Goal: Task Accomplishment & Management: Manage account settings

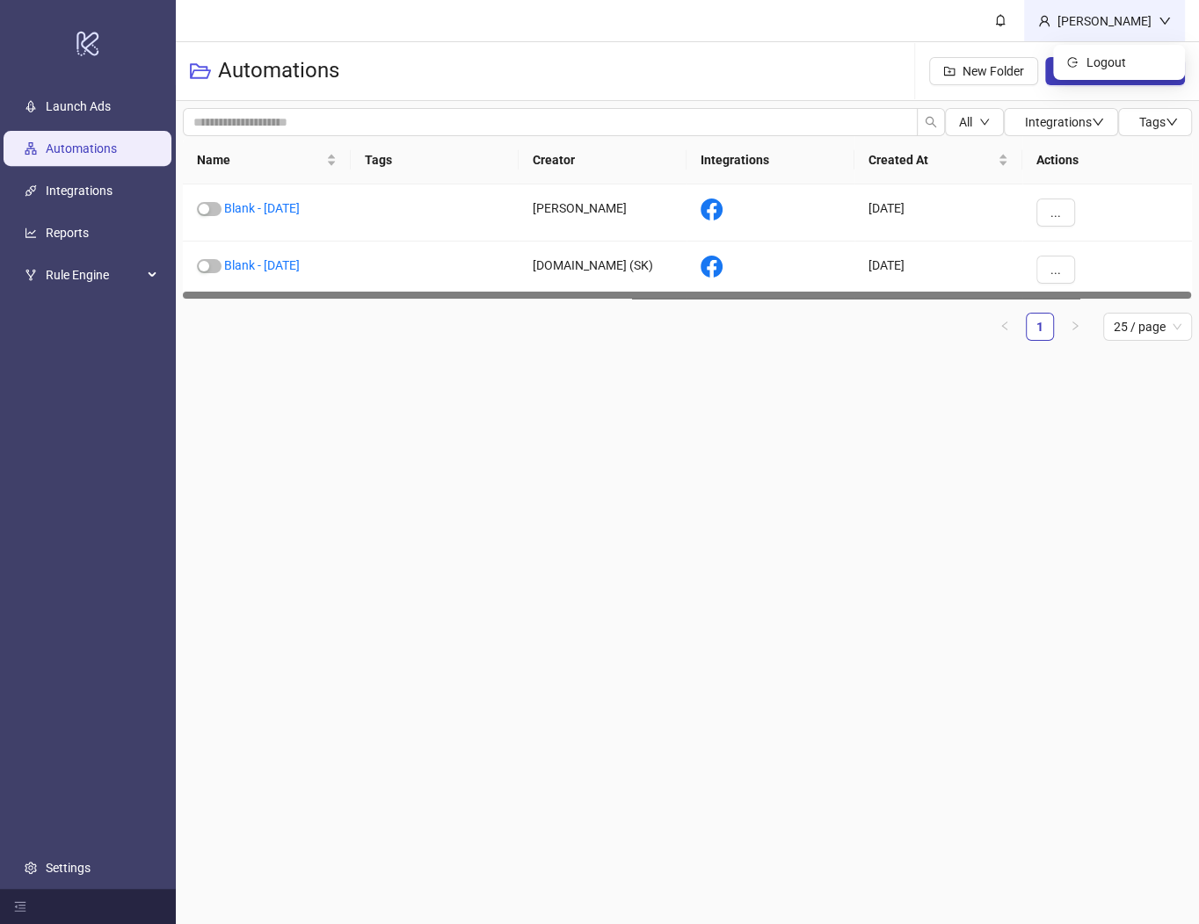
click at [1083, 31] on div "[PERSON_NAME]" at bounding box center [1104, 20] width 161 height 41
click at [1076, 63] on icon "logout" at bounding box center [1072, 62] width 11 height 11
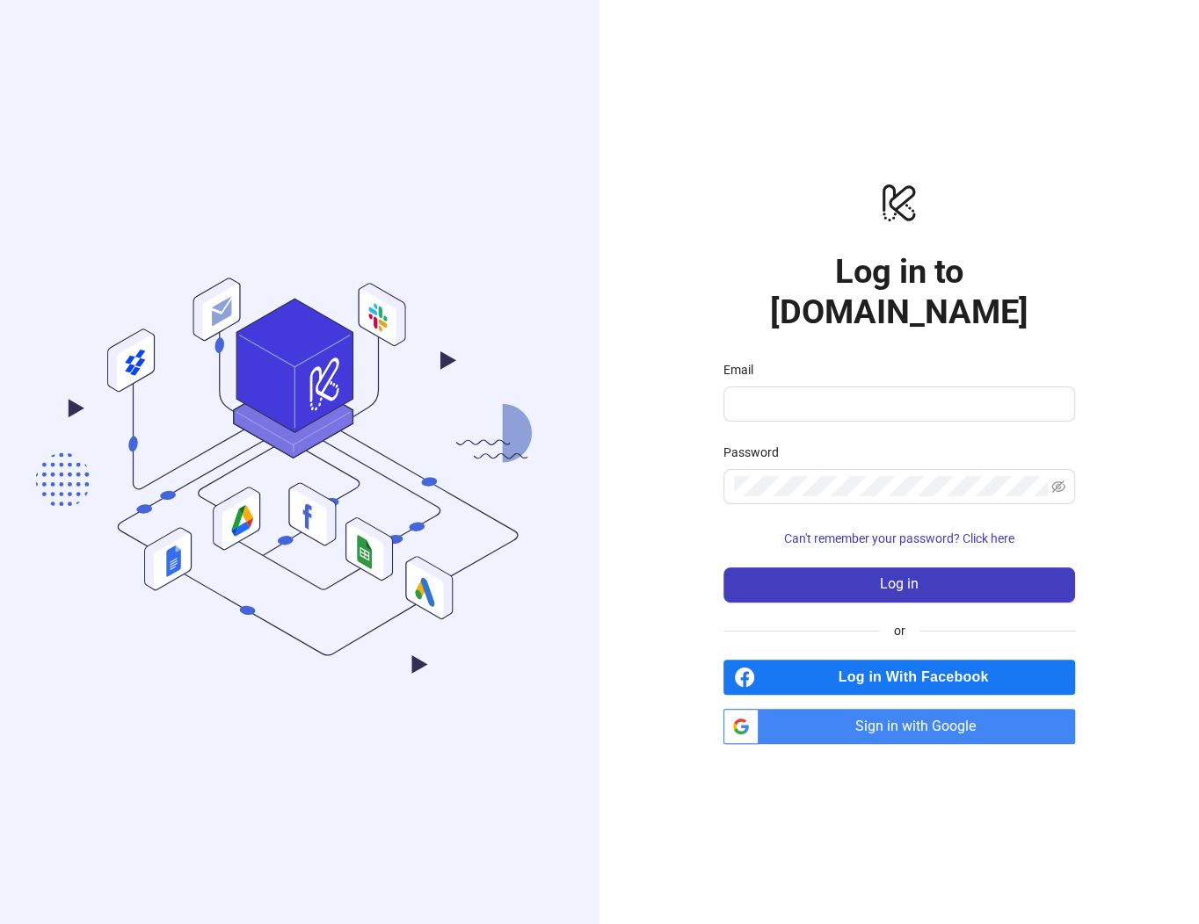
click at [915, 660] on span "Log in With Facebook" at bounding box center [918, 677] width 313 height 35
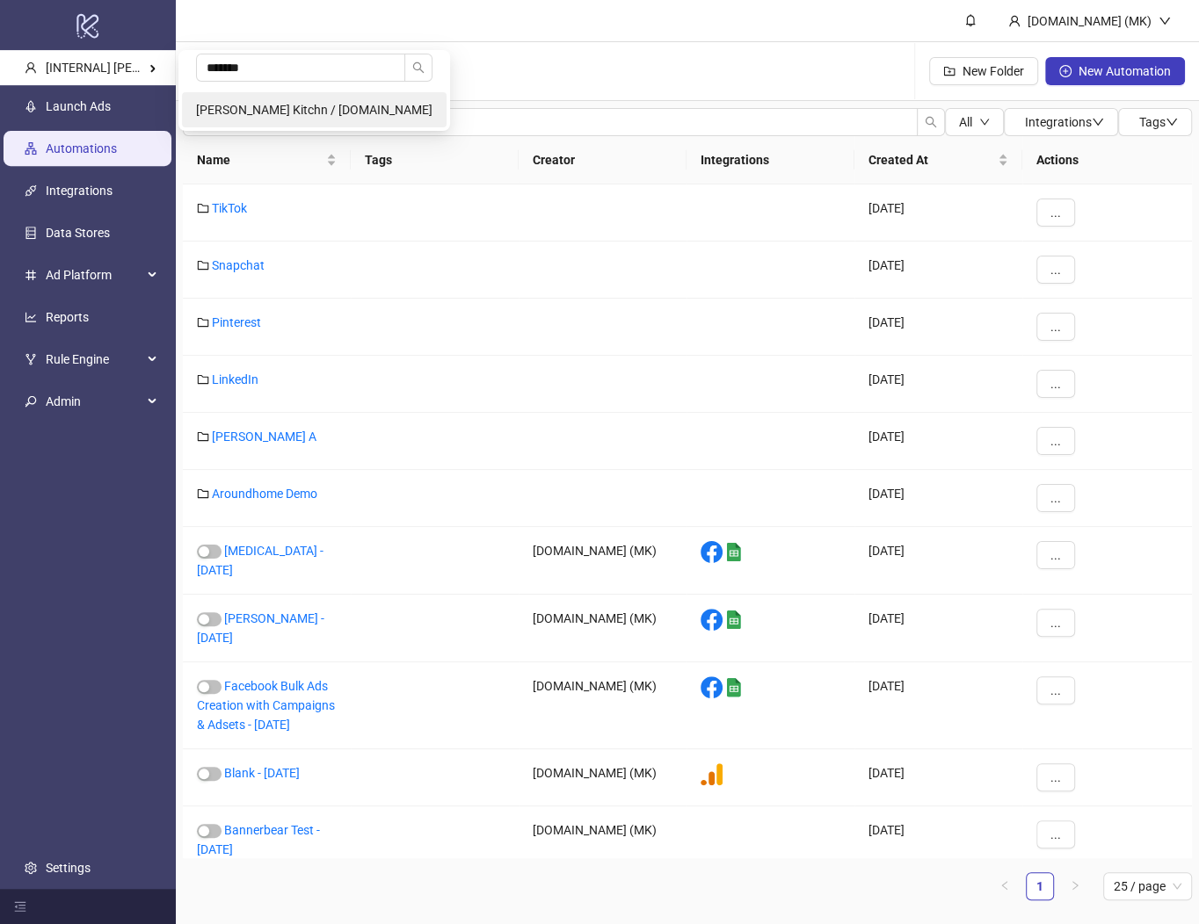
type input "*******"
click at [275, 100] on li "Harry McDonough's Kitchn / neuaura.co" at bounding box center [314, 109] width 264 height 35
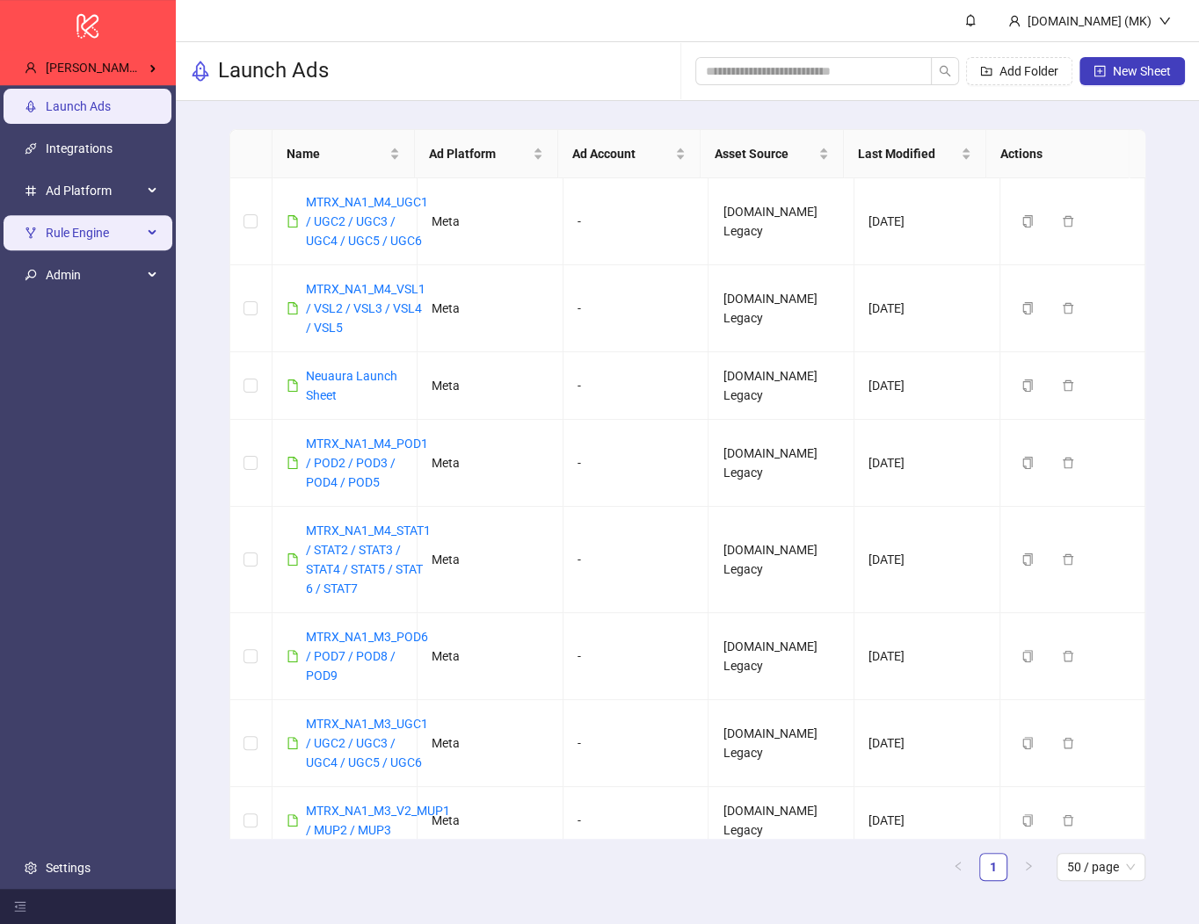
click at [96, 252] on li "Rule Engine" at bounding box center [88, 233] width 176 height 42
click at [83, 233] on span "Rule Engine" at bounding box center [94, 232] width 97 height 35
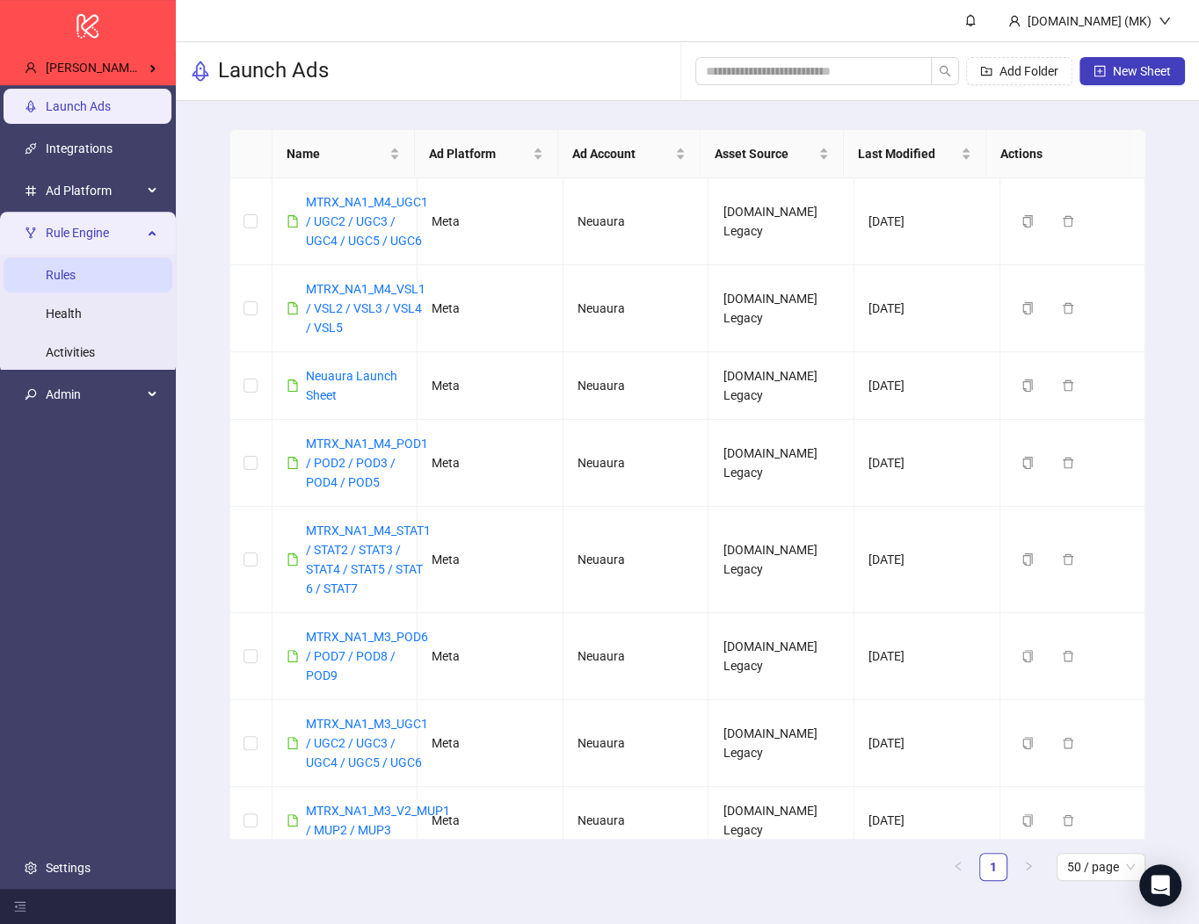
click at [76, 276] on link "Rules" at bounding box center [61, 275] width 30 height 14
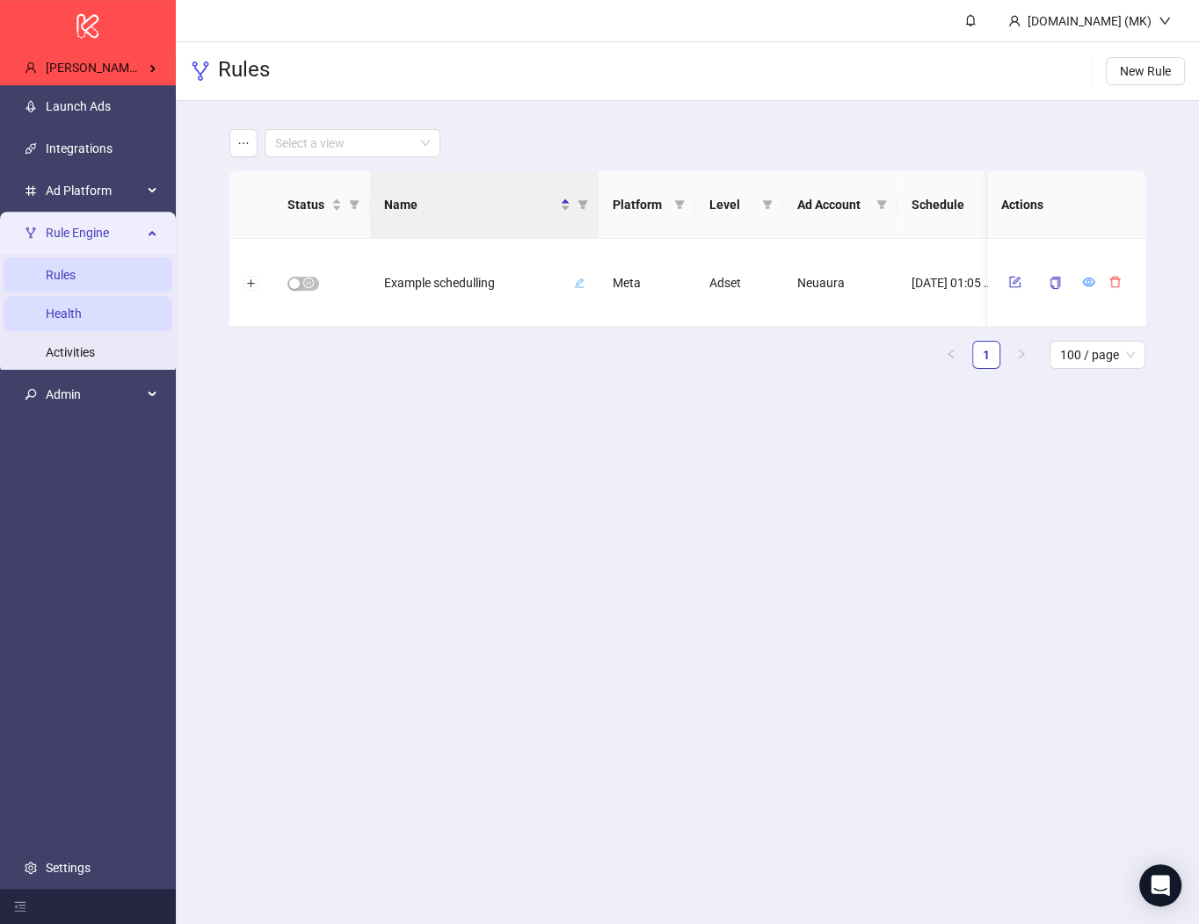
click at [82, 321] on link "Health" at bounding box center [64, 314] width 36 height 14
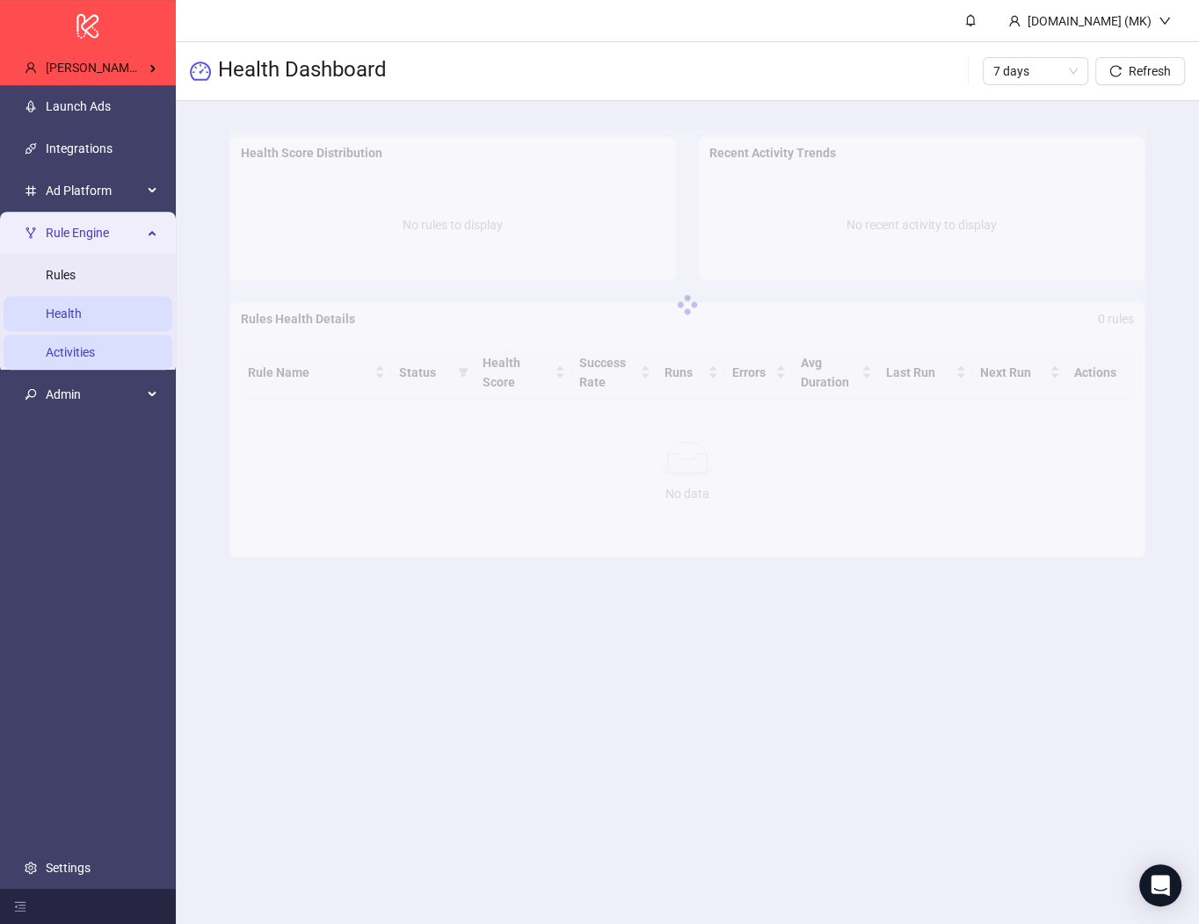
click at [93, 347] on link "Activities" at bounding box center [70, 352] width 49 height 14
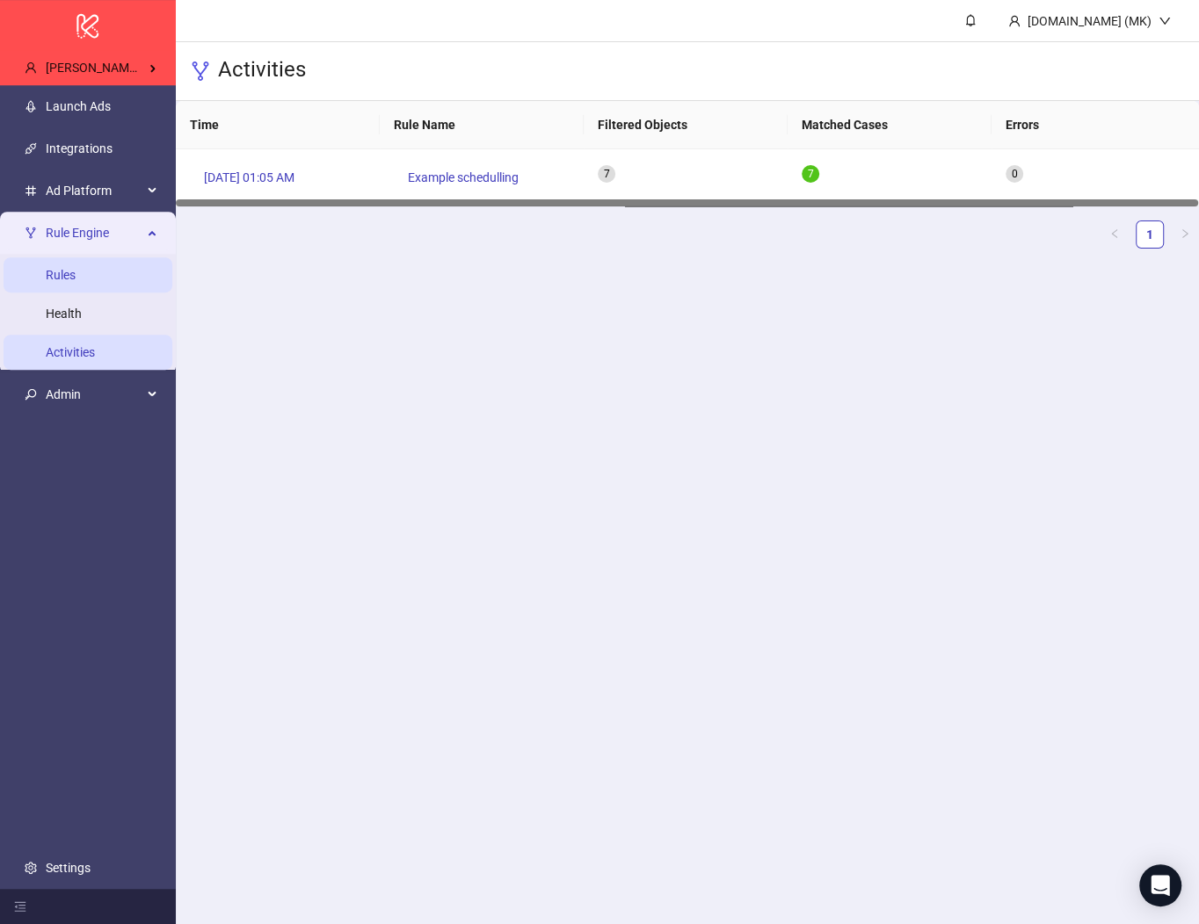
click at [76, 268] on link "Rules" at bounding box center [61, 275] width 30 height 14
click at [84, 107] on link "Launch Ads" at bounding box center [78, 106] width 65 height 14
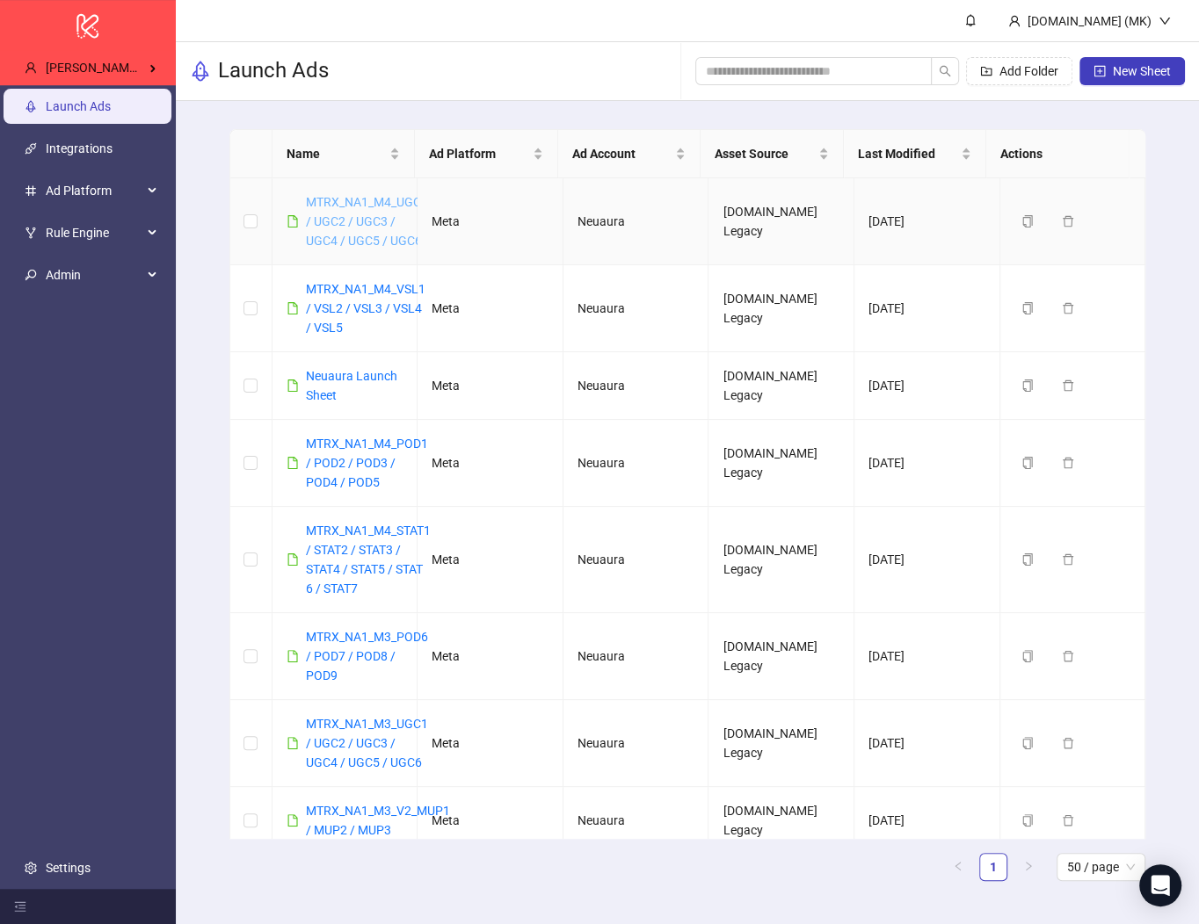
click at [349, 196] on link "MTRX_NA1_M4_UGC1 / UGC2 / UGC3 / UGC4 / UGC5 / UGC6" at bounding box center [367, 221] width 122 height 53
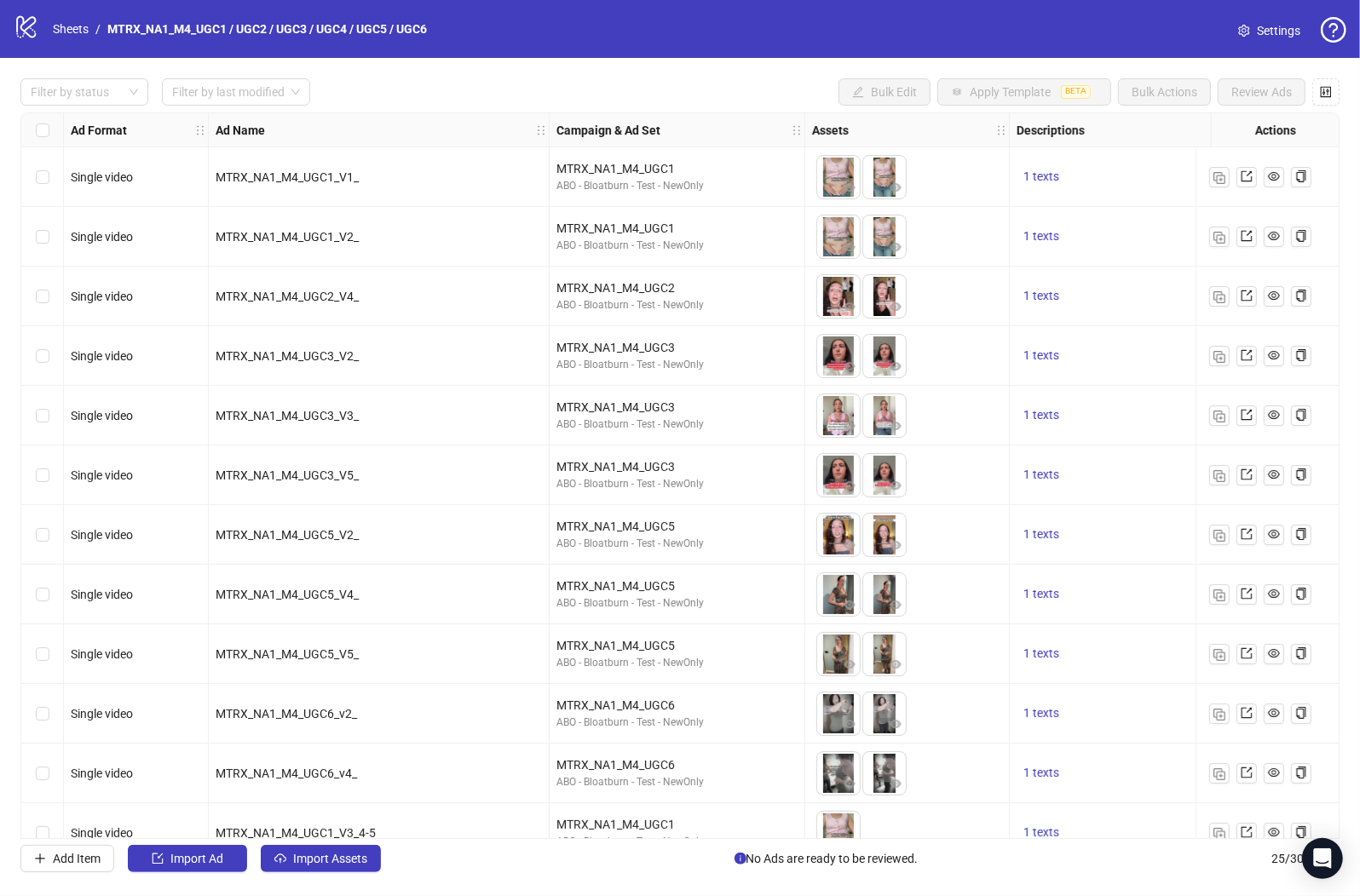
click at [1162, 842] on div "Filter by status Filter by last modified Bulk Edit Apply Template BETA Bulk Act…" at bounding box center [680, 475] width 1360 height 835
click at [1162, 840] on div "Filter by status Filter by last modified Bulk Edit Apply Template BETA Bulk Act…" at bounding box center [680, 475] width 1360 height 835
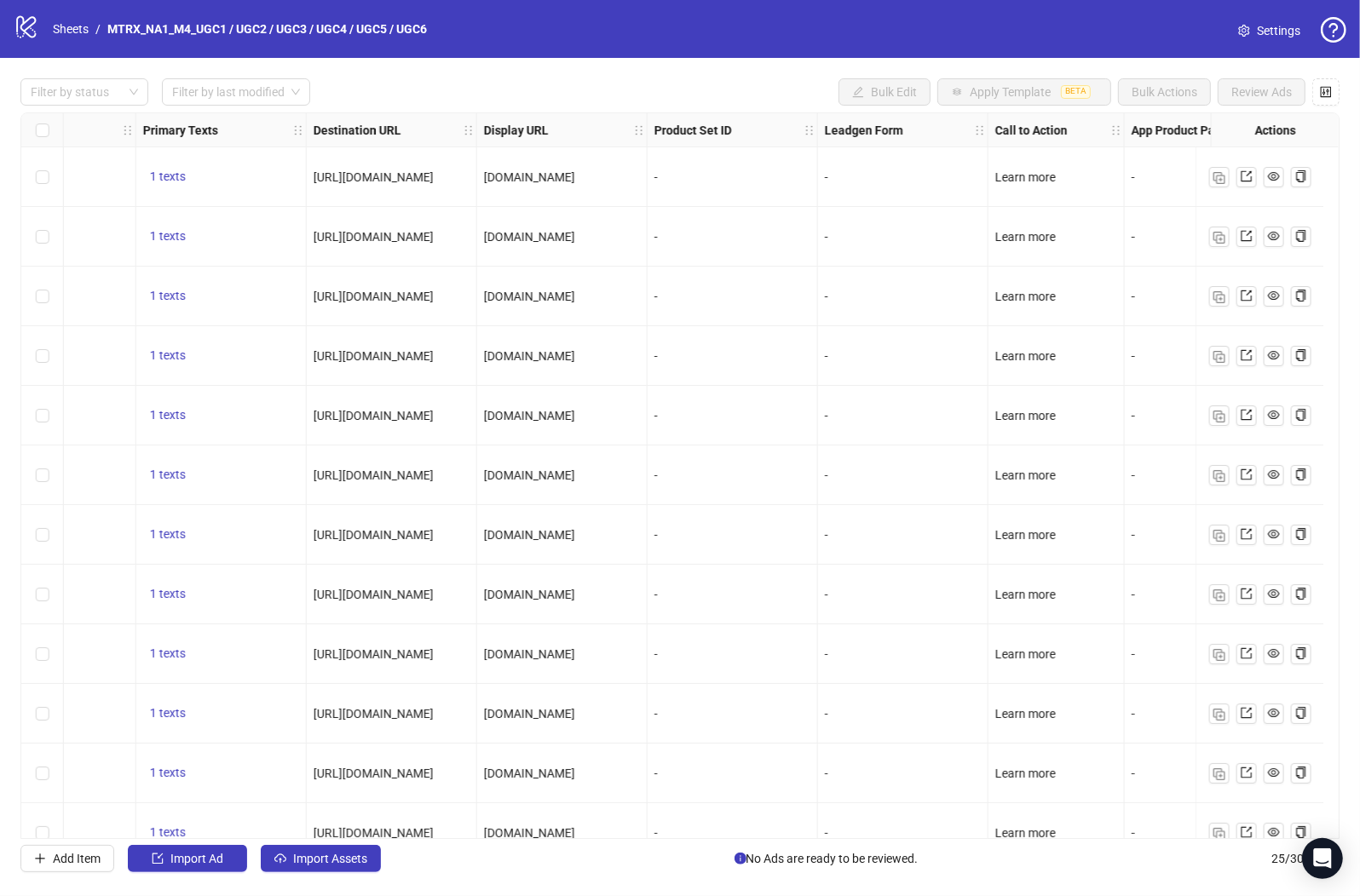
scroll to position [0, 1484]
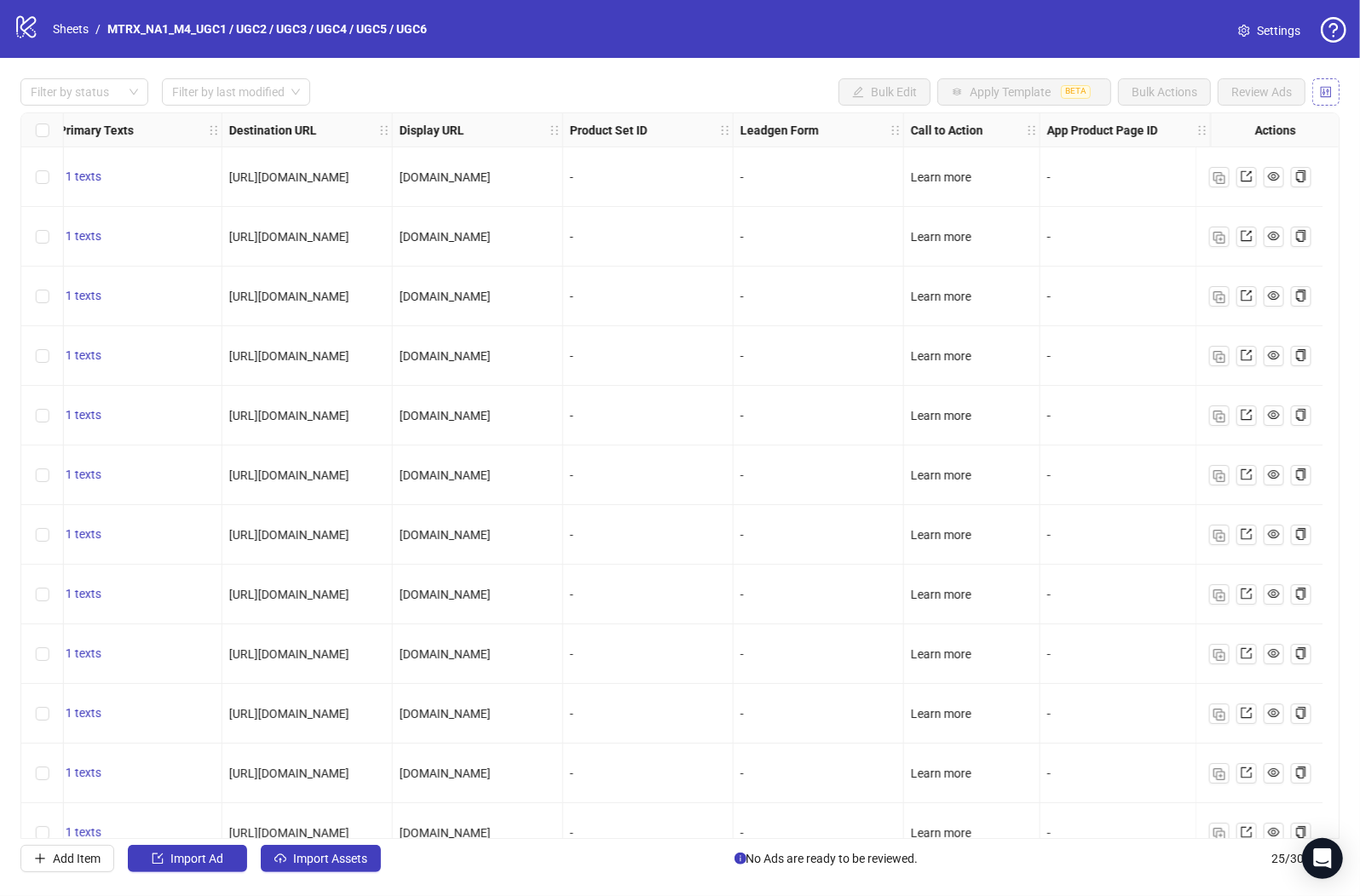
click at [1162, 88] on button "button" at bounding box center [1326, 92] width 27 height 27
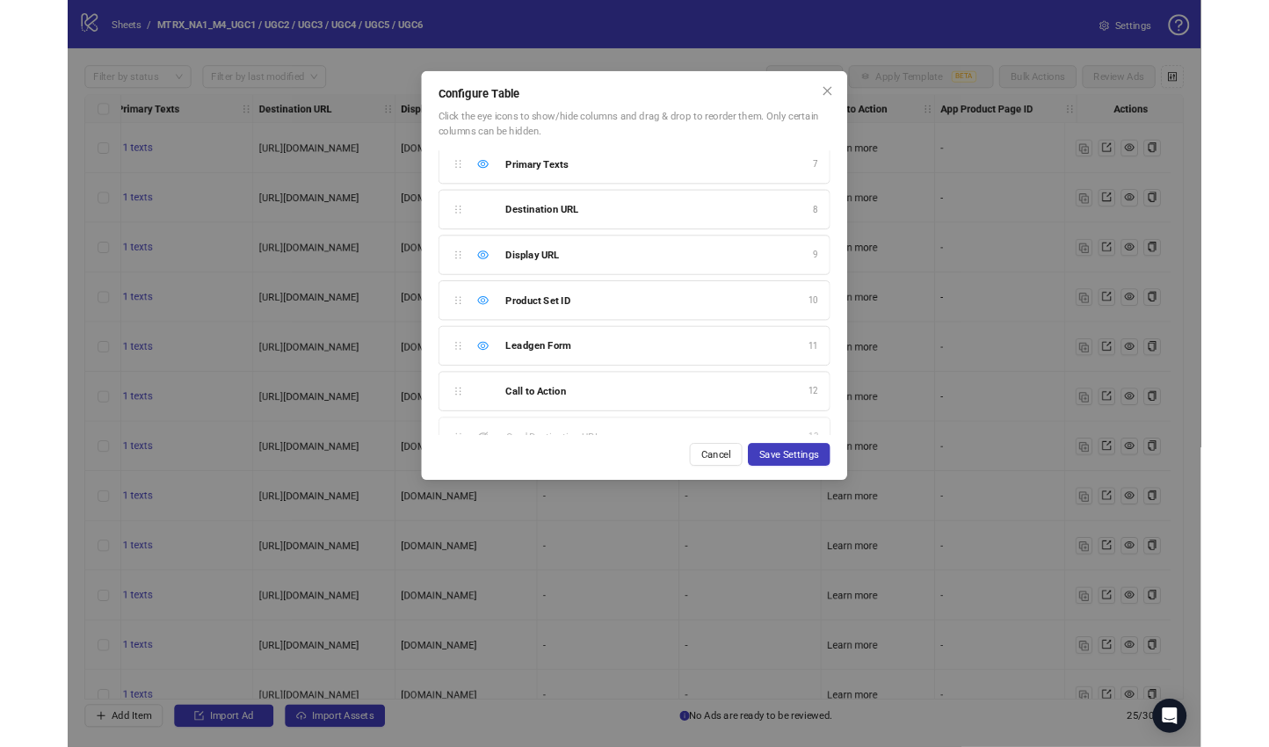
scroll to position [426, 0]
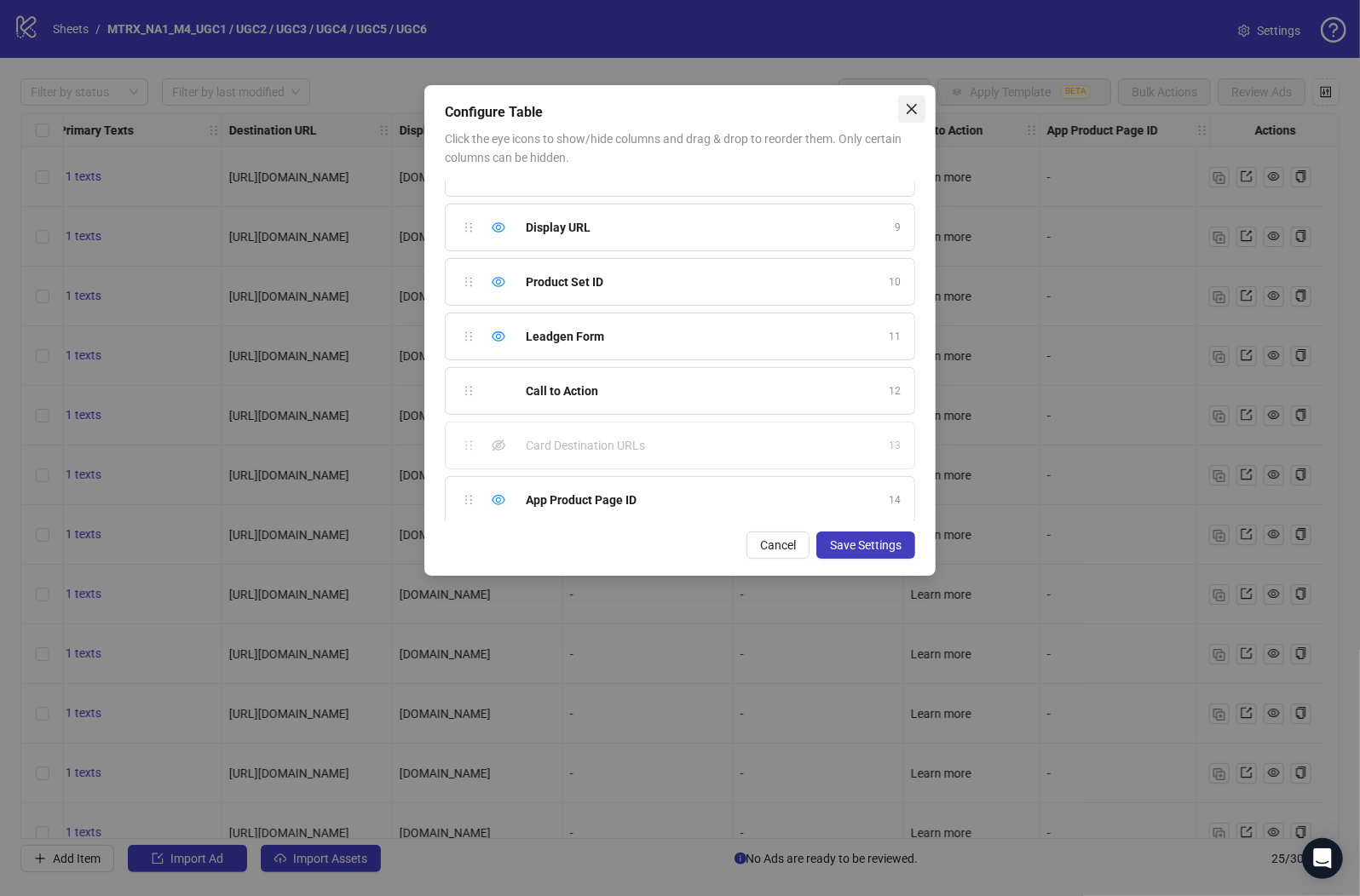
click at [903, 118] on button "Close" at bounding box center [912, 109] width 27 height 27
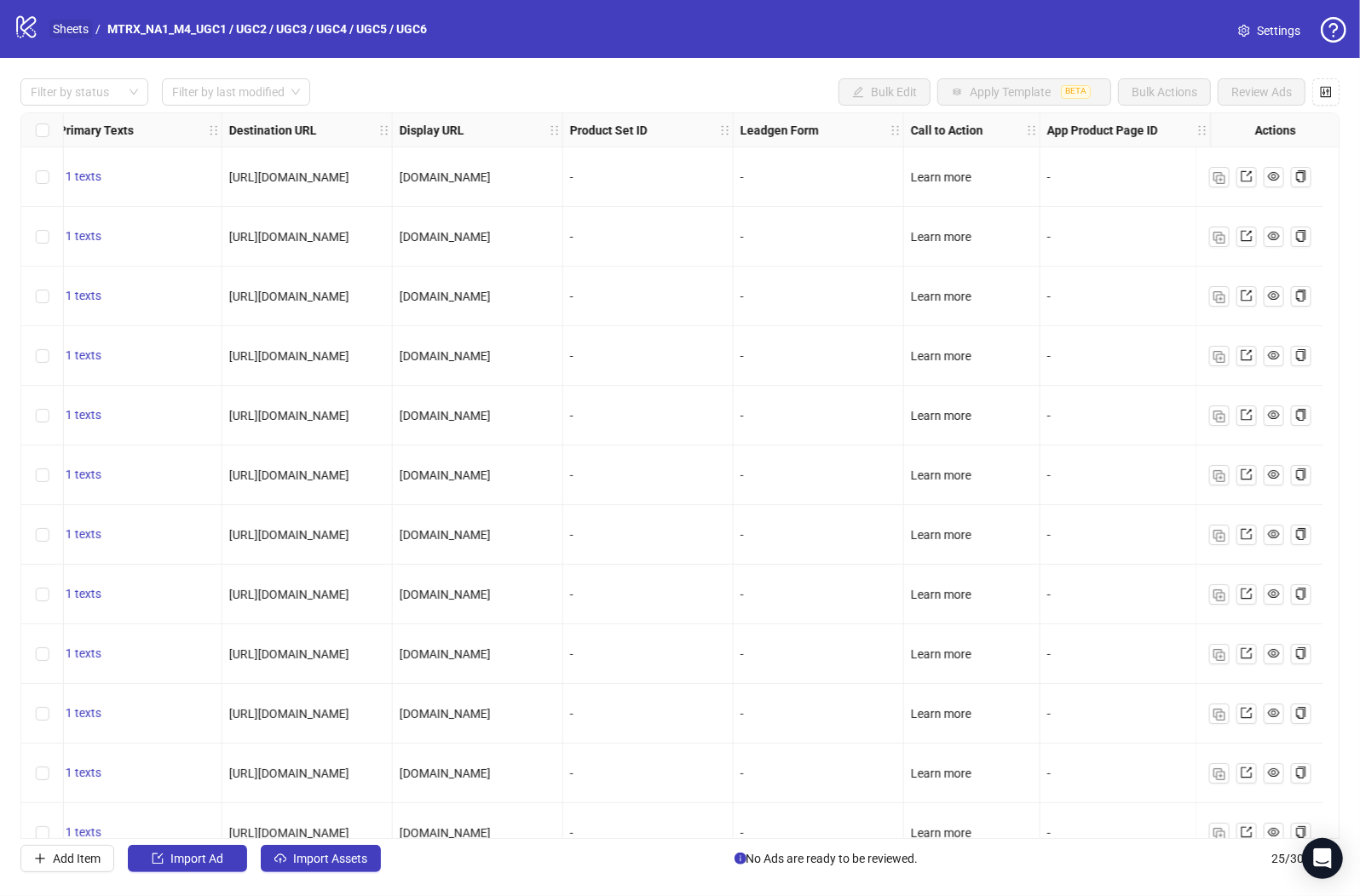
click at [77, 20] on link "Sheets" at bounding box center [71, 28] width 43 height 18
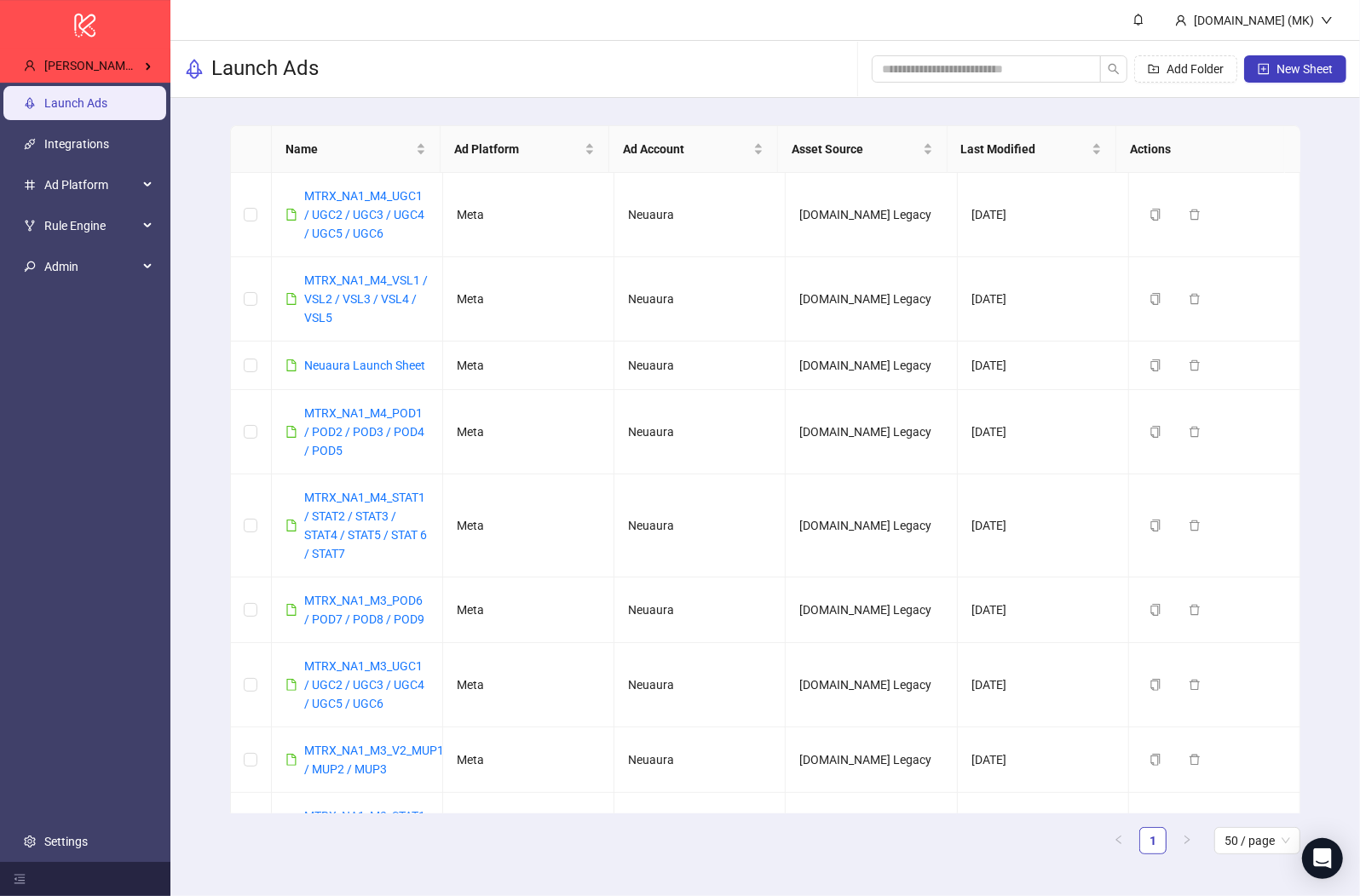
click at [77, 29] on icon "logo/logo-mobile" at bounding box center [85, 24] width 24 height 41
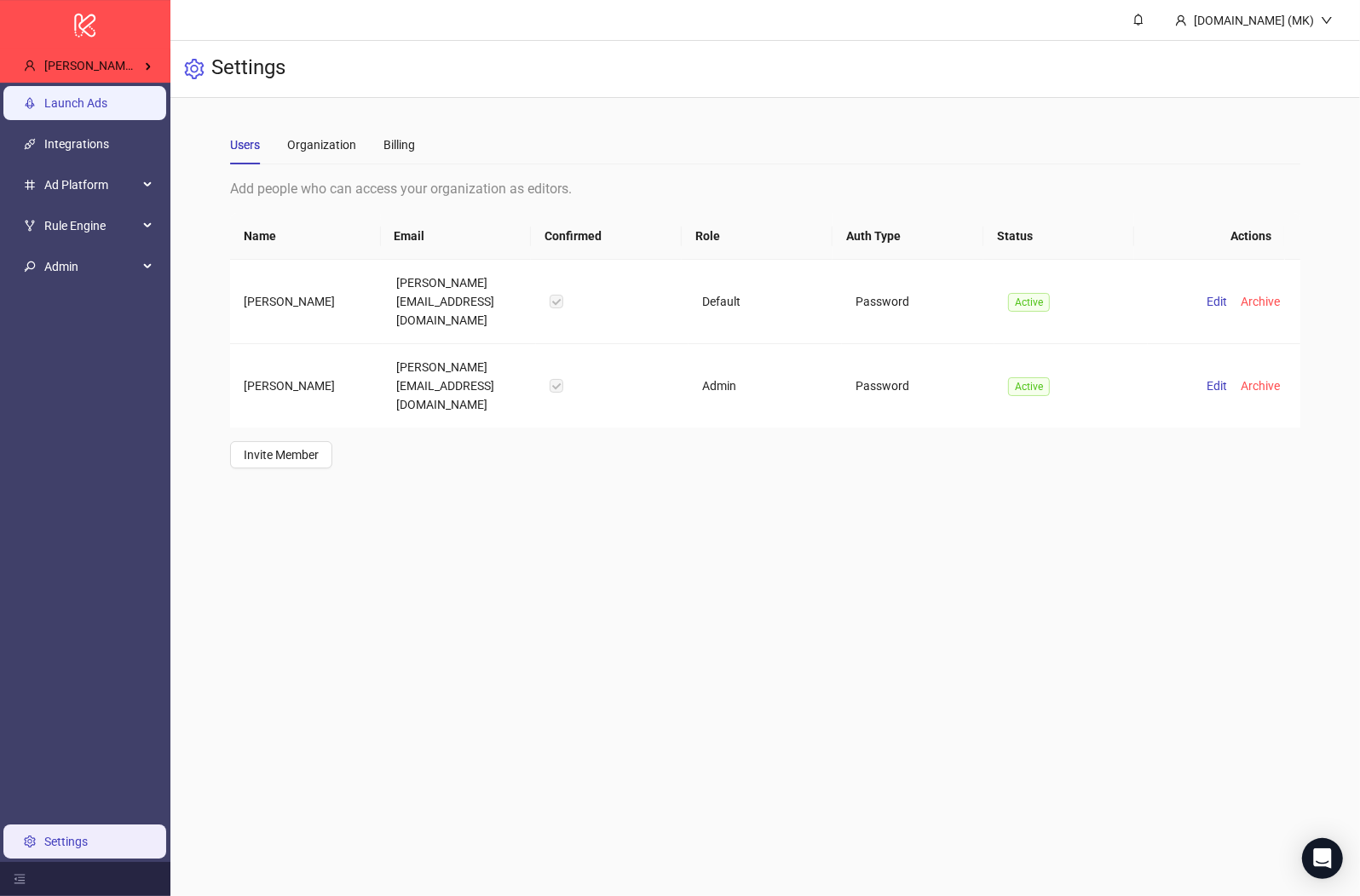
click at [108, 96] on link "Launch Ads" at bounding box center [76, 103] width 63 height 14
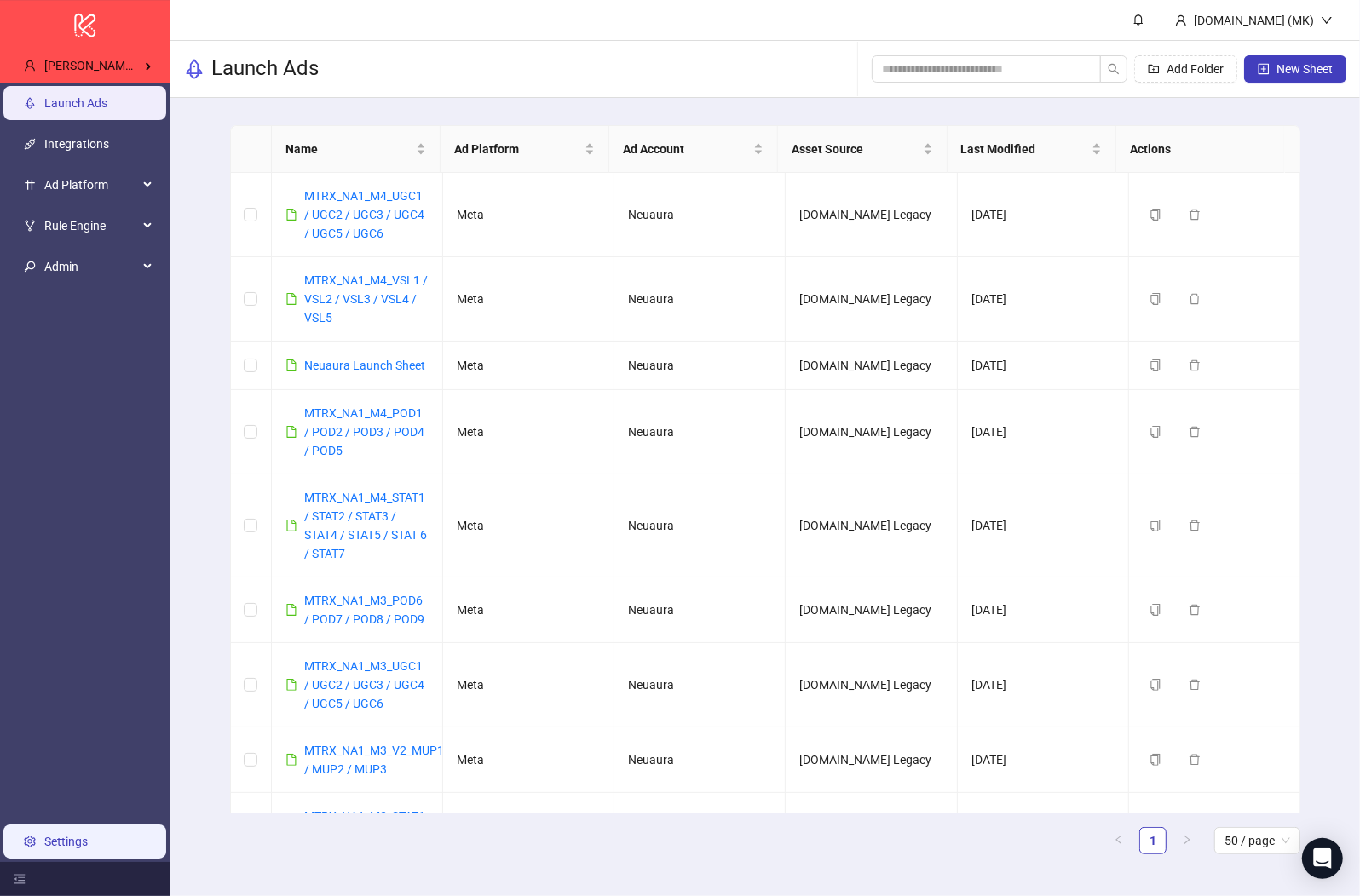
click at [88, 835] on link "Settings" at bounding box center [66, 842] width 44 height 14
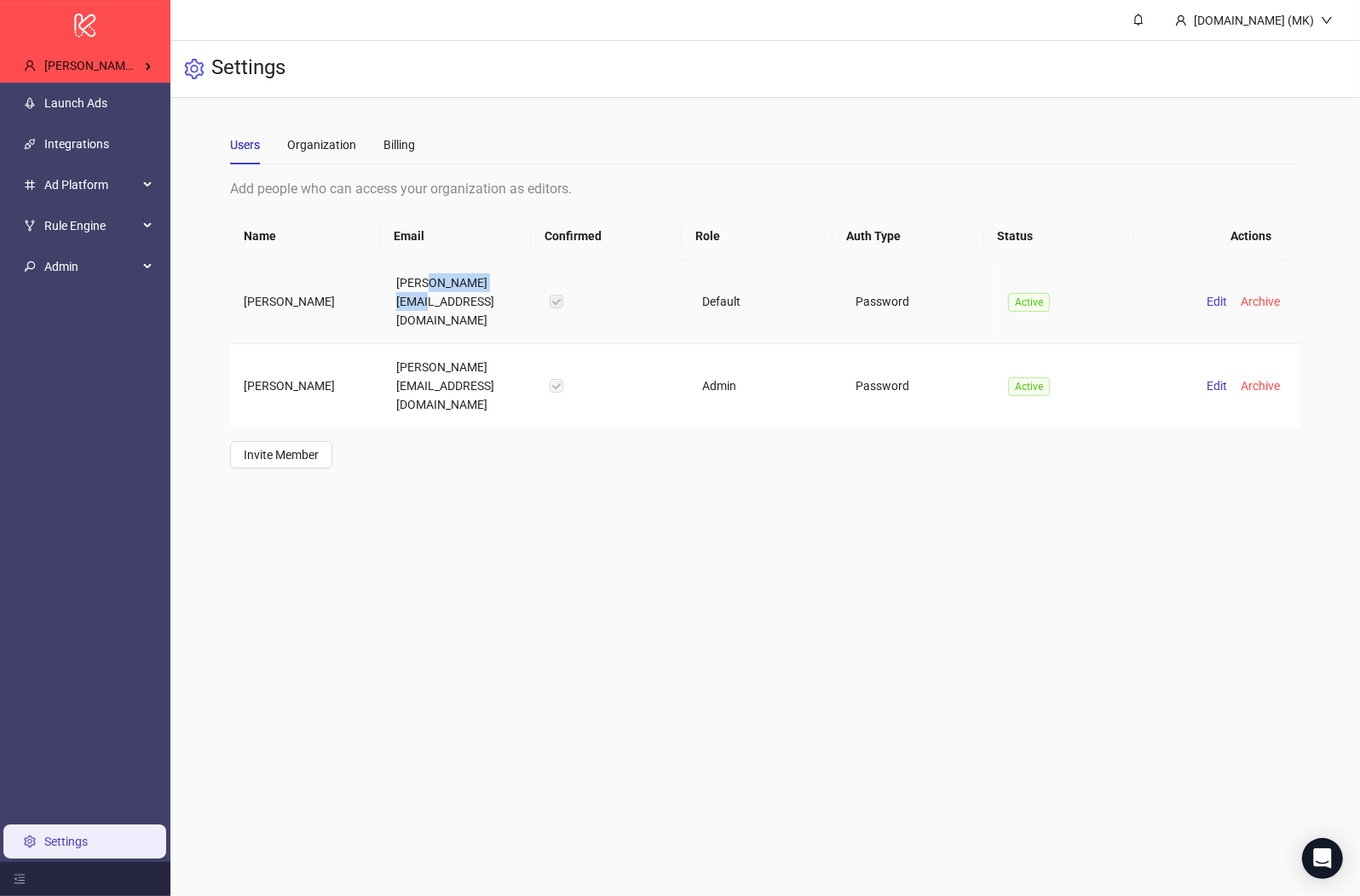
drag, startPoint x: 425, startPoint y: 280, endPoint x: 516, endPoint y: 277, distance: 91.0
click at [516, 277] on td "lois@mtrxmedia.com" at bounding box center [460, 302] width 153 height 84
copy td "mtrxmedia.com"
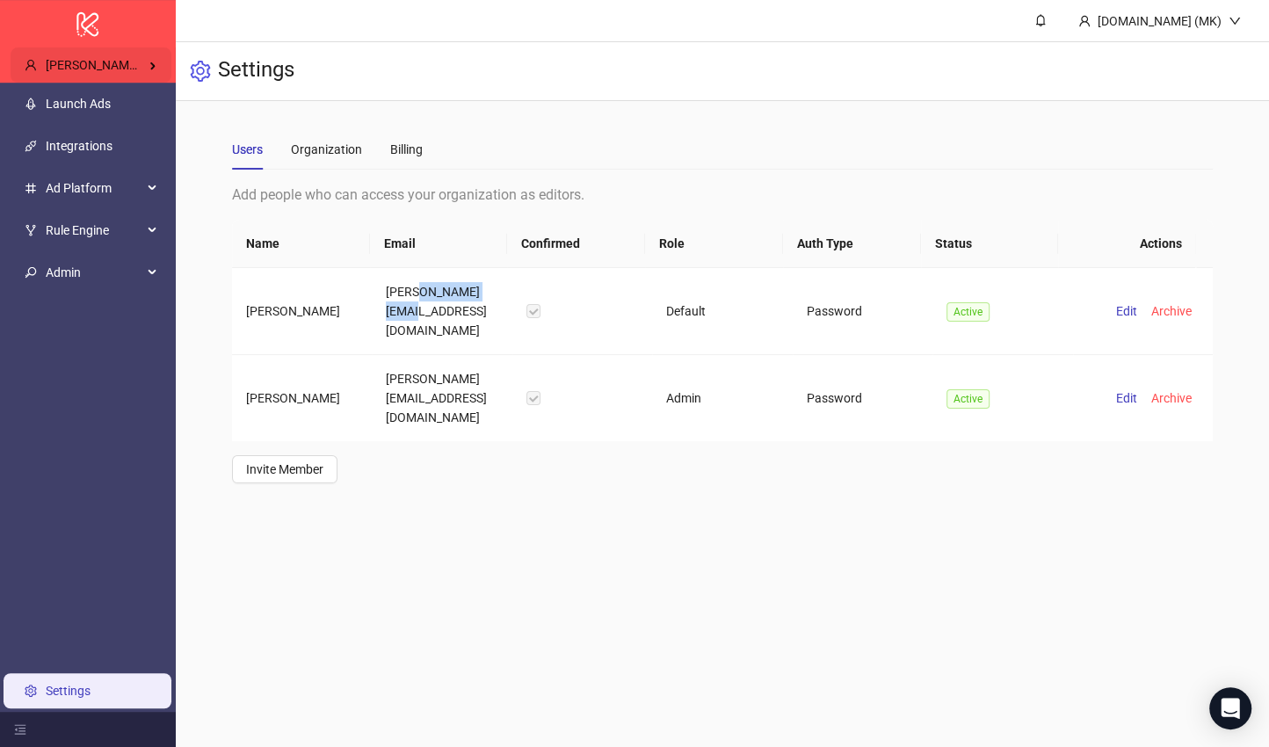
click at [141, 61] on span "Harry McDonough's Kitchn / neuaura.co" at bounding box center [164, 65] width 236 height 14
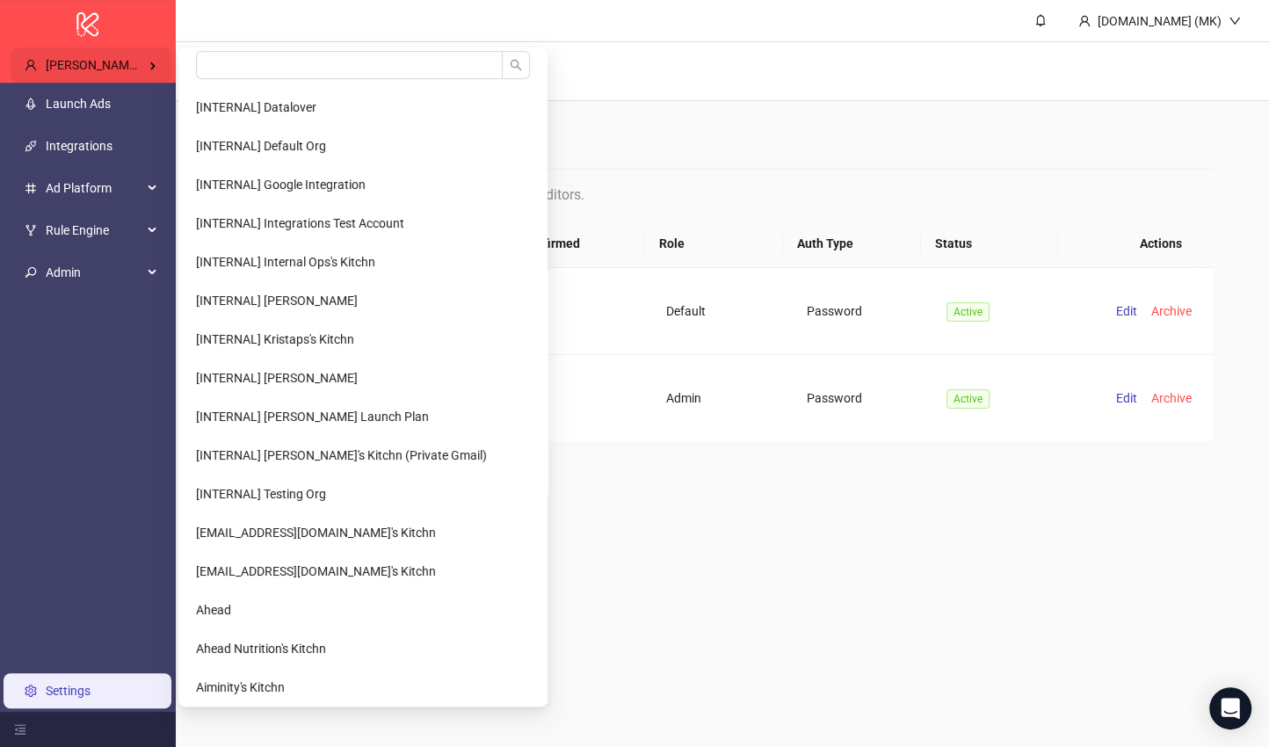
click at [109, 70] on span "Harry McDonough's Kitchn / neuaura.co" at bounding box center [164, 65] width 236 height 14
click at [281, 60] on input "search" at bounding box center [349, 65] width 307 height 28
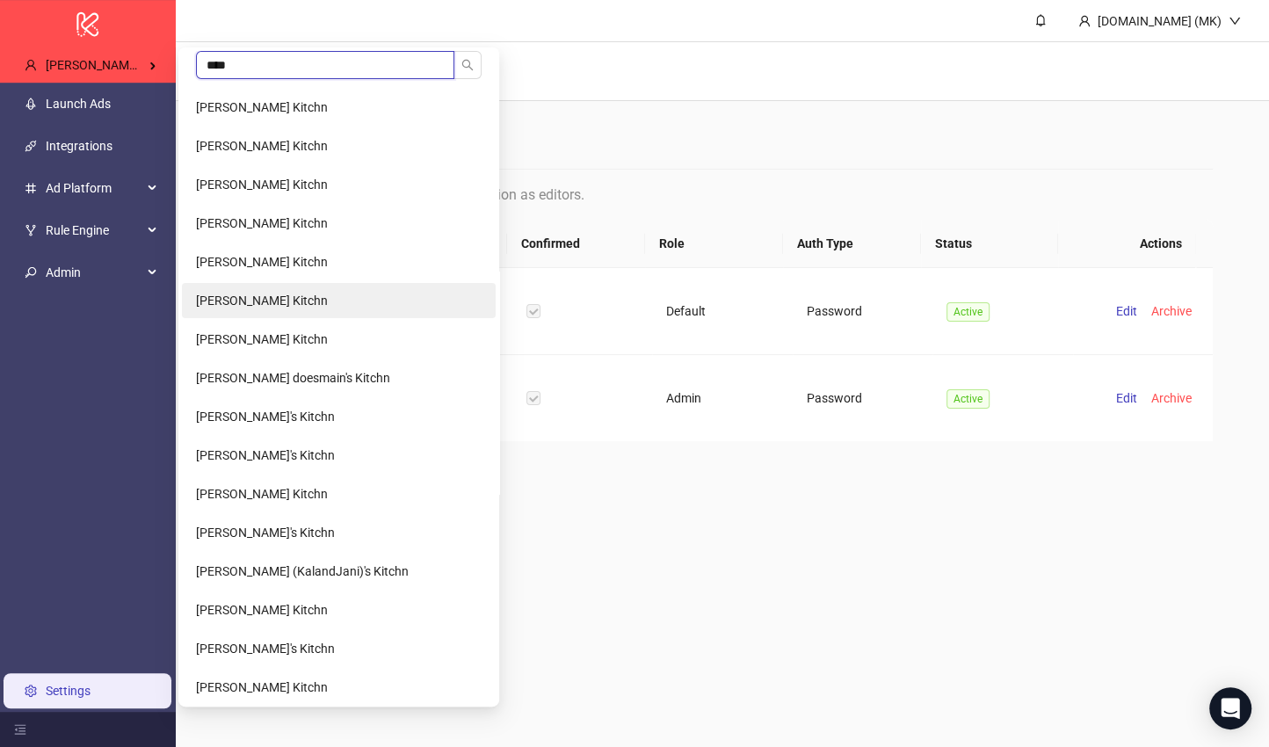
type input "***"
click at [275, 287] on li "[PERSON_NAME] Kitchn" at bounding box center [339, 300] width 314 height 35
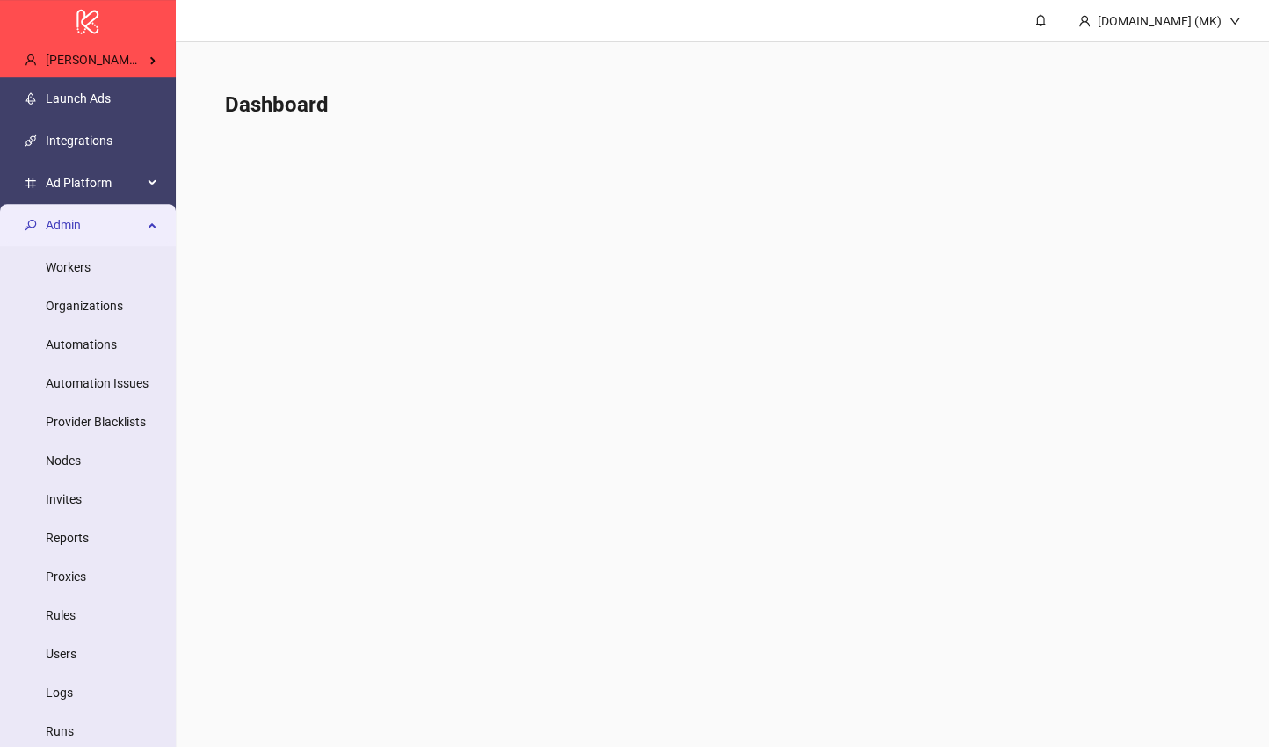
click at [99, 58] on span "[PERSON_NAME] Kitchn" at bounding box center [112, 60] width 132 height 14
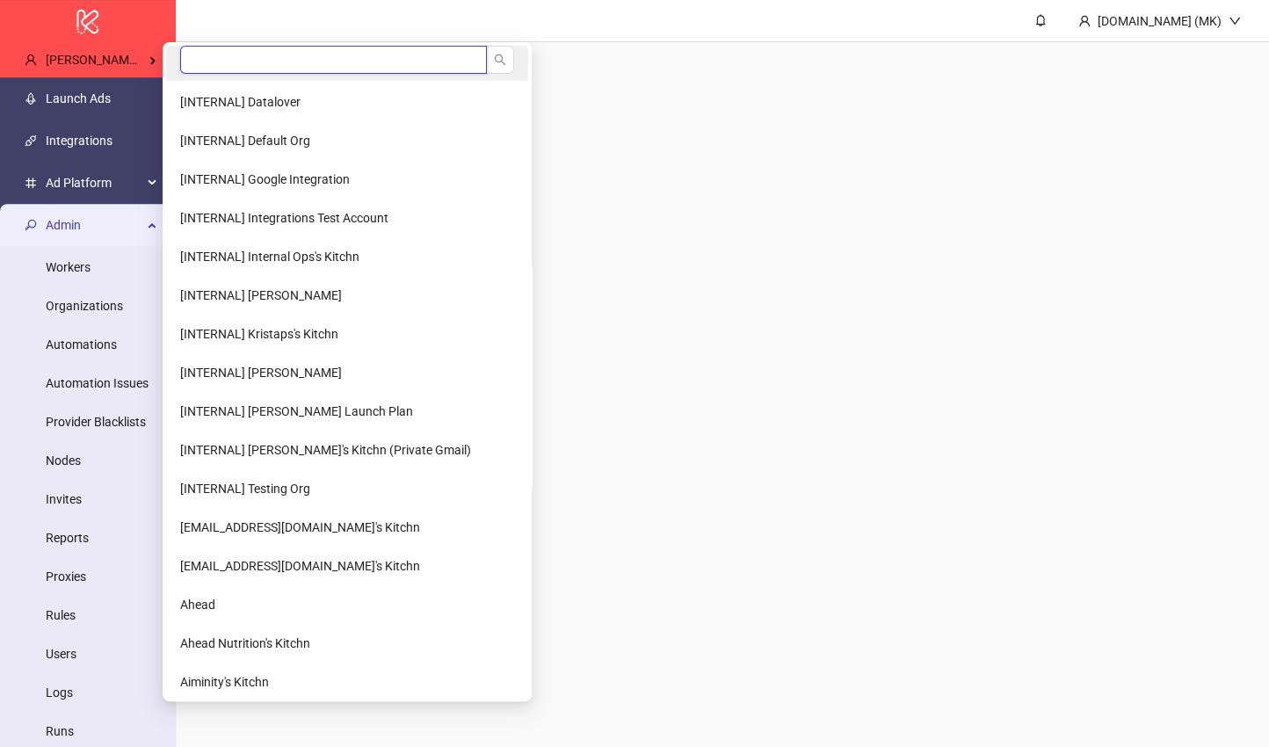
click at [235, 69] on input "search" at bounding box center [333, 60] width 307 height 28
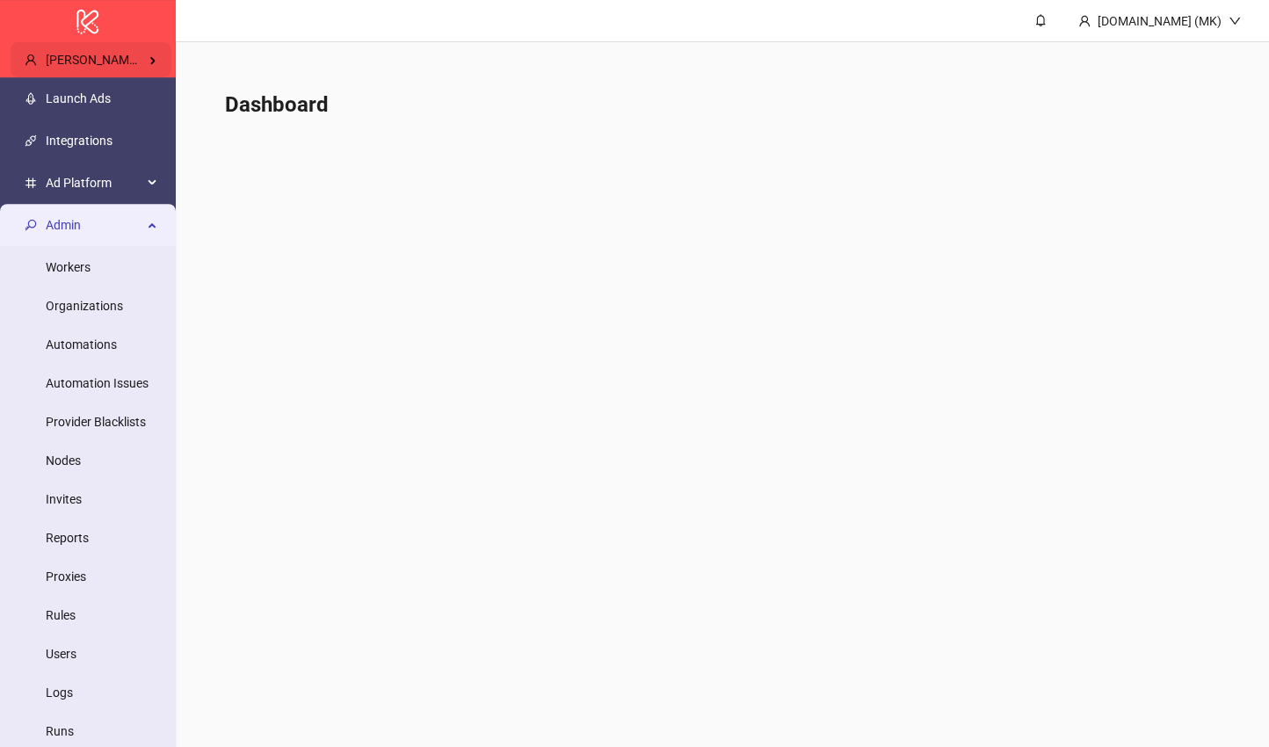
click at [136, 53] on span "Jan Stranghöner's Kitchn" at bounding box center [112, 60] width 132 height 14
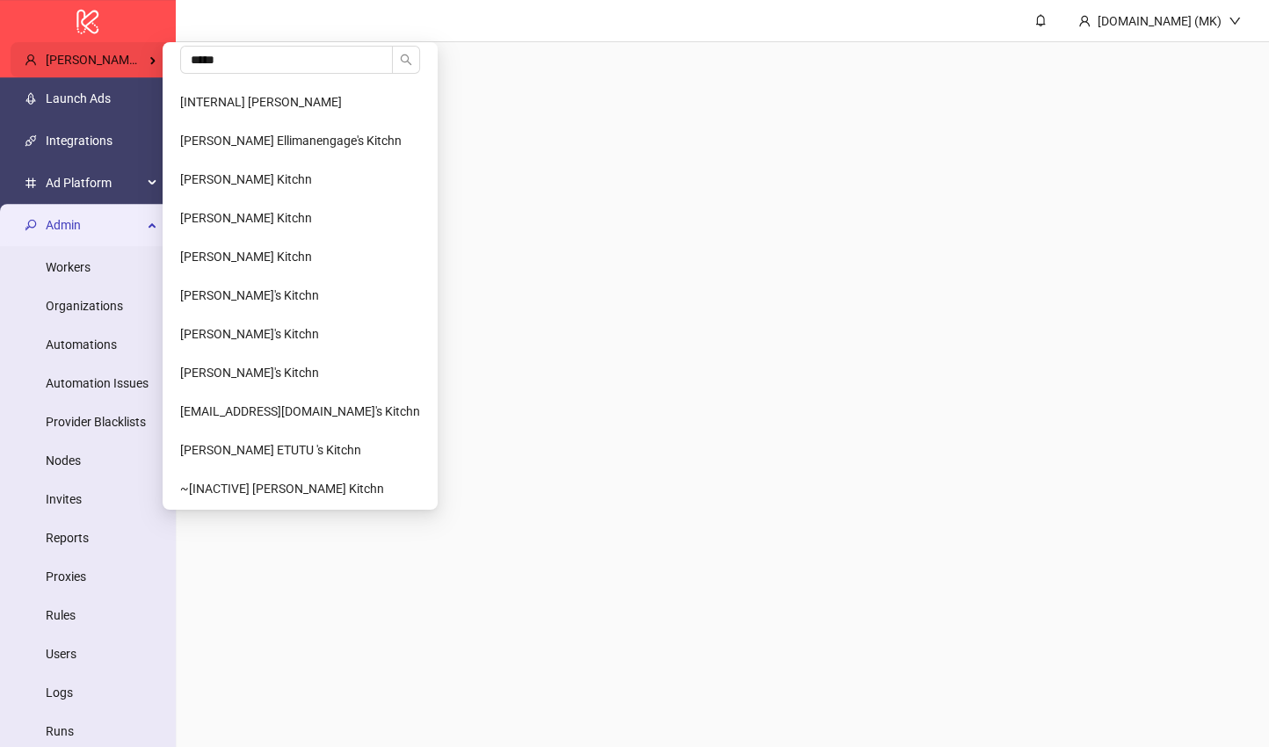
click at [122, 53] on span "Jan Stranghöner's Kitchn" at bounding box center [112, 60] width 132 height 14
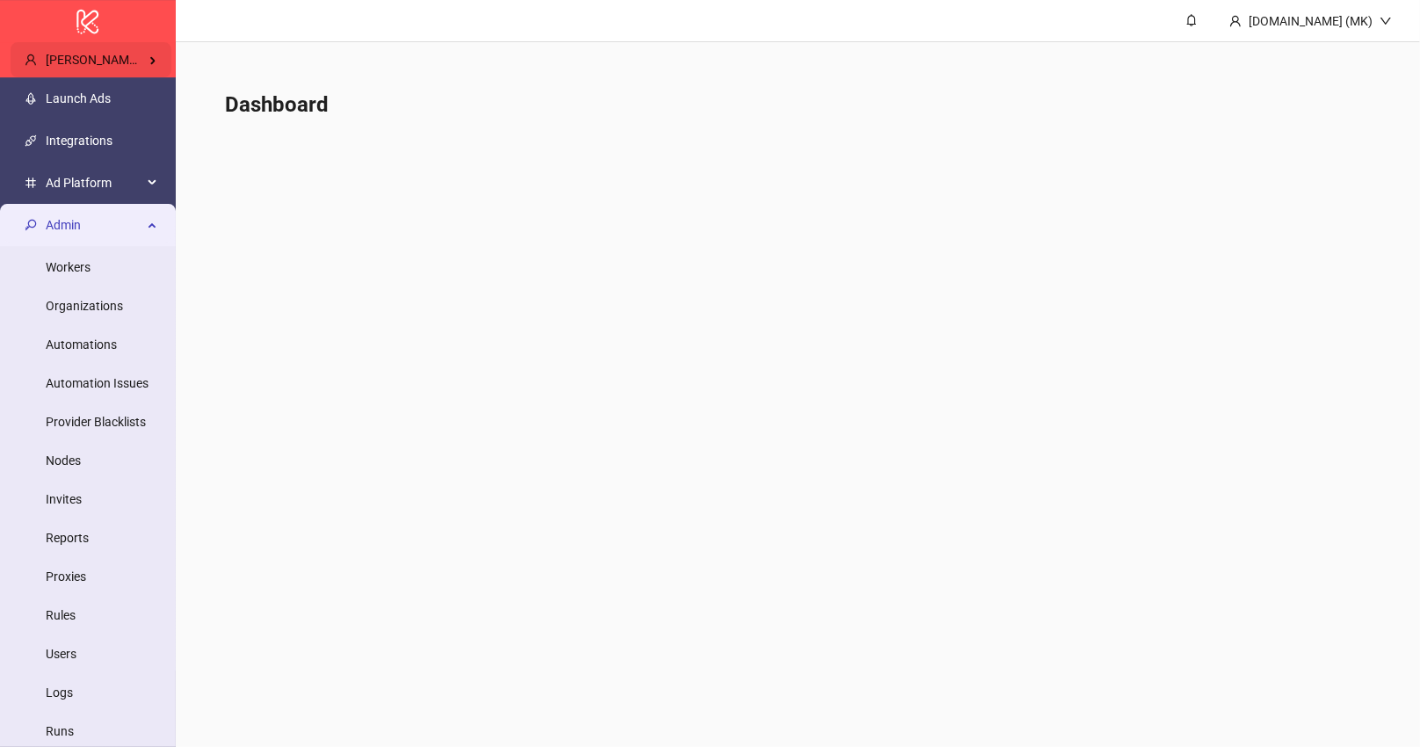
click at [107, 60] on span "Jan Stranghöner's Kitchn" at bounding box center [112, 60] width 132 height 14
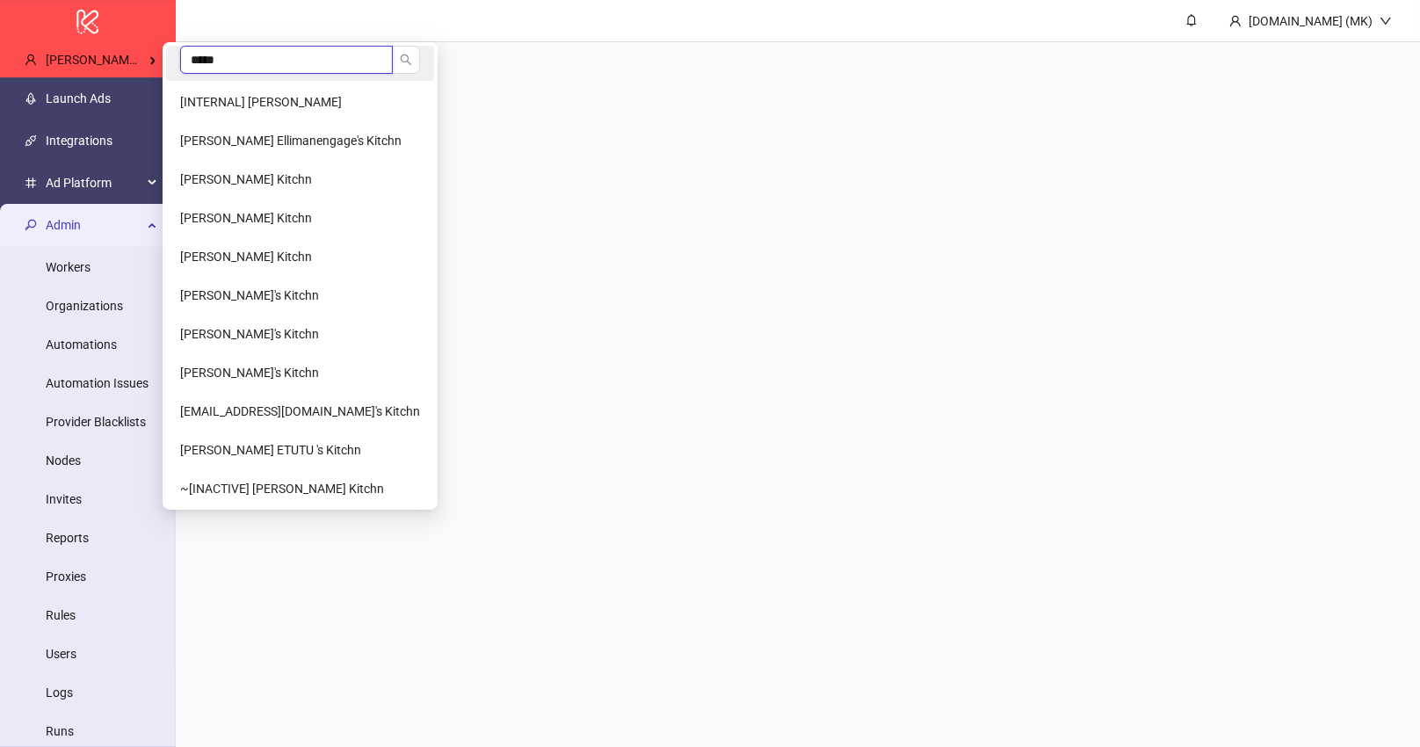
click at [196, 57] on input "*****" at bounding box center [286, 60] width 213 height 28
click at [210, 55] on input "*****" at bounding box center [286, 60] width 213 height 28
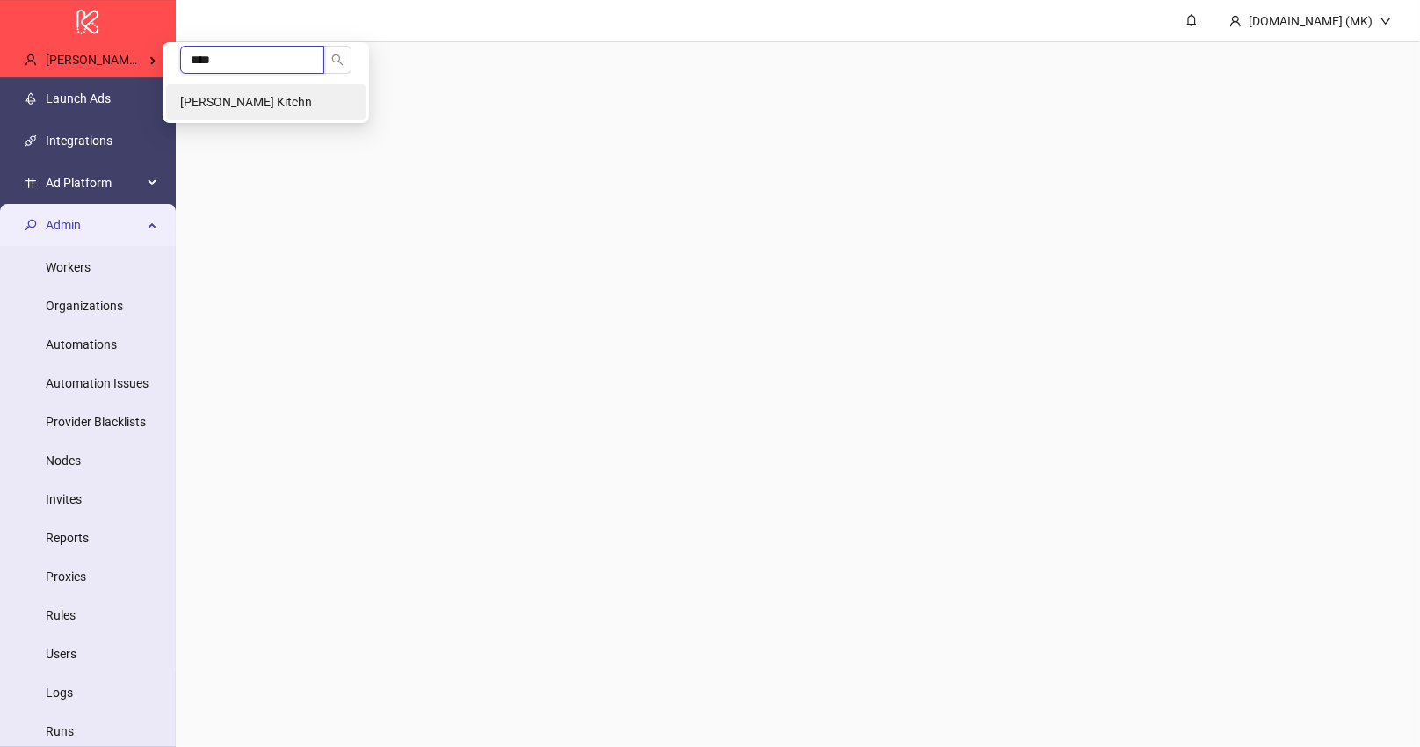
type input "****"
click at [215, 91] on li "[PERSON_NAME] Kitchn" at bounding box center [265, 101] width 199 height 35
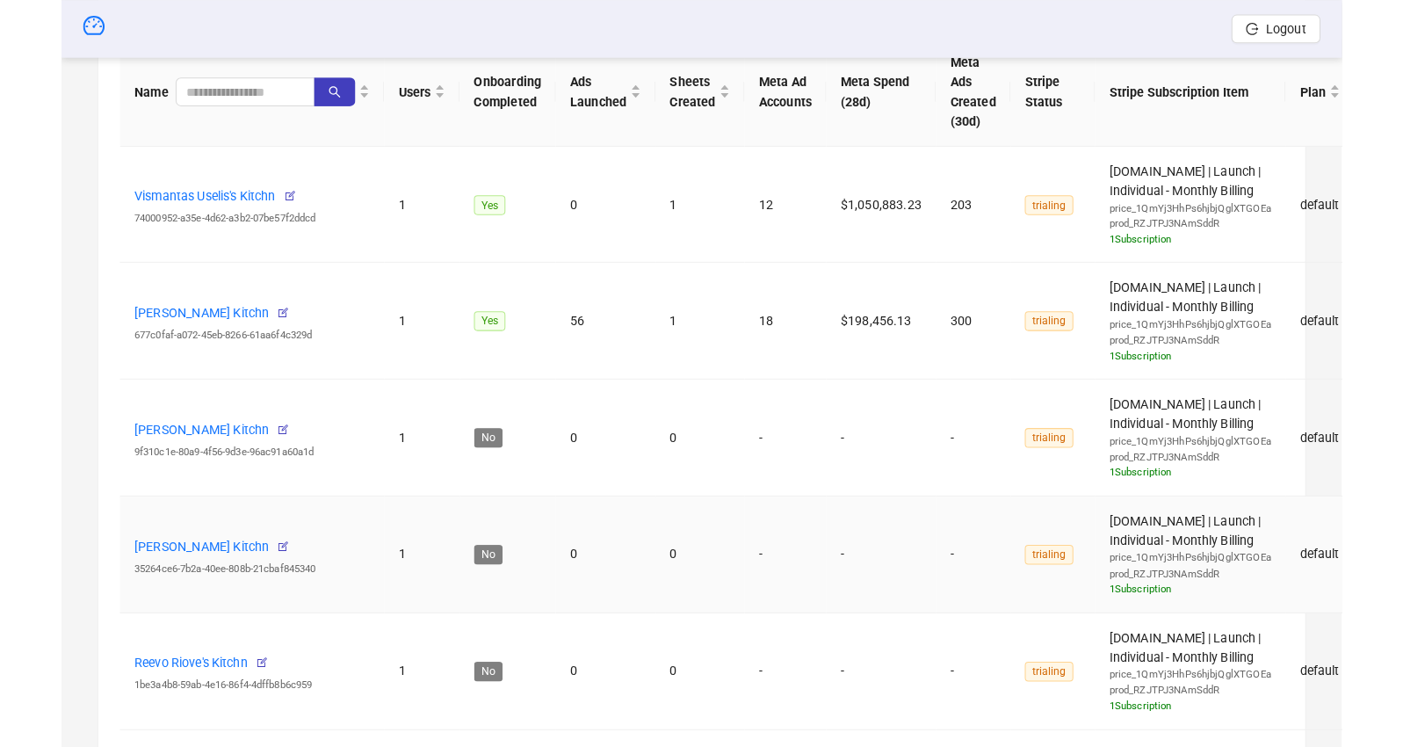
scroll to position [701, 0]
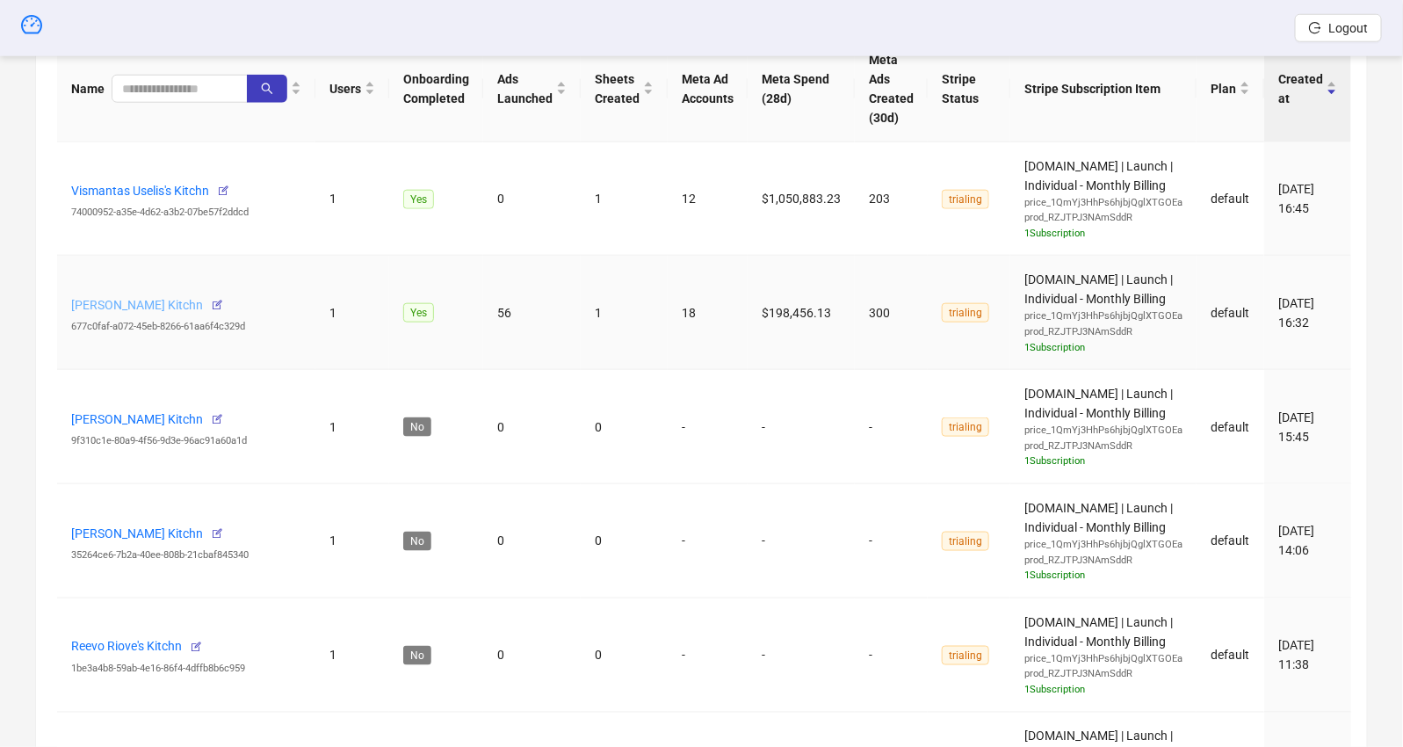
click at [146, 304] on link "[PERSON_NAME] Kitchn" at bounding box center [137, 305] width 132 height 14
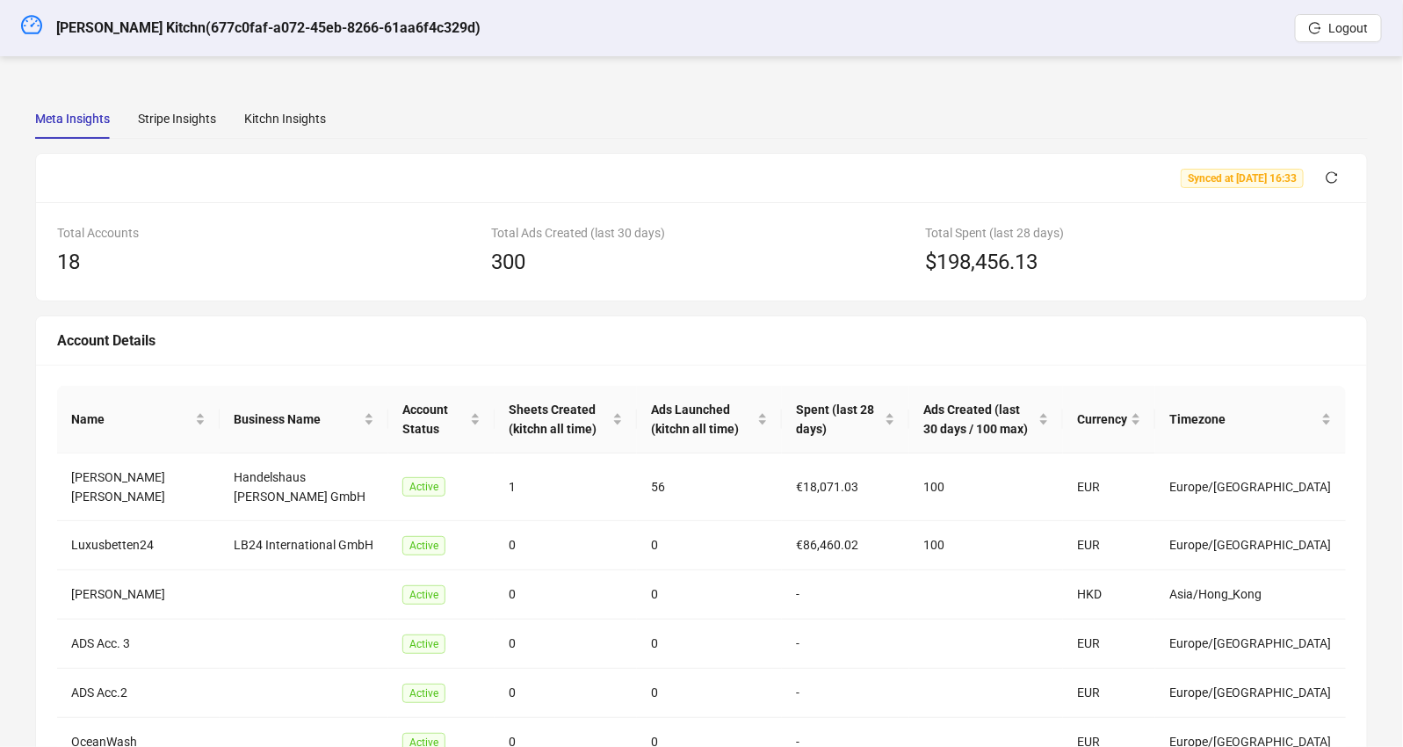
scroll to position [403, 0]
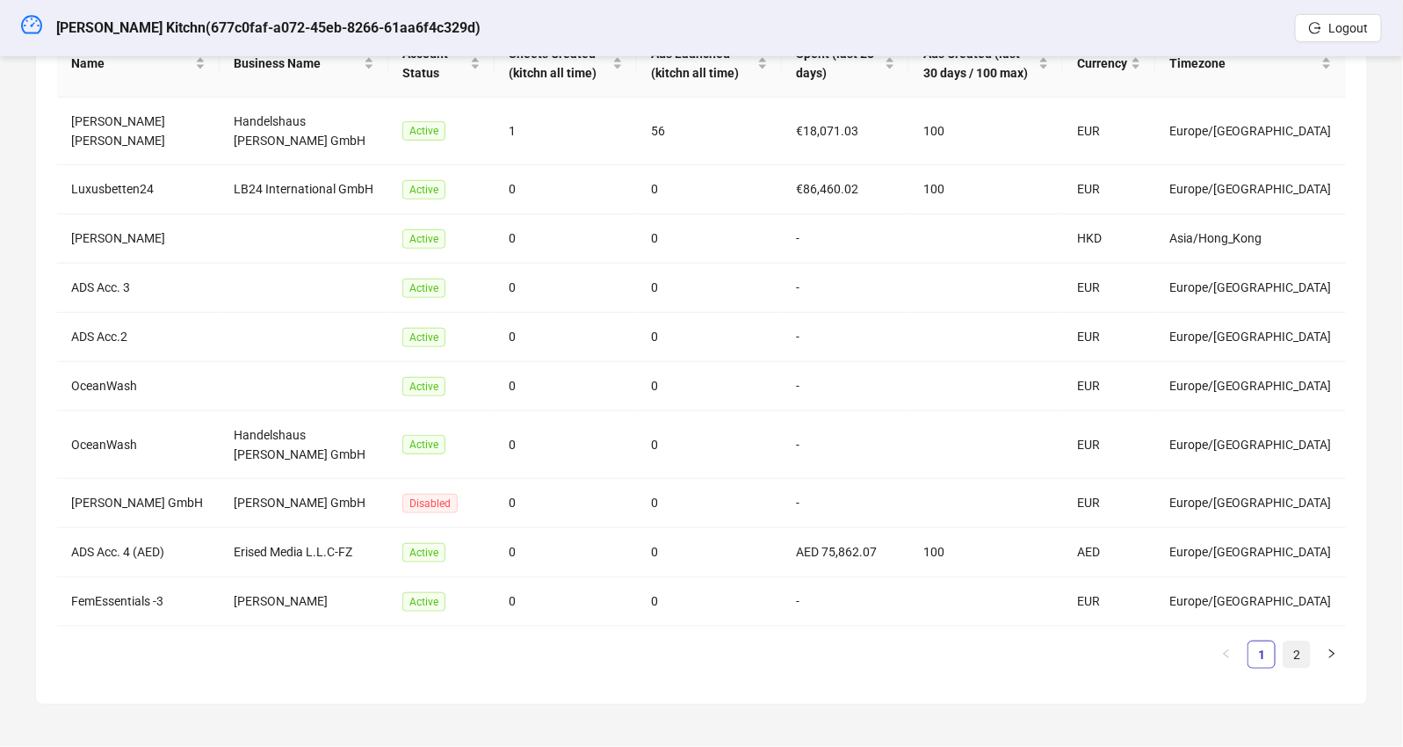
click at [1251, 663] on link "2" at bounding box center [1297, 654] width 26 height 26
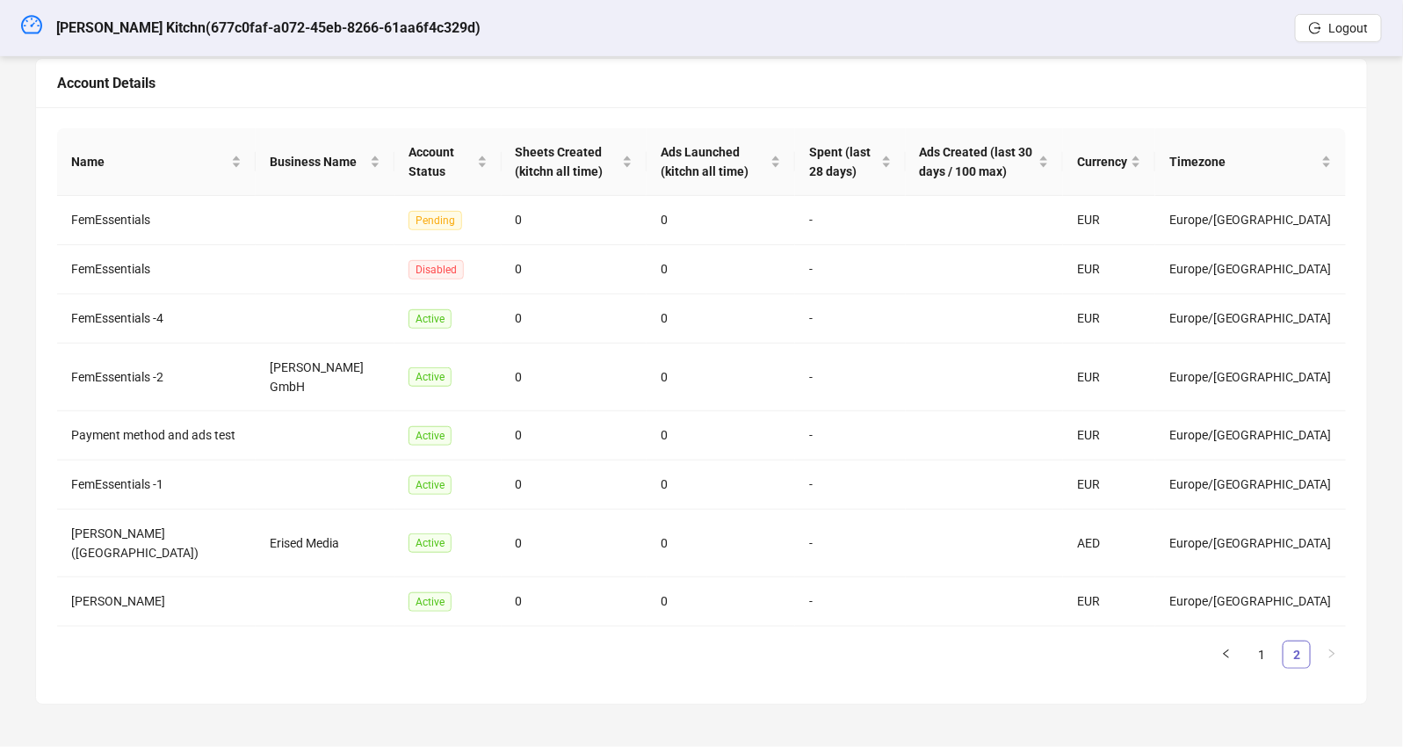
scroll to position [231, 0]
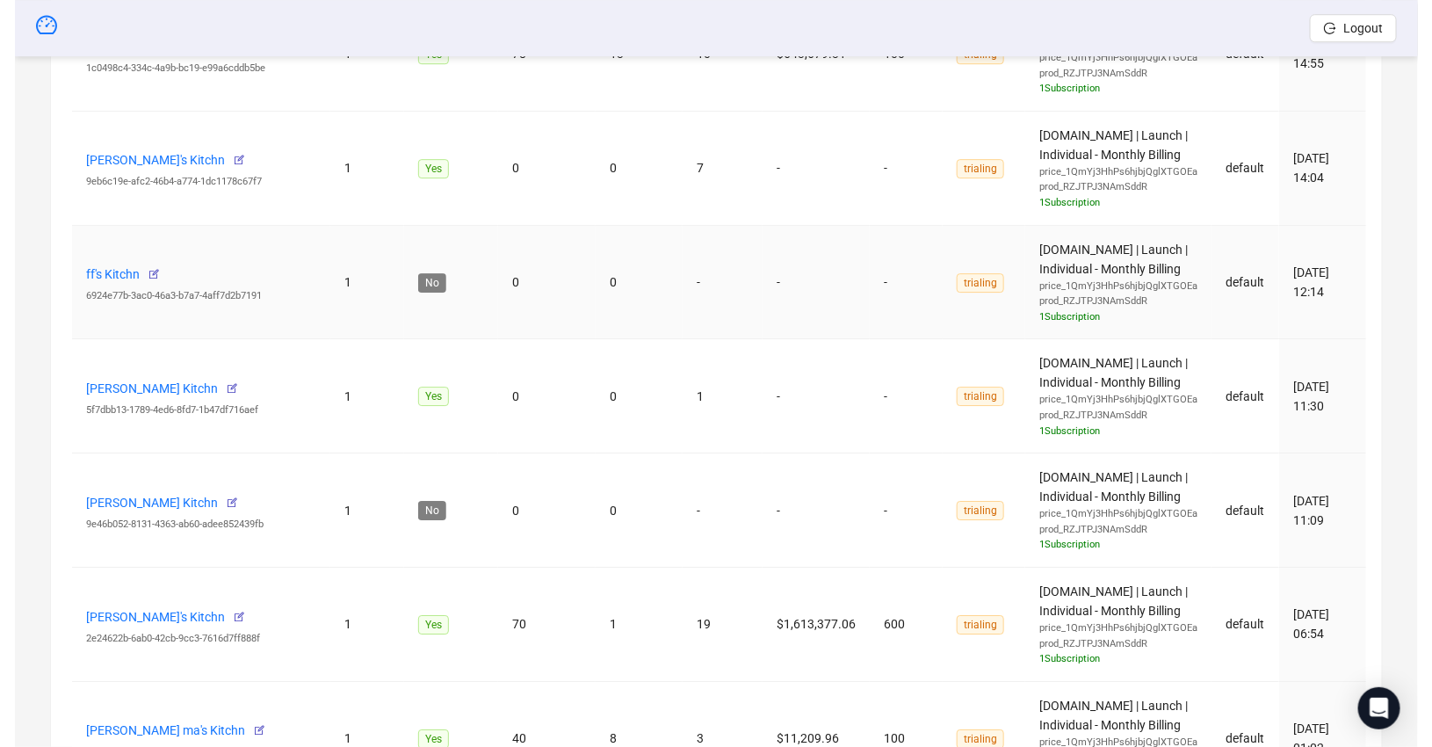
scroll to position [2488, 0]
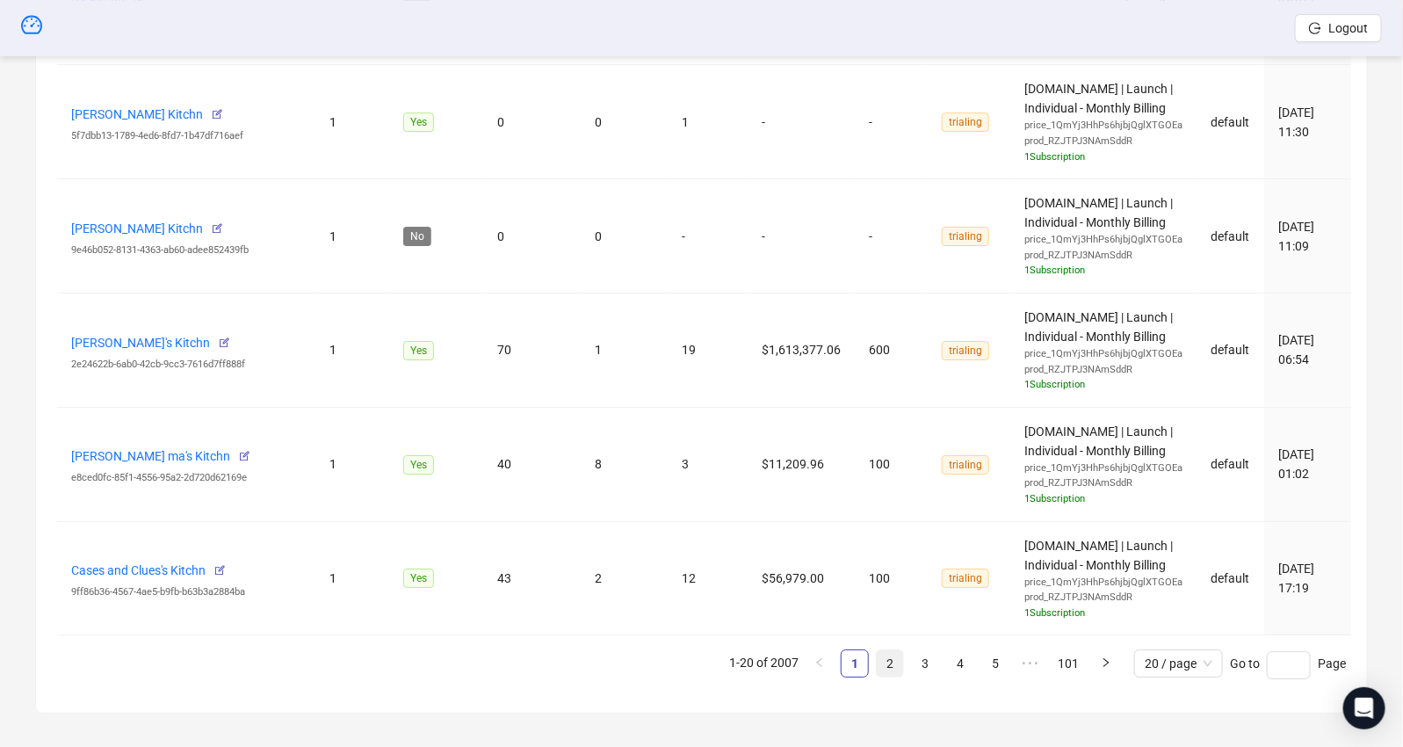
click at [901, 655] on link "2" at bounding box center [890, 663] width 26 height 26
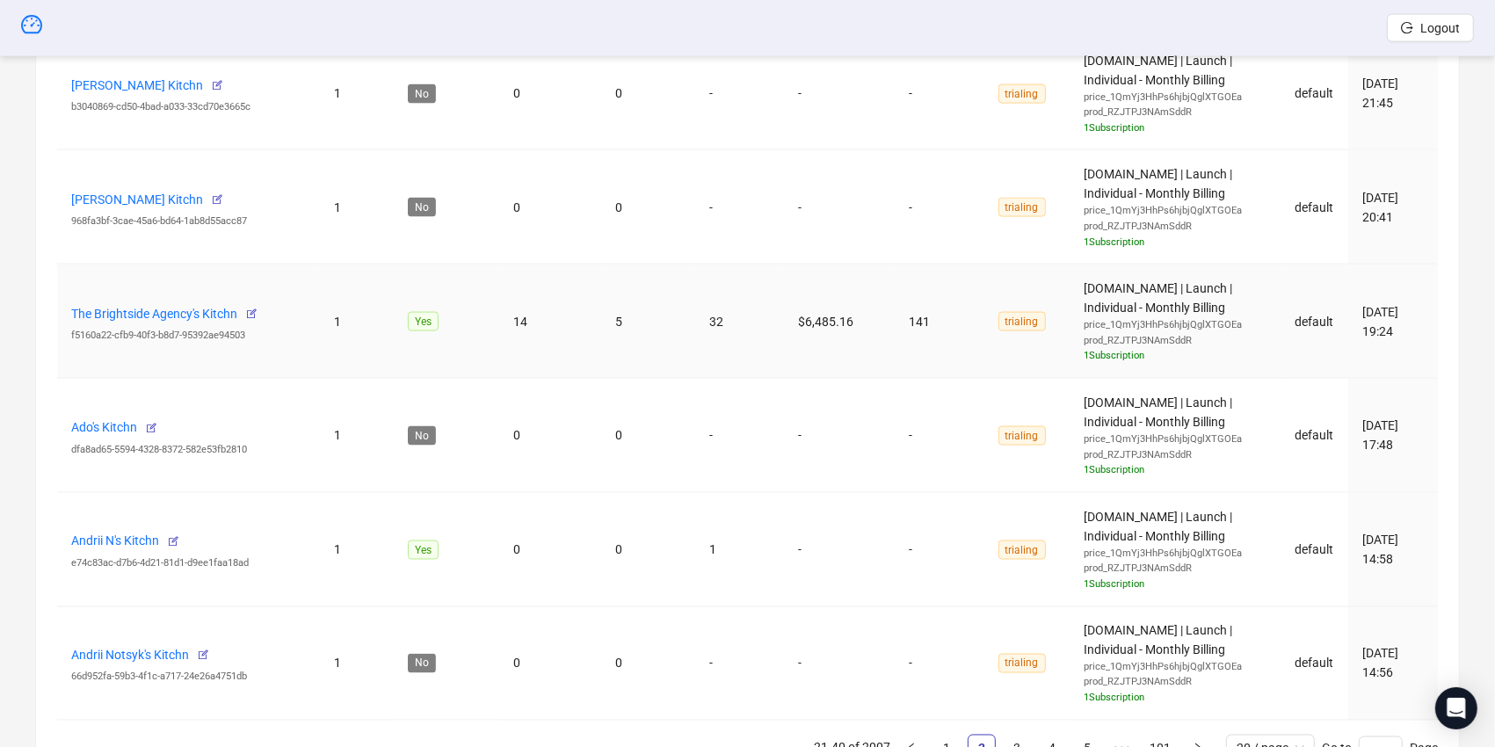
scroll to position [2366, 0]
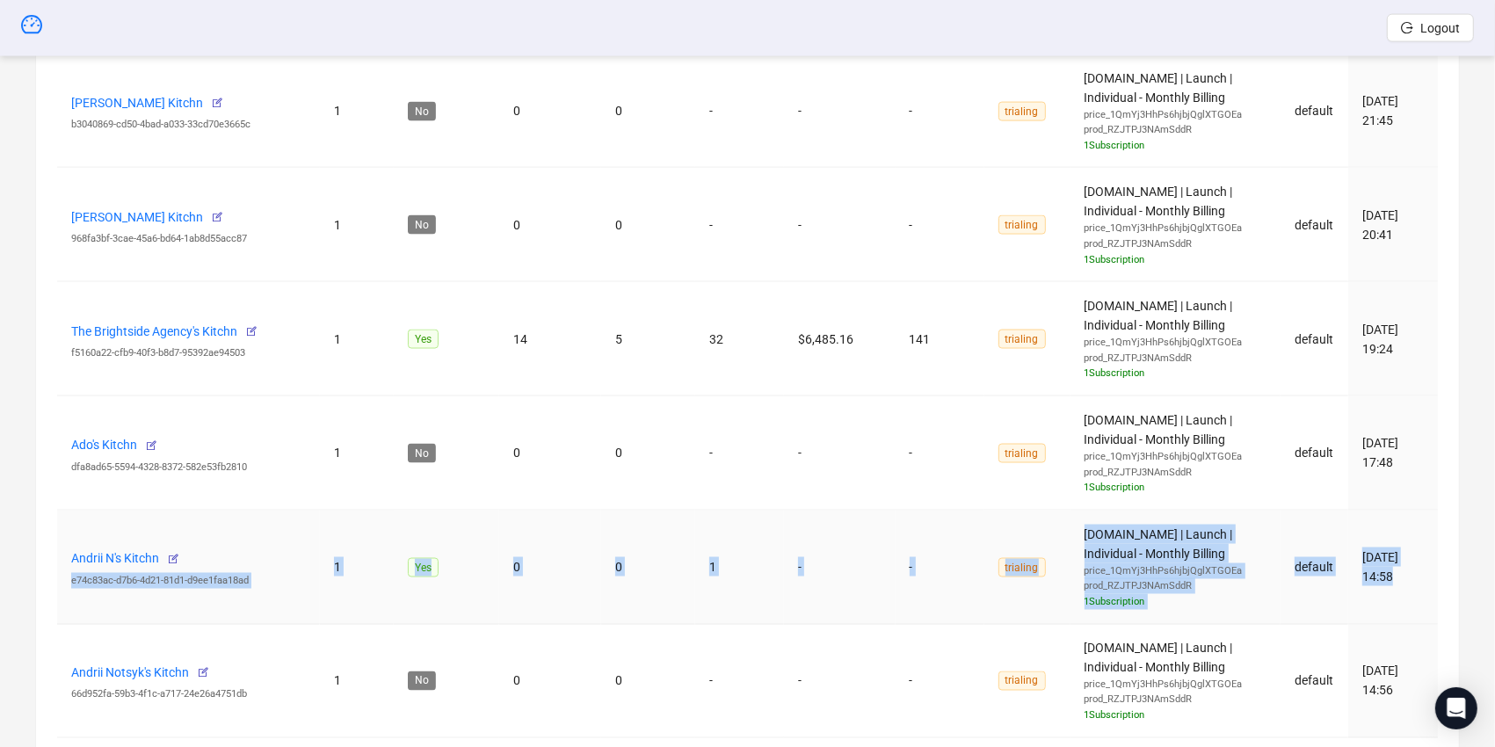
drag, startPoint x: 165, startPoint y: 567, endPoint x: 150, endPoint y: 618, distance: 53.1
drag, startPoint x: 183, startPoint y: 547, endPoint x: 319, endPoint y: 427, distance: 181.8
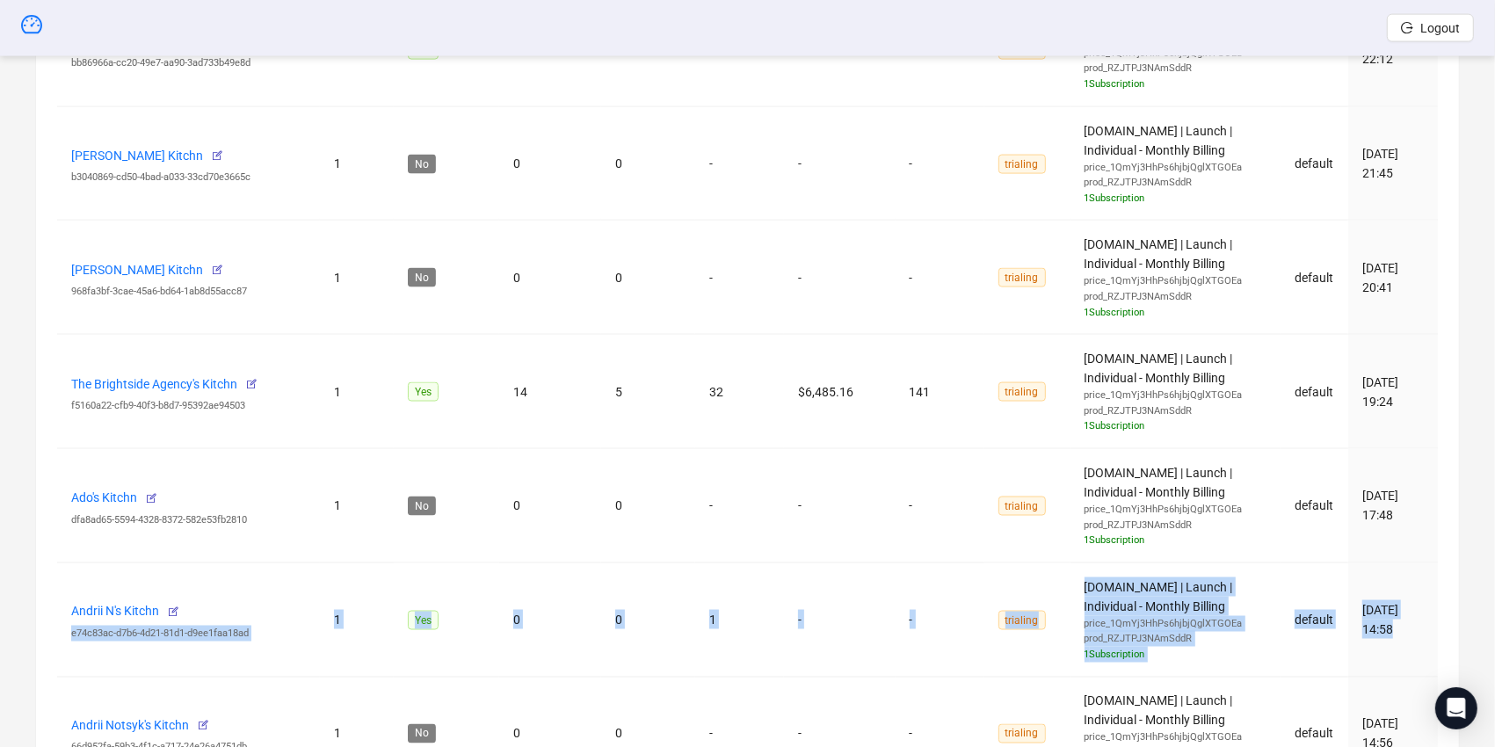
scroll to position [2316, 0]
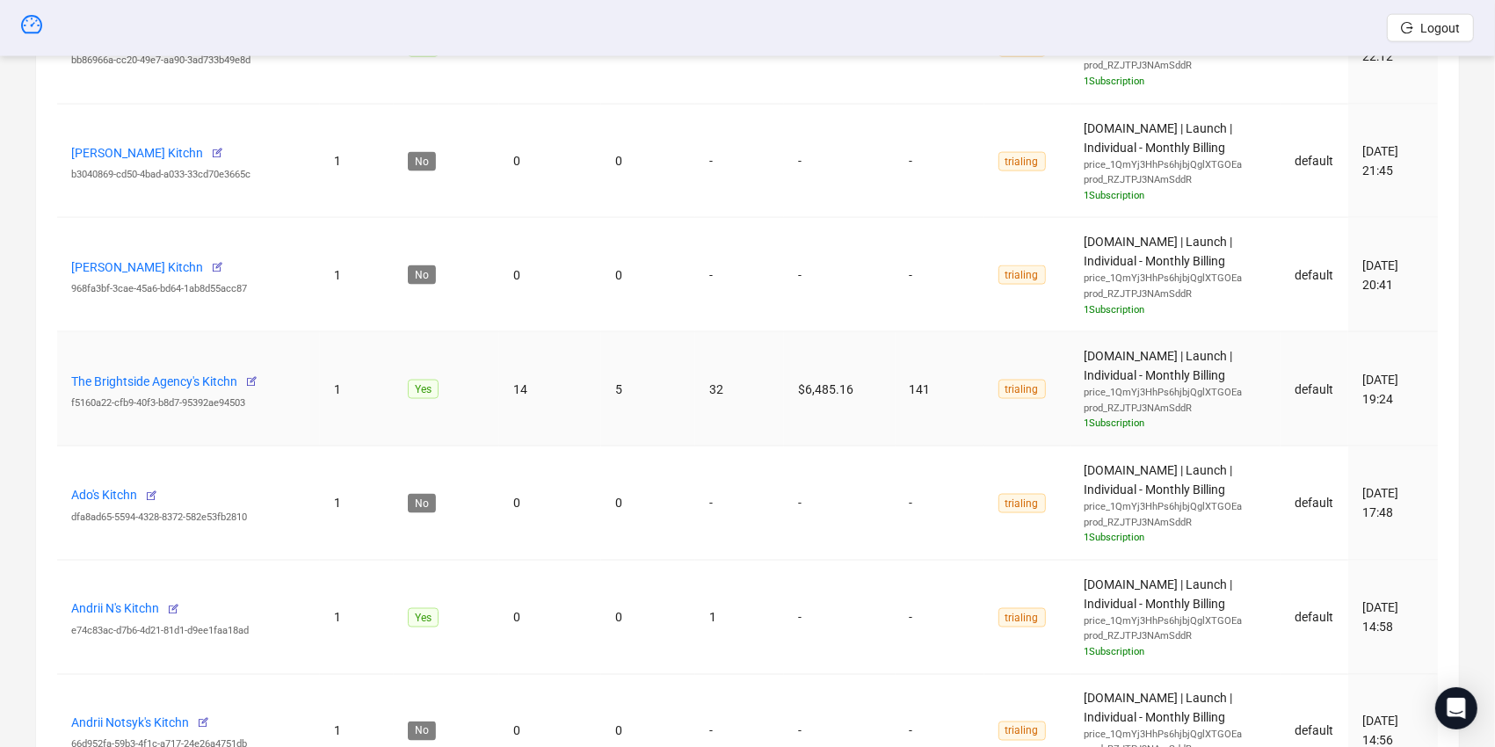
click at [685, 386] on td "5" at bounding box center [648, 389] width 95 height 114
drag, startPoint x: 558, startPoint y: 367, endPoint x: 514, endPoint y: 380, distance: 45.9
click at [514, 380] on td "14" at bounding box center [550, 389] width 102 height 114
drag, startPoint x: 765, startPoint y: 374, endPoint x: 842, endPoint y: 374, distance: 76.4
click at [842, 374] on tr "The Brightside Agency's Kitchn f5160a22-cfb9-40f3-b8d7-95392ae94503 1 Yes 14 5 …" at bounding box center [747, 389] width 1380 height 114
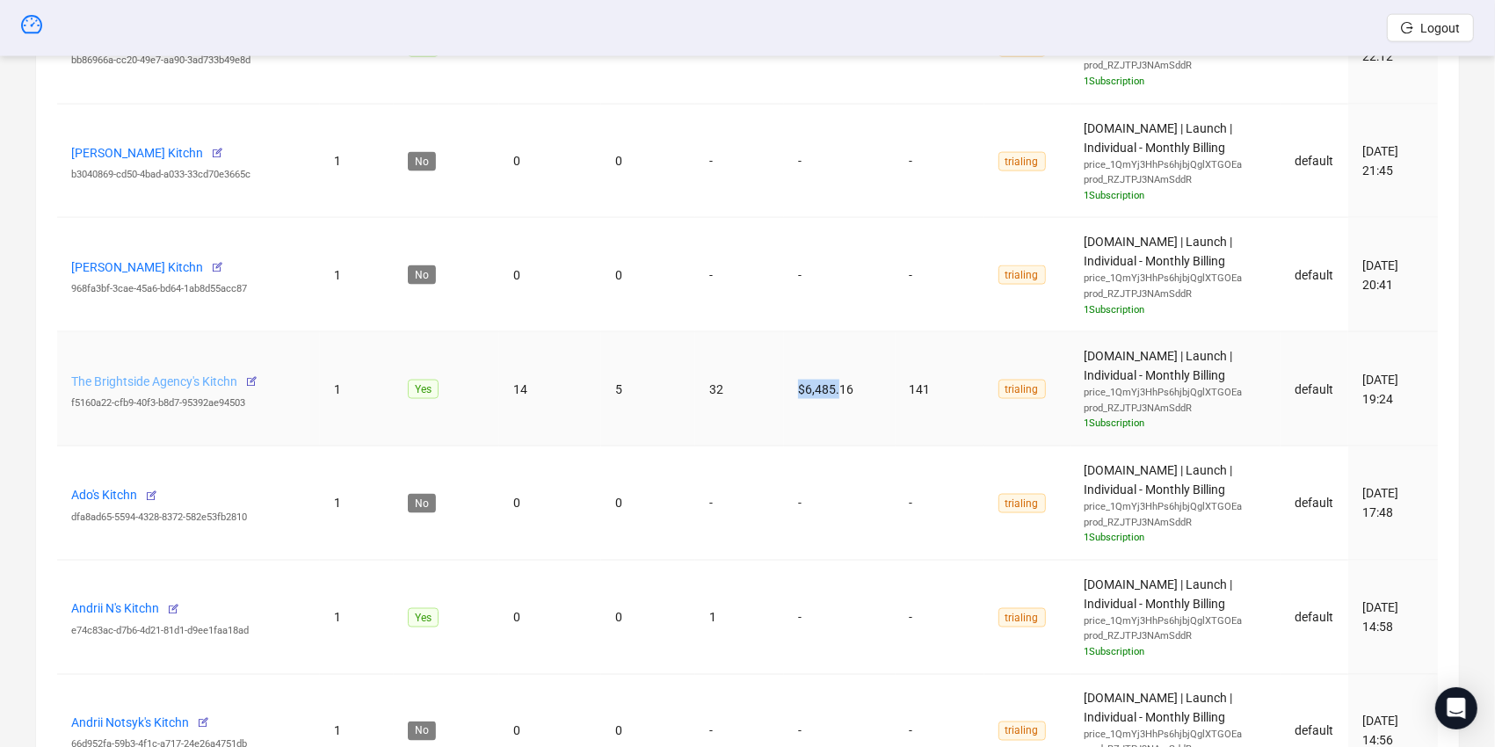
click at [229, 378] on link "The Brightside Agency's Kitchn" at bounding box center [154, 381] width 166 height 14
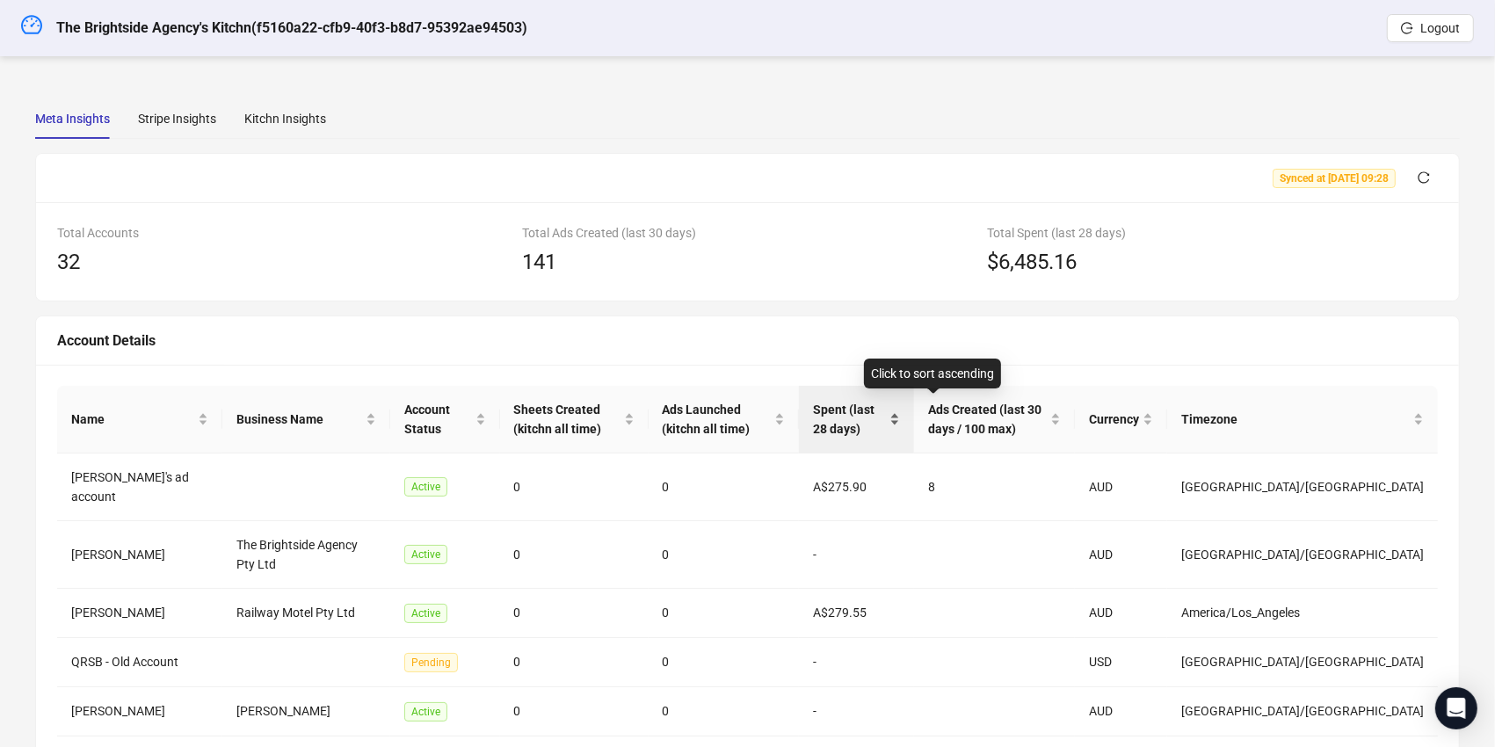
click at [886, 409] on span "Spent (last 28 days)" at bounding box center [849, 419] width 73 height 39
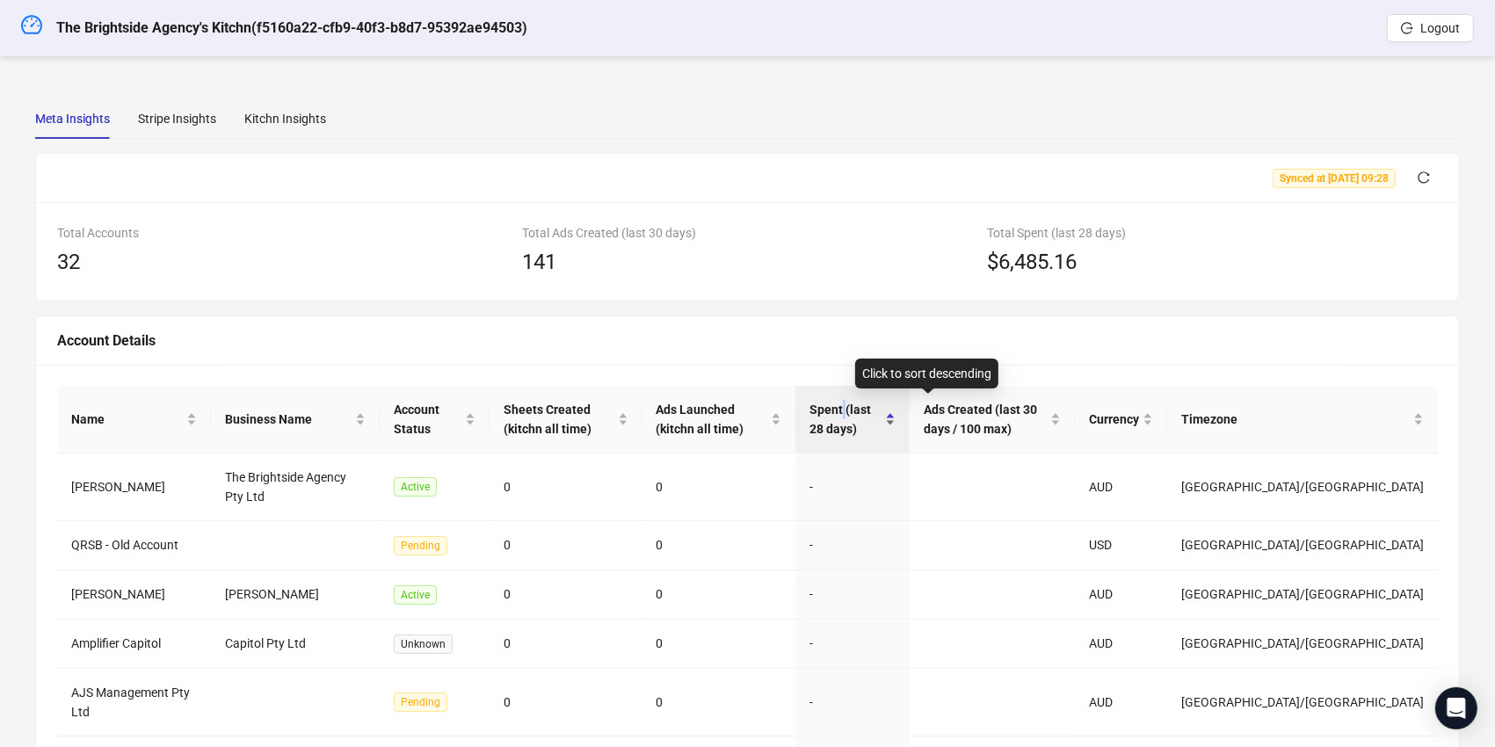
click at [881, 409] on span "Spent (last 28 days)" at bounding box center [845, 419] width 72 height 39
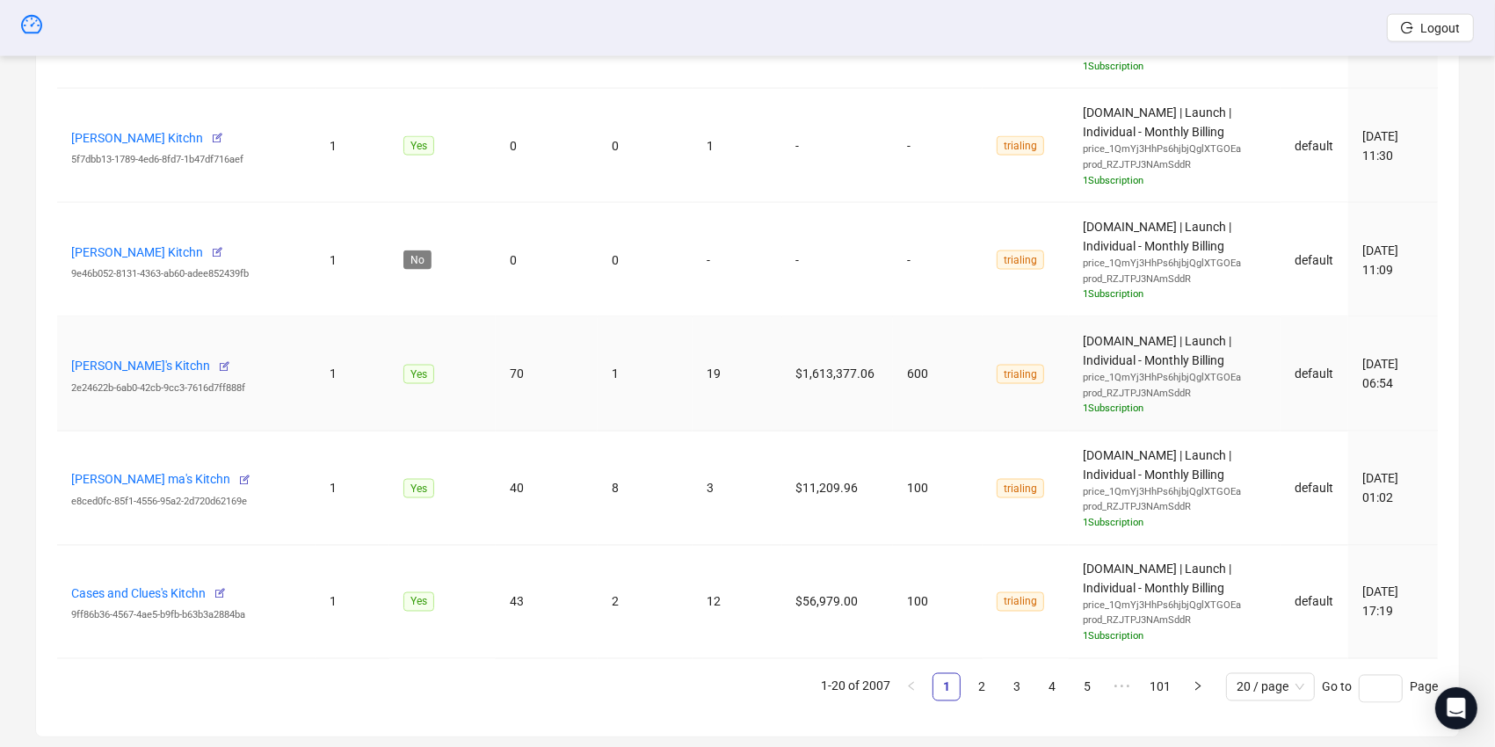
scroll to position [2443, 0]
click at [851, 368] on td "$1,613,377.06" at bounding box center [838, 377] width 112 height 114
click at [123, 355] on div "Jack's Kitchn 2e24622b-6ab0-42cb-9cc3-7616d7ff888f" at bounding box center [186, 377] width 230 height 44
click at [122, 362] on link "[PERSON_NAME]'s Kitchn" at bounding box center [140, 369] width 139 height 14
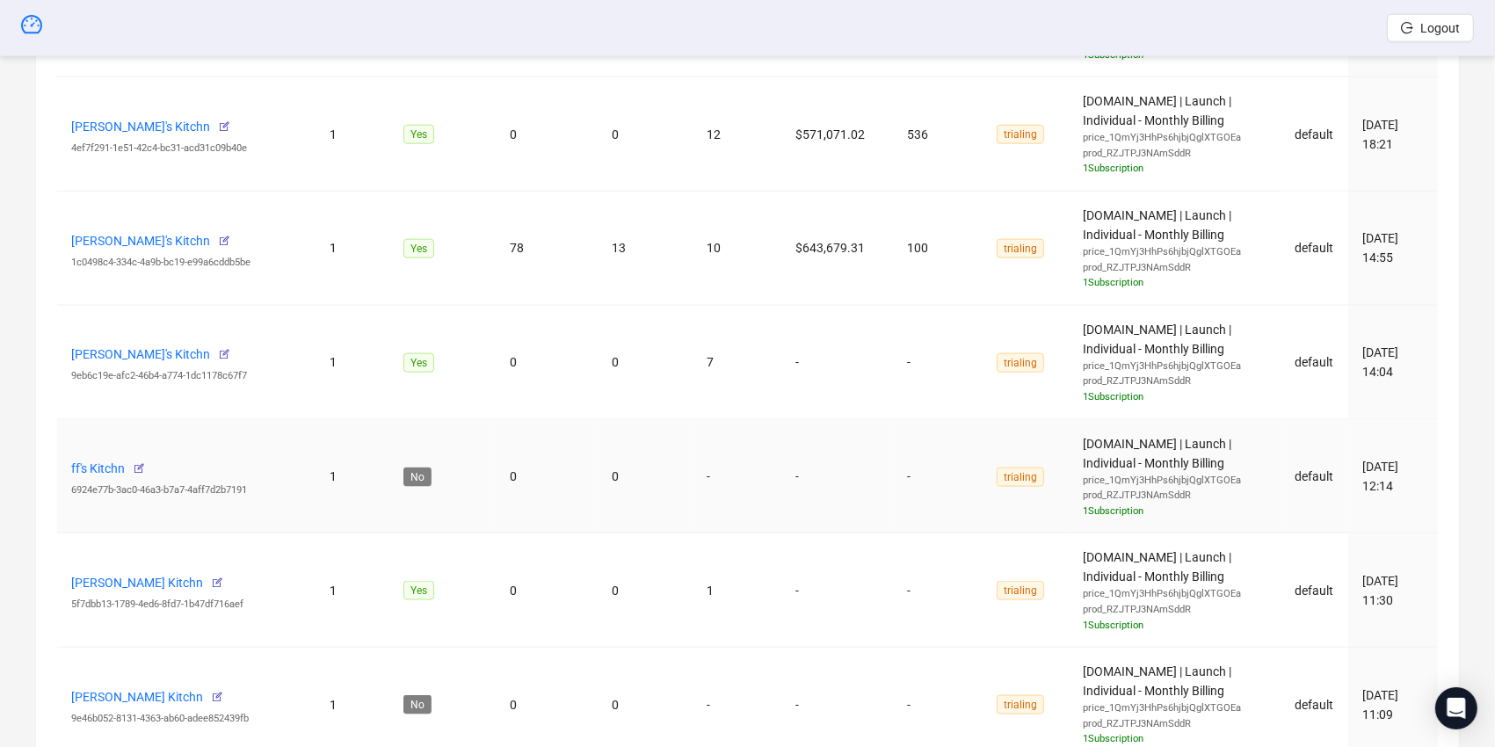
scroll to position [2420, 0]
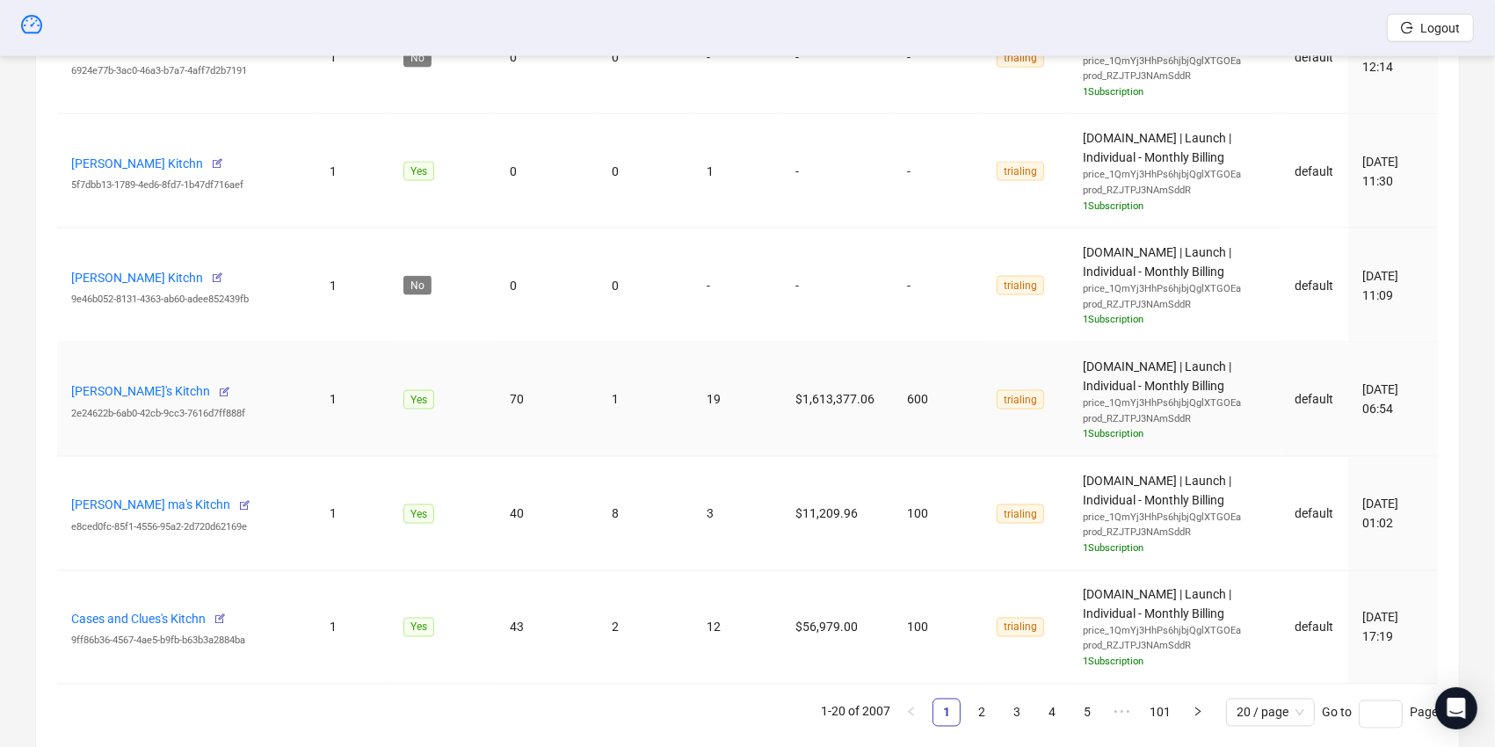
click at [845, 401] on td "$1,613,377.06" at bounding box center [838, 400] width 112 height 114
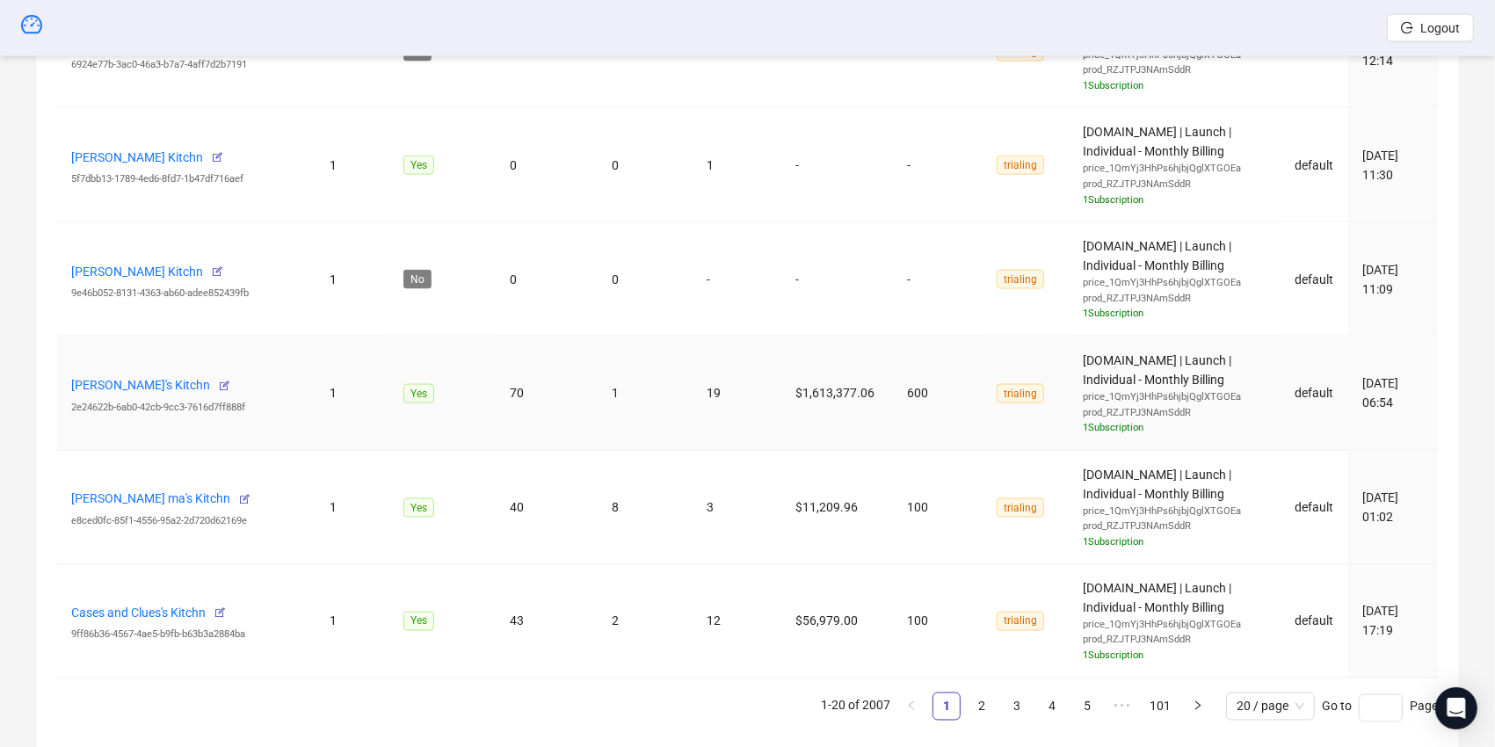
scroll to position [2469, 0]
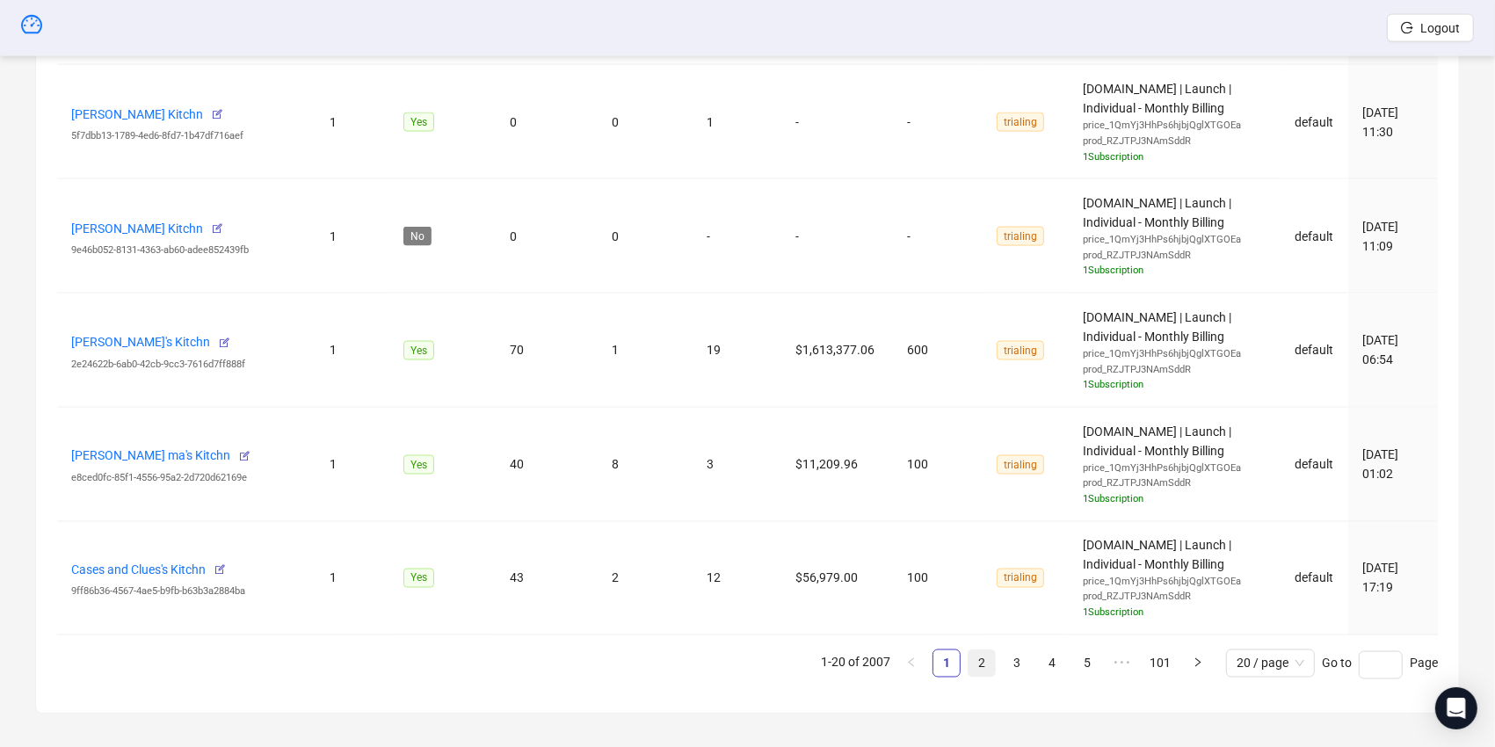
click at [978, 650] on link "2" at bounding box center [981, 663] width 26 height 26
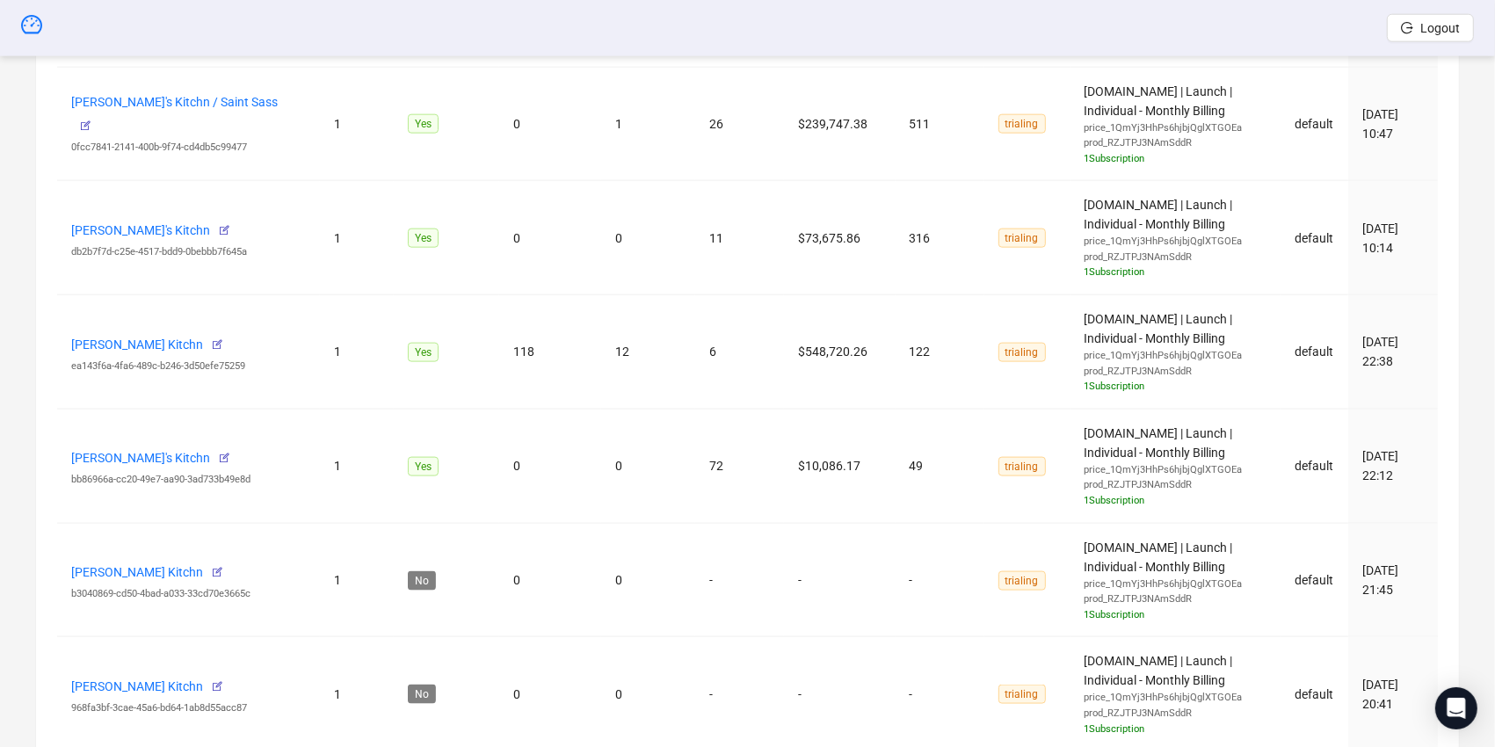
scroll to position [1858, 0]
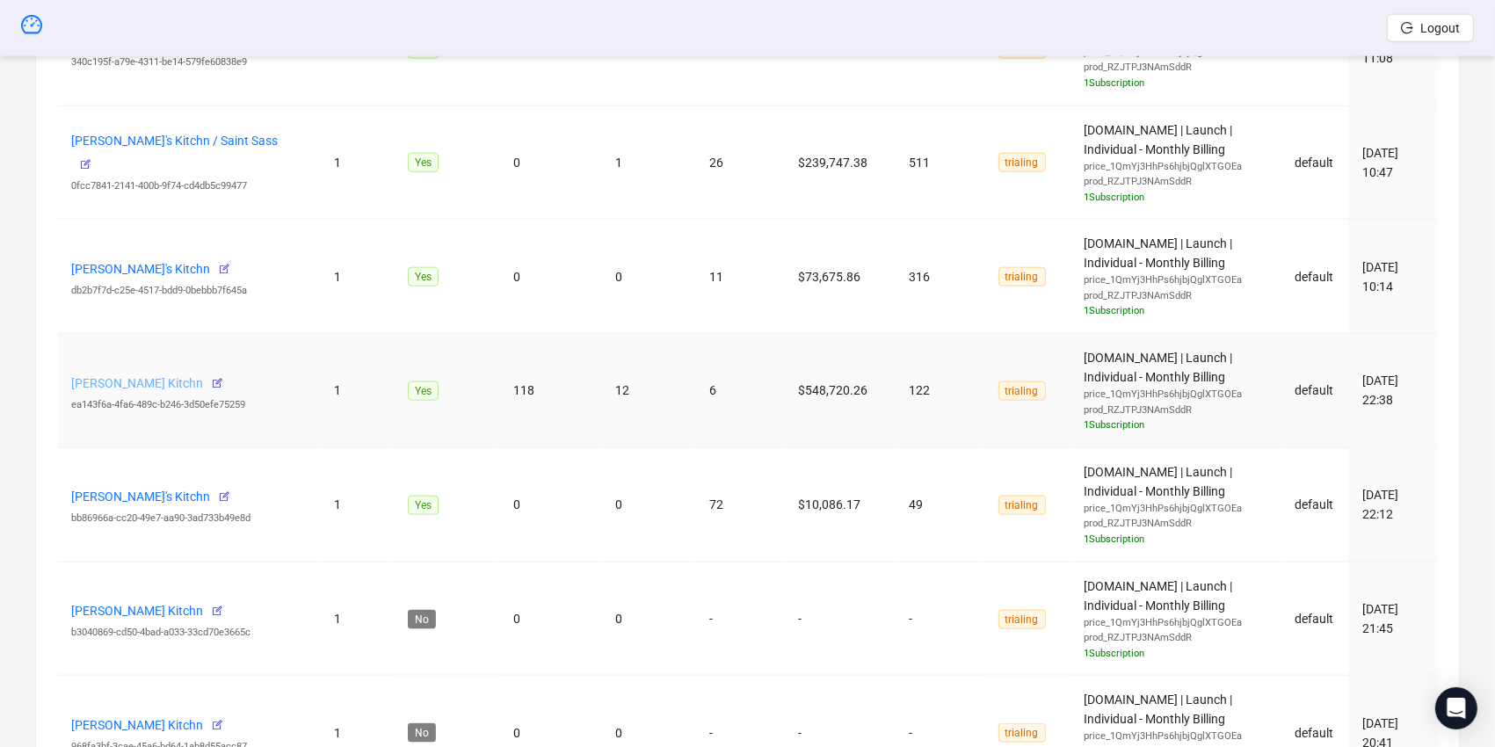
click at [124, 376] on link "Sakil Masud's Kitchn" at bounding box center [137, 383] width 132 height 14
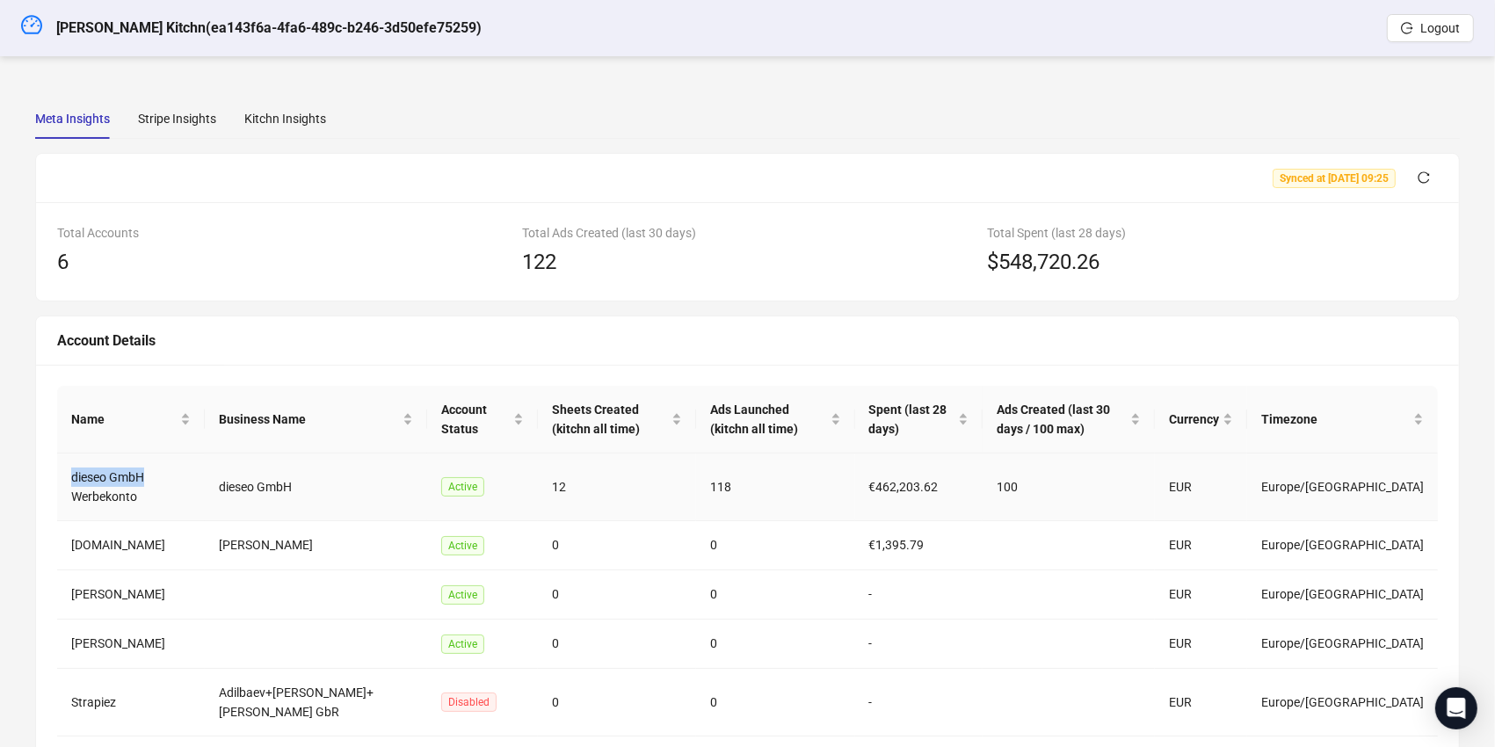
drag, startPoint x: 73, startPoint y: 480, endPoint x: 147, endPoint y: 480, distance: 73.8
click at [147, 480] on td "dieseo GmbH Werbekonto" at bounding box center [131, 487] width 148 height 68
copy td "dieseo GmbH"
click at [92, 473] on td "dieseo GmbH Werbekonto" at bounding box center [131, 487] width 148 height 68
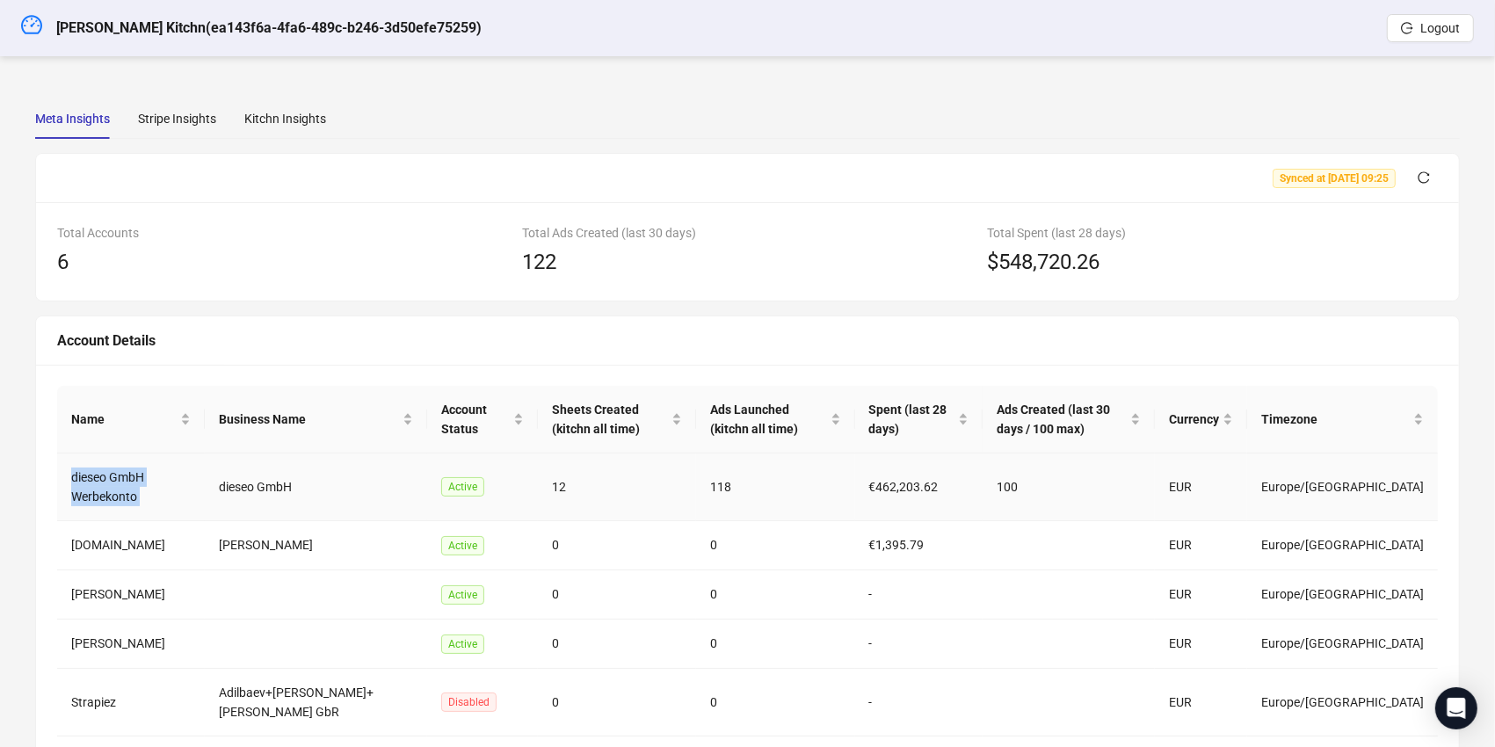
click at [92, 473] on td "dieseo GmbH Werbekonto" at bounding box center [131, 487] width 148 height 68
click at [112, 472] on td "dieseo GmbH Werbekonto" at bounding box center [131, 487] width 148 height 68
drag, startPoint x: 141, startPoint y: 474, endPoint x: 70, endPoint y: 468, distance: 71.4
click at [70, 468] on td "dieseo GmbH Werbekonto" at bounding box center [131, 487] width 148 height 68
copy td "dieseo GmbH"
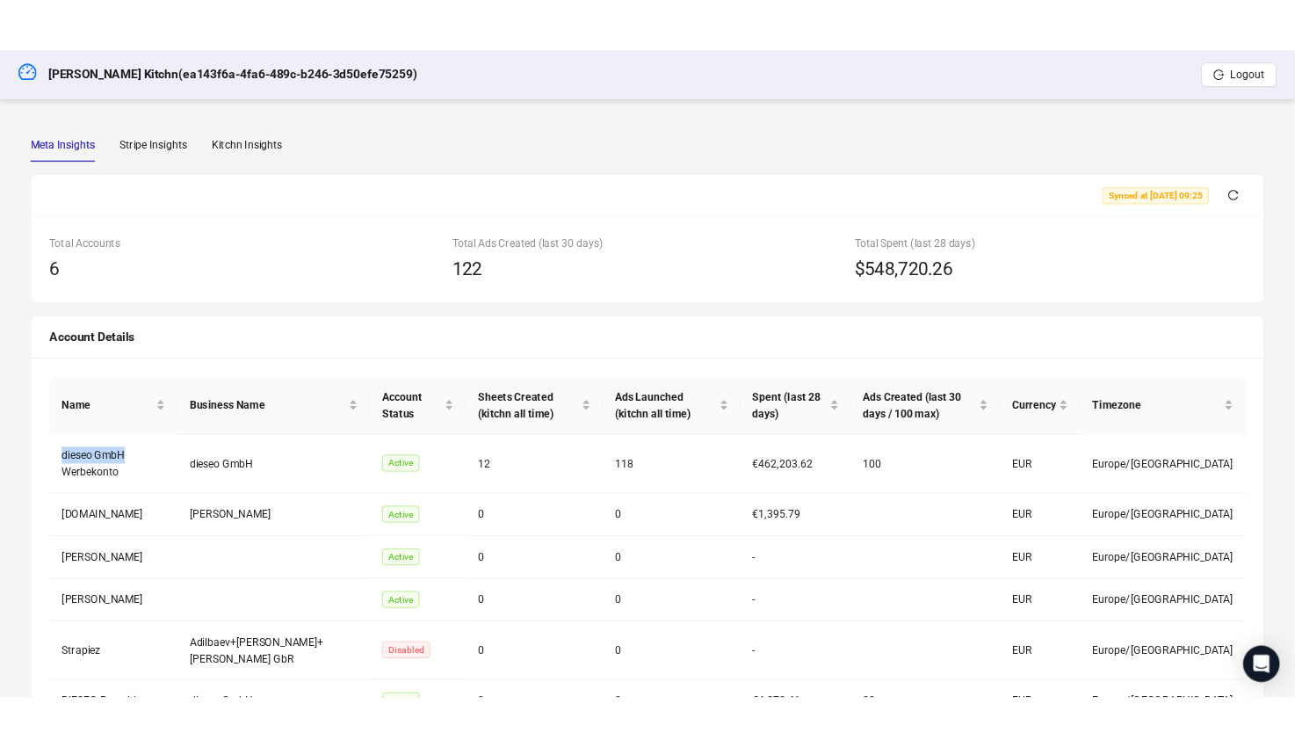
scroll to position [153, 0]
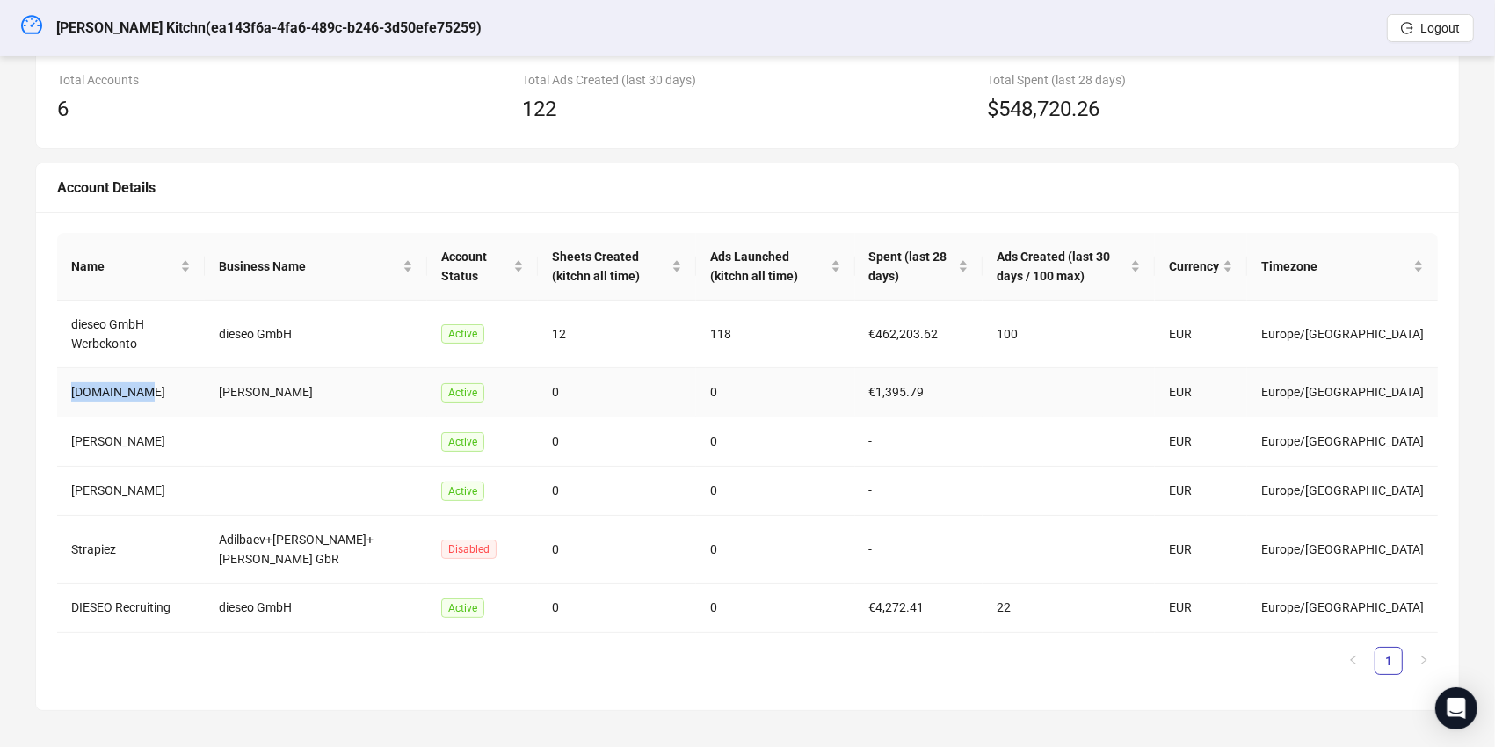
drag, startPoint x: 147, startPoint y: 393, endPoint x: 67, endPoint y: 396, distance: 80.0
click at [67, 396] on td "Strapiez.de" at bounding box center [131, 392] width 148 height 49
copy td "Strapiez.de"
click at [106, 338] on td "dieseo GmbH Werbekonto" at bounding box center [131, 335] width 148 height 68
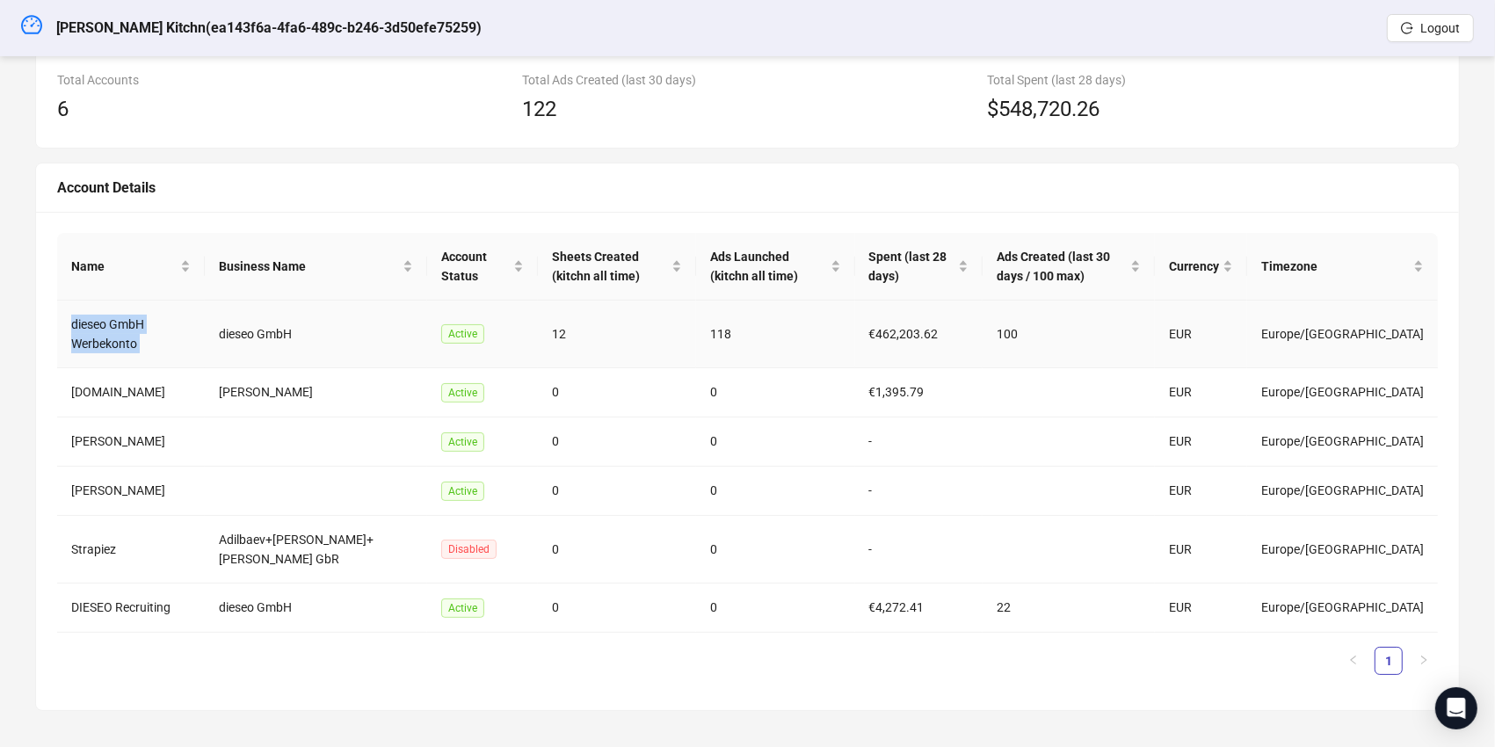
click at [106, 338] on td "dieseo GmbH Werbekonto" at bounding box center [131, 335] width 148 height 68
click at [226, 336] on td "dieseo GmbH" at bounding box center [316, 335] width 222 height 68
copy td "dieseo GmbH"
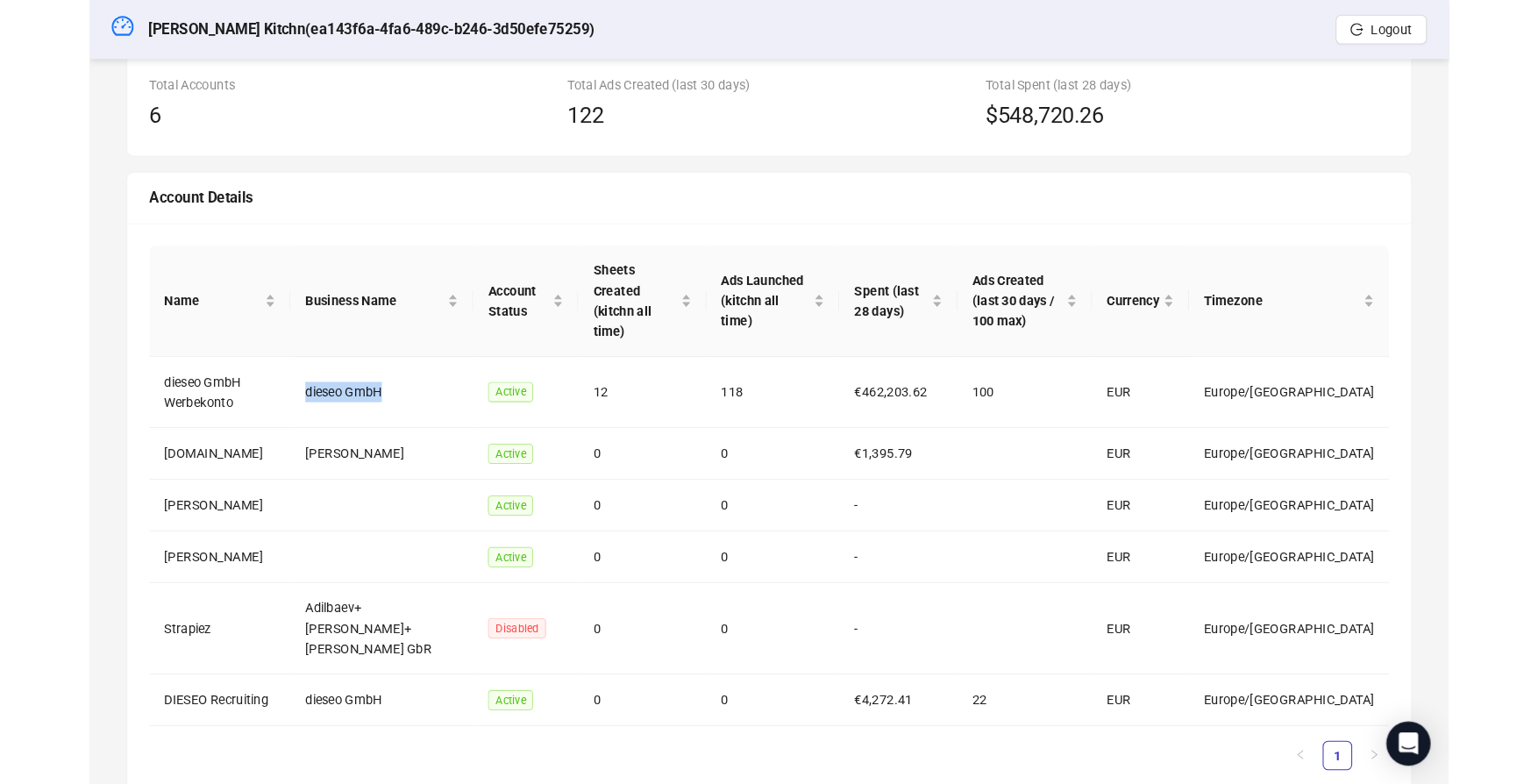
scroll to position [0, 0]
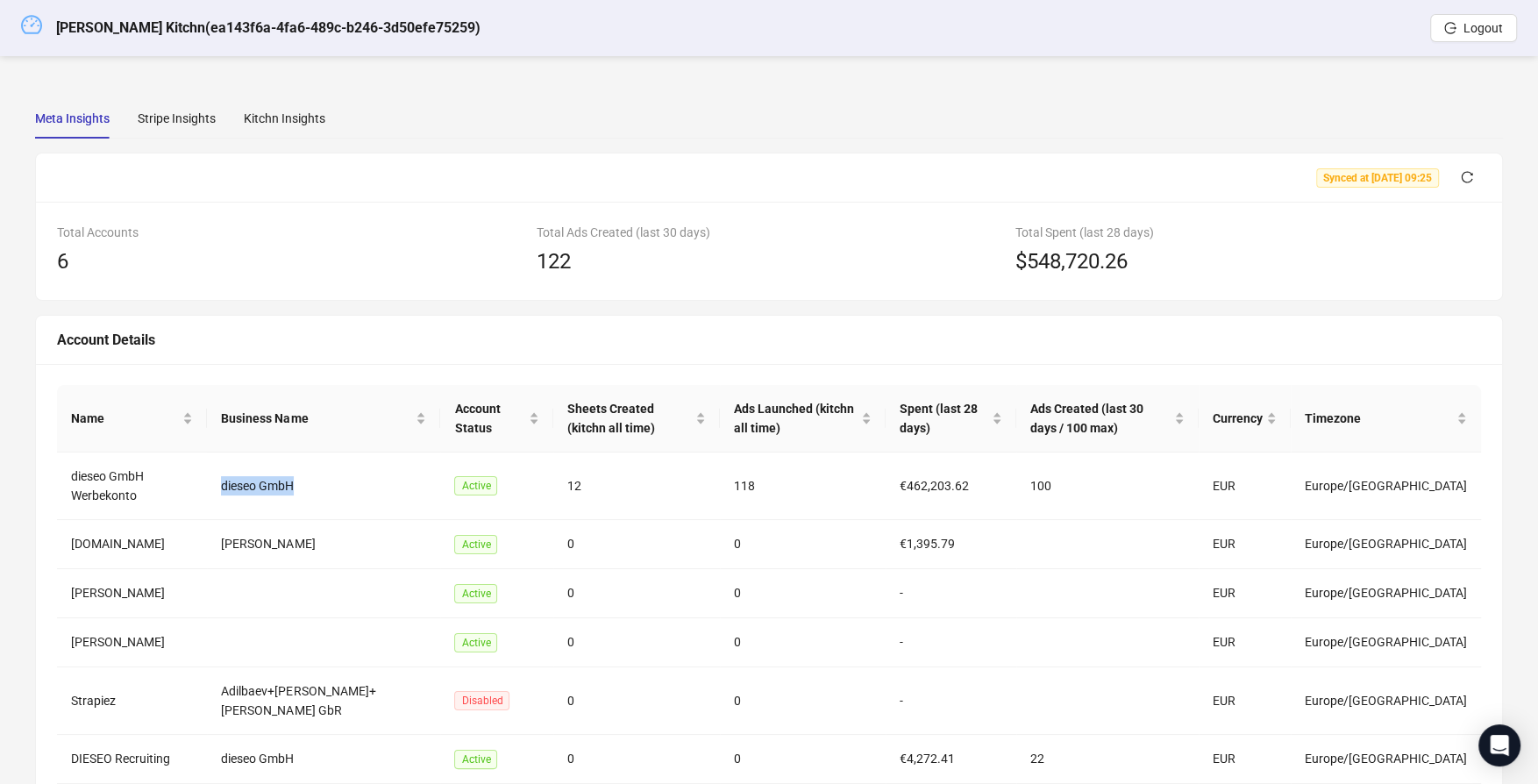
click at [40, 25] on icon "dashboard" at bounding box center [31, 24] width 21 height 18
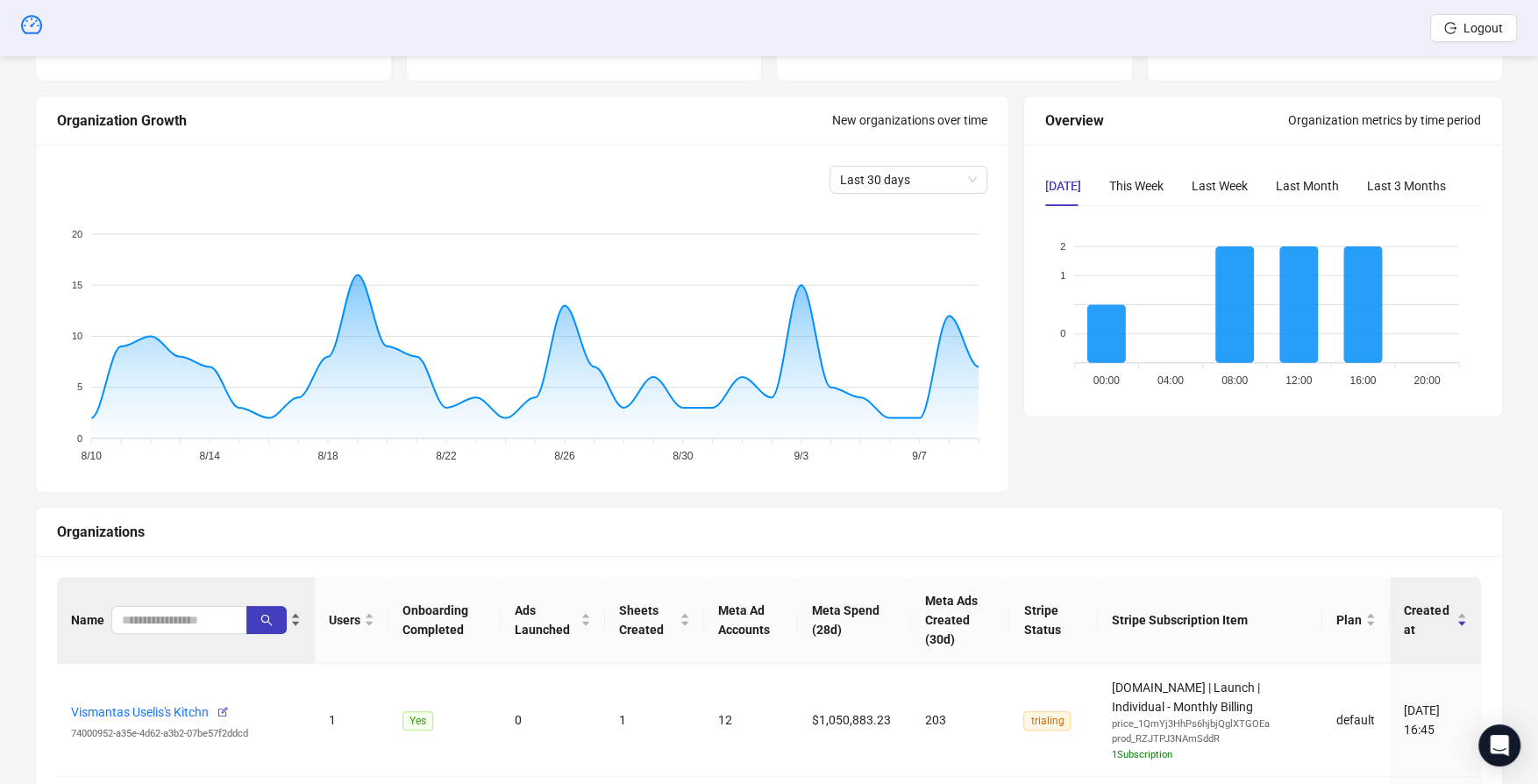
scroll to position [194, 0]
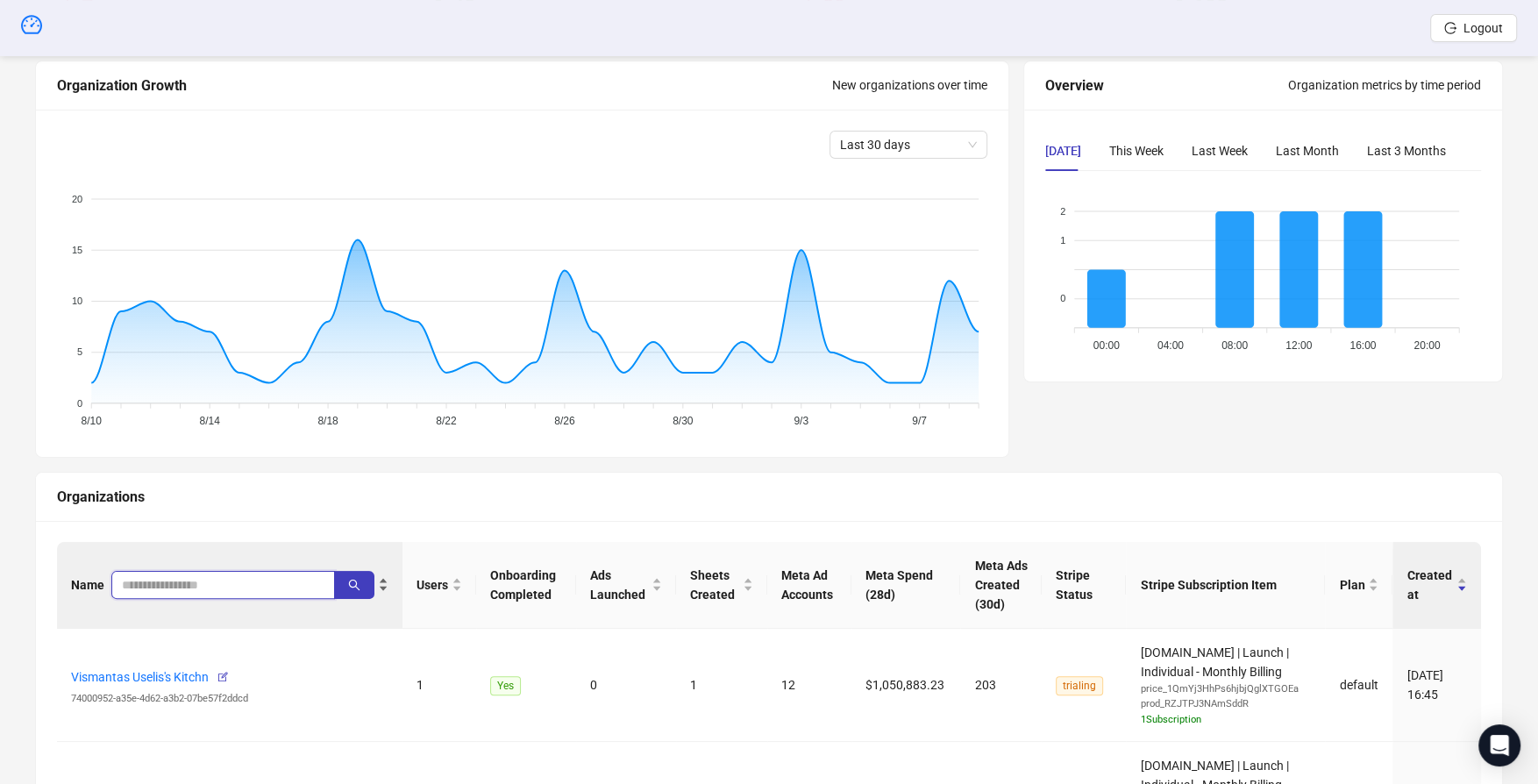
click at [171, 576] on input "search" at bounding box center [216, 584] width 189 height 19
type input "*******"
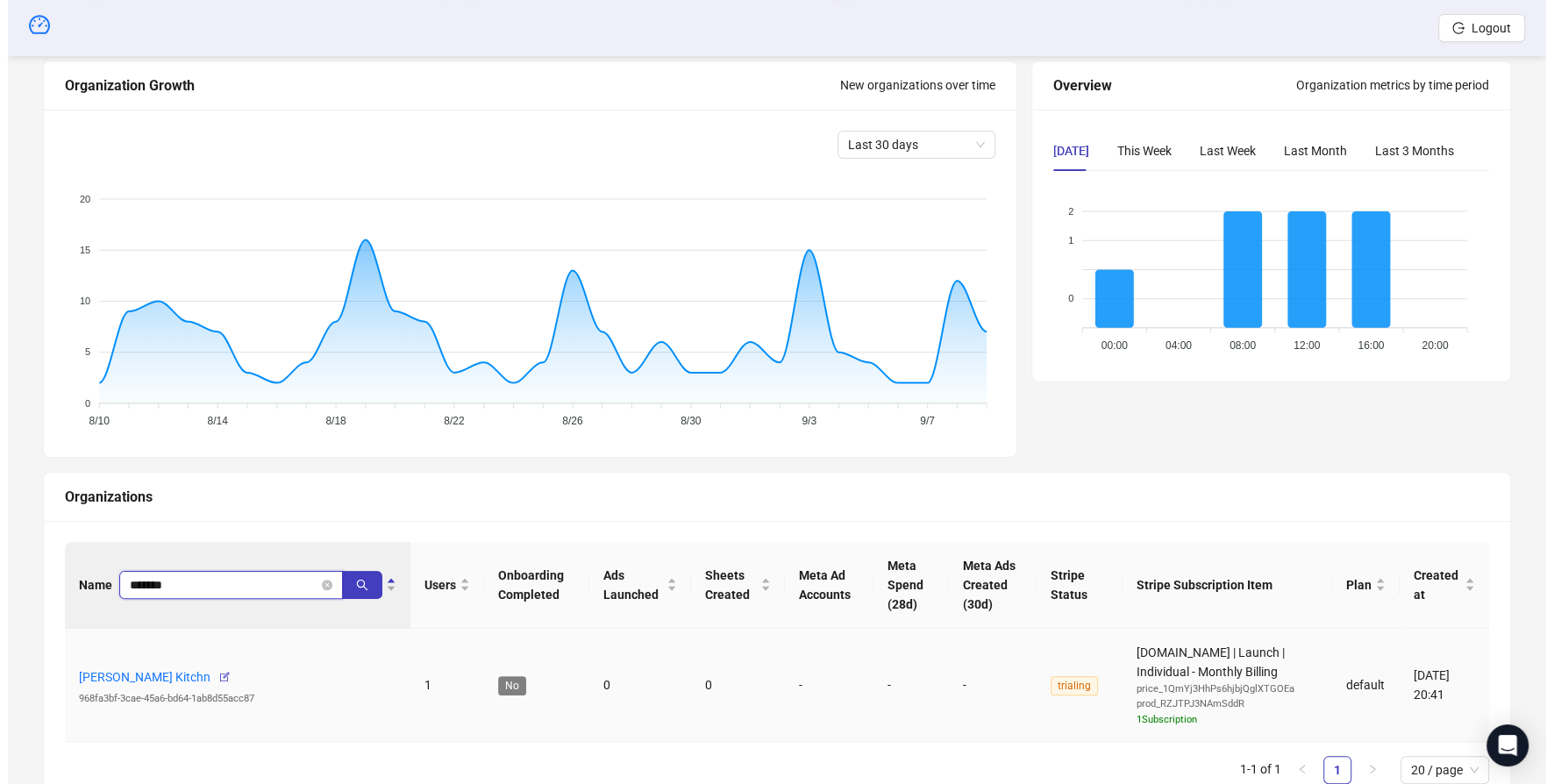
scroll to position [233, 0]
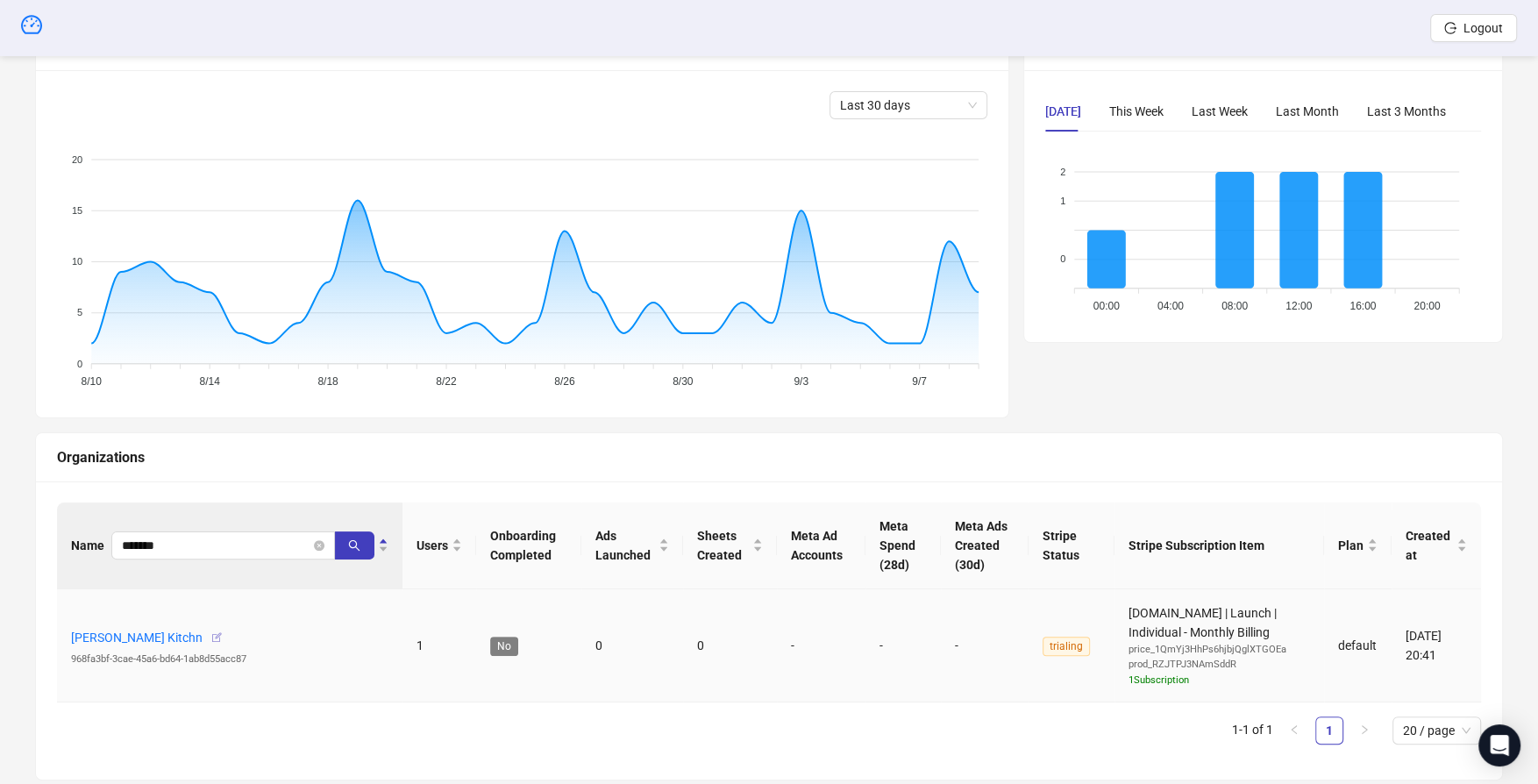
click at [223, 631] on icon "button" at bounding box center [217, 637] width 12 height 12
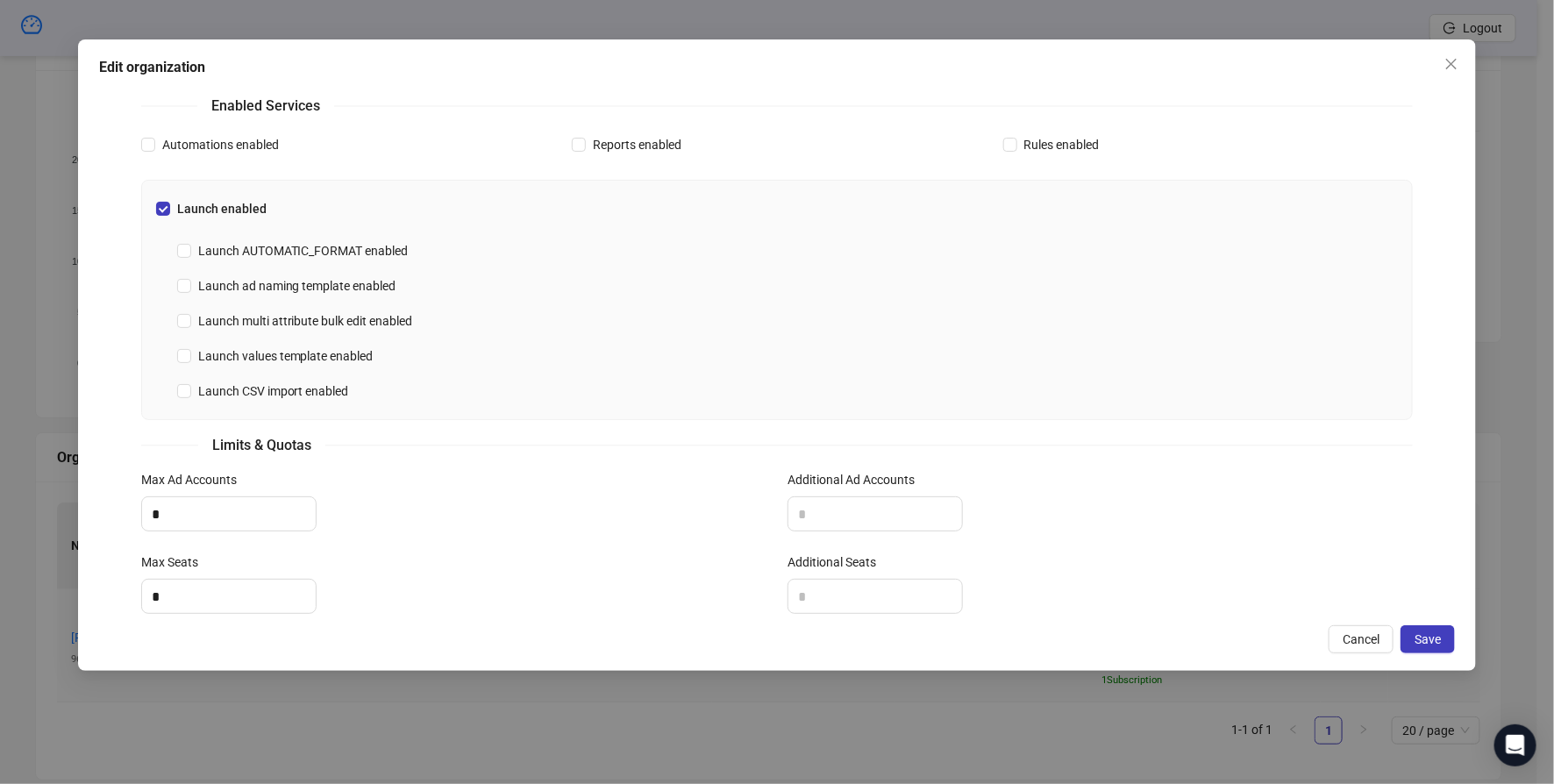
scroll to position [523, 0]
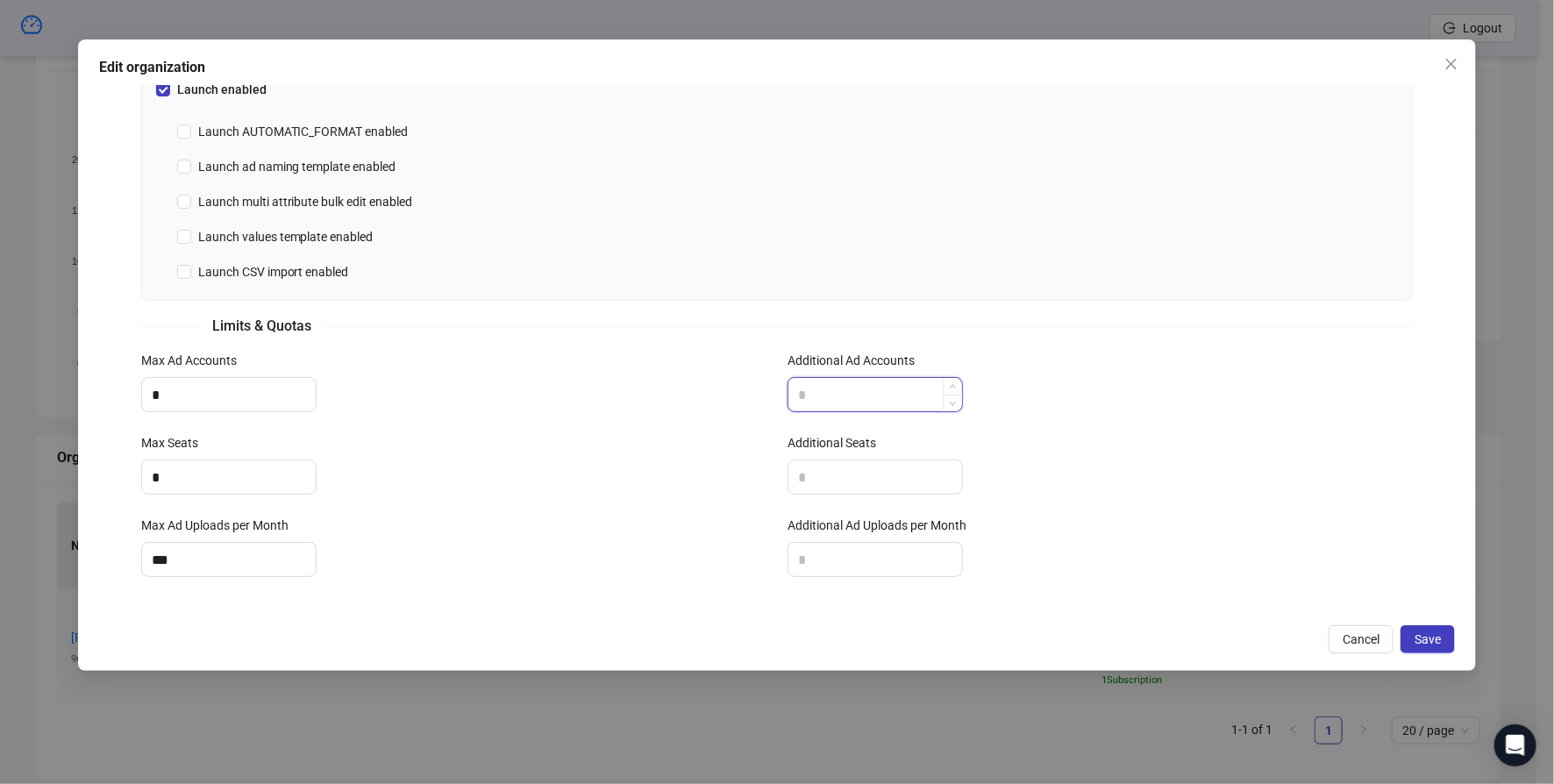
click at [884, 394] on input "Additional Ad Accounts" at bounding box center [875, 394] width 174 height 33
click at [849, 549] on input "Additional Ad Uploads per Month" at bounding box center [875, 559] width 174 height 33
click at [1249, 630] on button "Save" at bounding box center [1427, 639] width 54 height 28
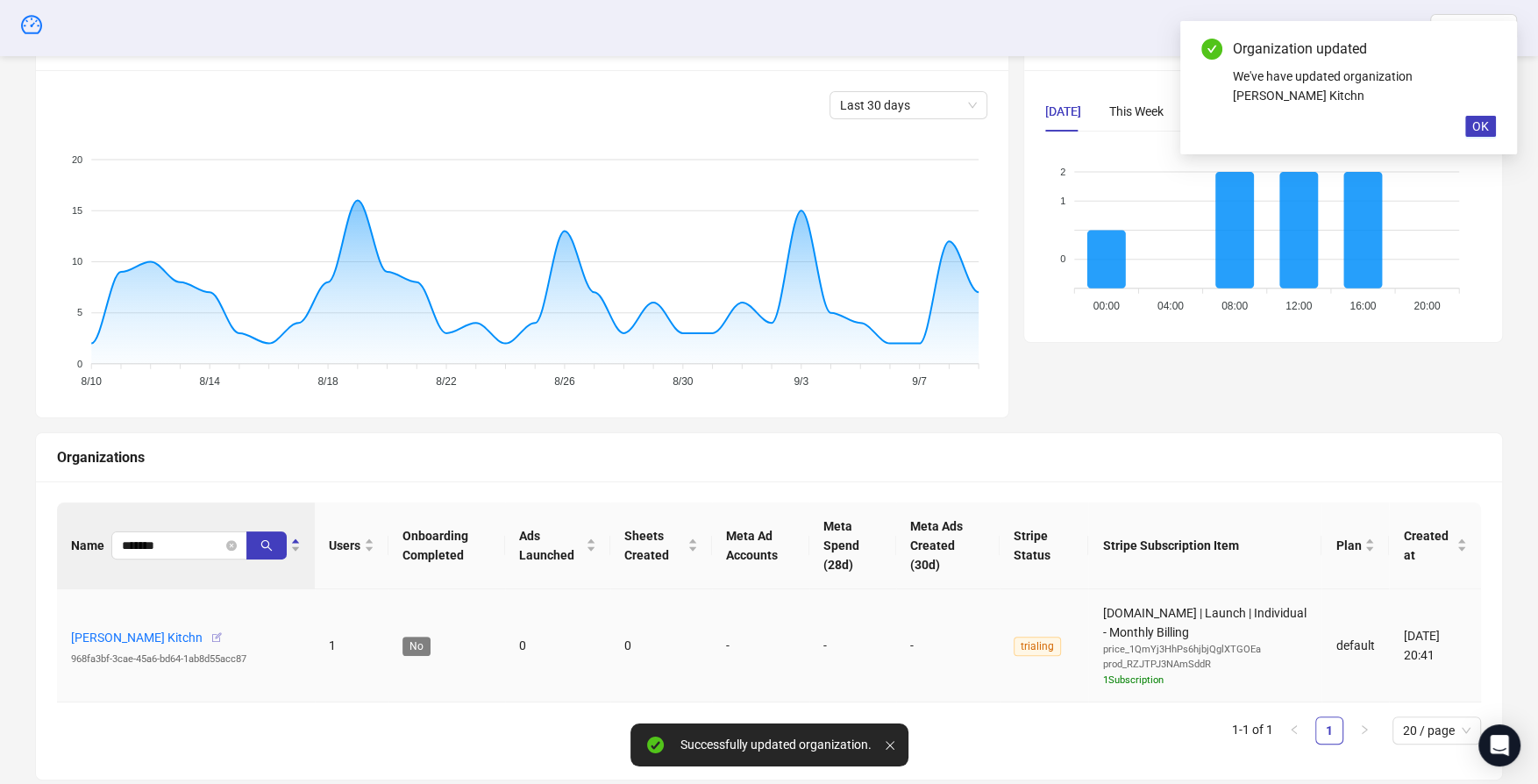
click at [221, 632] on icon "button" at bounding box center [217, 637] width 12 height 12
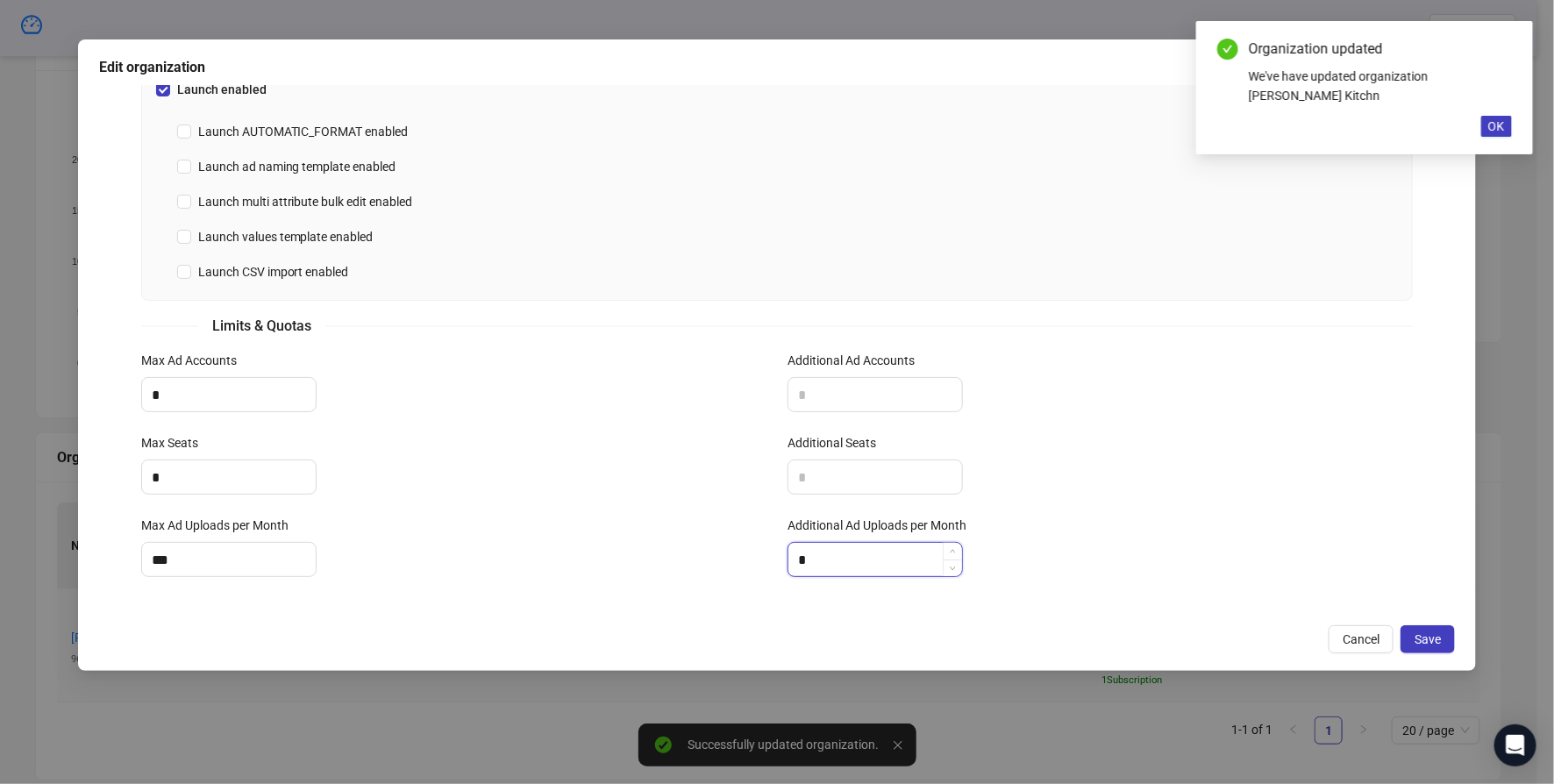
click at [844, 568] on input "*" at bounding box center [875, 559] width 174 height 33
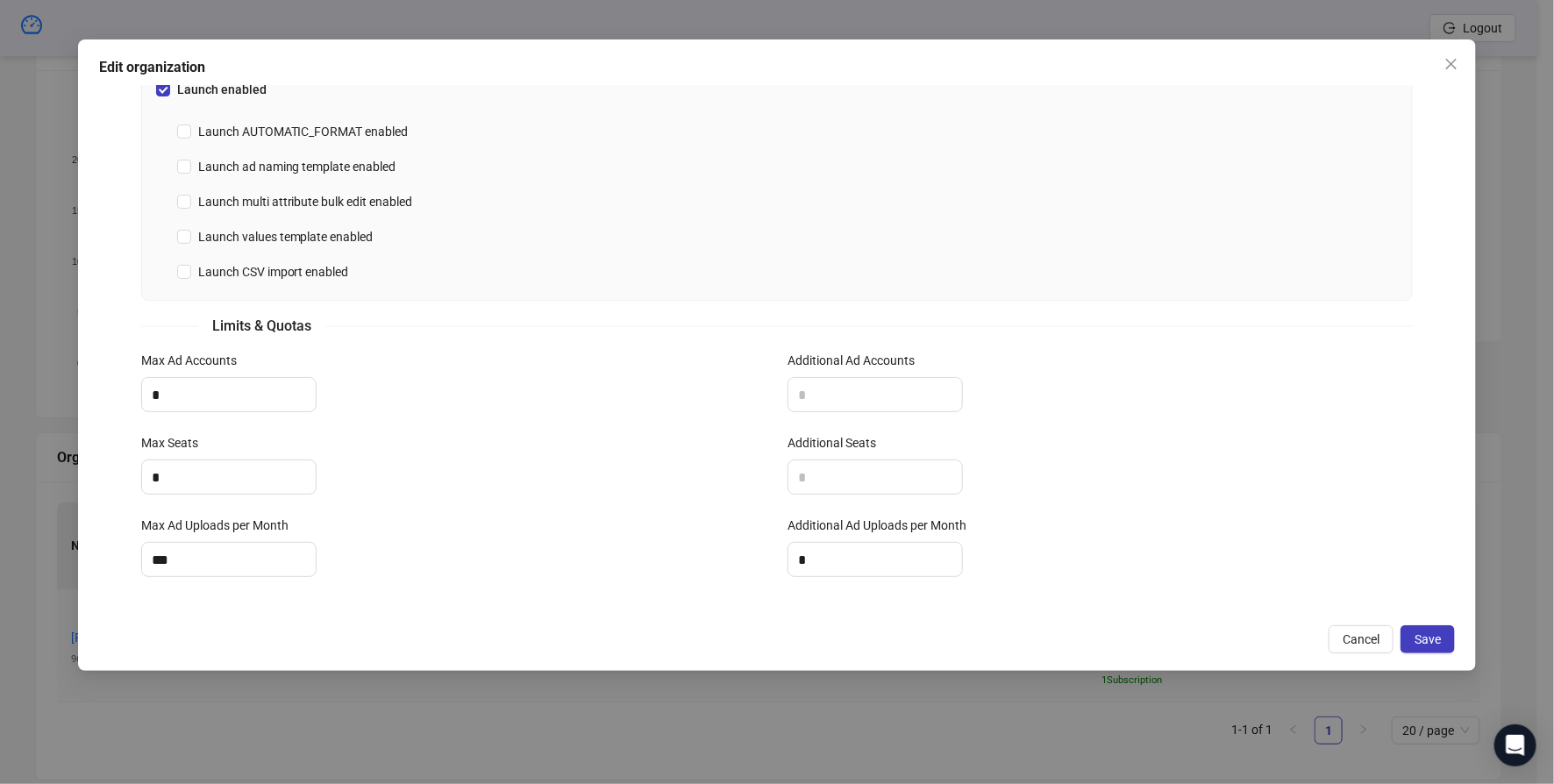
click at [965, 570] on div "*" at bounding box center [1100, 559] width 626 height 35
click at [910, 565] on input "*" at bounding box center [875, 559] width 174 height 33
click at [950, 564] on icon "down" at bounding box center [953, 567] width 6 height 6
click at [950, 550] on icon "up" at bounding box center [953, 553] width 6 height 6
type input "*"
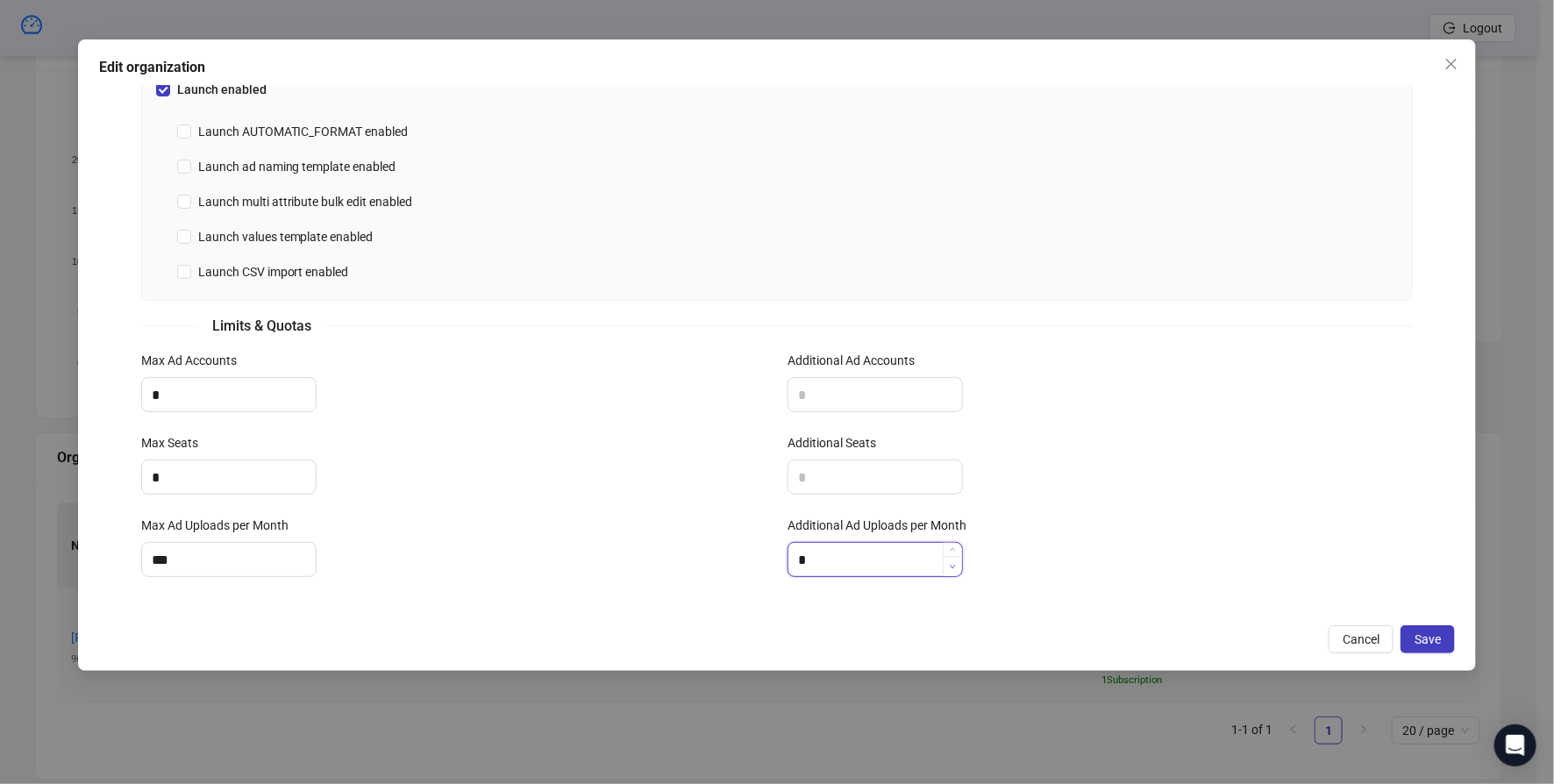
click at [950, 564] on icon "down" at bounding box center [953, 567] width 6 height 6
click at [898, 555] on input "*" at bounding box center [875, 559] width 174 height 33
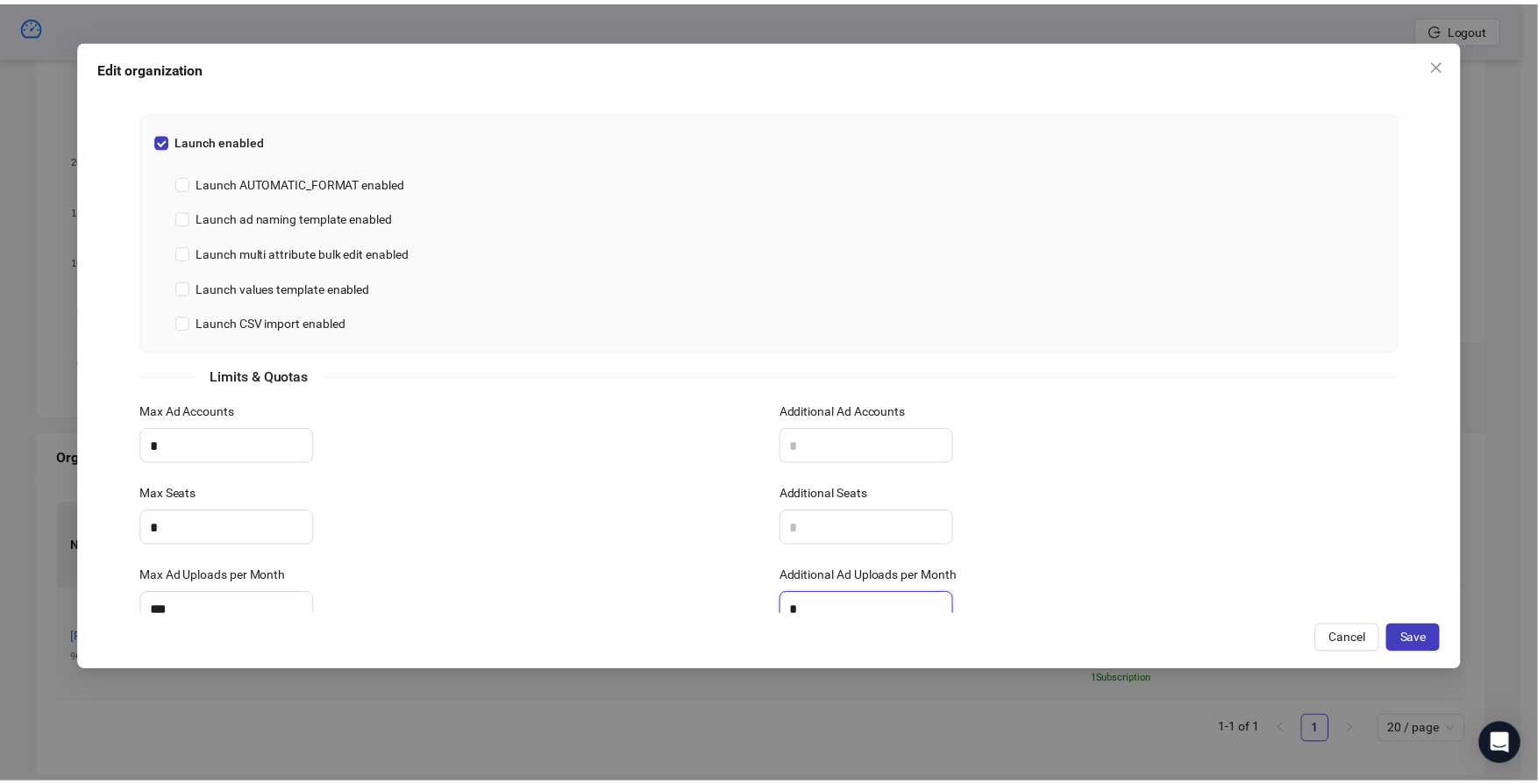
scroll to position [0, 0]
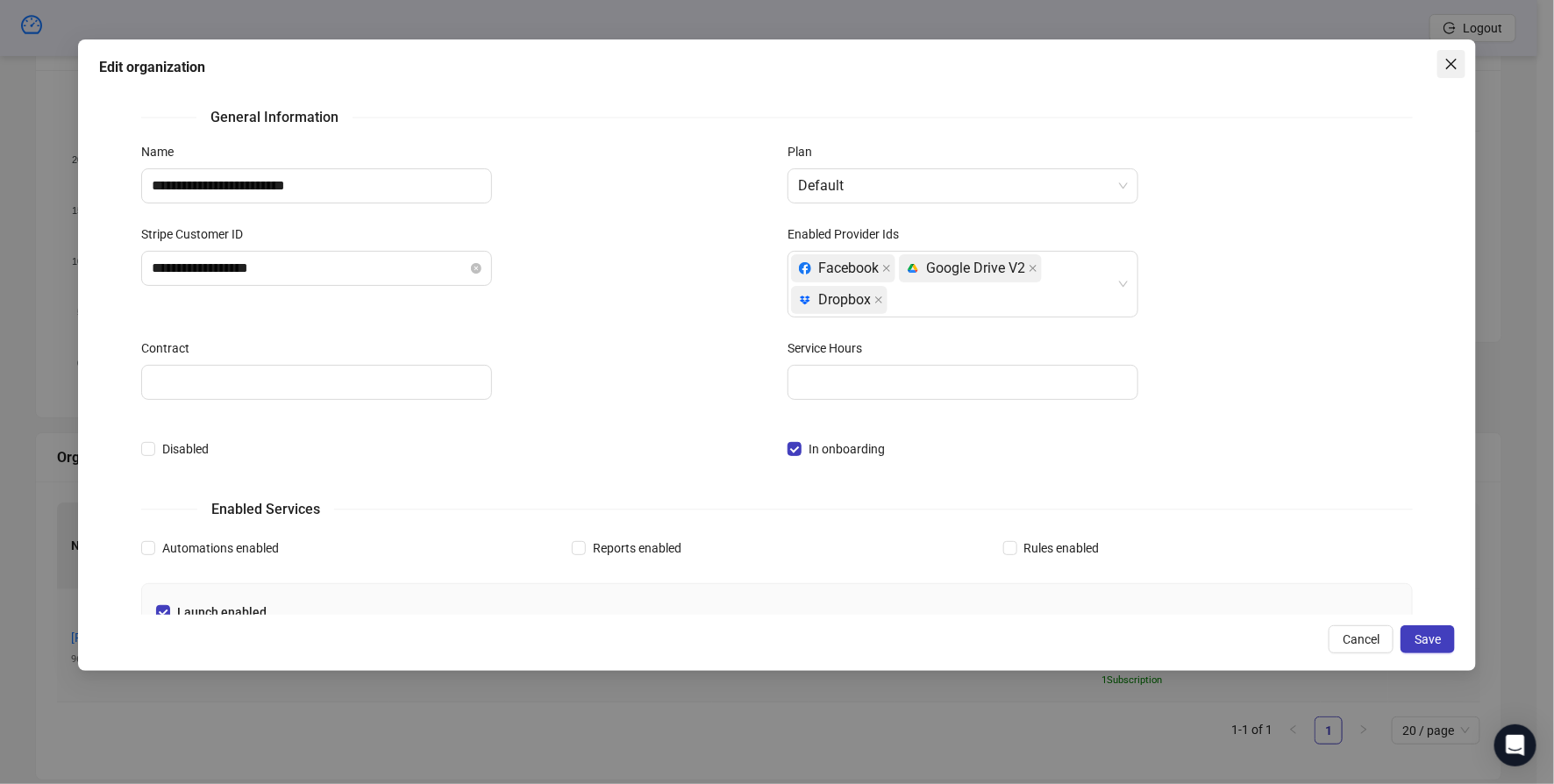
click at [1249, 71] on button "Close" at bounding box center [1451, 64] width 28 height 28
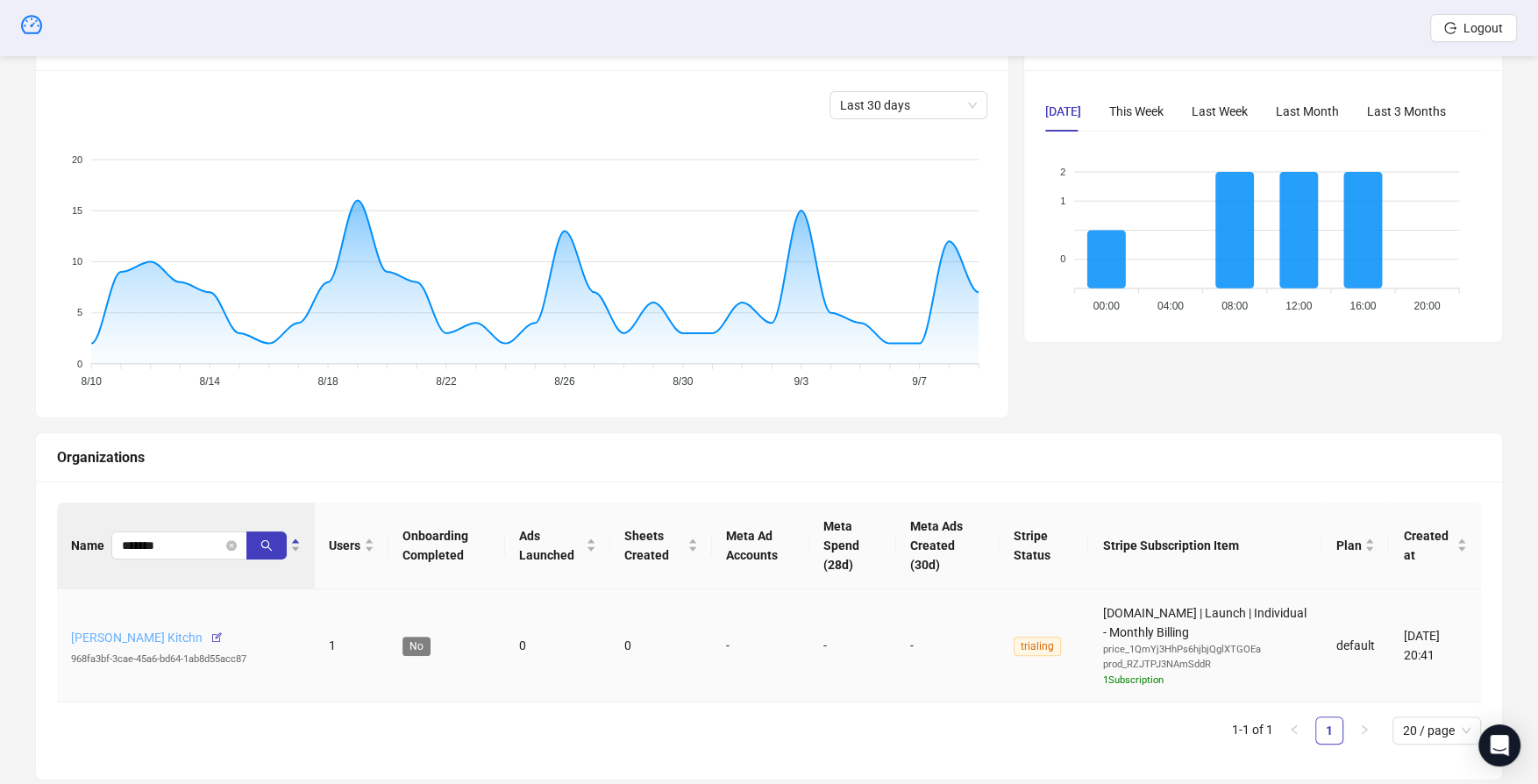
click at [140, 634] on link "Mariann Peterson's Kitchn" at bounding box center [137, 637] width 132 height 14
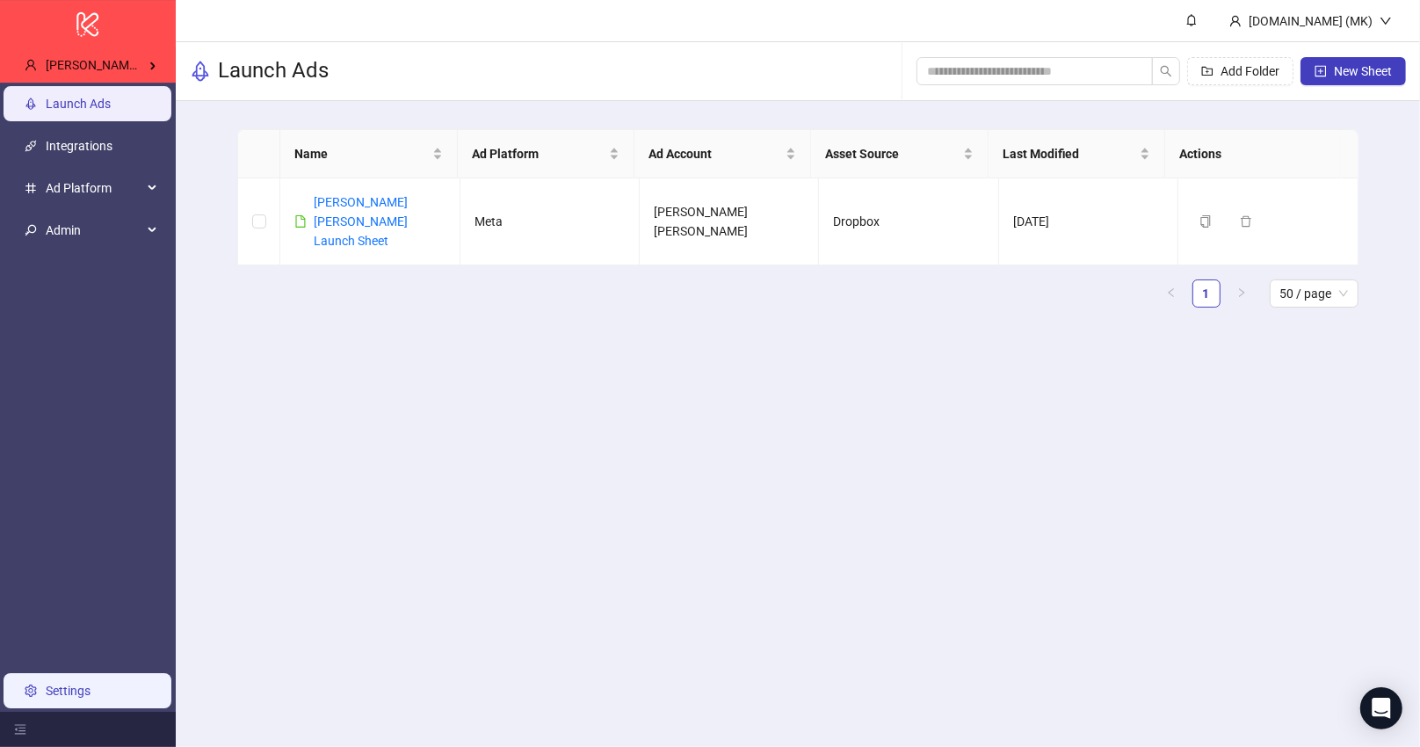
click at [72, 684] on link "Settings" at bounding box center [68, 691] width 45 height 14
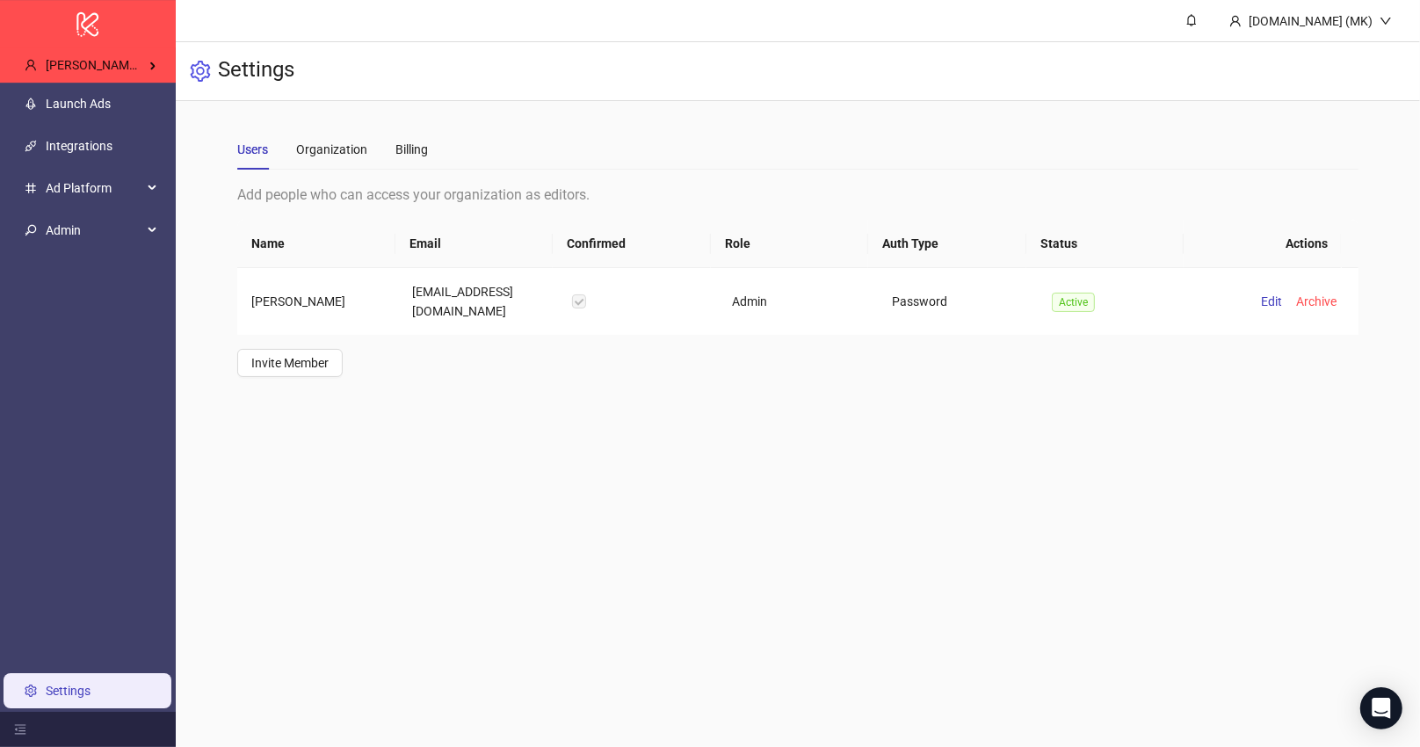
click at [388, 162] on div "Users Organization Billing" at bounding box center [332, 149] width 191 height 40
click at [404, 154] on div "Billing" at bounding box center [411, 149] width 33 height 19
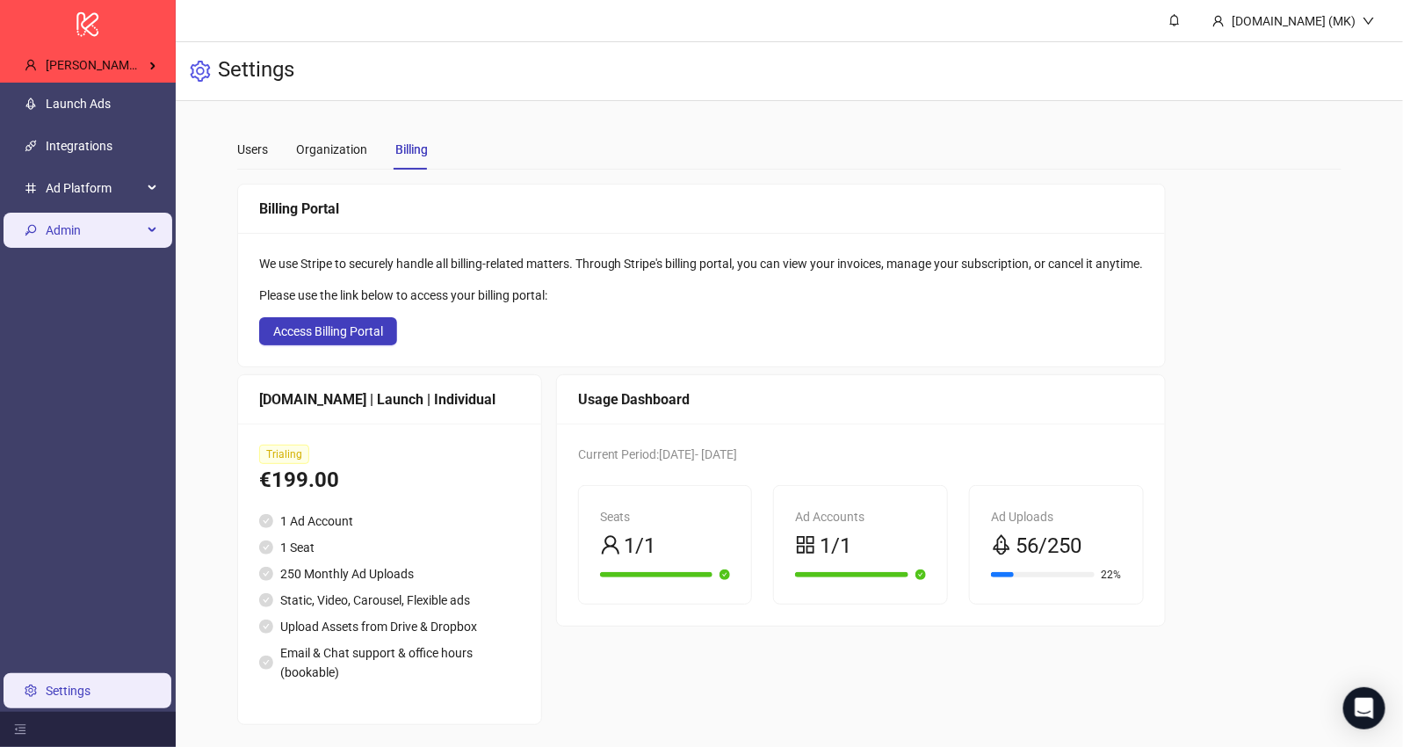
click at [125, 221] on span "Admin" at bounding box center [94, 230] width 97 height 35
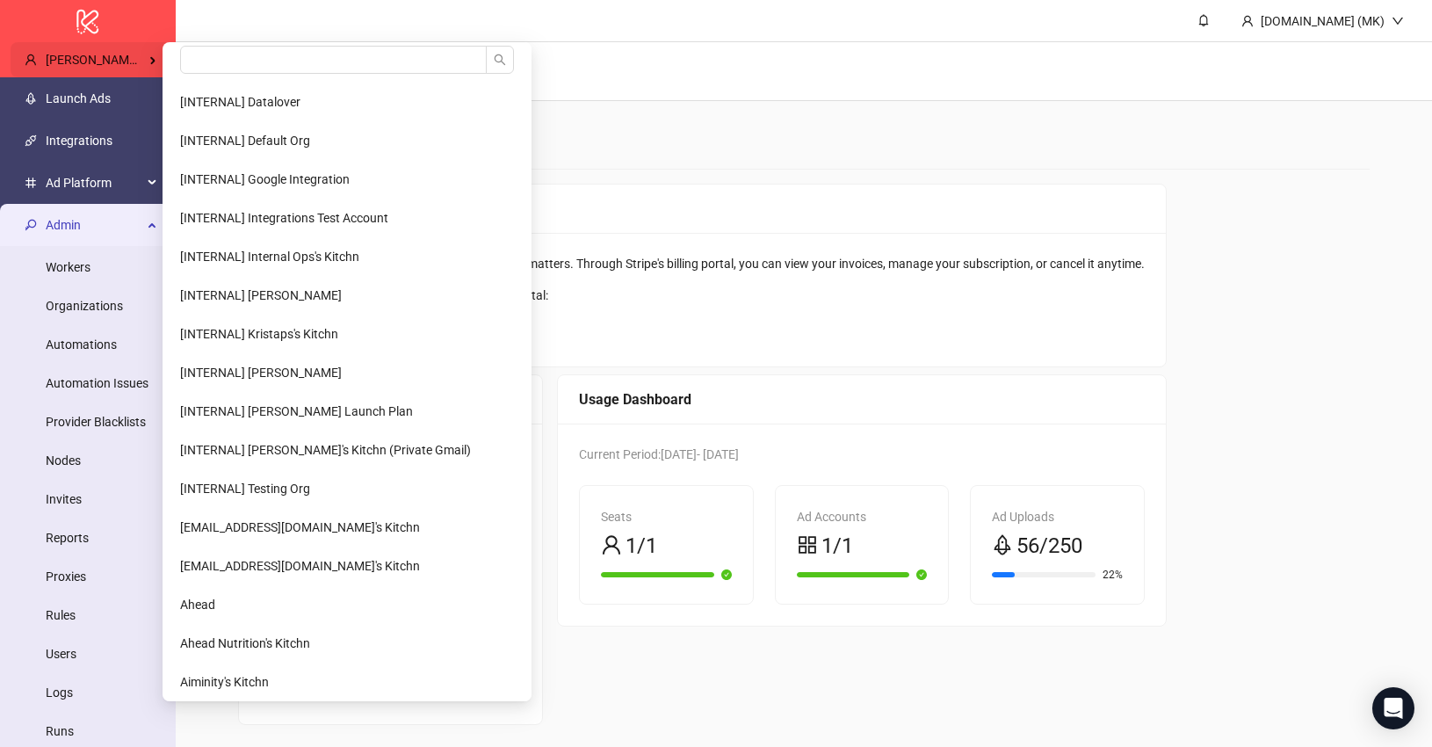
click at [104, 58] on span "[PERSON_NAME] Kitchn" at bounding box center [112, 60] width 132 height 14
click at [185, 57] on input "search" at bounding box center [333, 60] width 307 height 28
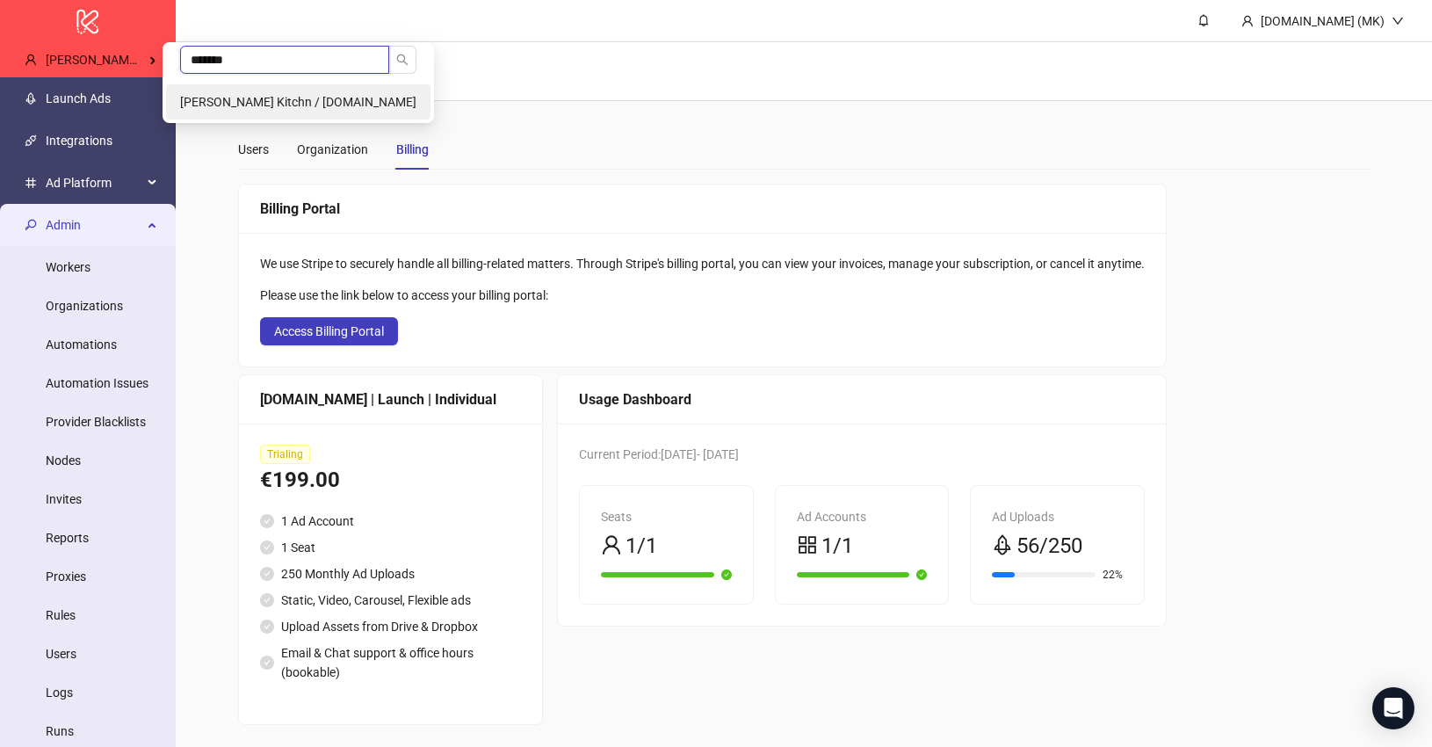
type input "*******"
click at [276, 95] on span "[PERSON_NAME] Kitchn / [DOMAIN_NAME]" at bounding box center [298, 102] width 236 height 14
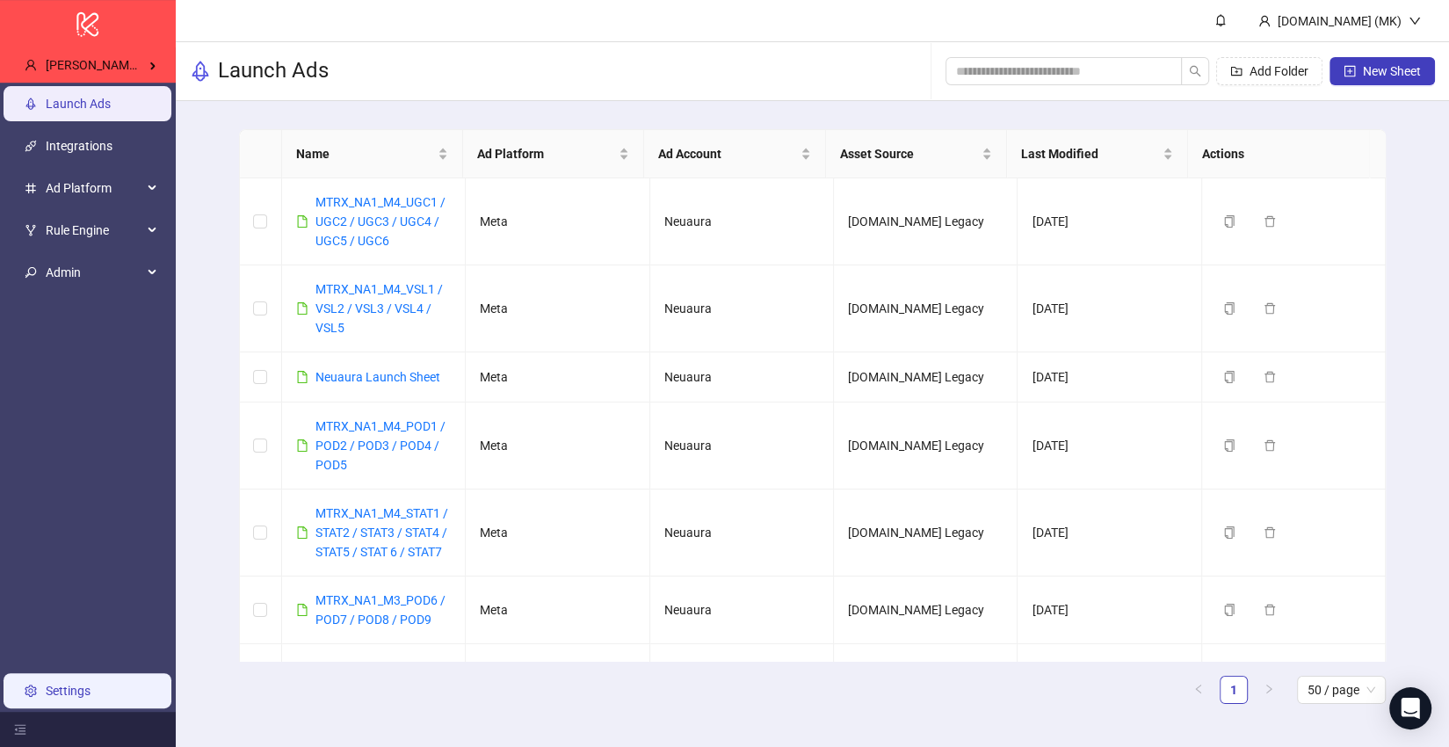
click at [91, 684] on link "Settings" at bounding box center [68, 691] width 45 height 14
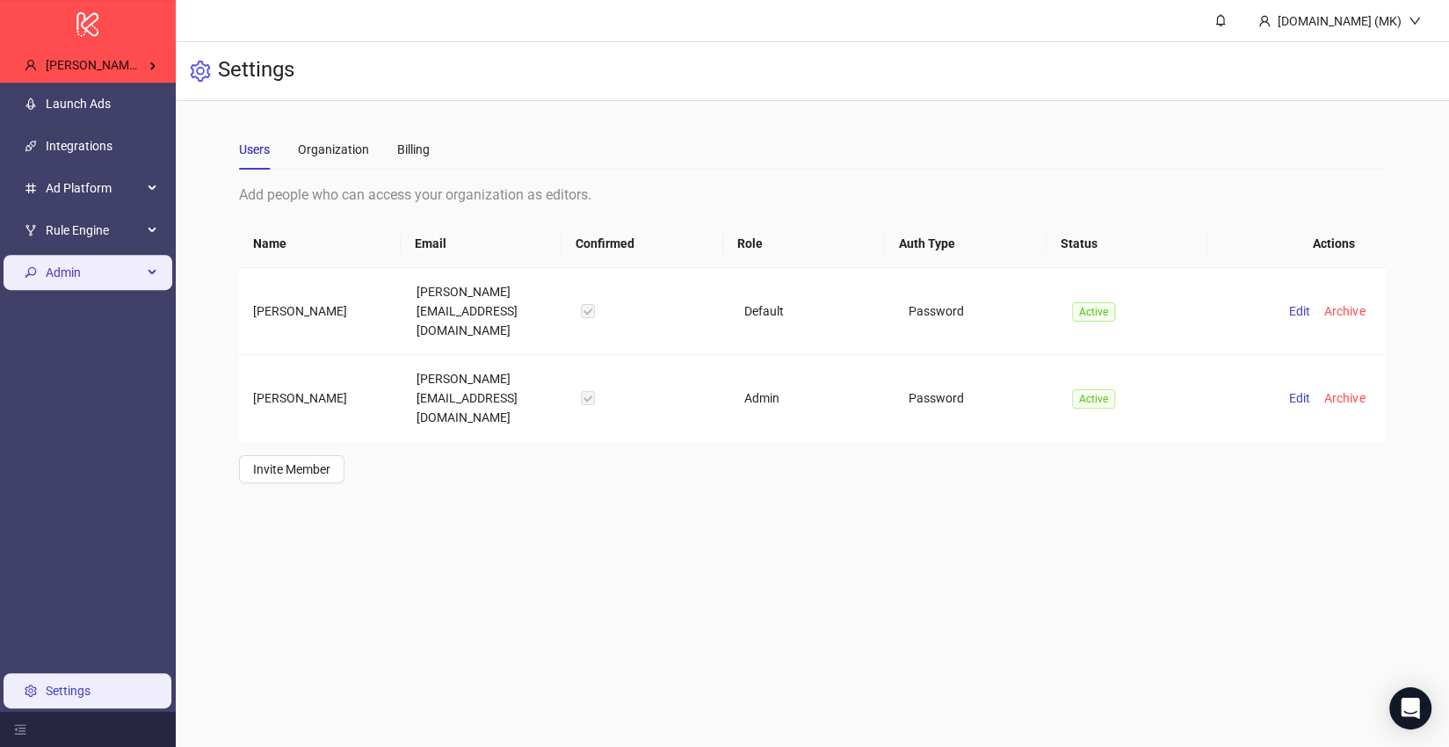
click at [78, 269] on span "Admin" at bounding box center [94, 272] width 97 height 35
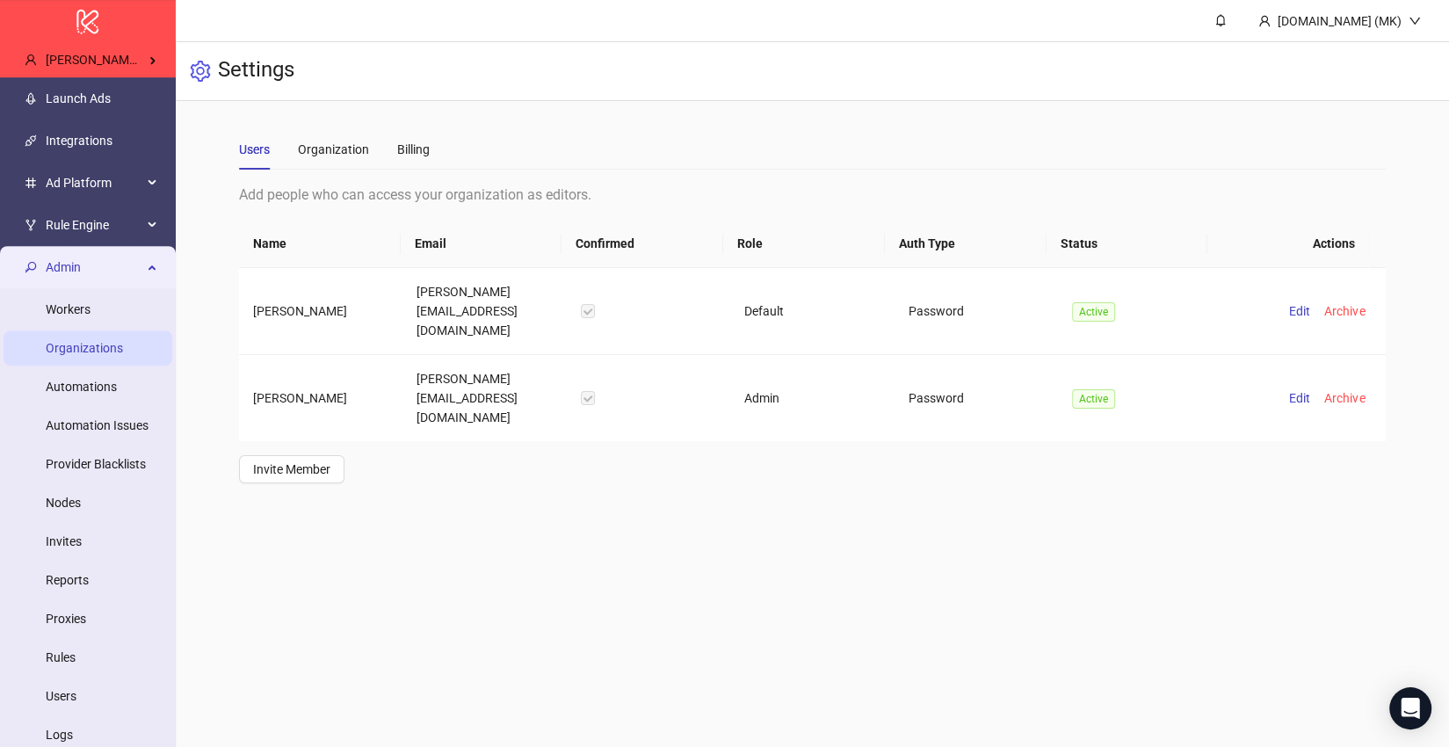
click at [85, 351] on link "Organizations" at bounding box center [84, 348] width 77 height 14
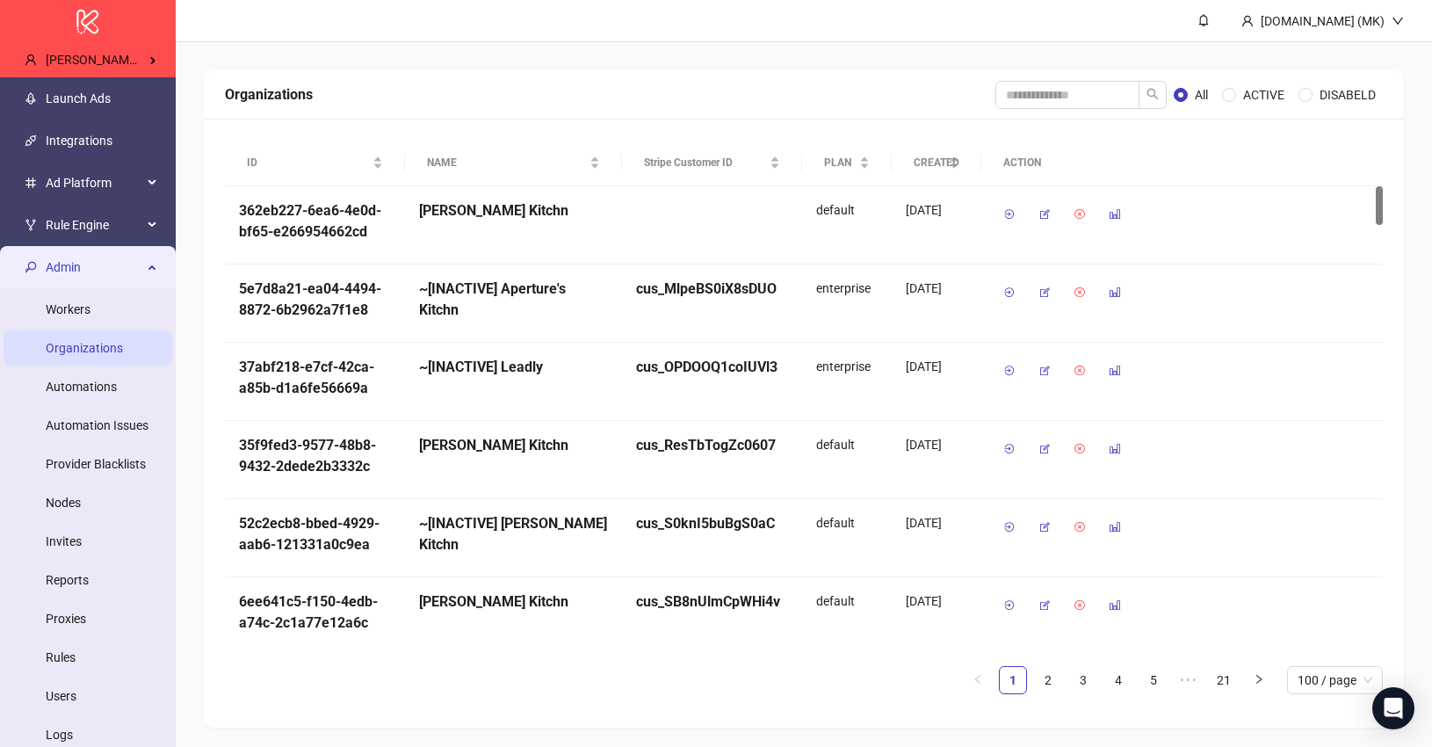
click at [1007, 108] on span at bounding box center [1081, 95] width 171 height 28
click at [1038, 88] on input "search" at bounding box center [1068, 95] width 144 height 28
type input "*******"
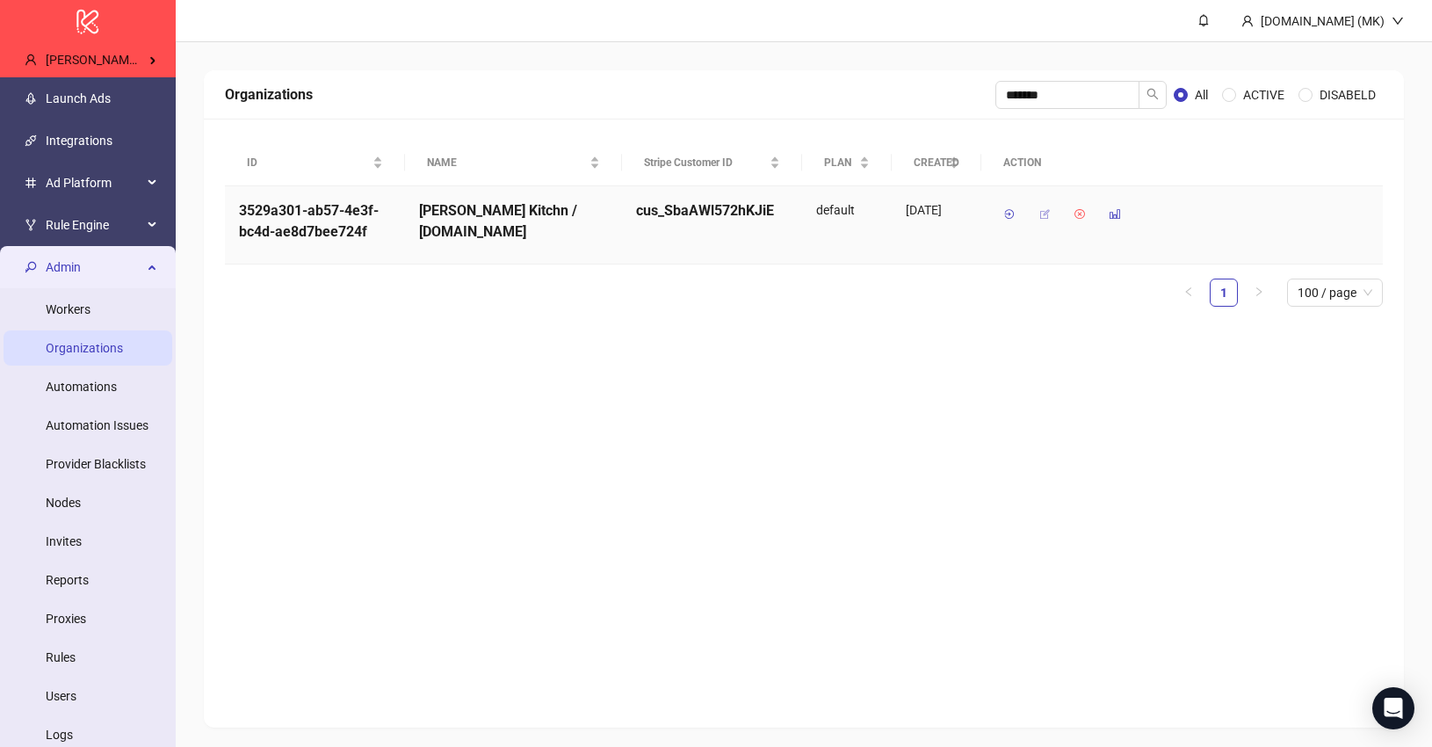
click at [1047, 213] on icon "button" at bounding box center [1045, 214] width 12 height 12
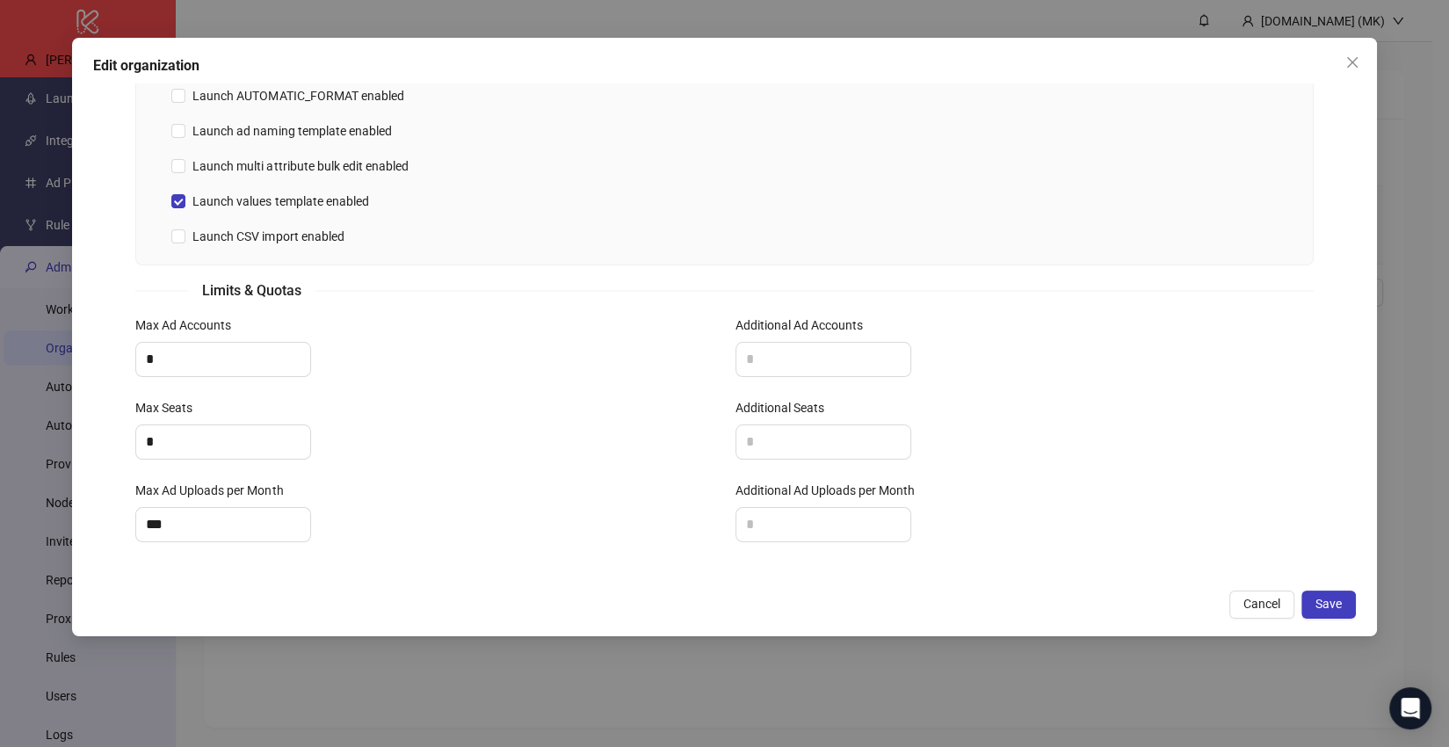
scroll to position [403, 0]
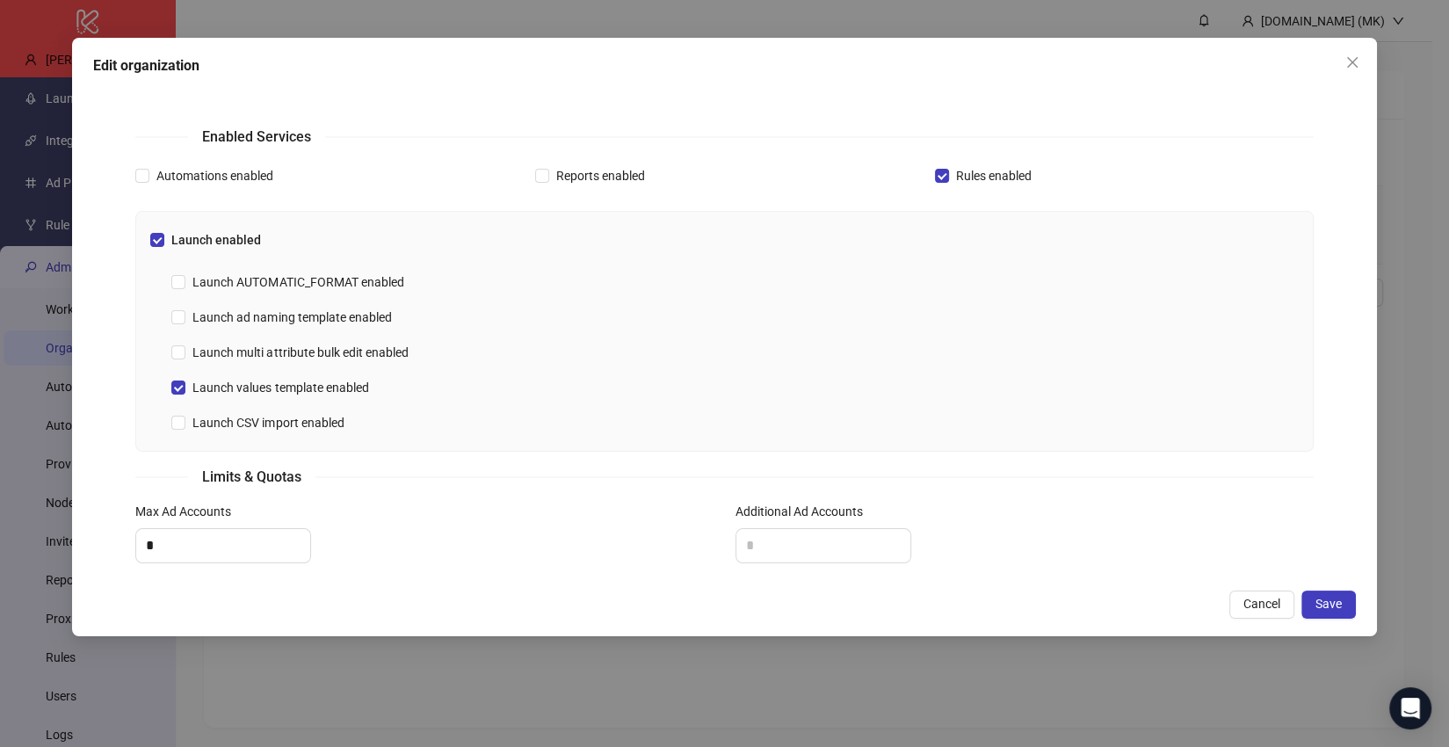
click at [964, 185] on div "Rules enabled" at bounding box center [1124, 176] width 379 height 28
click at [966, 173] on span "Rules enabled" at bounding box center [994, 175] width 90 height 19
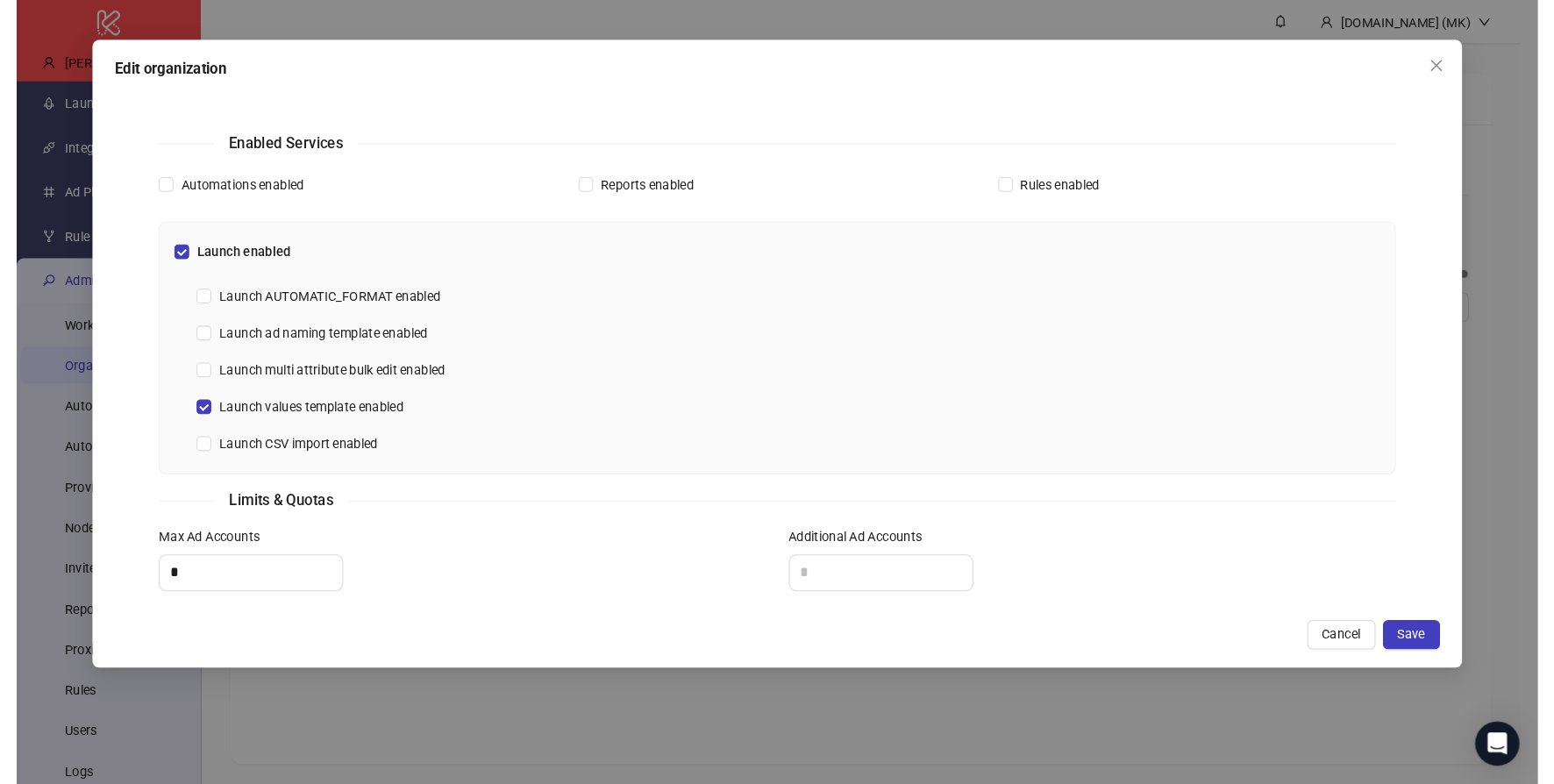
scroll to position [588, 0]
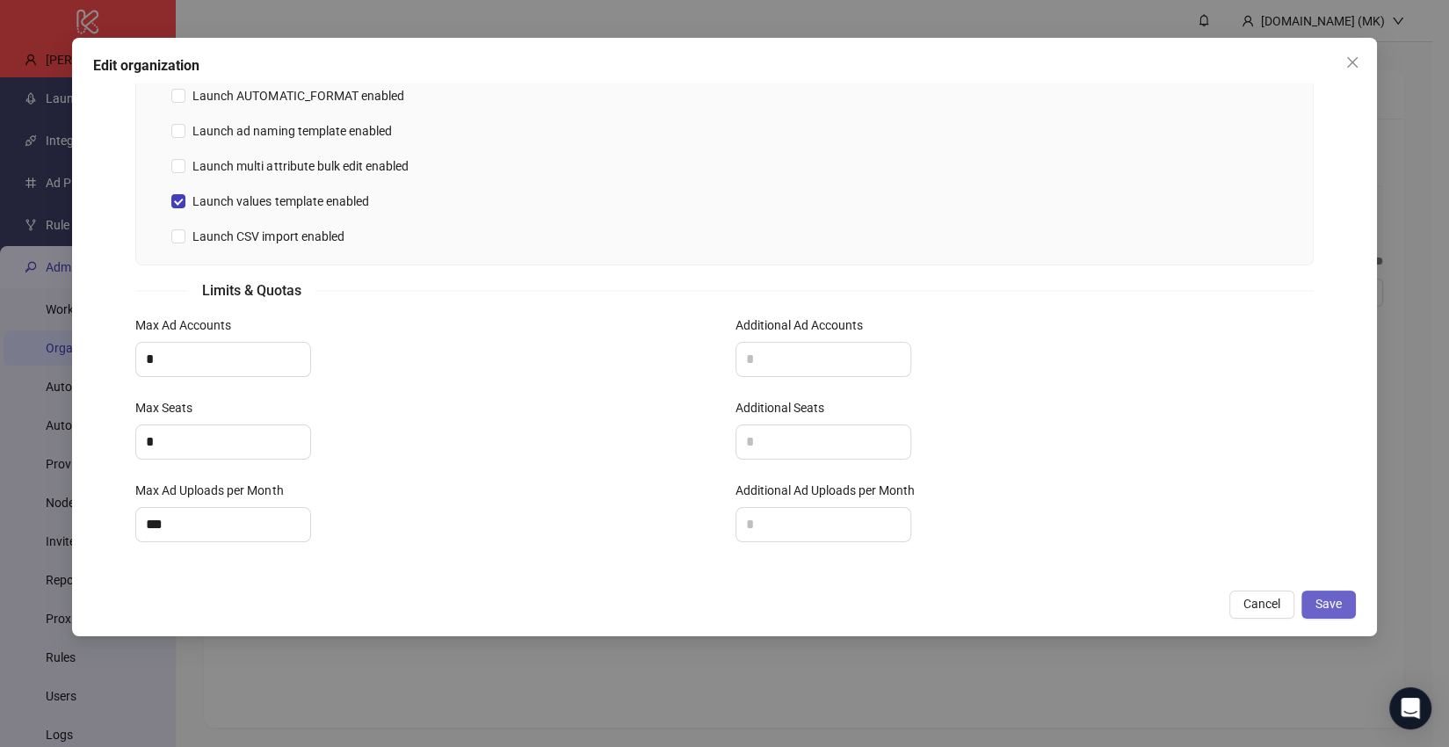
click at [1311, 605] on button "Save" at bounding box center [1328, 604] width 54 height 28
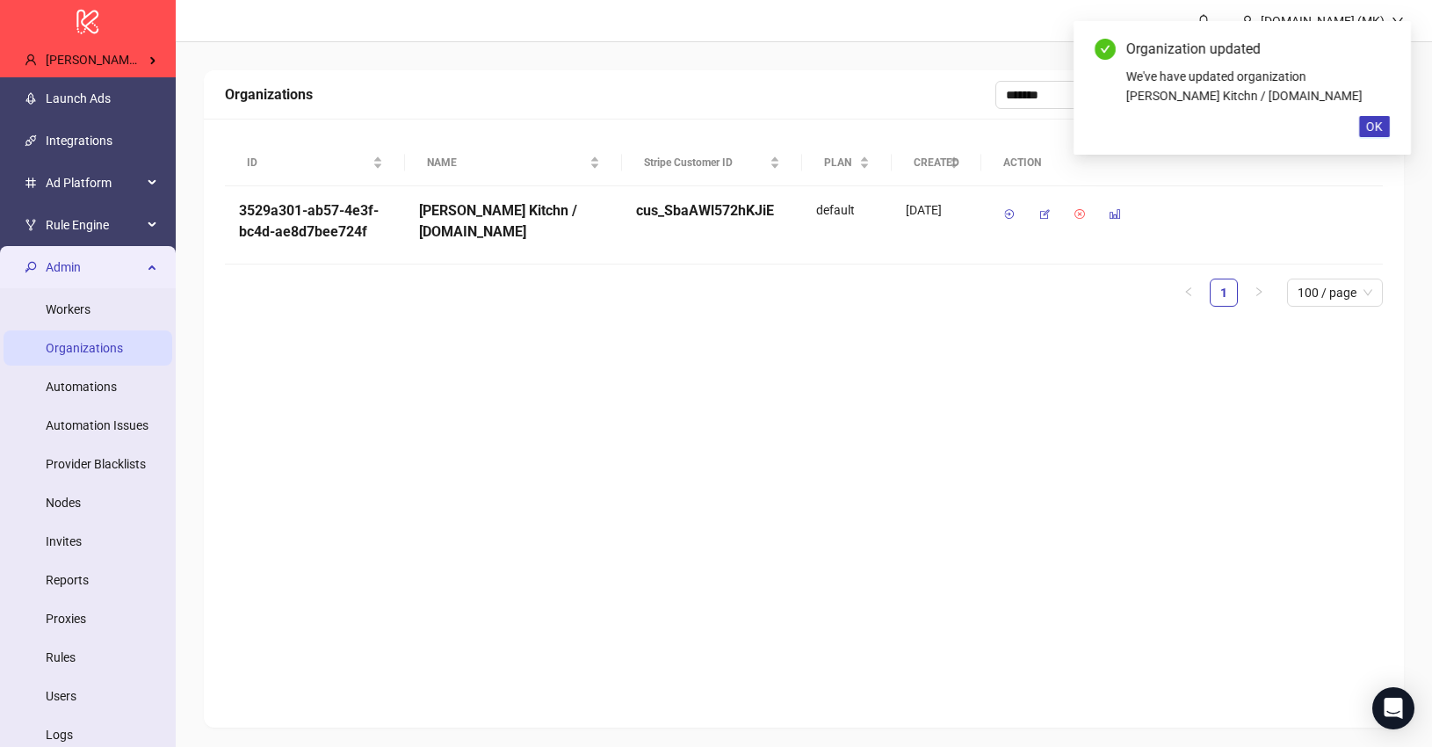
click at [134, 121] on ul "Launch Ads Integrations Ad Platform Rule Engine Admin Workers Organizations Aut…" at bounding box center [88, 450] width 176 height 747
click at [111, 105] on link "Launch Ads" at bounding box center [78, 98] width 65 height 14
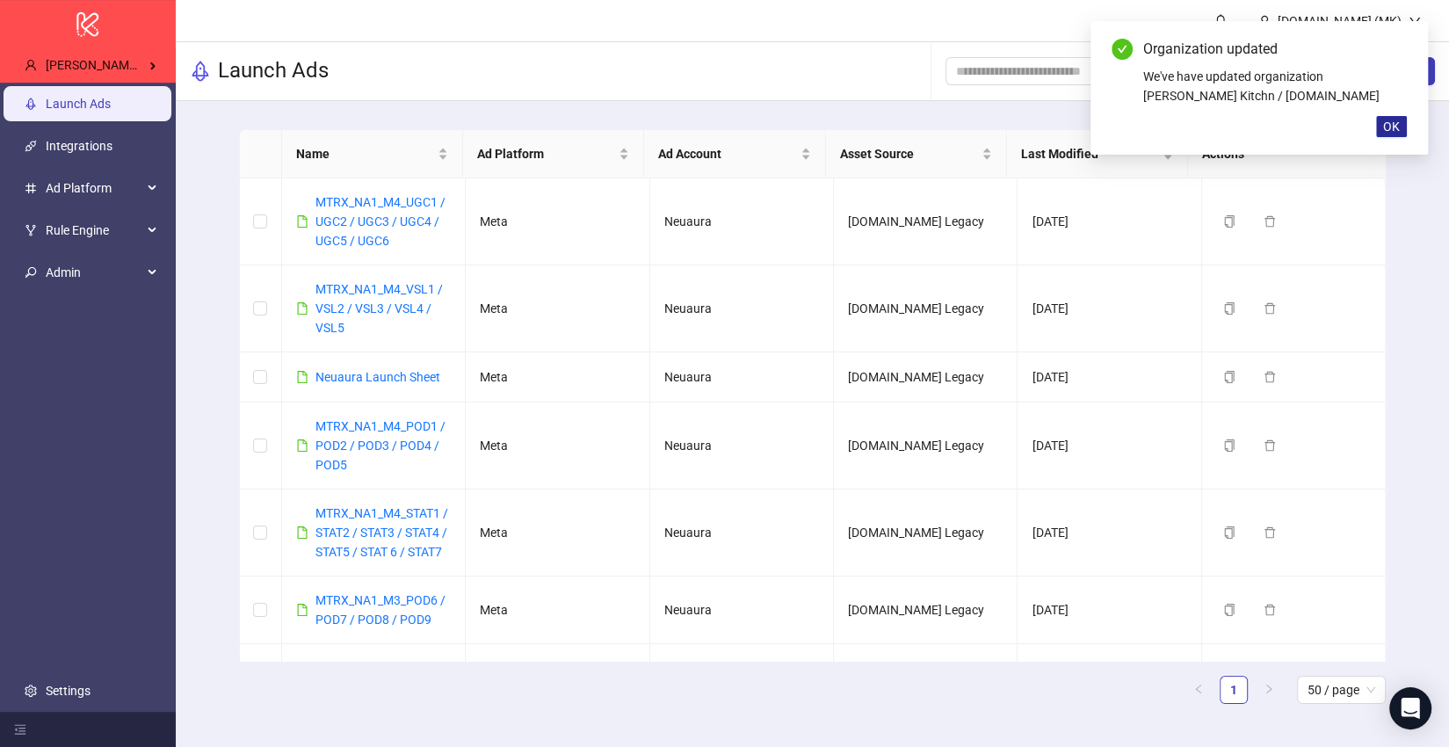
click at [1391, 125] on span "OK" at bounding box center [1391, 127] width 17 height 14
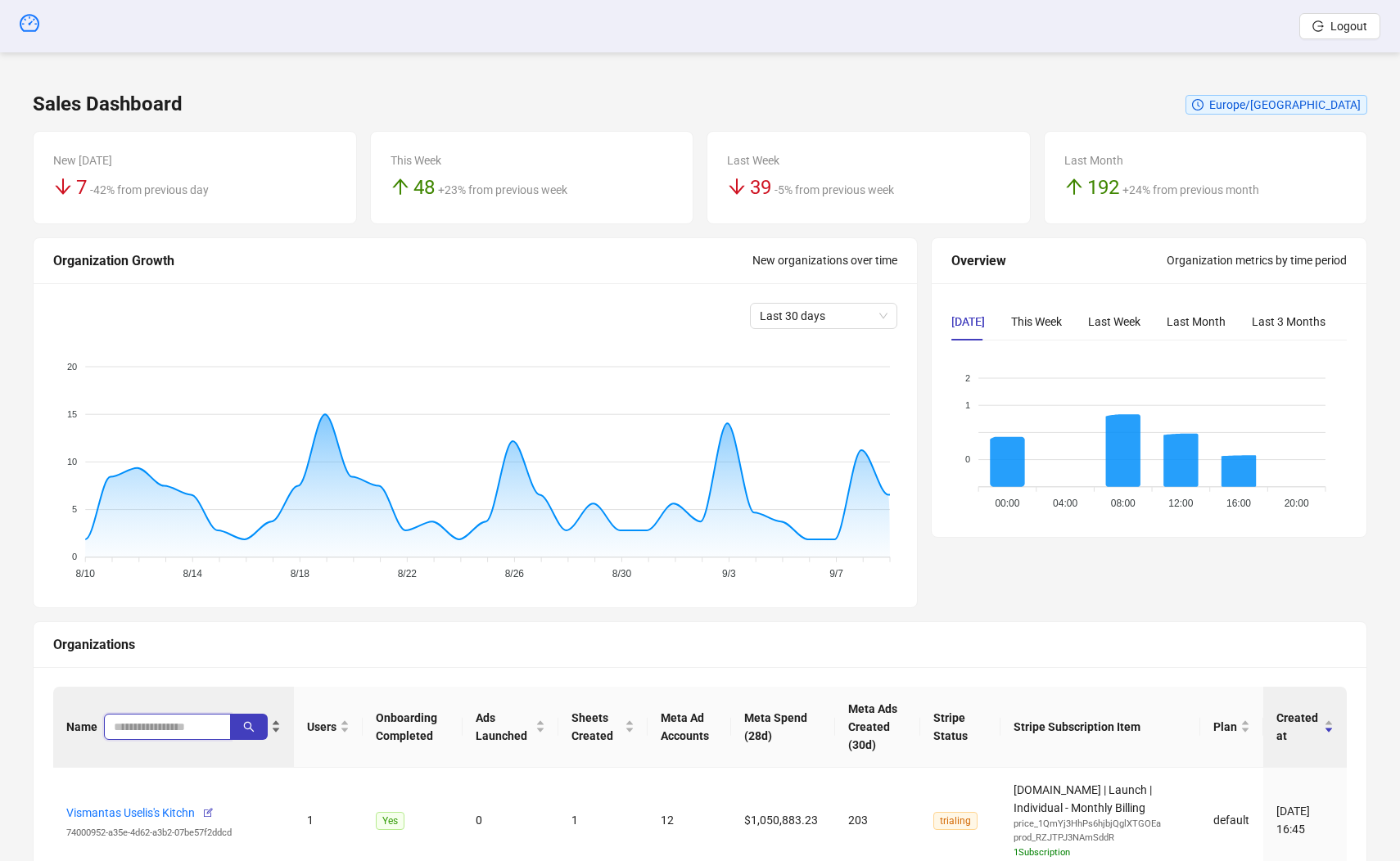
click at [146, 730] on input "search" at bounding box center [160, 727] width 94 height 18
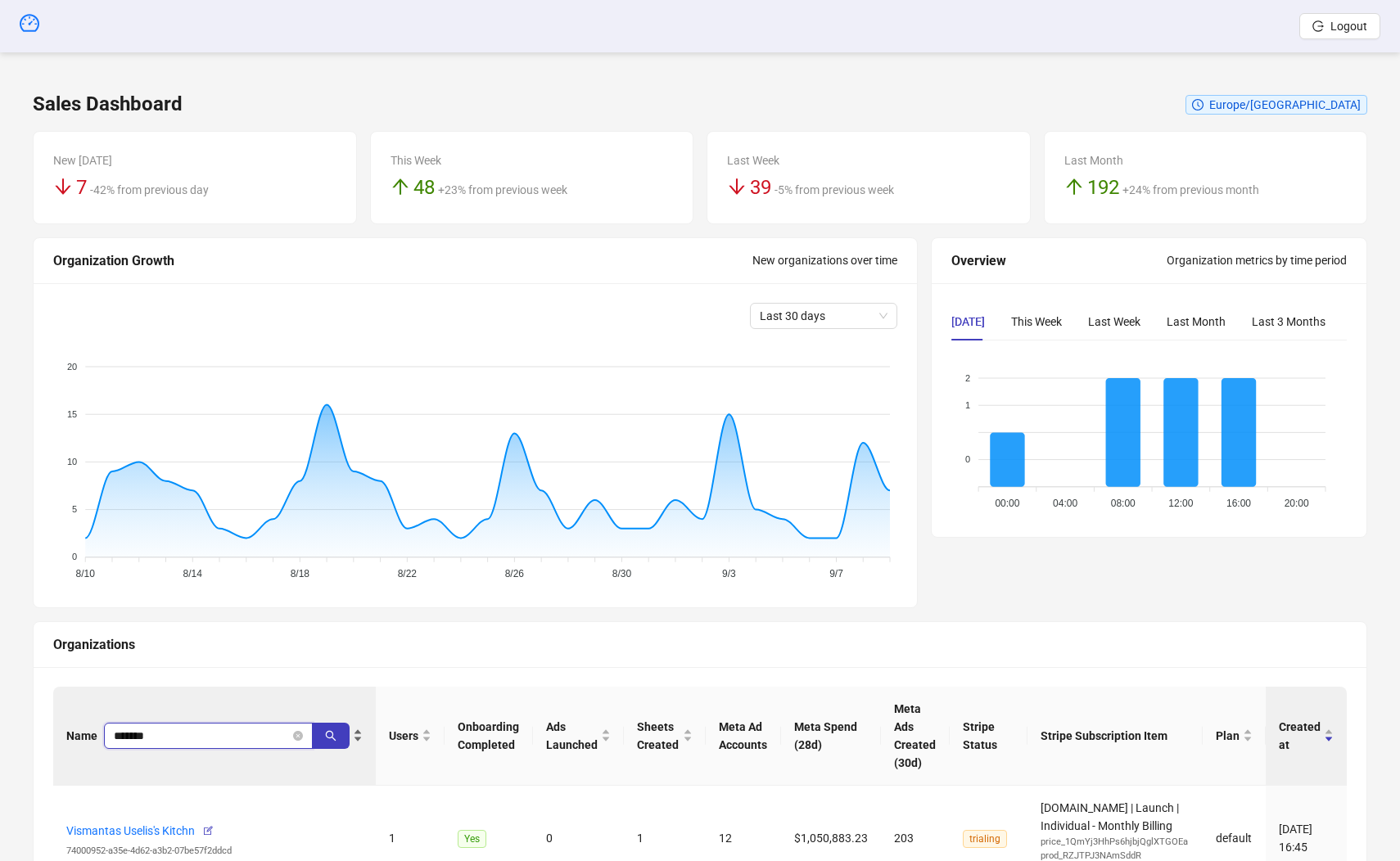
type input "*******"
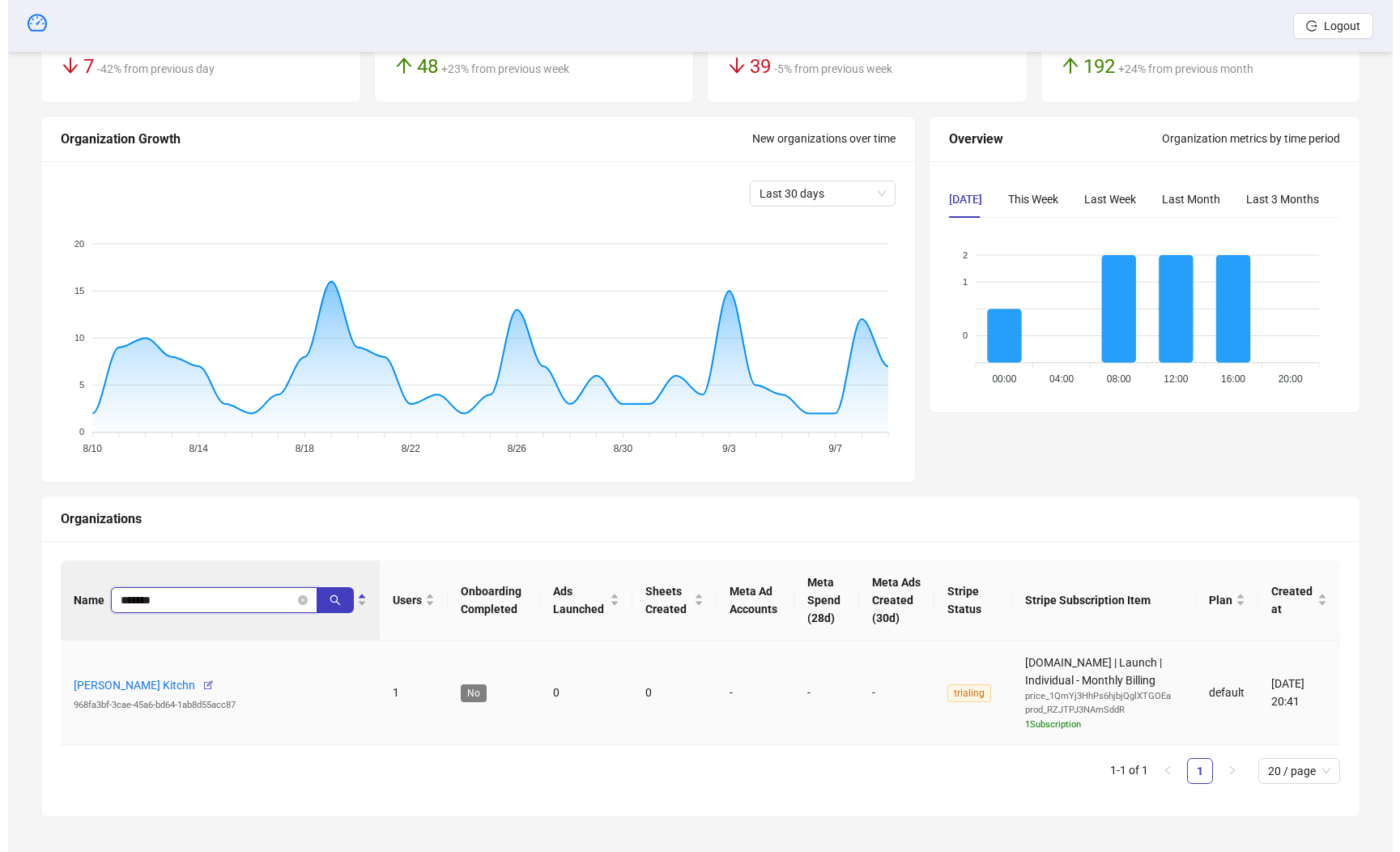
scroll to position [120, 0]
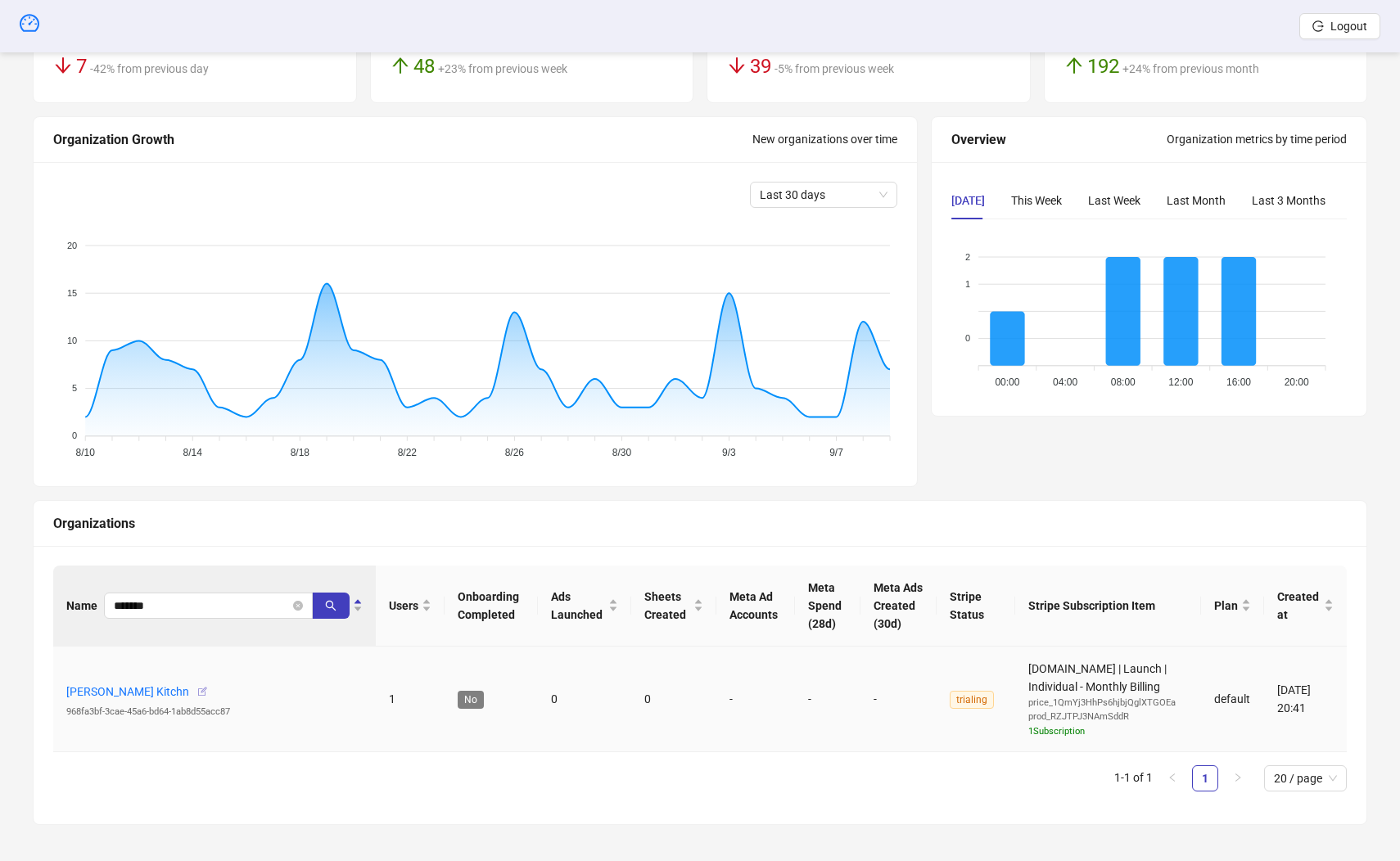
click at [212, 698] on button "button" at bounding box center [202, 691] width 26 height 26
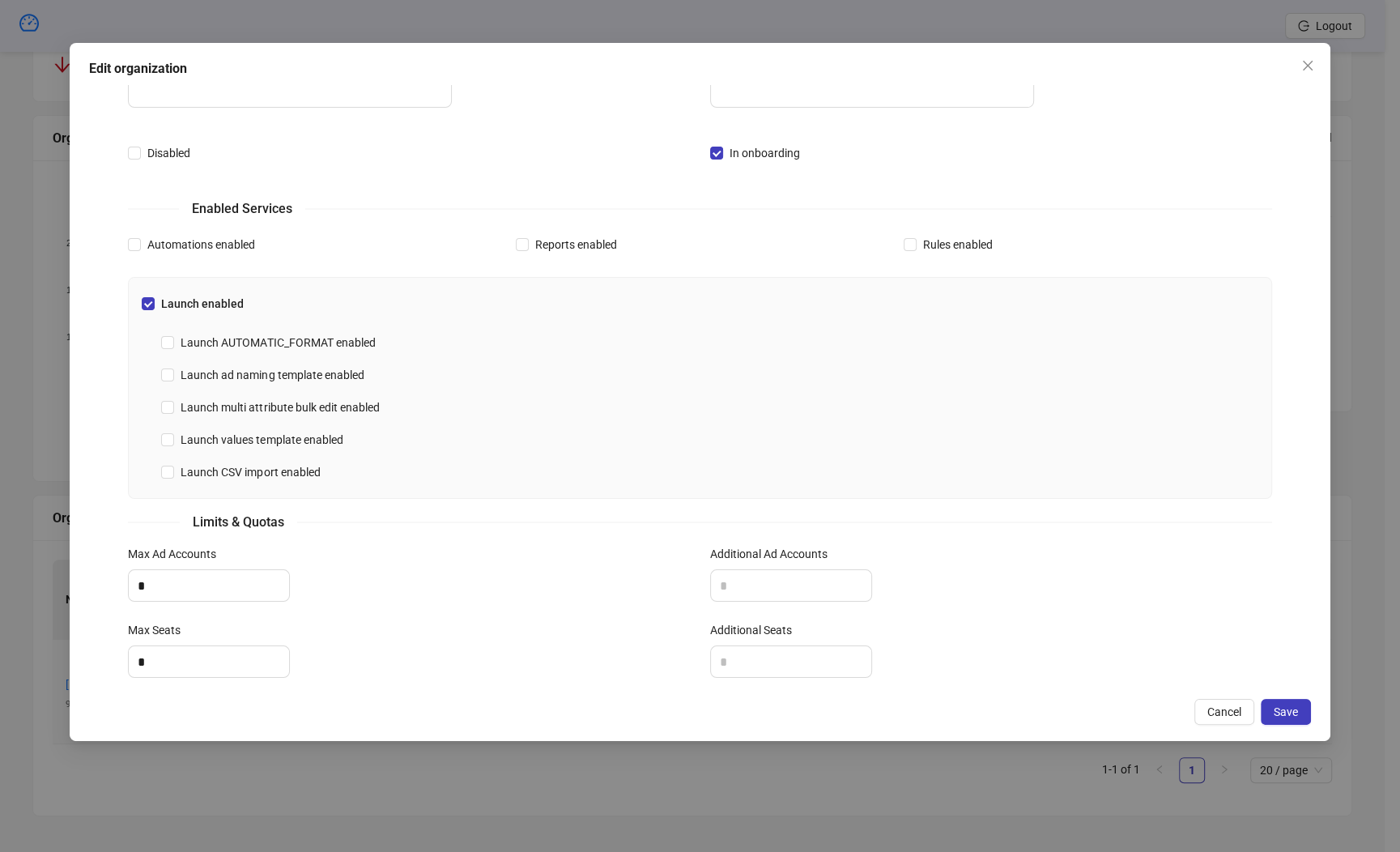
scroll to position [367, 0]
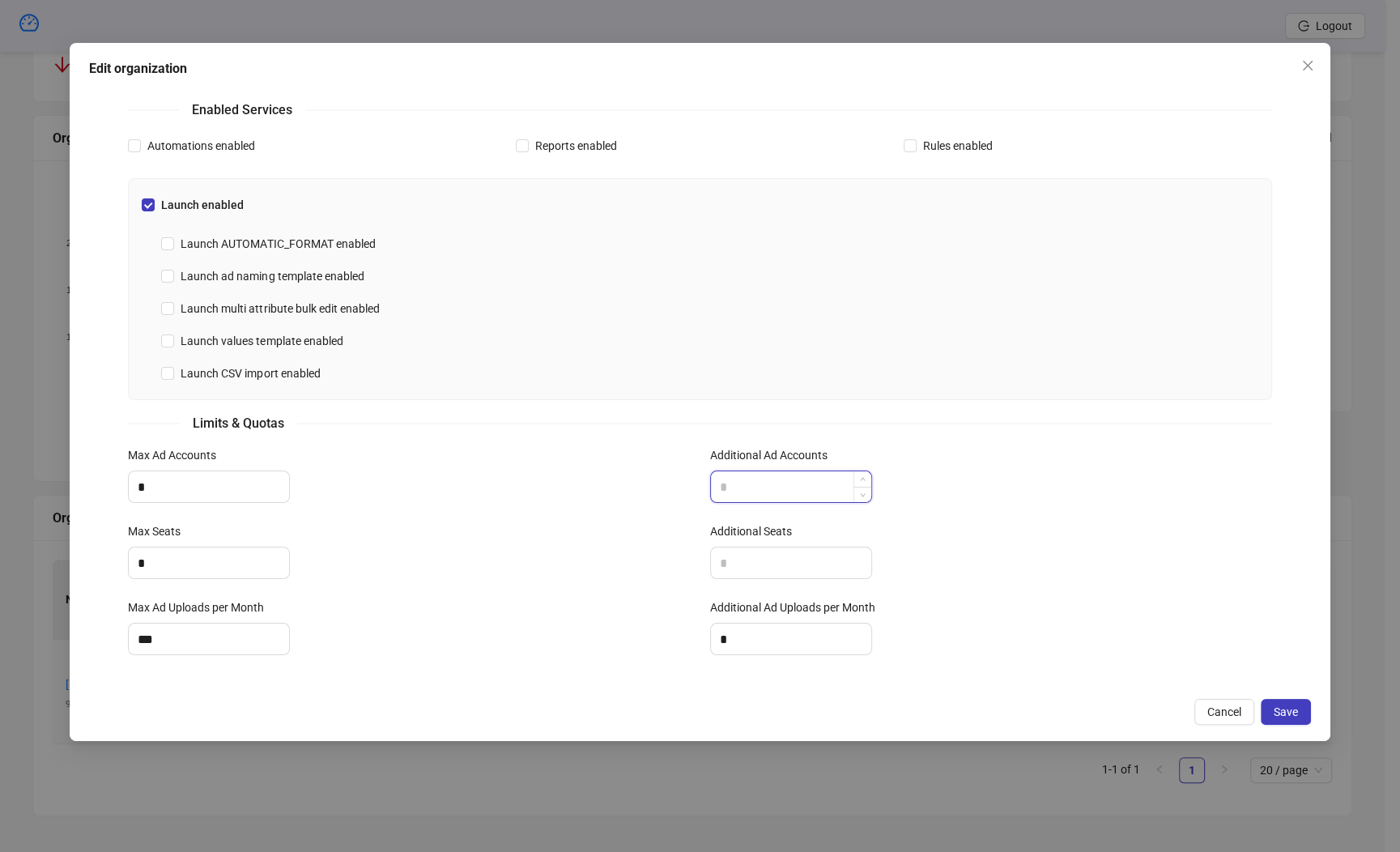
drag, startPoint x: 779, startPoint y: 485, endPoint x: 745, endPoint y: 490, distance: 34.4
click at [748, 489] on input "Additional Ad Accounts" at bounding box center [791, 486] width 160 height 30
type input "*"
click at [756, 552] on input "Additional Seats" at bounding box center [791, 562] width 160 height 30
type input "*"
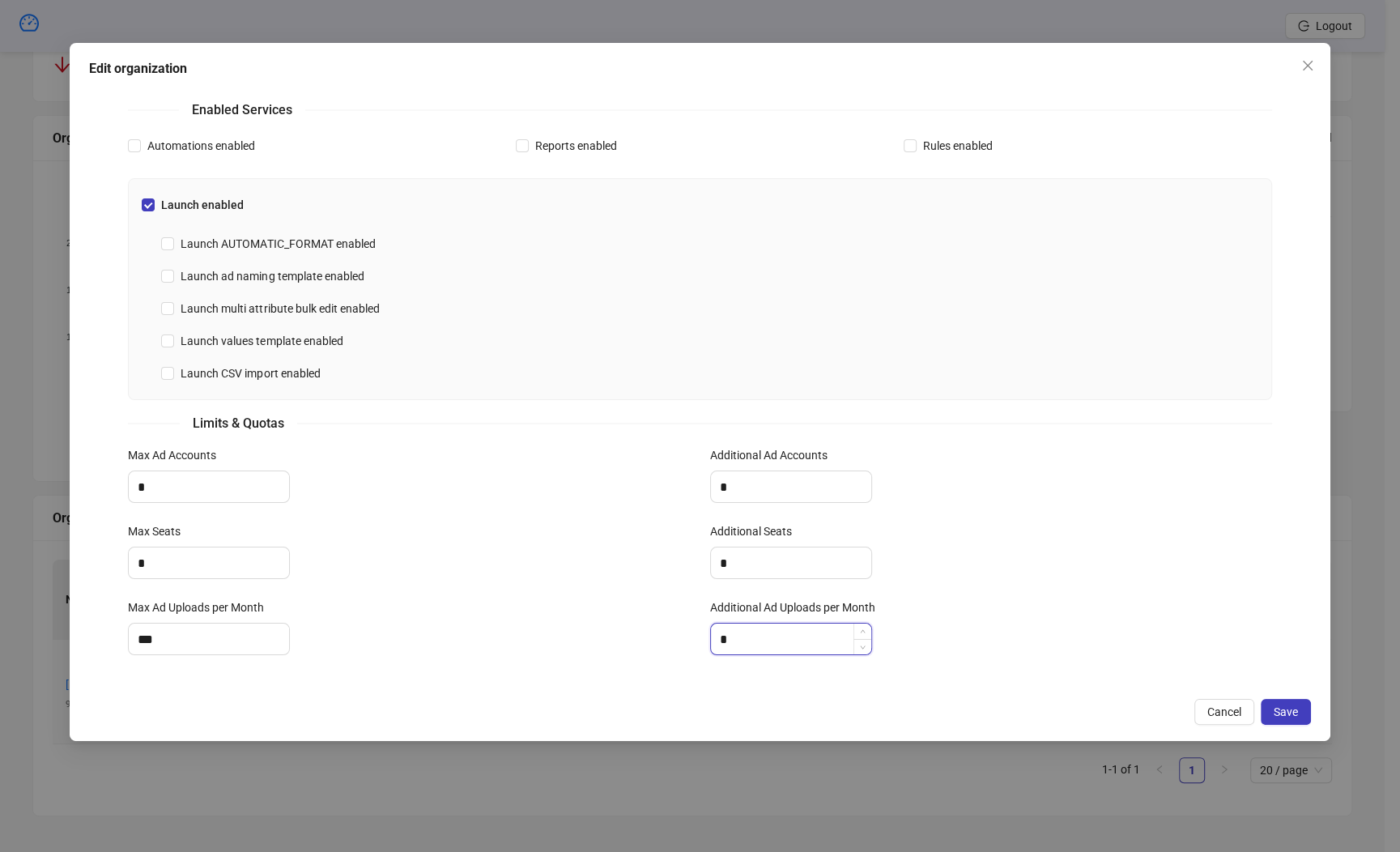
click at [766, 626] on input "*" at bounding box center [791, 639] width 160 height 30
type input "***"
click at [251, 511] on div "Max Ad Accounts *" at bounding box center [408, 484] width 582 height 77
click at [219, 498] on input "*" at bounding box center [209, 486] width 160 height 30
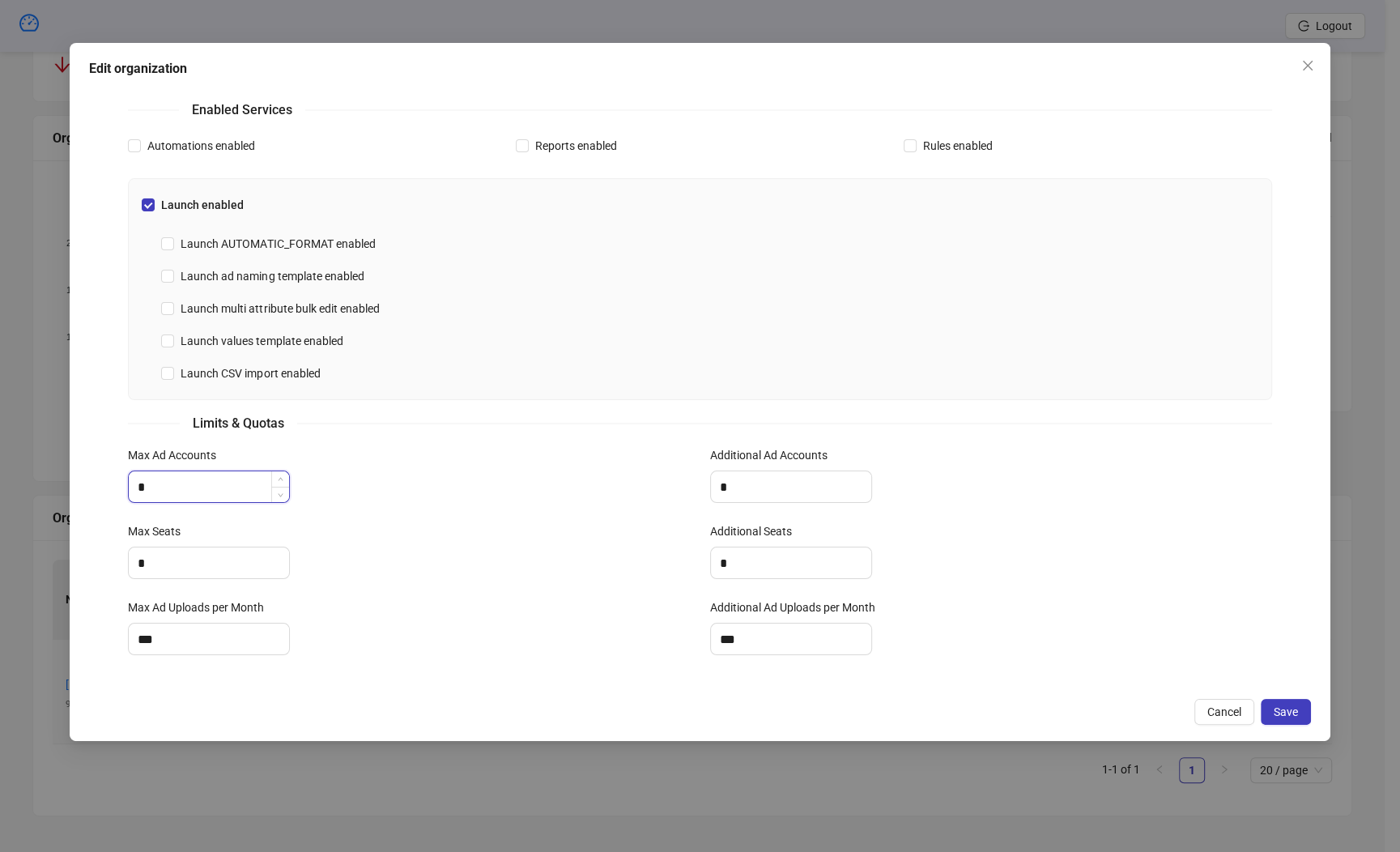
click at [220, 498] on input "*" at bounding box center [209, 486] width 160 height 30
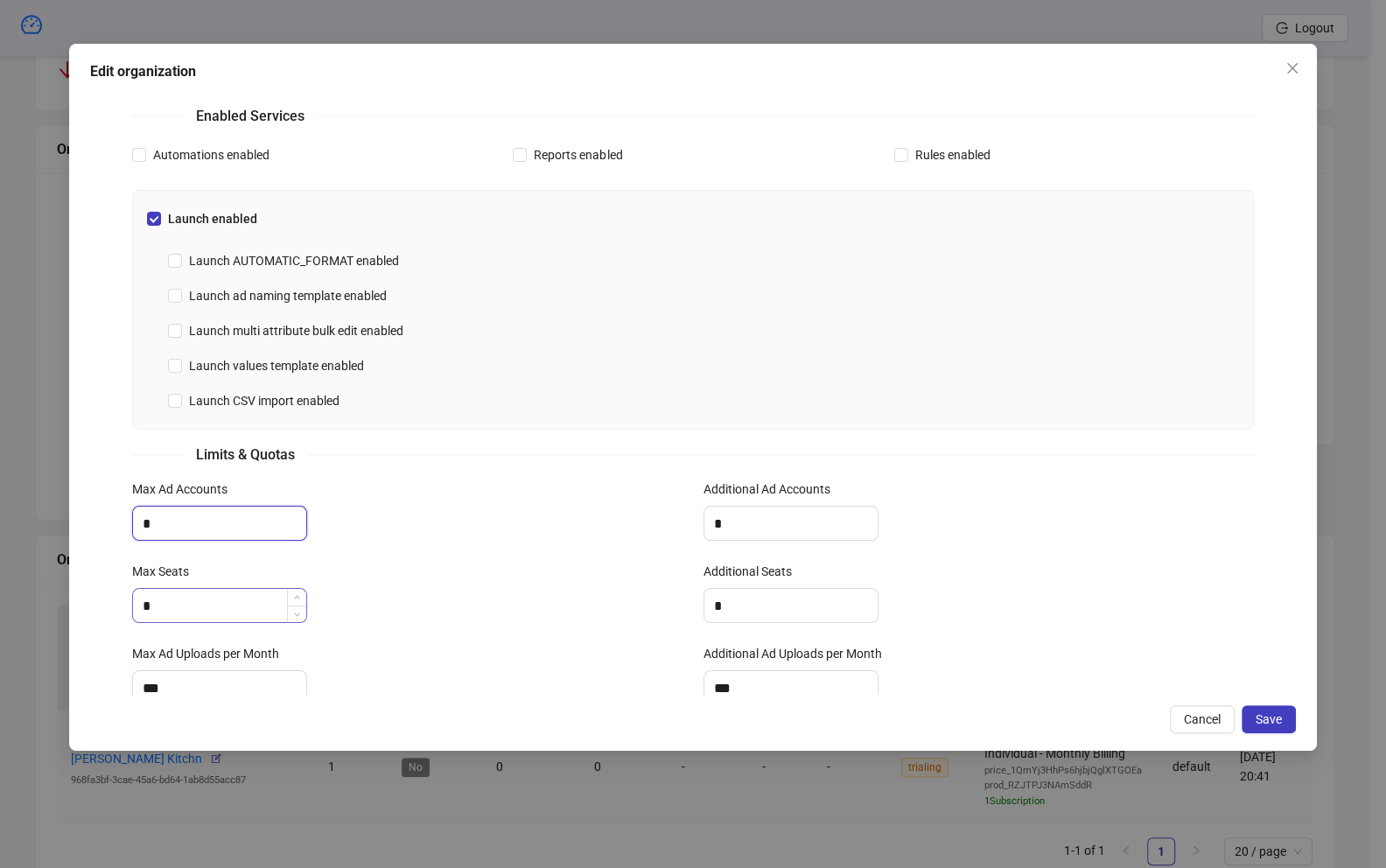
type input "*"
click at [183, 610] on input "*" at bounding box center [220, 604] width 173 height 33
type input "*"
click at [208, 683] on input "***" at bounding box center [220, 687] width 173 height 33
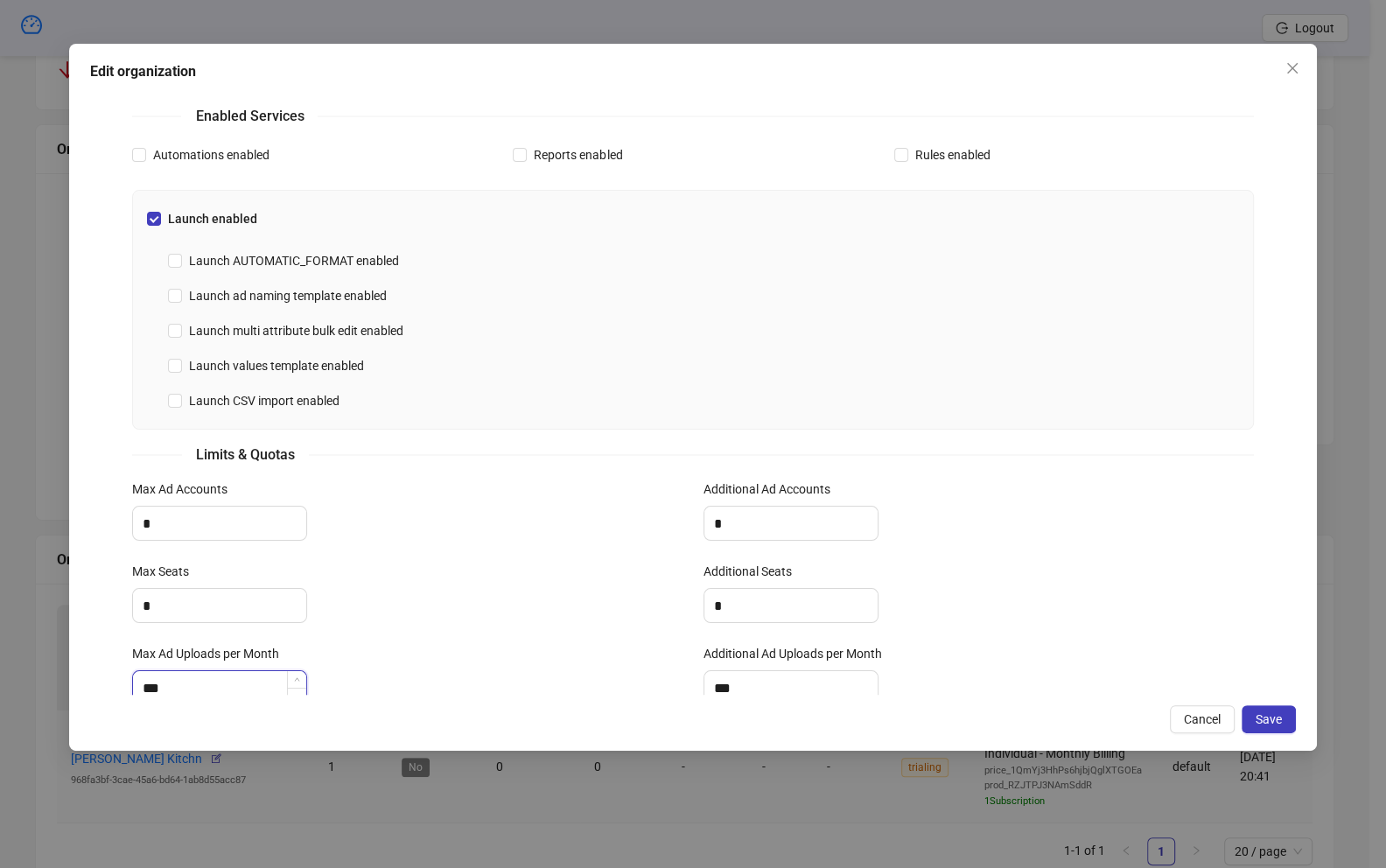
click at [208, 683] on input "***" at bounding box center [220, 687] width 173 height 33
type input "*"
click at [502, 655] on div "Max Ad Uploads per Month" at bounding box center [407, 657] width 551 height 26
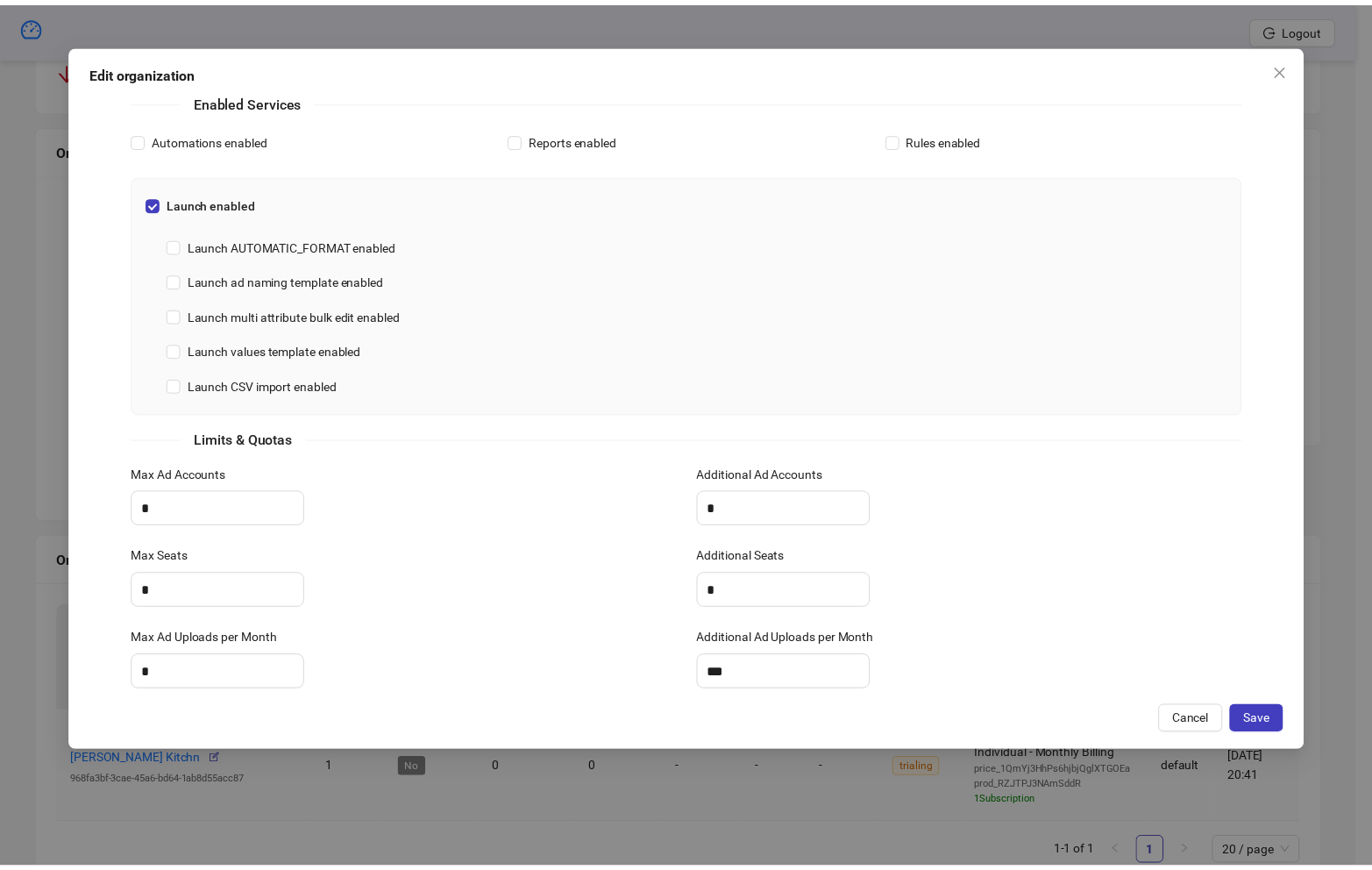
scroll to position [433, 0]
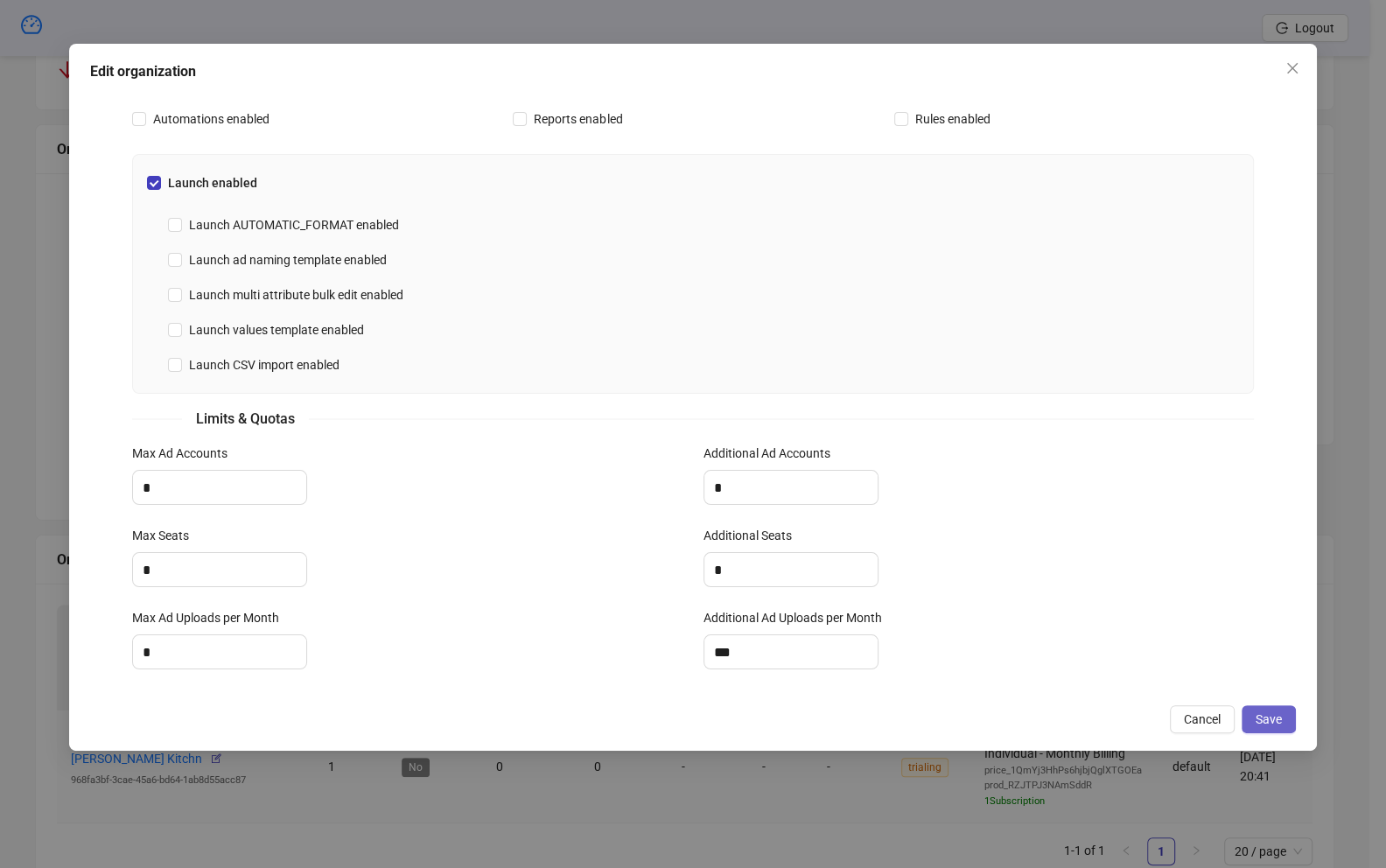
click at [1285, 715] on button "Save" at bounding box center [1269, 719] width 54 height 28
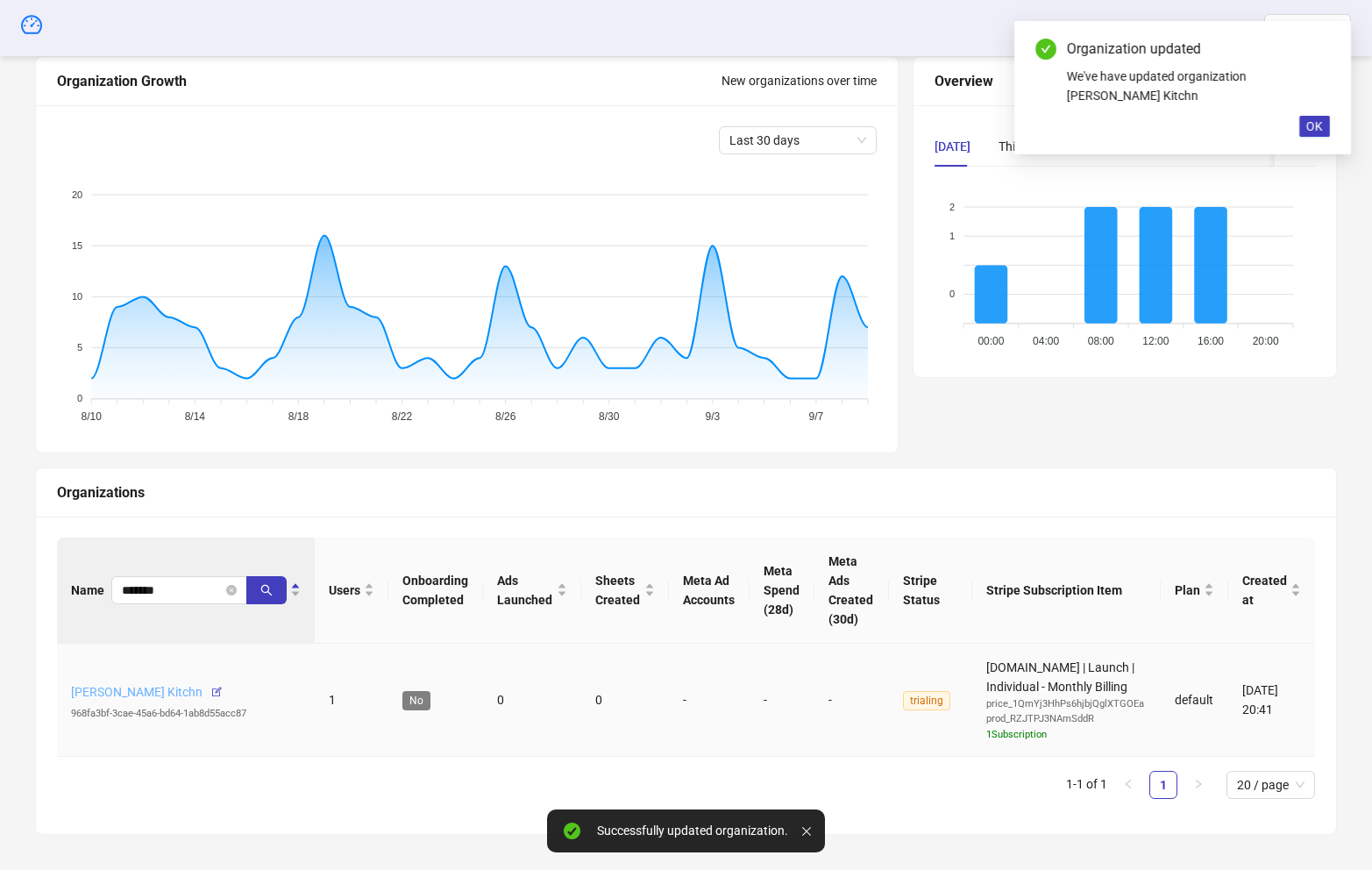
scroll to position [202, 0]
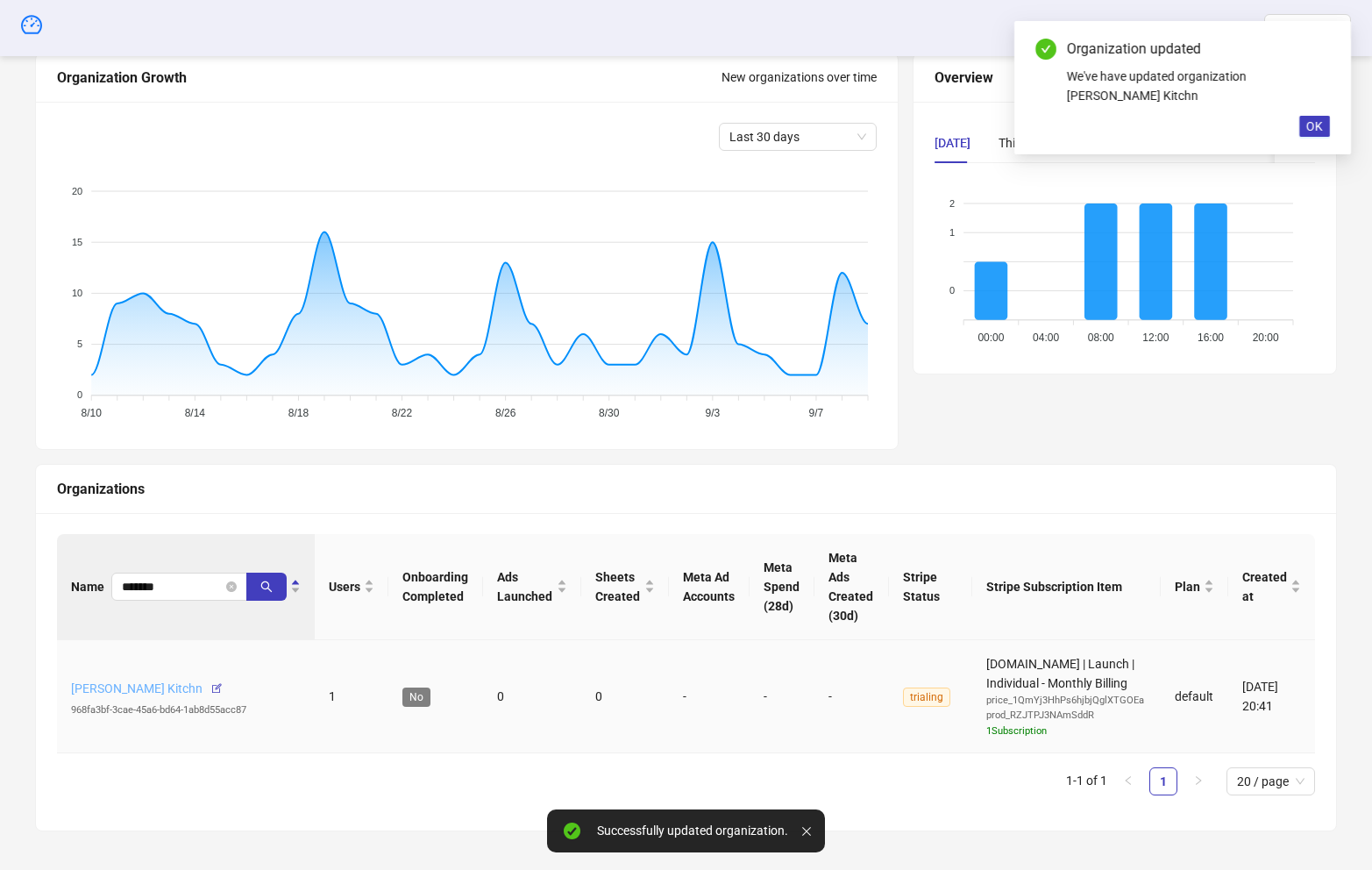
click at [167, 684] on link "Mariann Peterson's Kitchn" at bounding box center [137, 688] width 132 height 14
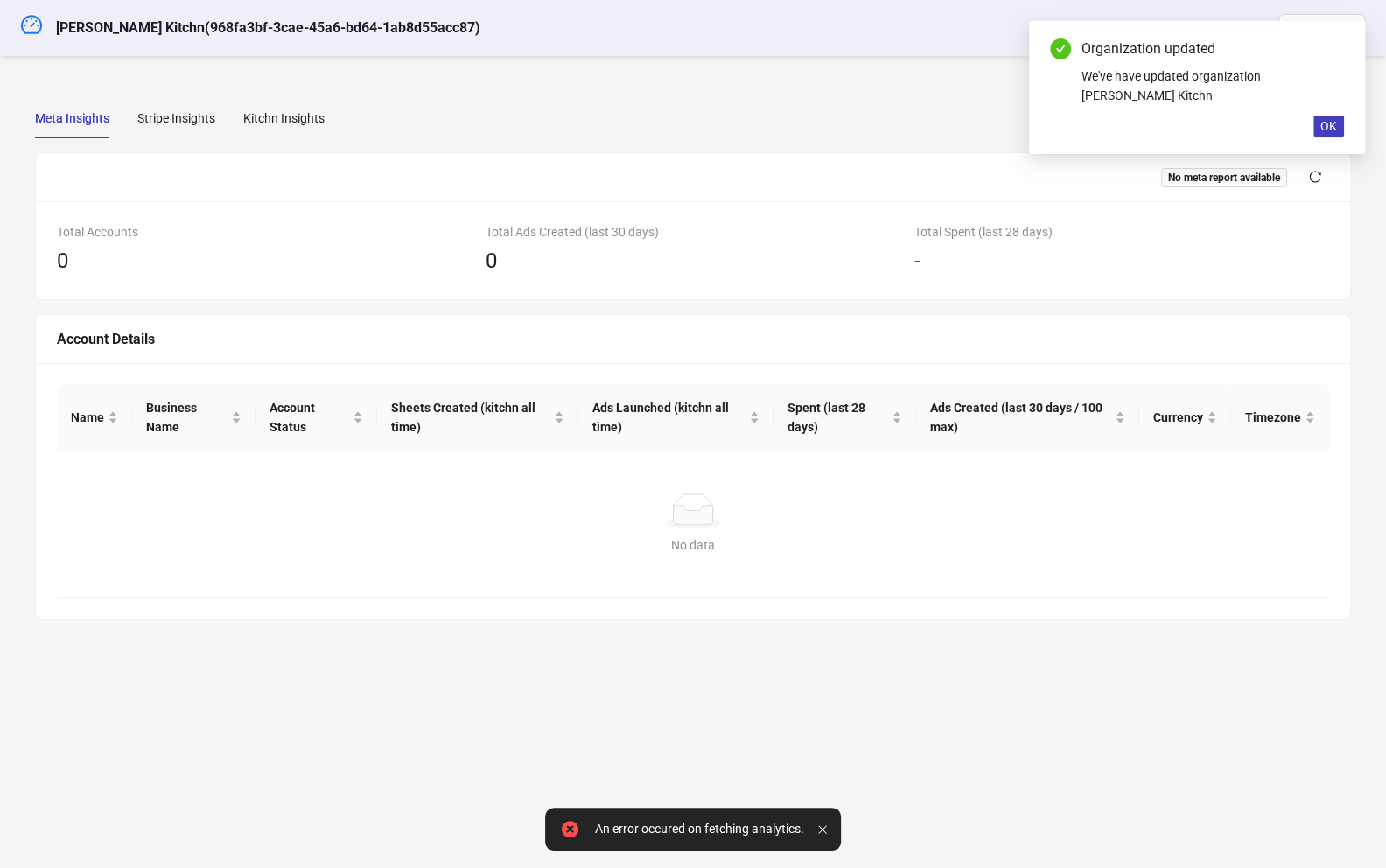
click at [74, 123] on div "Meta Insights" at bounding box center [72, 117] width 75 height 19
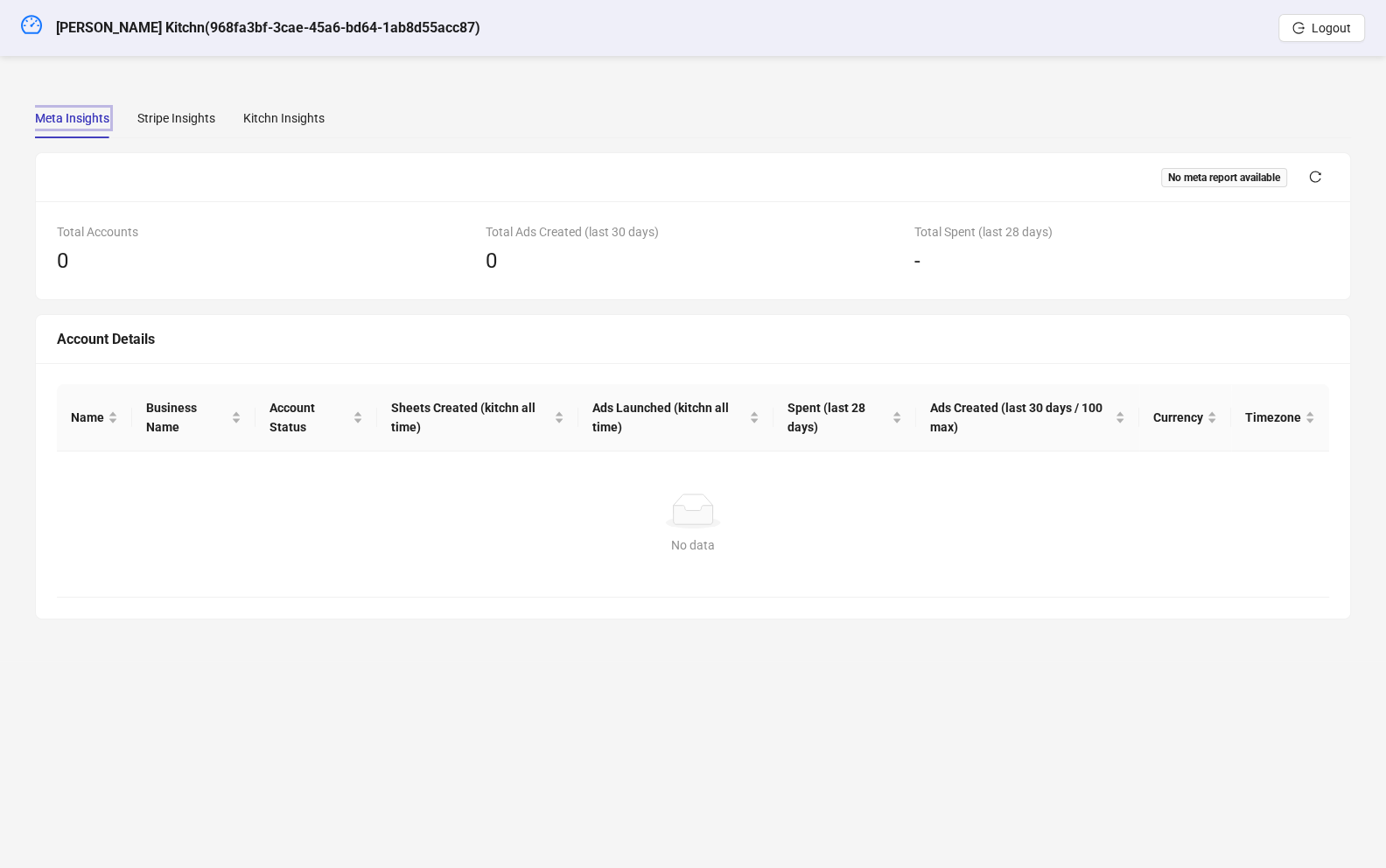
click at [11, 18] on header "Mariann Peterson's Kitchn ( 968fa3bf-3cae-45a6-bd64-1ab8d55acc87 ) Logout" at bounding box center [693, 28] width 1386 height 56
click at [27, 26] on icon "dashboard" at bounding box center [31, 24] width 21 height 21
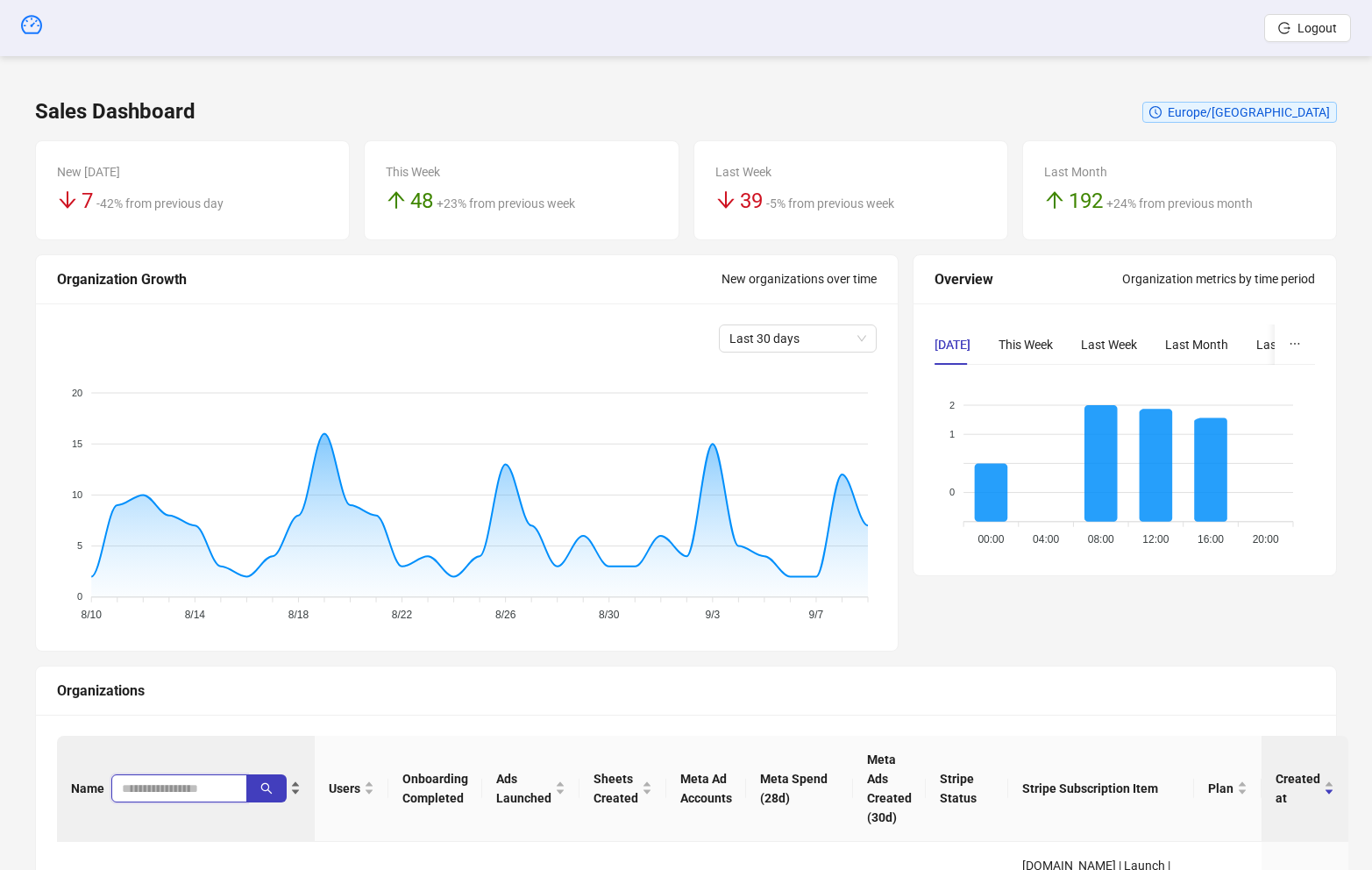
click at [143, 791] on input "search" at bounding box center [172, 787] width 101 height 19
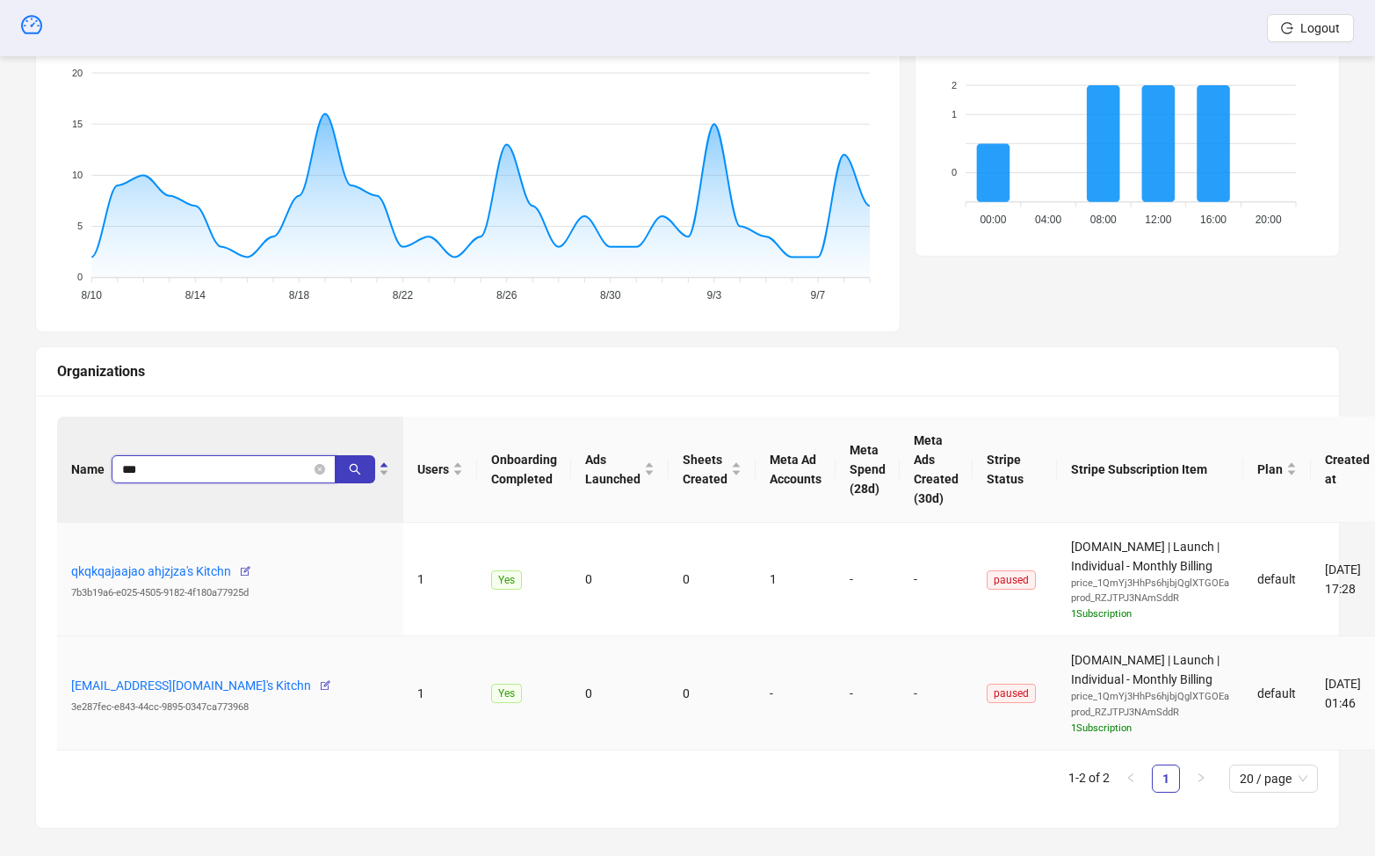
scroll to position [333, 0]
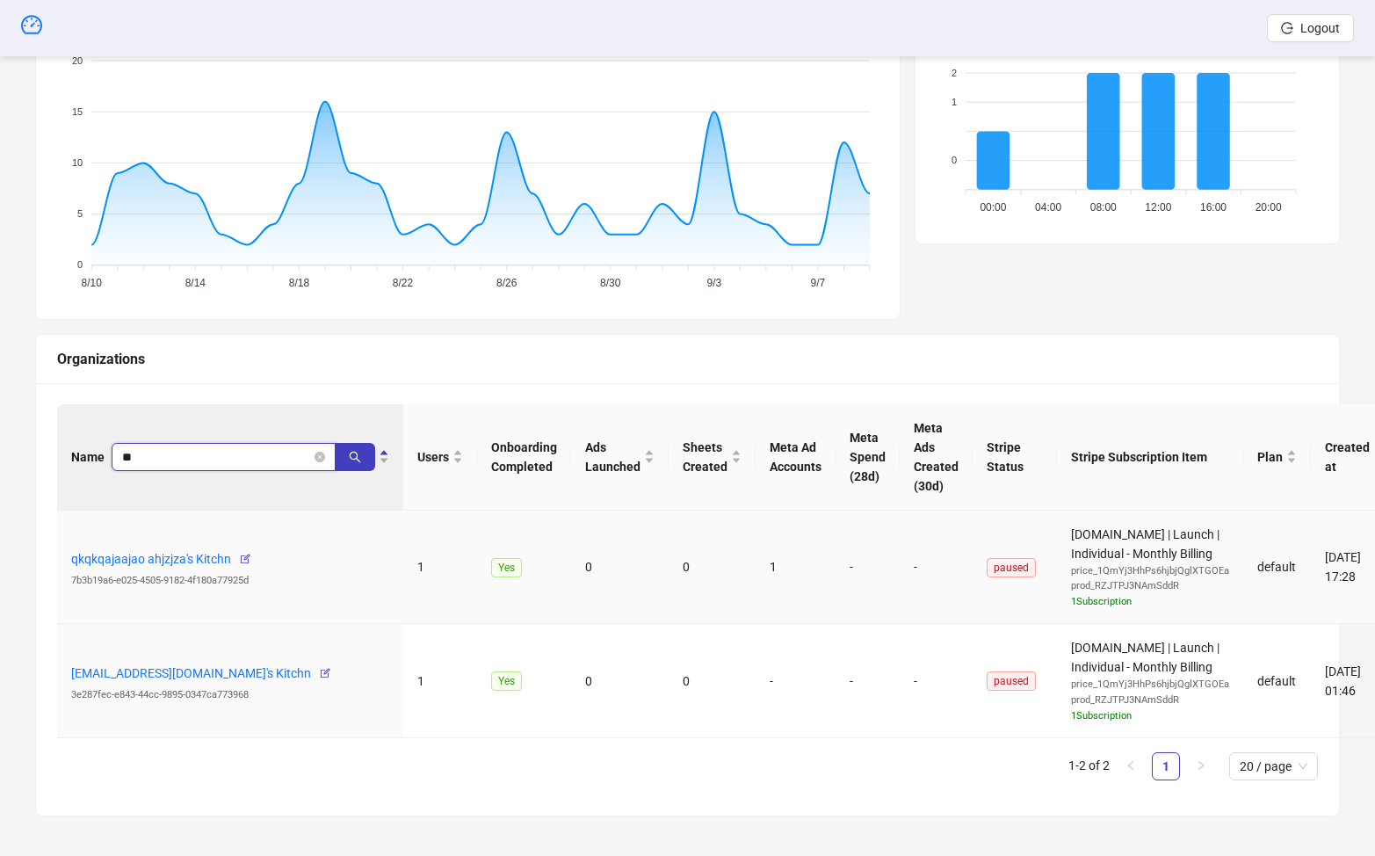
type input "*"
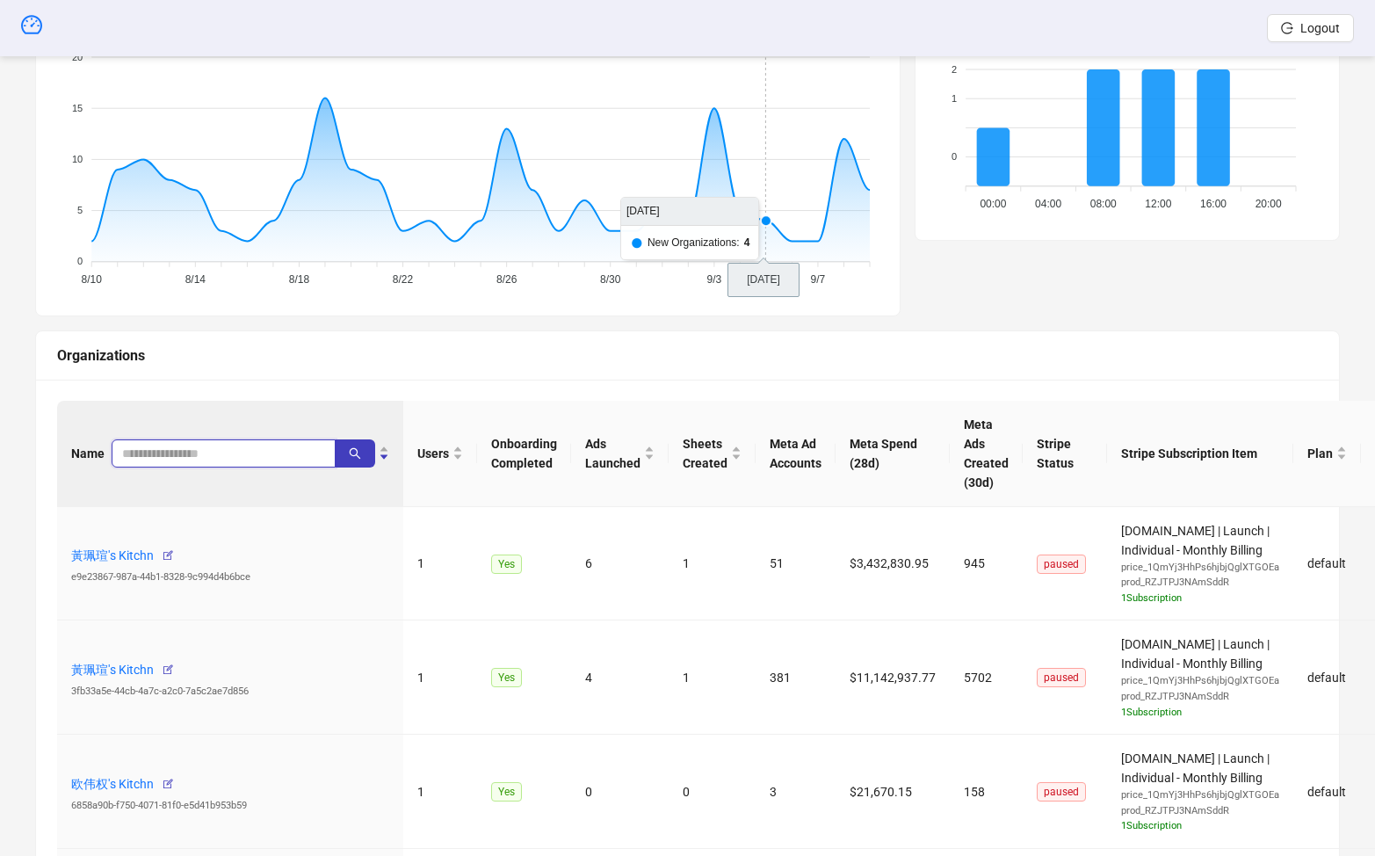
scroll to position [337, 0]
click at [201, 443] on input "search" at bounding box center [216, 452] width 189 height 19
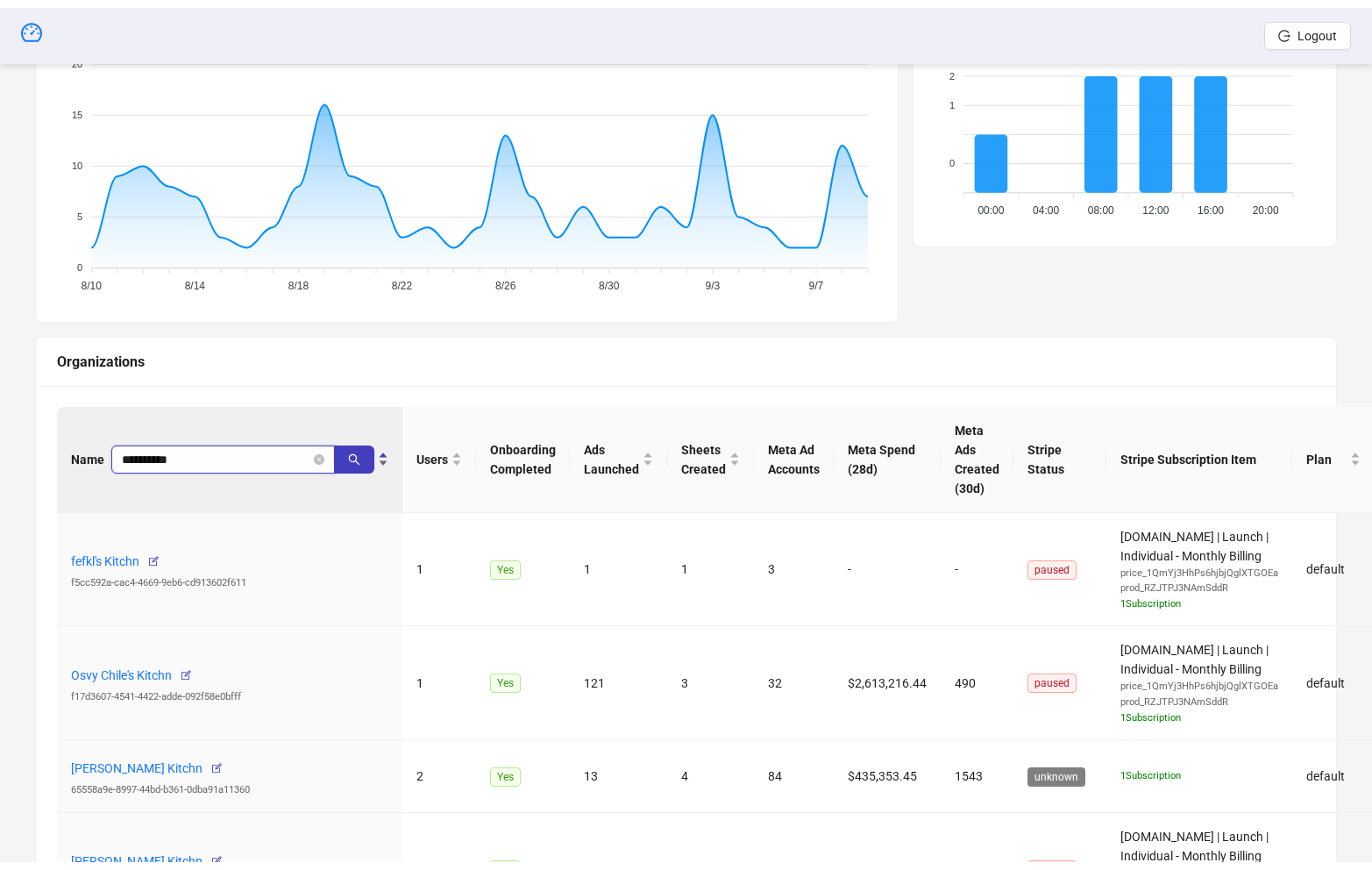
scroll to position [179, 0]
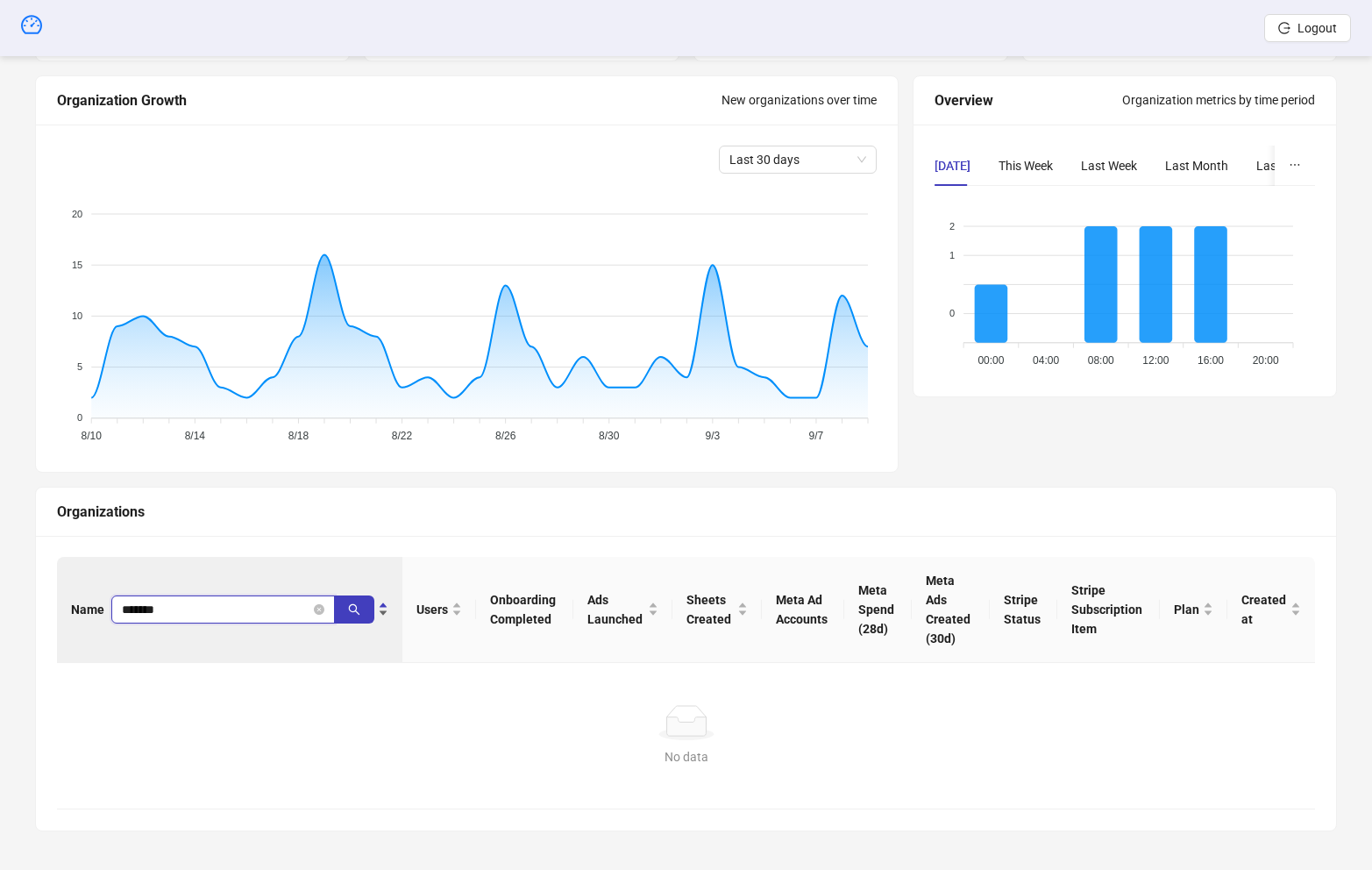
type input "******"
click at [156, 607] on input "******" at bounding box center [216, 609] width 189 height 19
click at [156, 607] on input "search" at bounding box center [216, 609] width 189 height 19
click at [209, 559] on div "Name Users Onboarding Completed Ads Launched Sheets Created Meta Ad Accounts Me…" at bounding box center [686, 682] width 1300 height 294
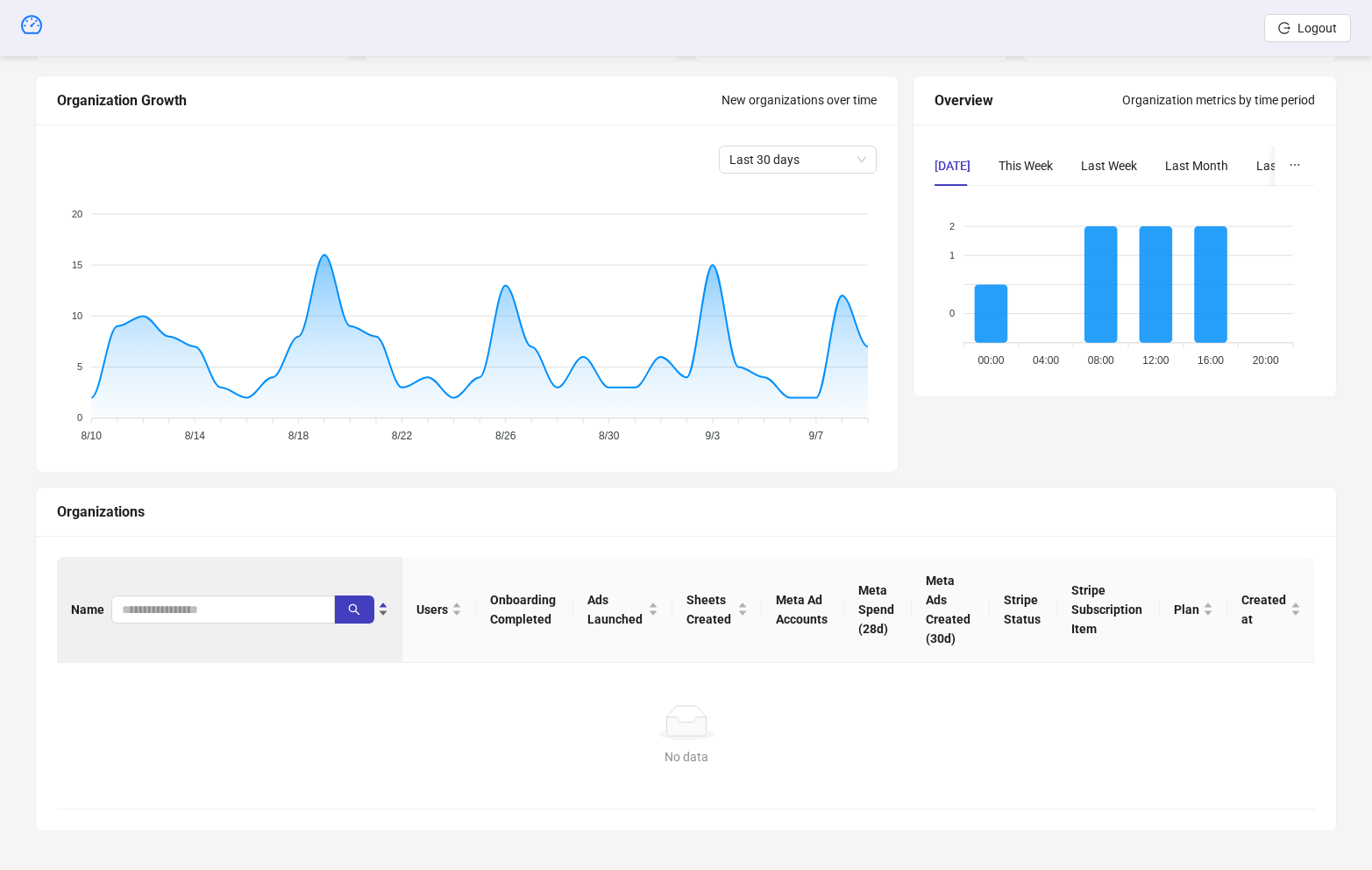
scroll to position [159, 0]
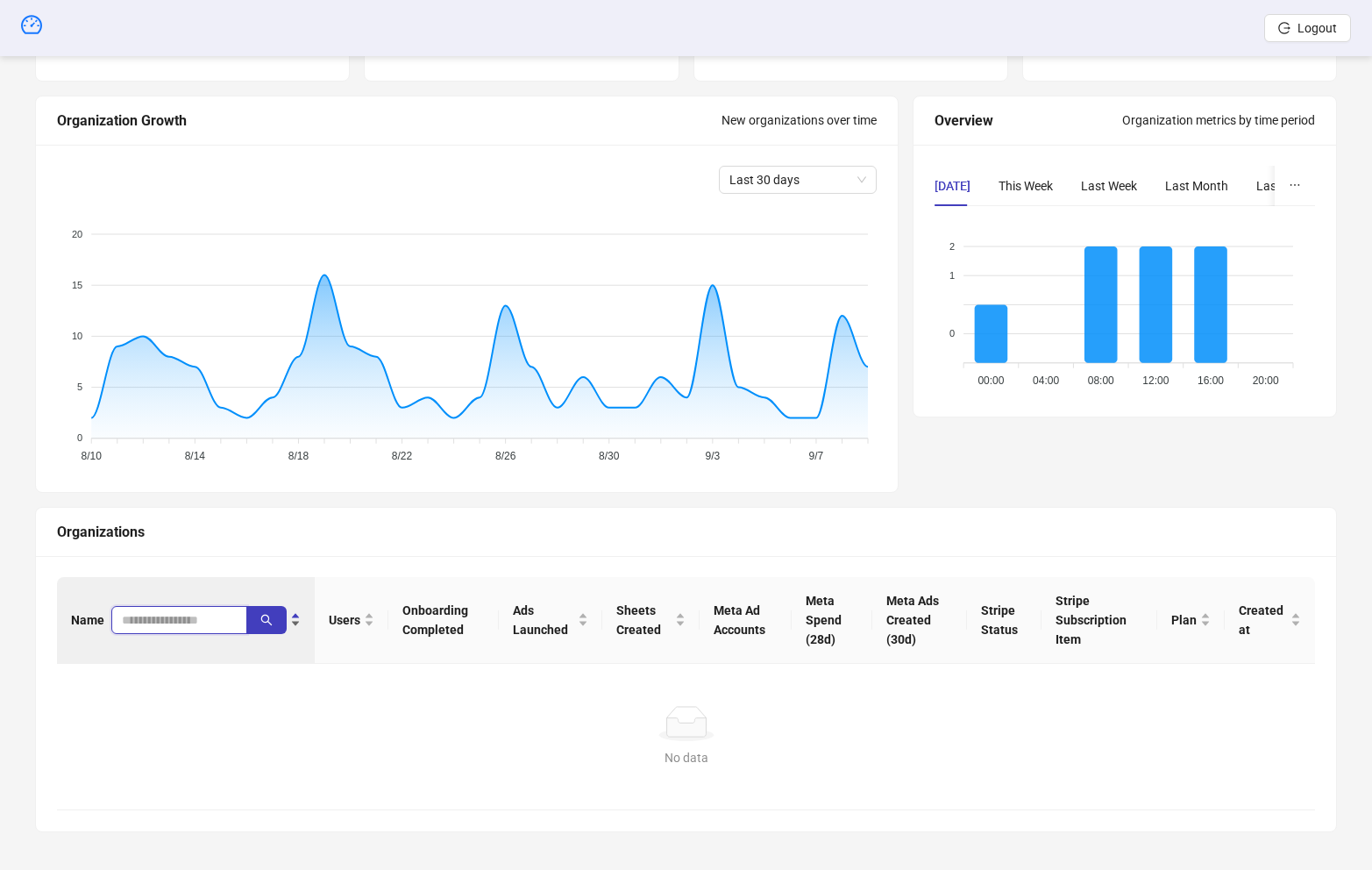
click at [158, 611] on input "search" at bounding box center [172, 620] width 101 height 19
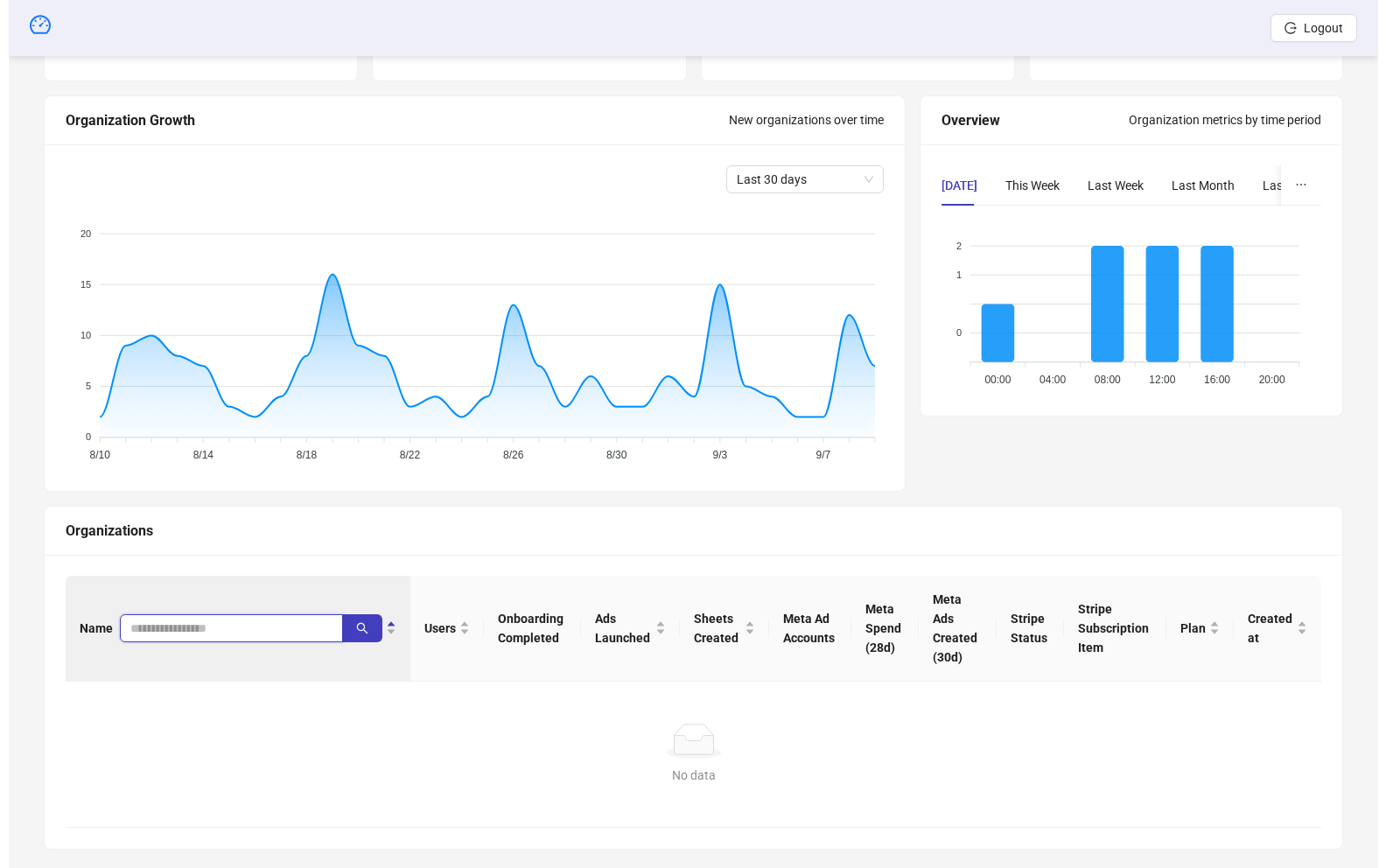
scroll to position [178, 0]
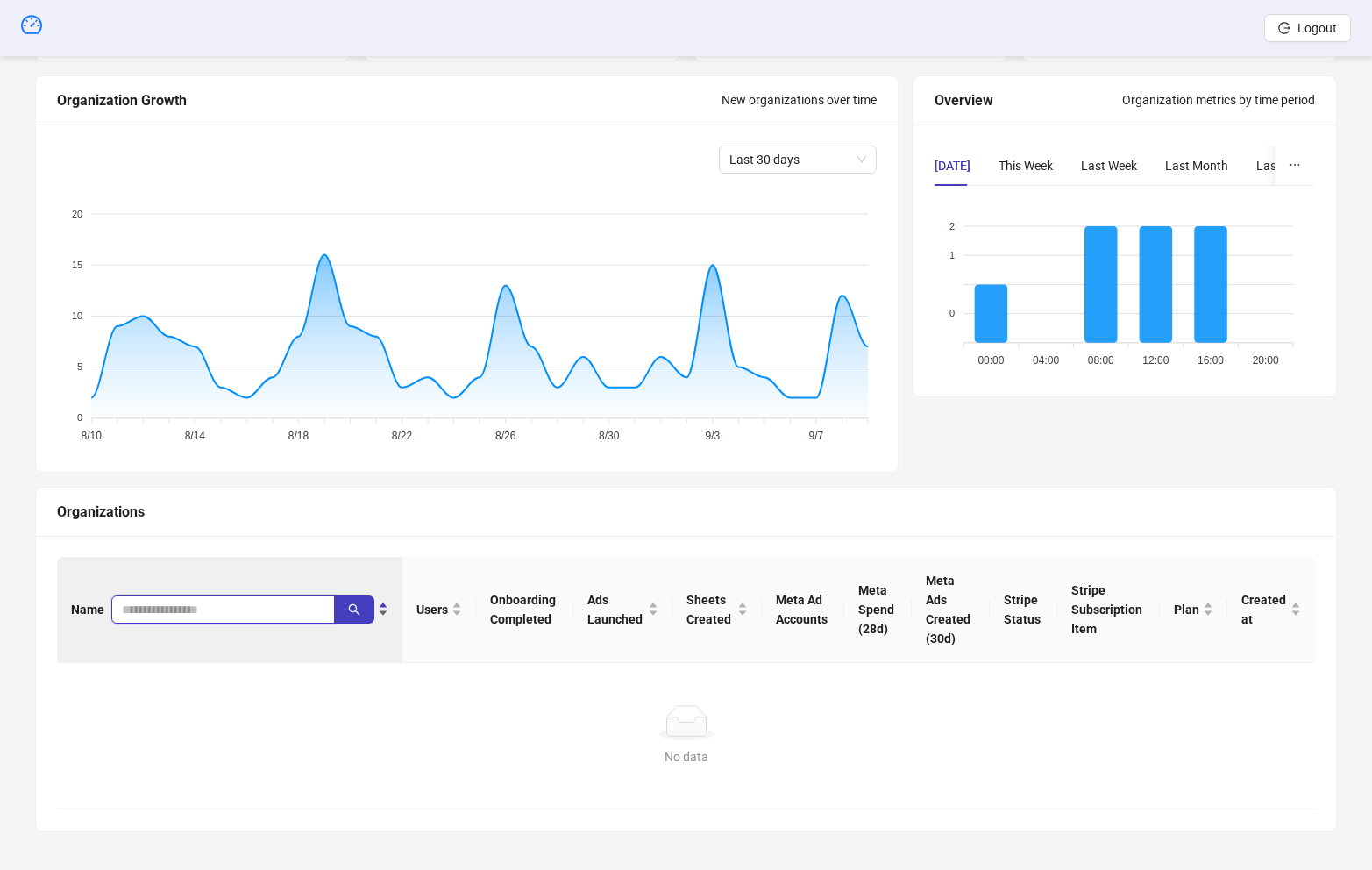
click at [214, 610] on input "search" at bounding box center [216, 609] width 189 height 19
type input "*******"
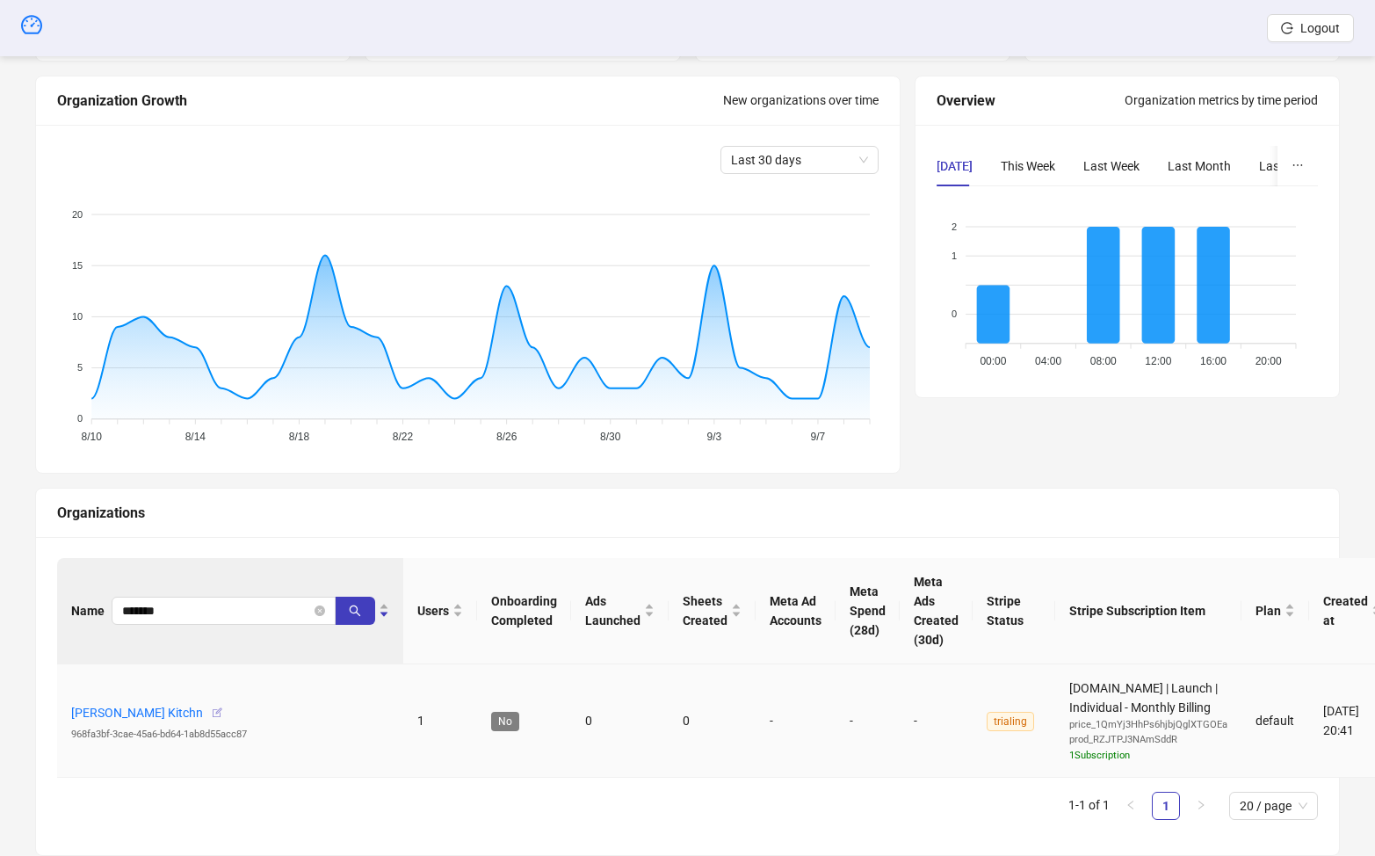
click at [223, 713] on icon "button" at bounding box center [217, 712] width 12 height 12
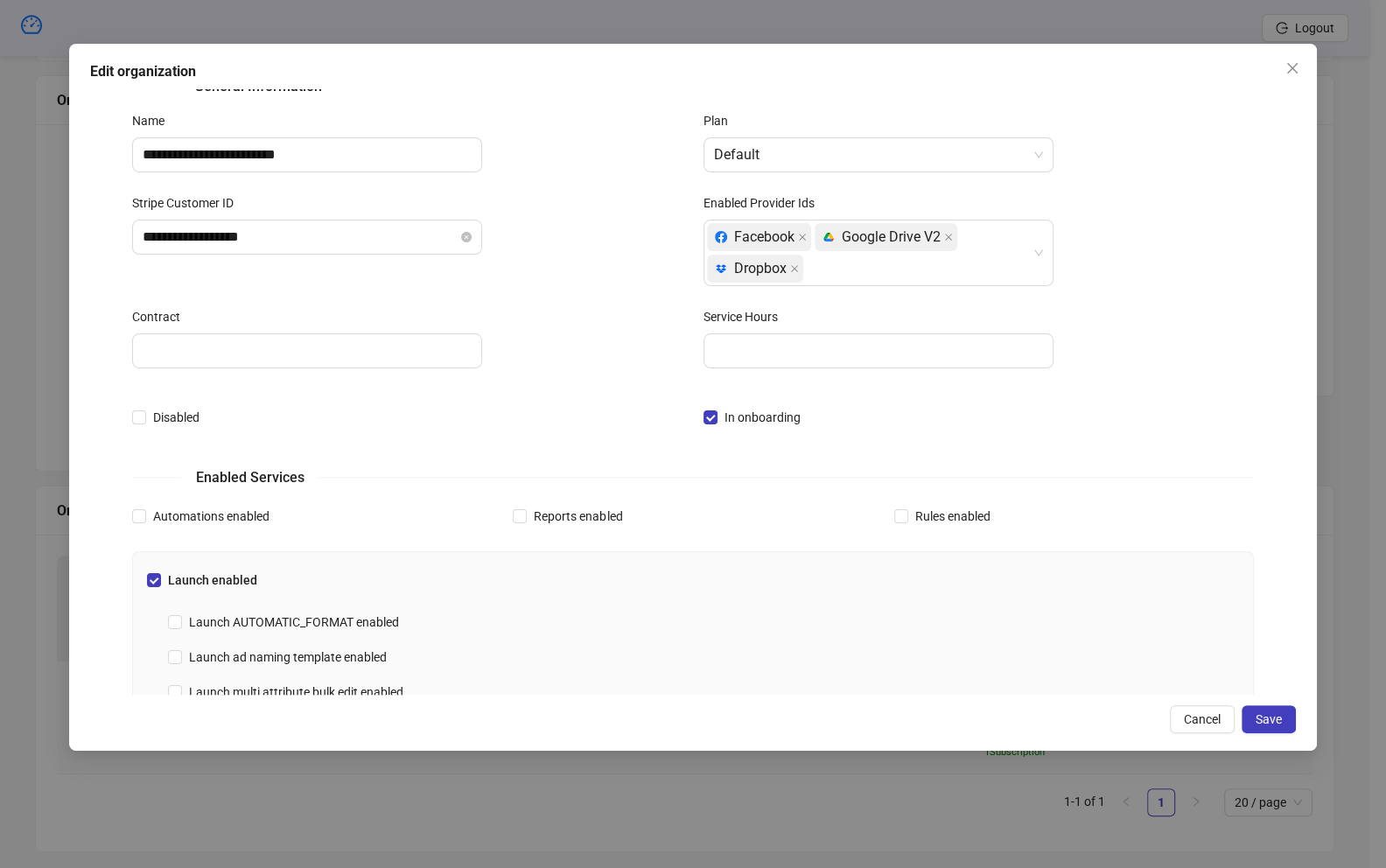
scroll to position [0, 0]
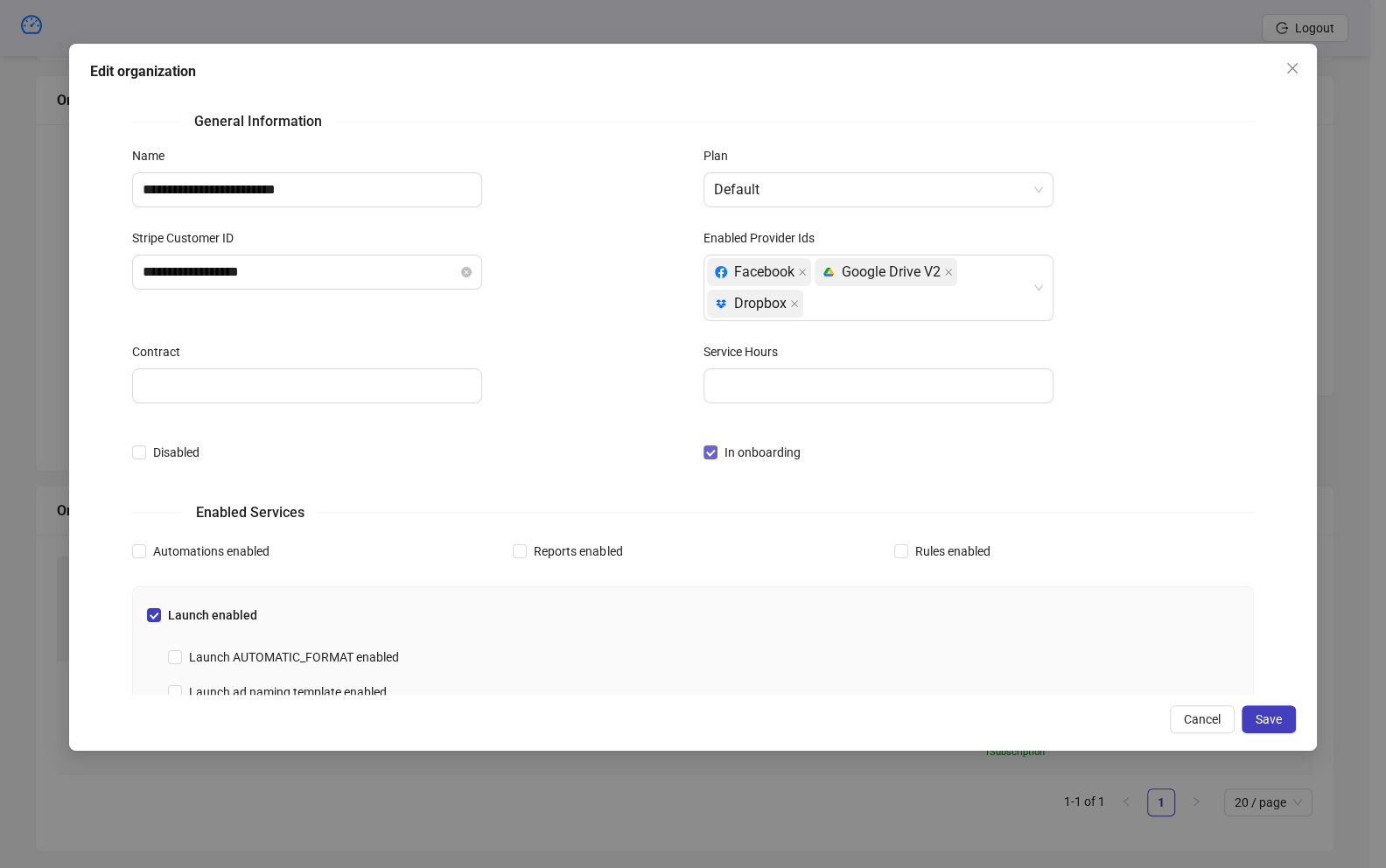
drag, startPoint x: 721, startPoint y: 452, endPoint x: 758, endPoint y: 452, distance: 37.0
click at [721, 452] on span "In onboarding" at bounding box center [763, 452] width 91 height 19
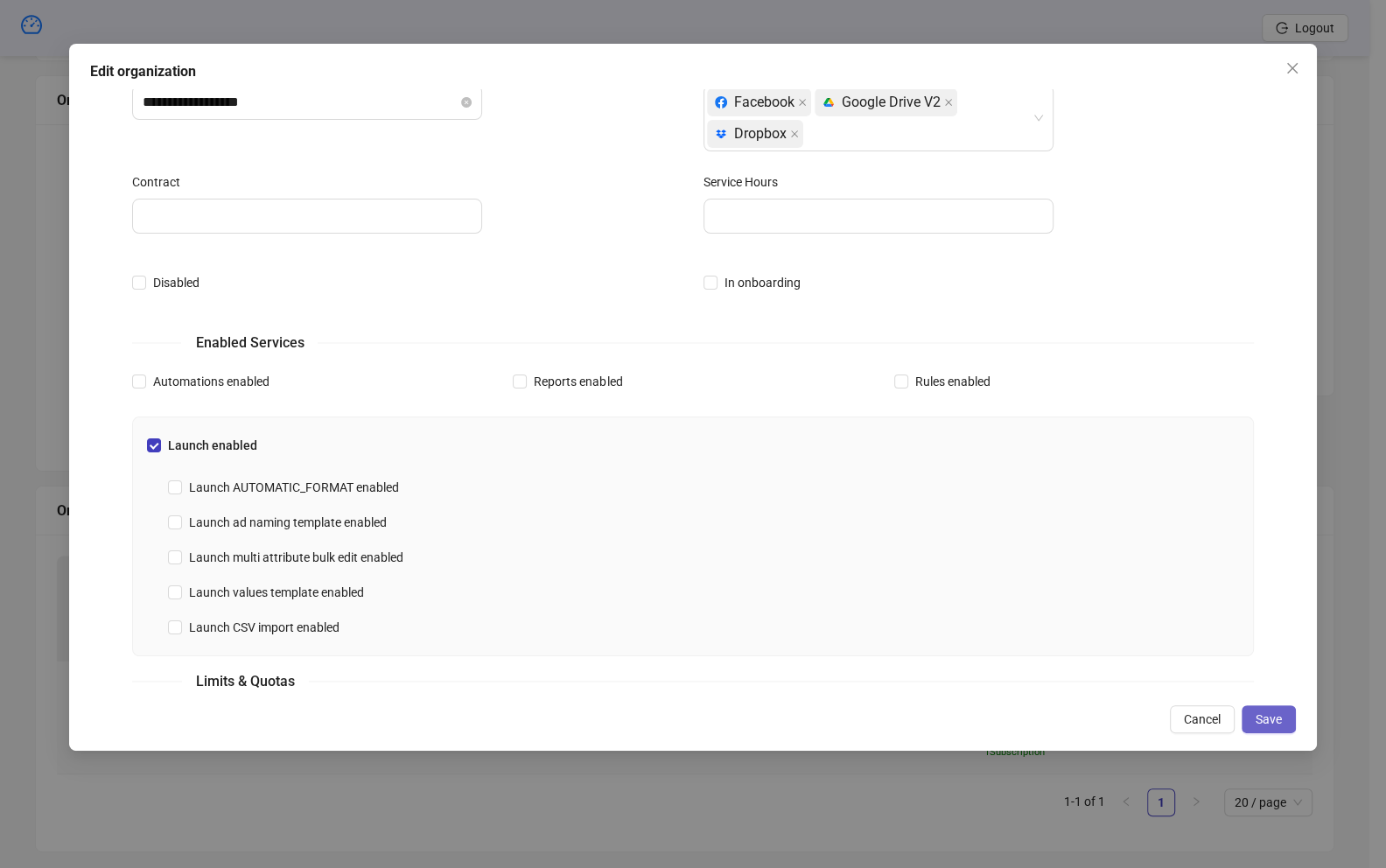
click at [1274, 706] on button "Save" at bounding box center [1269, 719] width 54 height 28
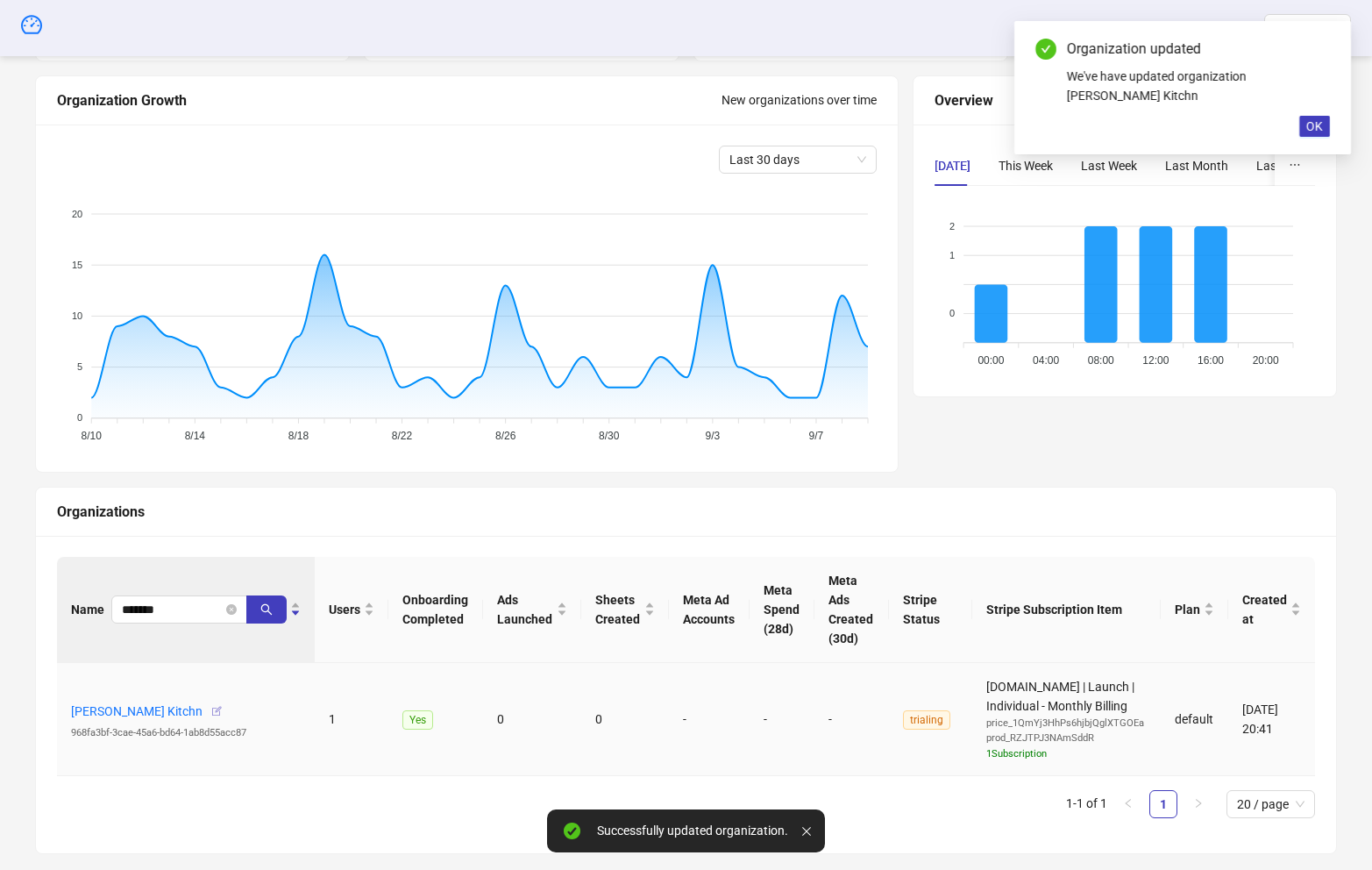
click at [223, 709] on icon "button" at bounding box center [217, 710] width 12 height 12
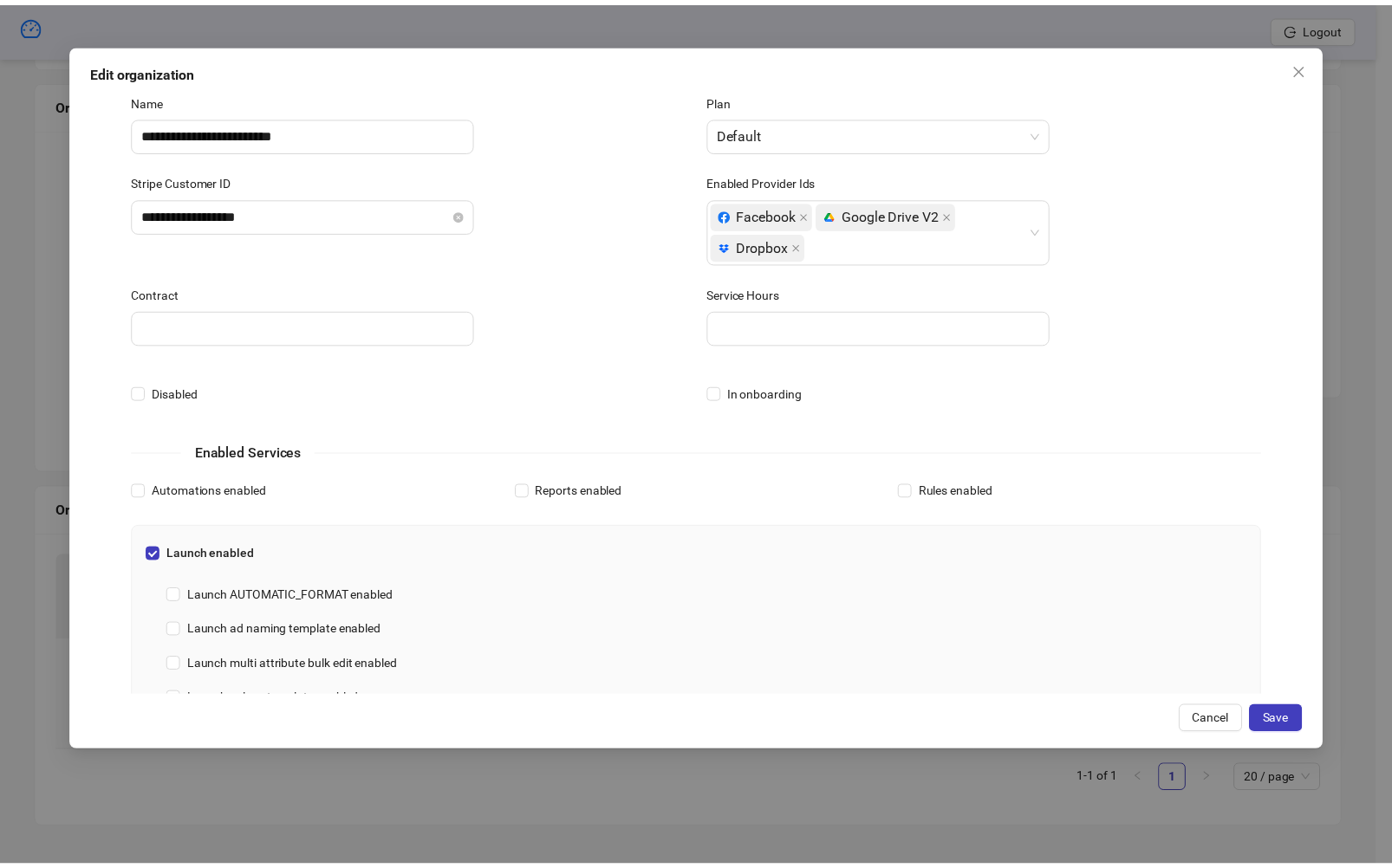
scroll to position [0, 0]
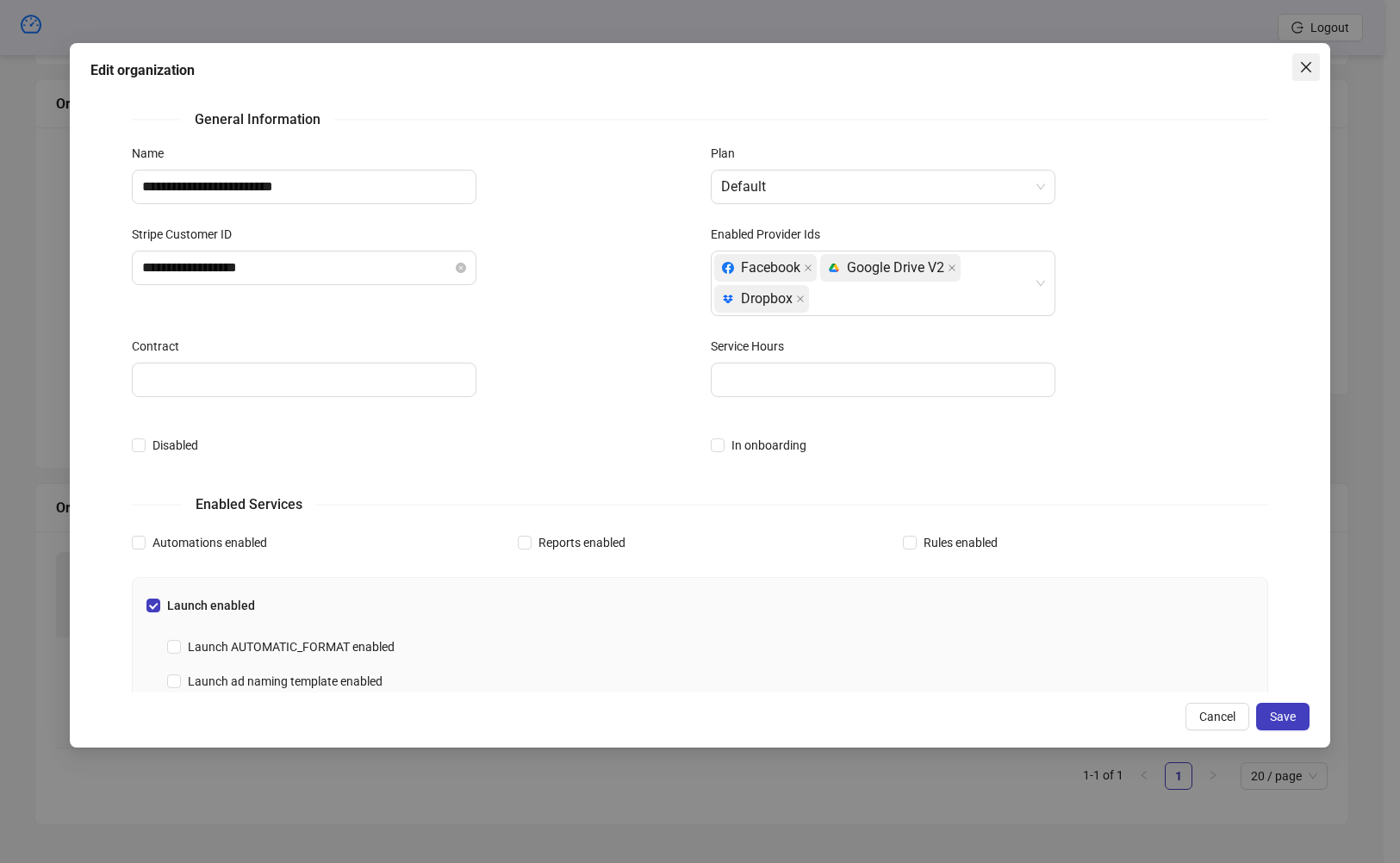
click at [1305, 67] on icon "close" at bounding box center [1306, 67] width 11 height 11
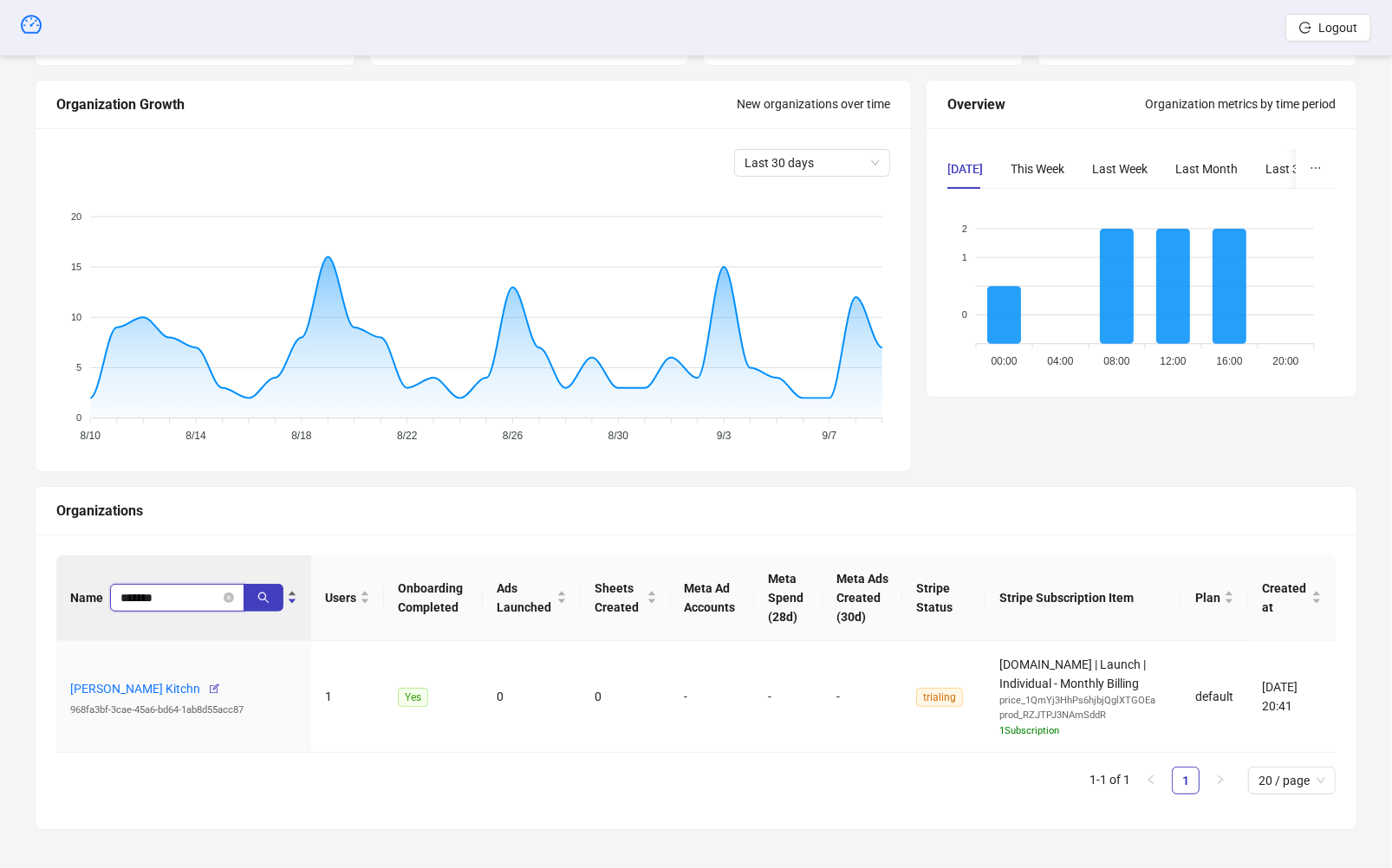
click at [193, 599] on input "*******" at bounding box center [170, 598] width 100 height 19
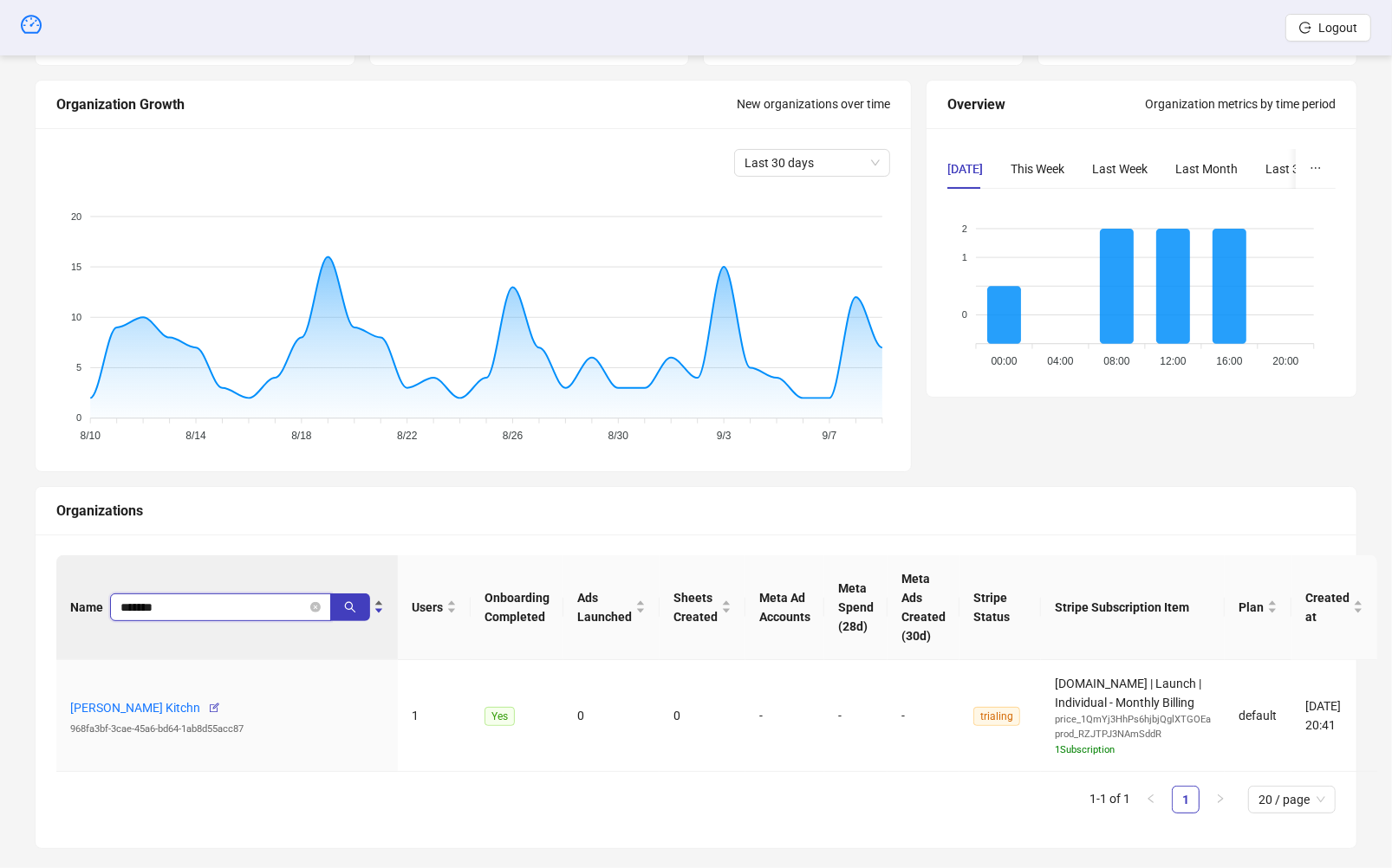
click at [193, 599] on input "*******" at bounding box center [213, 607] width 186 height 19
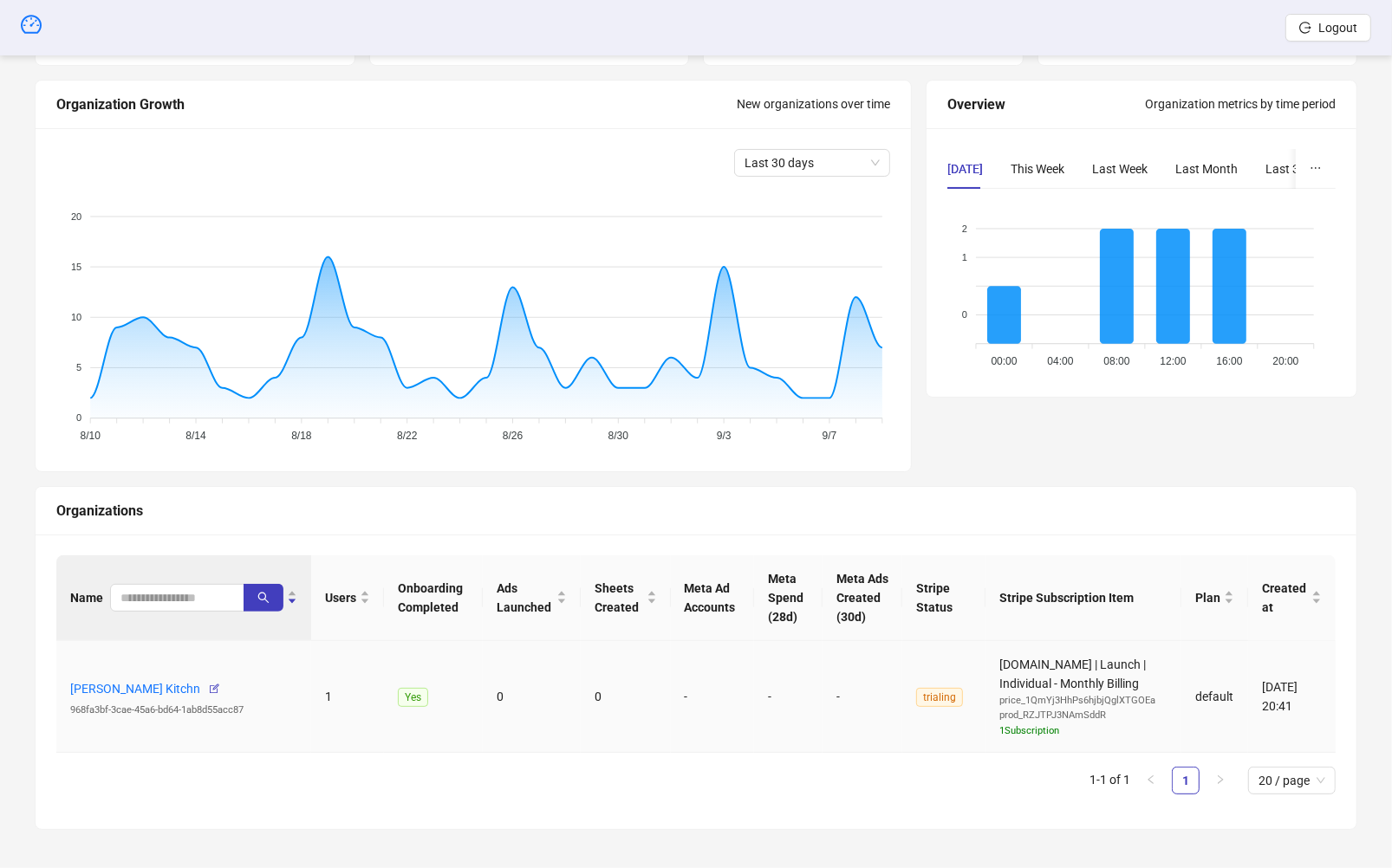
click at [369, 690] on tr "Mariann Peterson's Kitchn 968fa3bf-3cae-45a6-bd64-1ab8d55acc87 1 Yes 0 0 - - - …" at bounding box center [696, 697] width 1280 height 112
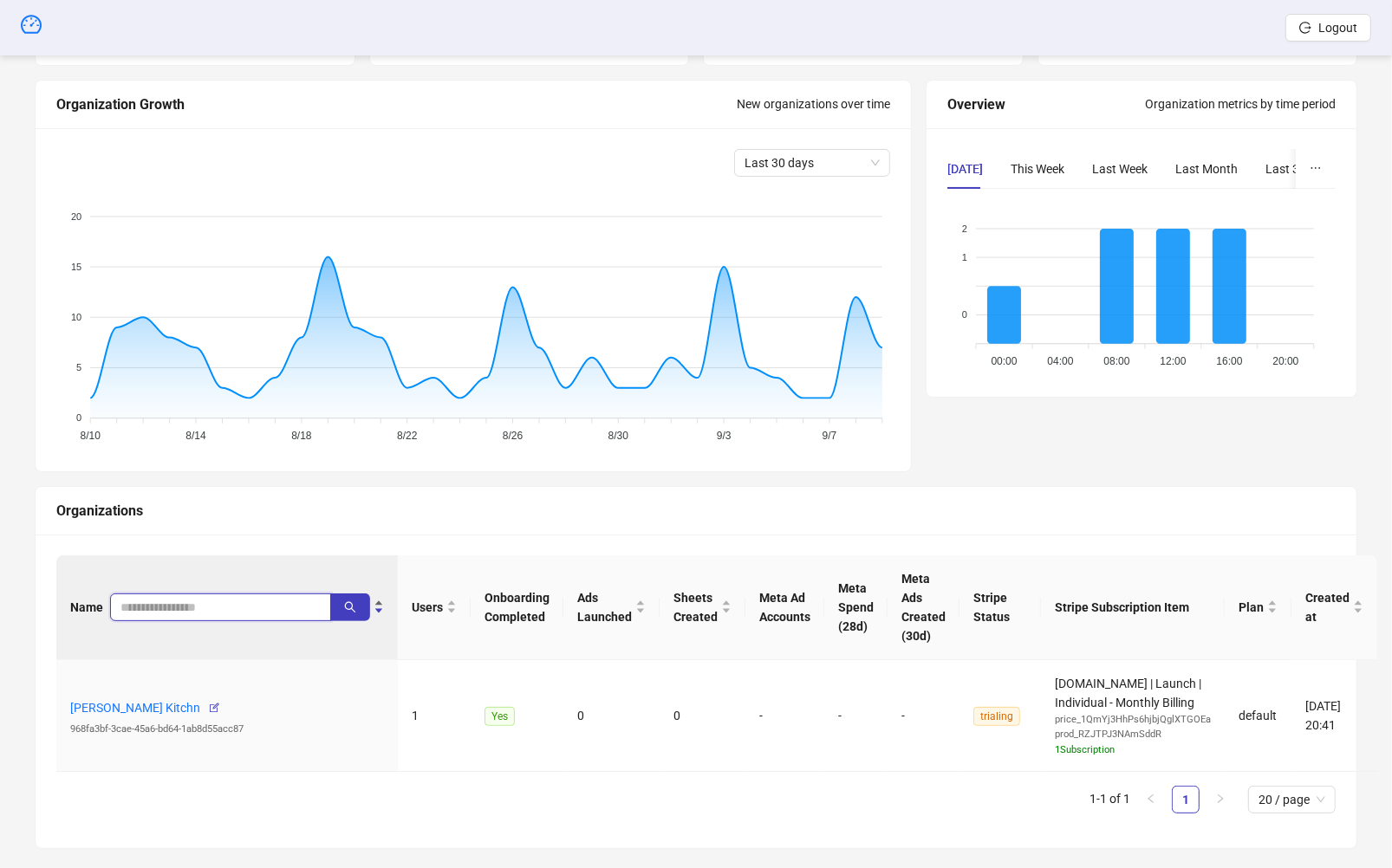
click at [203, 598] on input "search" at bounding box center [213, 607] width 186 height 19
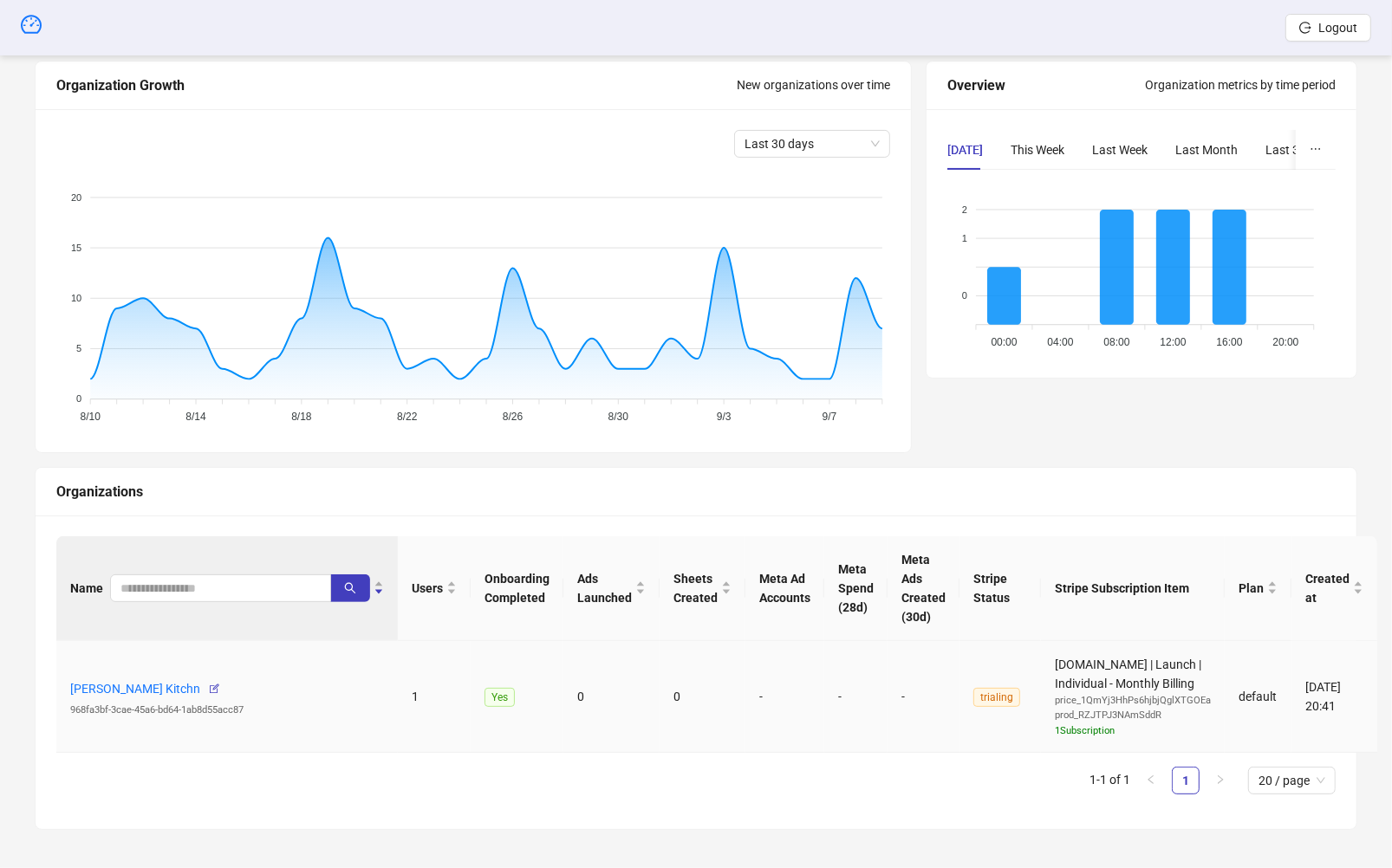
click at [906, 776] on ul "1-1 of 1 1 20 / page" at bounding box center [696, 781] width 1280 height 28
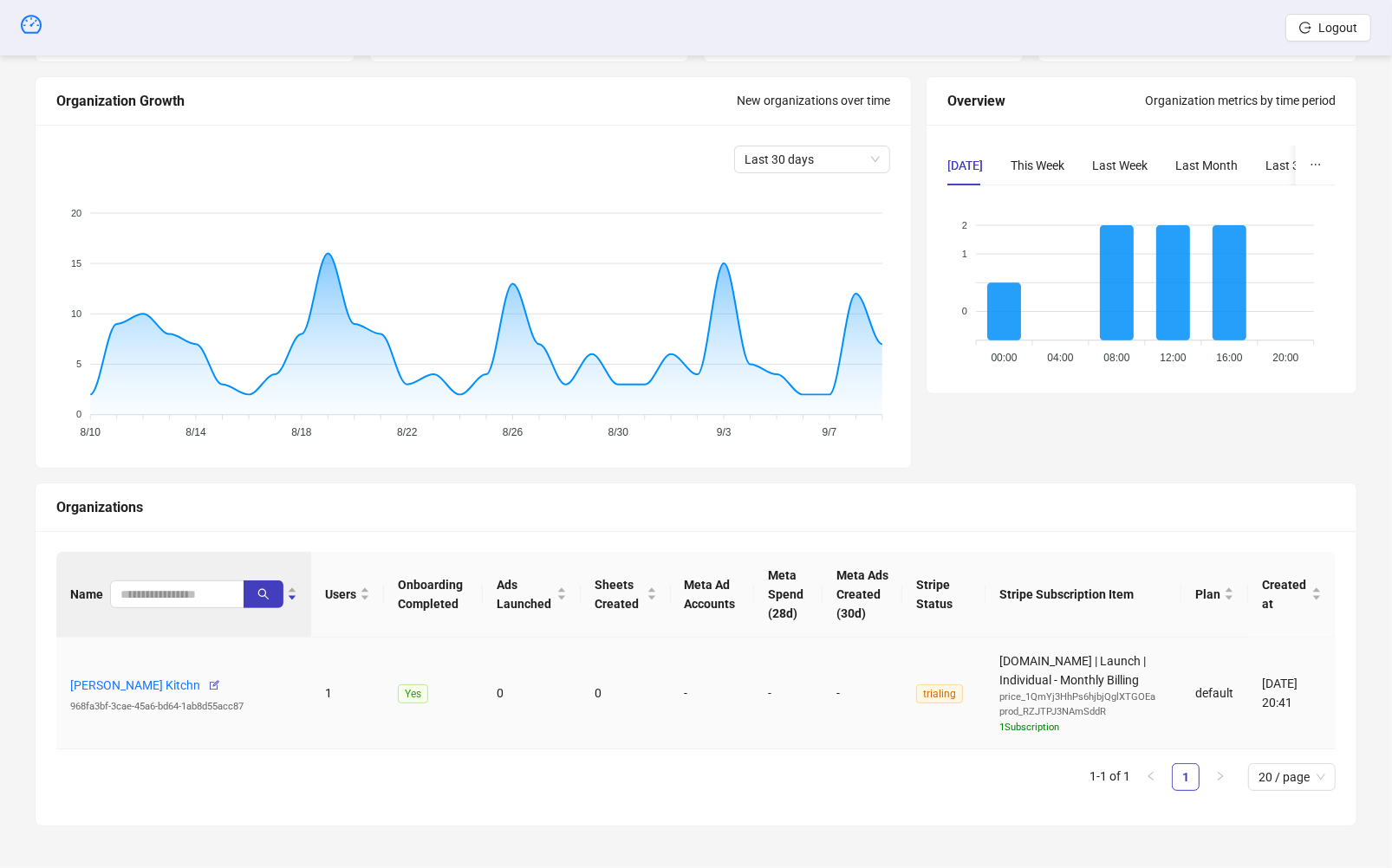
scroll to position [172, 0]
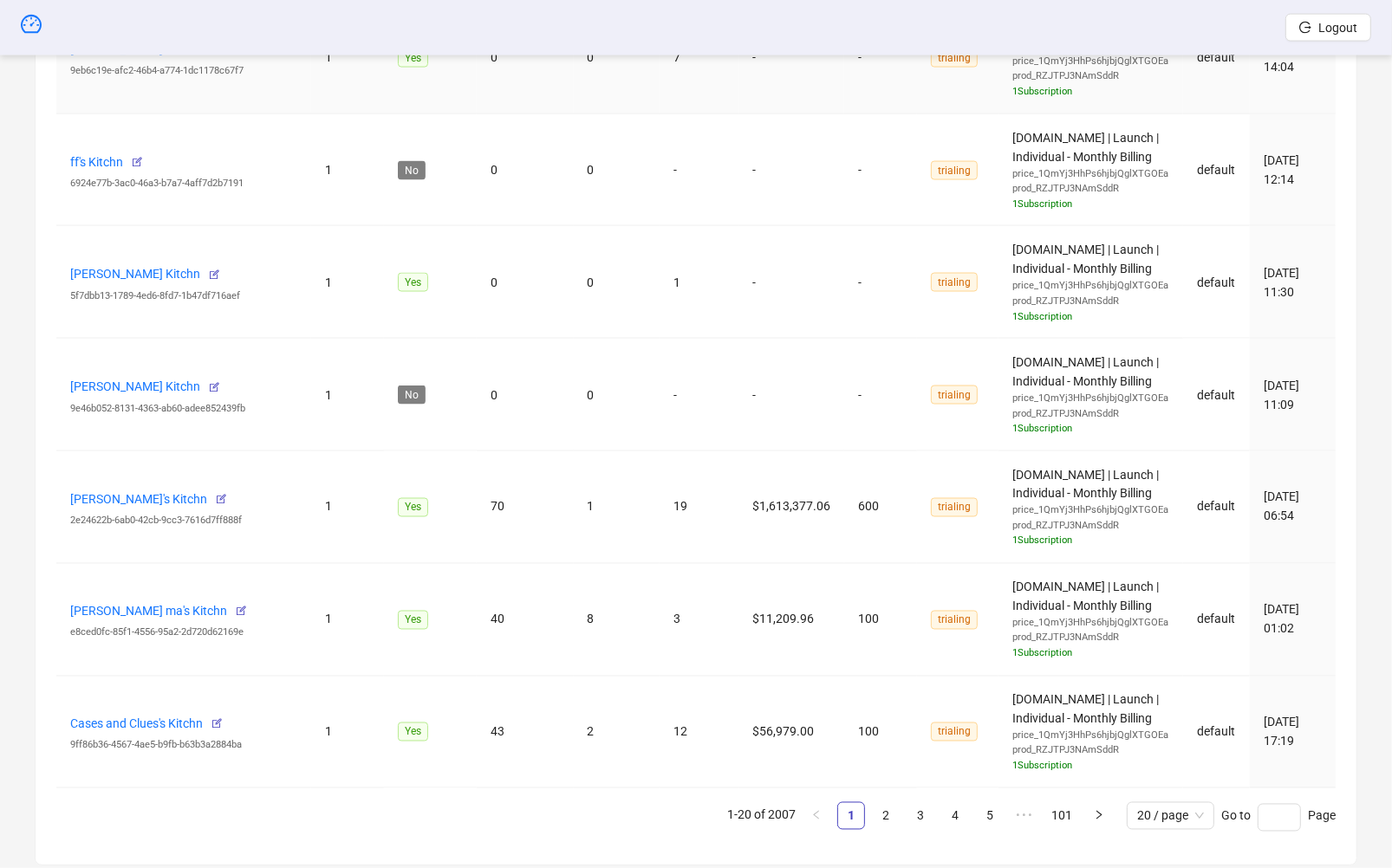
scroll to position [2323, 0]
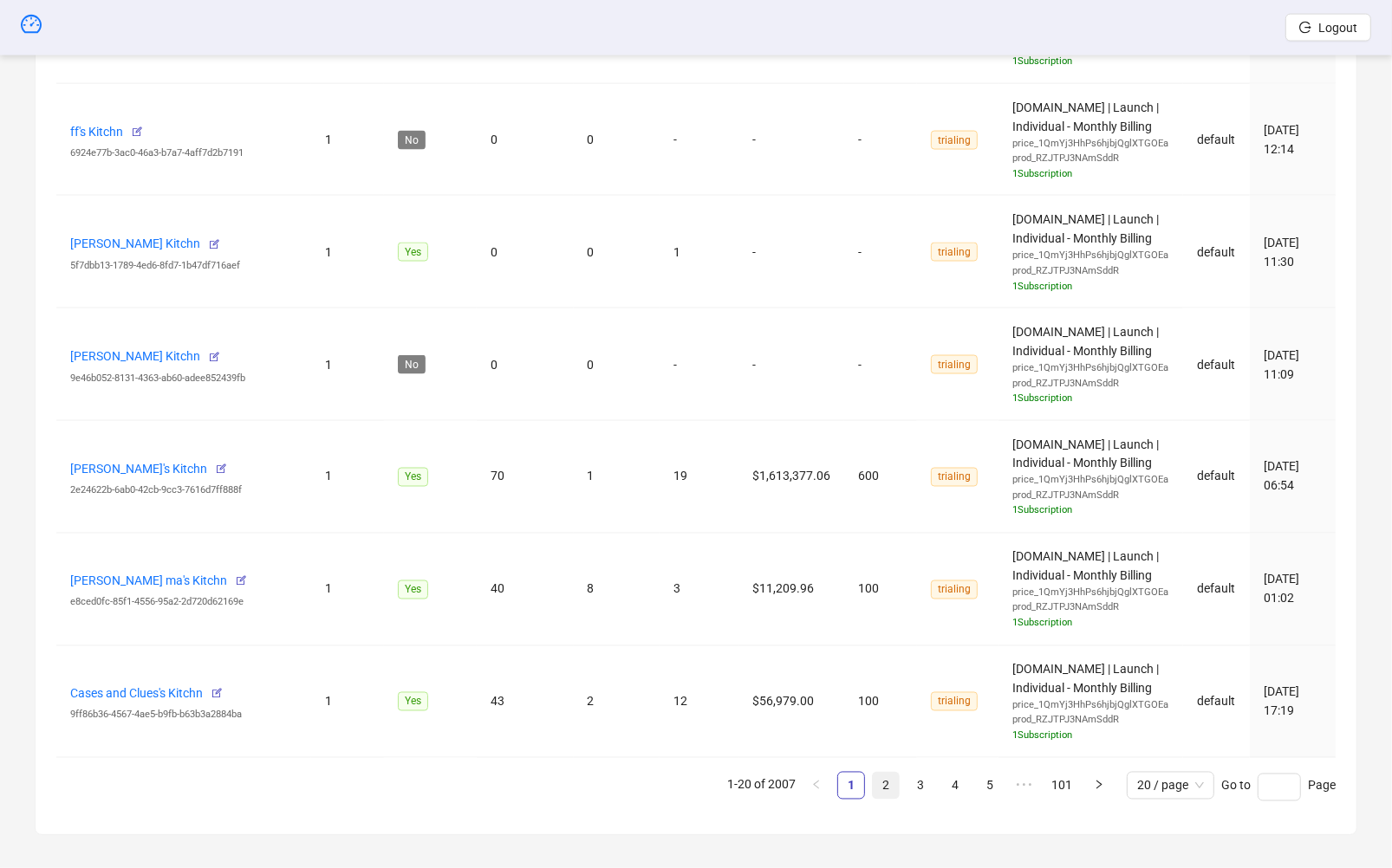
click at [888, 787] on link "2" at bounding box center [886, 786] width 26 height 26
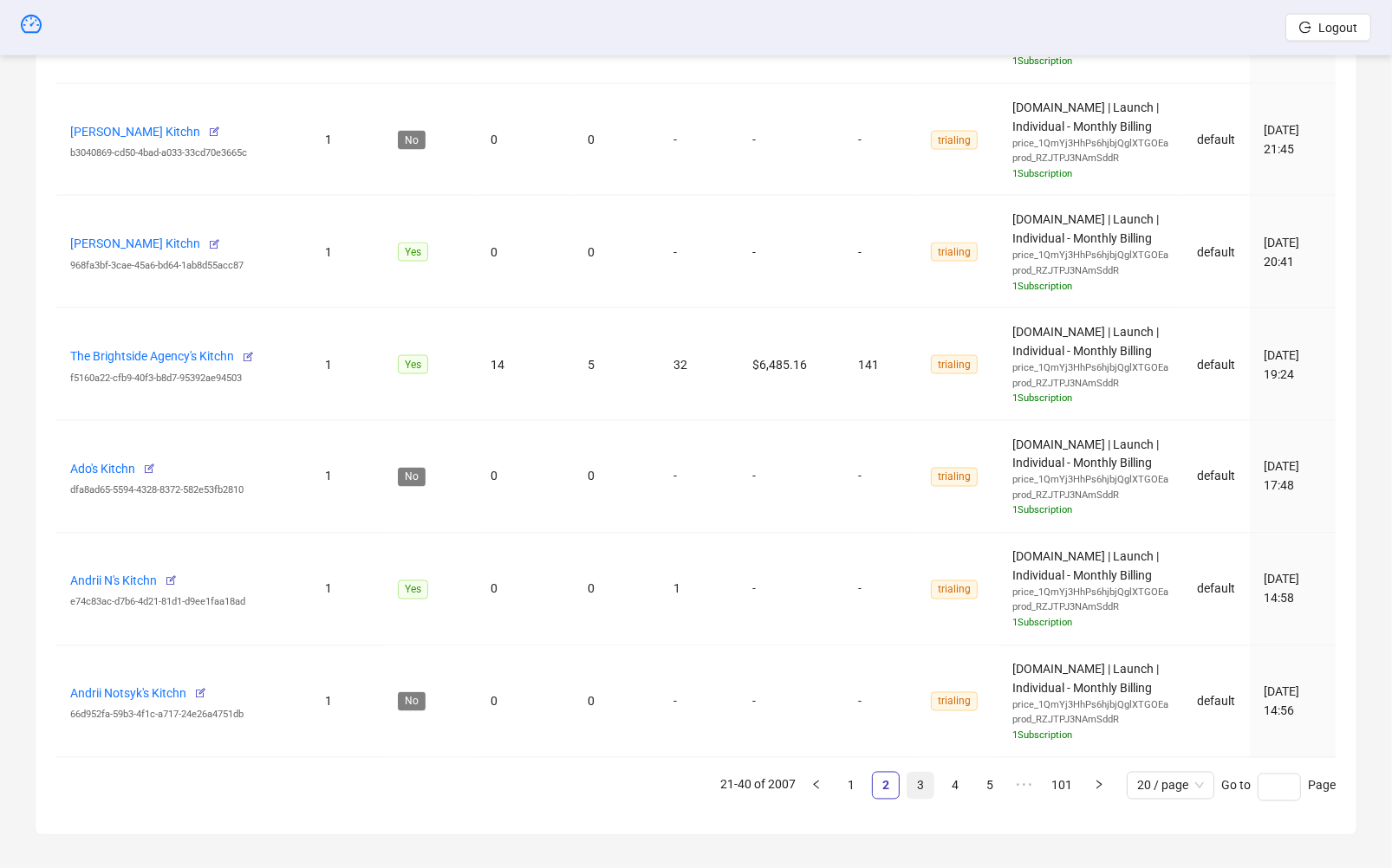
click at [929, 780] on link "3" at bounding box center [920, 786] width 26 height 26
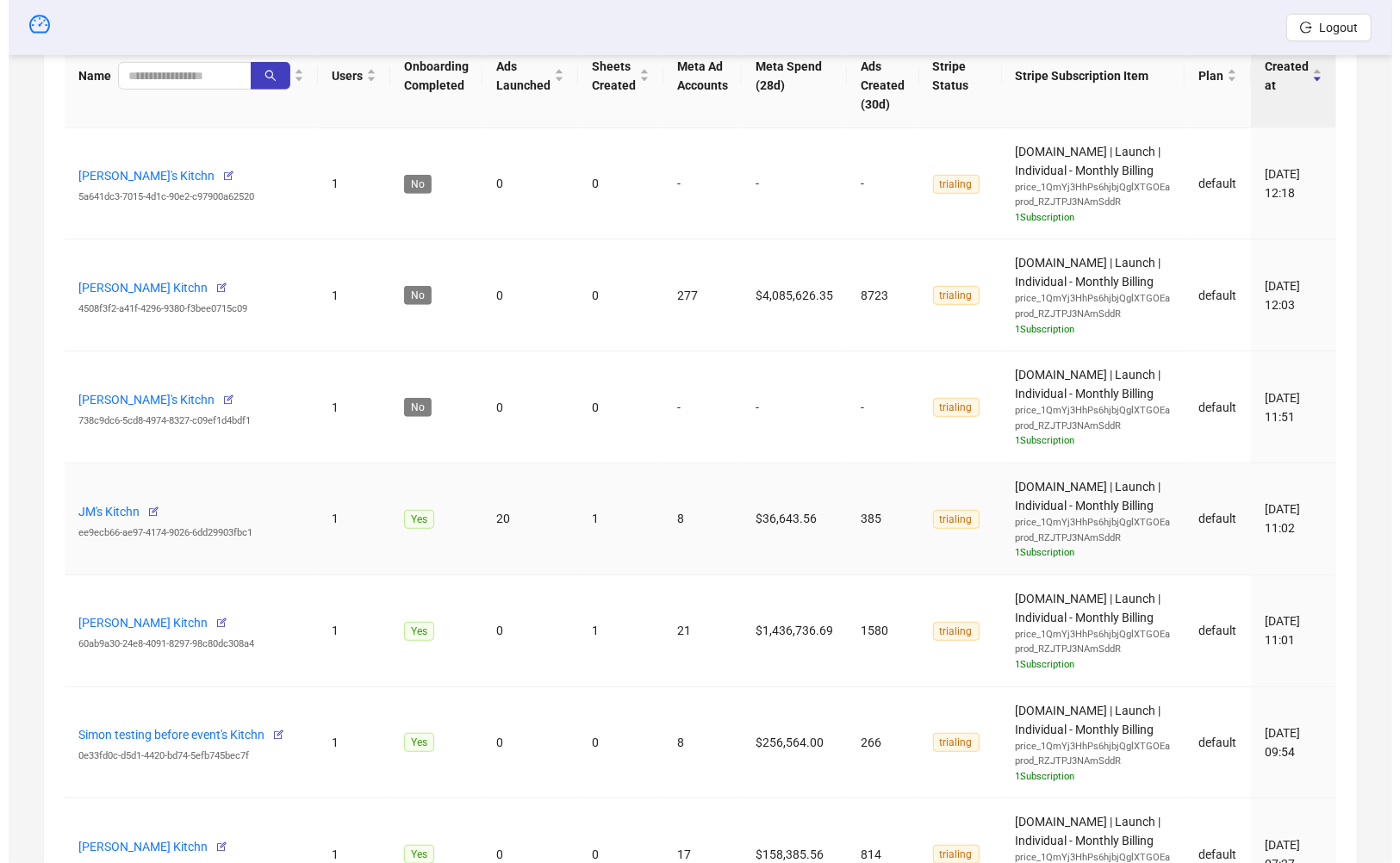
scroll to position [608, 0]
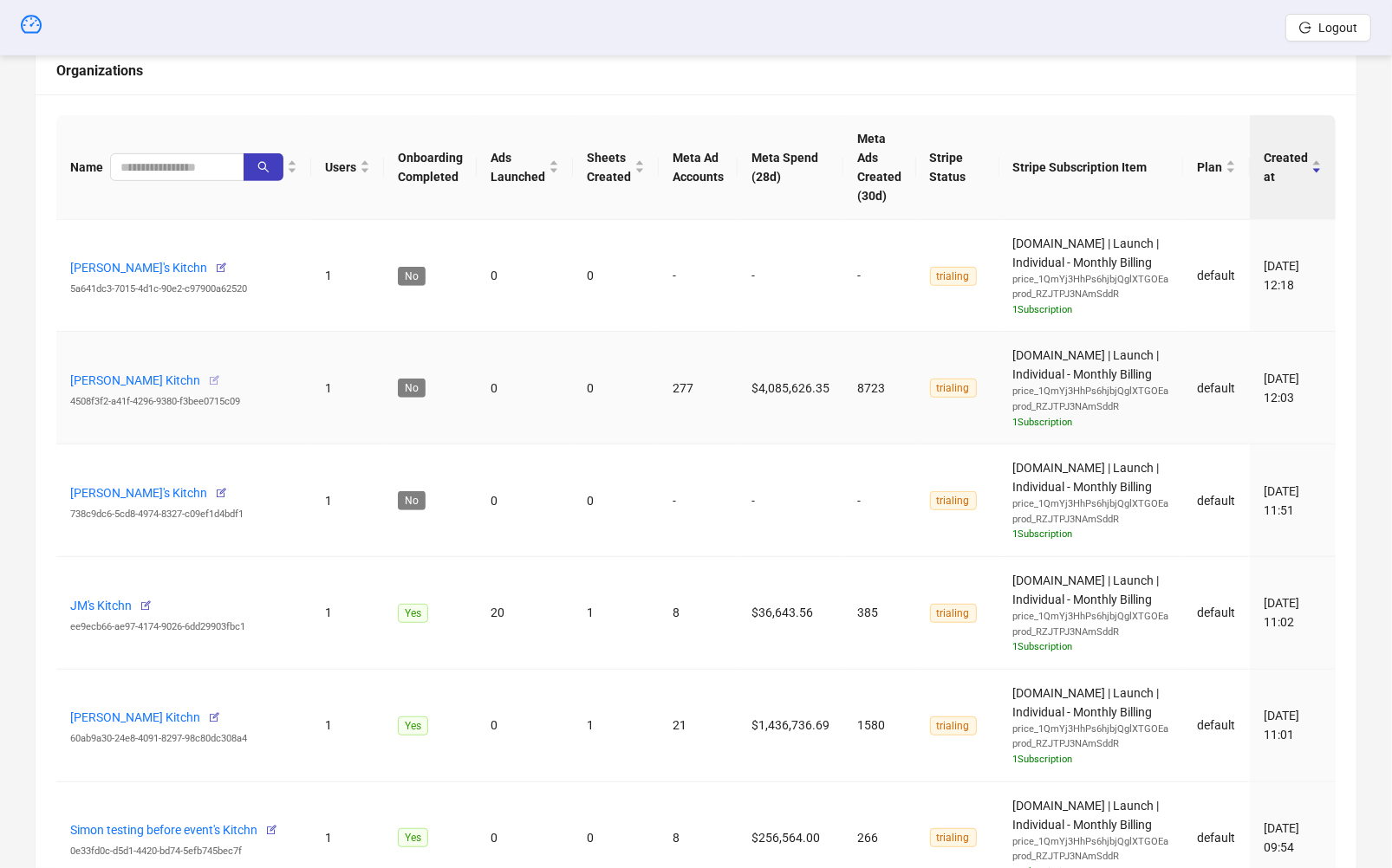
click at [220, 378] on icon "button" at bounding box center [214, 381] width 12 height 12
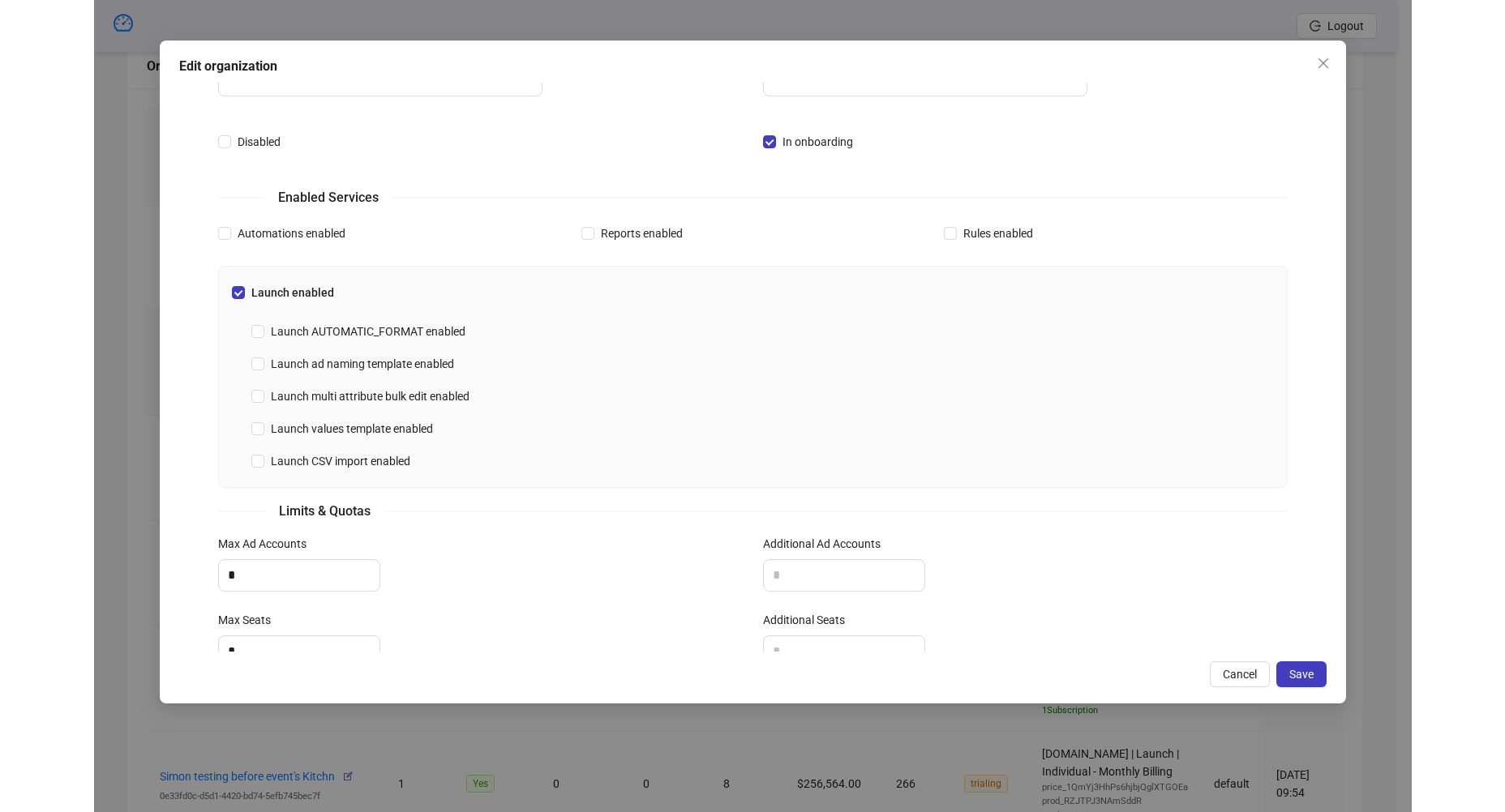
scroll to position [404, 0]
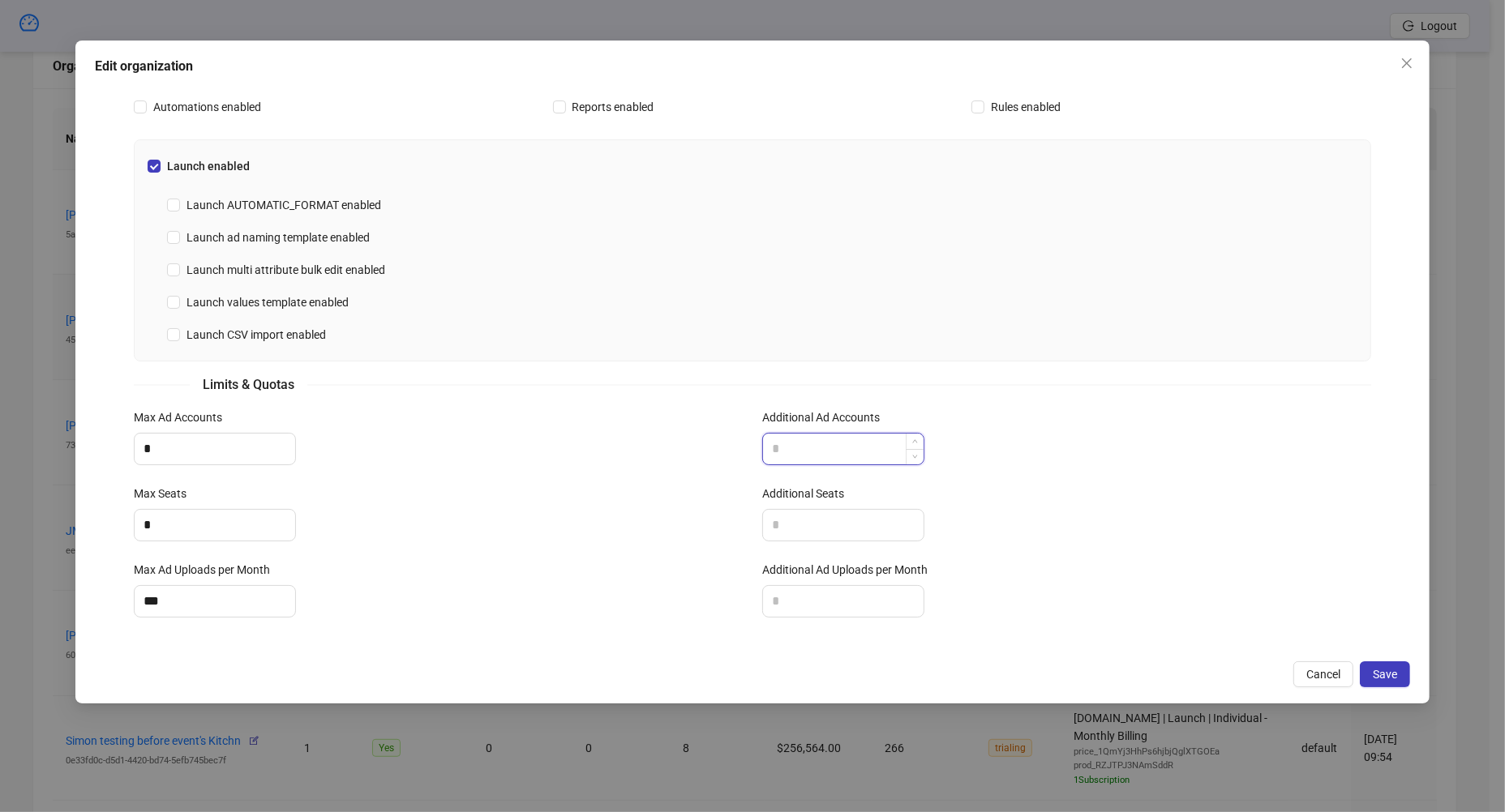
click at [779, 456] on input "Additional Ad Accounts" at bounding box center [843, 448] width 161 height 30
type input "*"
click at [787, 501] on div "Additional Seats" at bounding box center [1067, 496] width 609 height 24
click at [787, 525] on input "Additional Seats" at bounding box center [843, 525] width 161 height 30
type input "*"
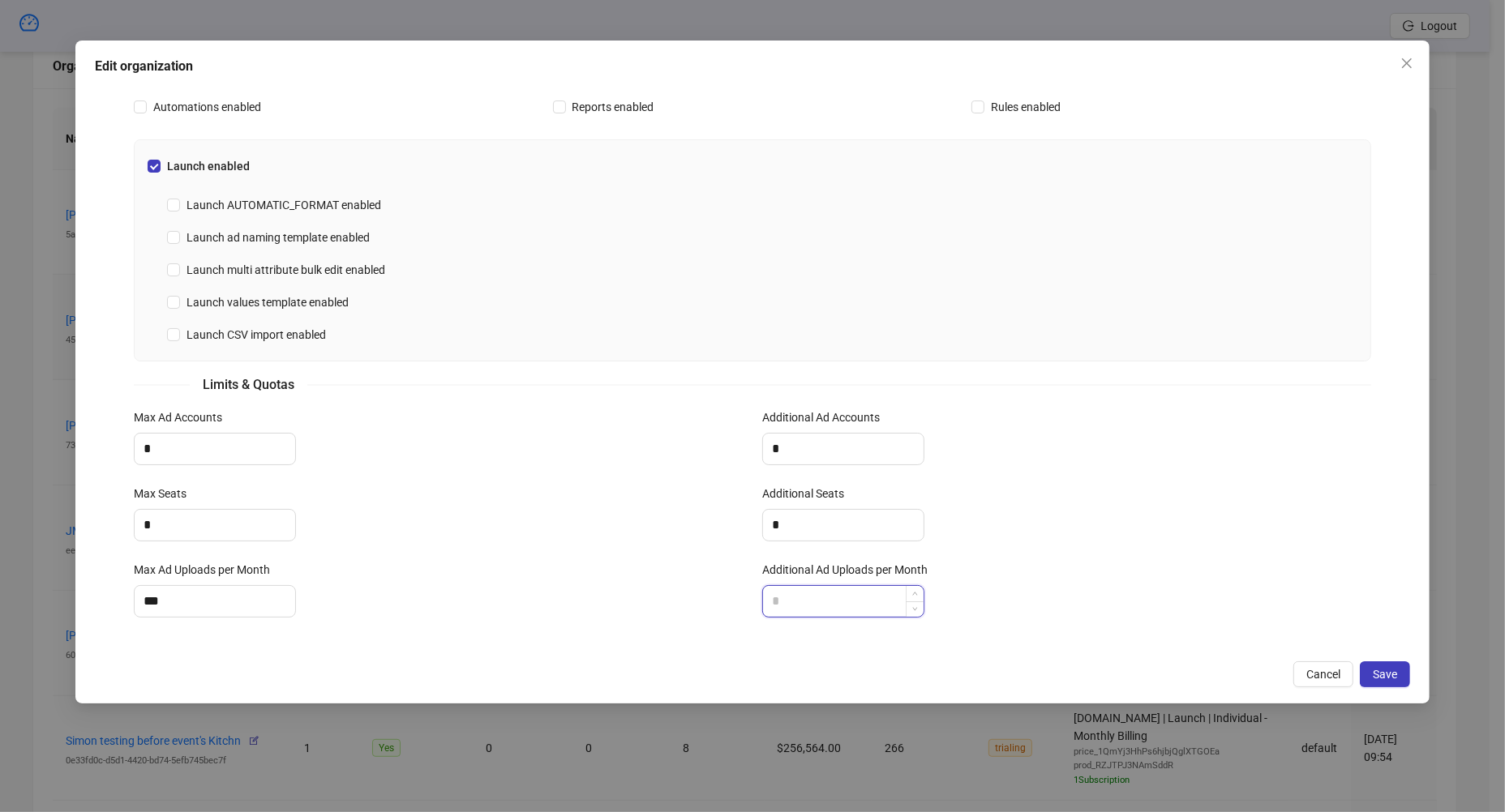
click at [784, 597] on input "Additional Ad Uploads per Month" at bounding box center [843, 601] width 161 height 30
type input "***"
click at [169, 462] on div "Max Ad Accounts *" at bounding box center [437, 447] width 628 height 77
click at [169, 461] on div "*" at bounding box center [215, 448] width 162 height 32
click at [167, 447] on input "*" at bounding box center [215, 448] width 161 height 30
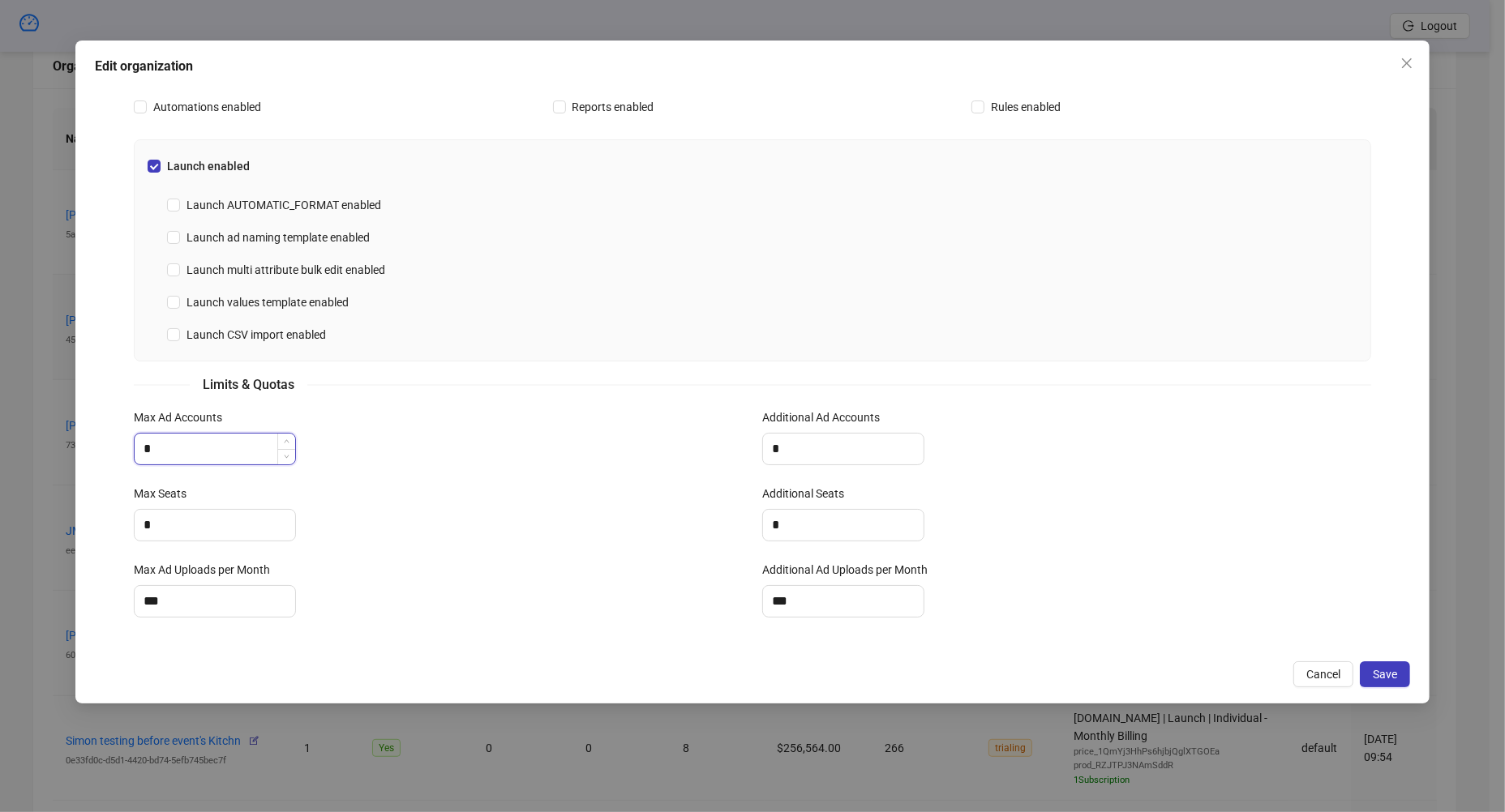
click at [167, 447] on input "*" at bounding box center [215, 448] width 161 height 30
type input "*"
click at [163, 502] on div "Max Seats" at bounding box center [438, 496] width 609 height 24
click at [163, 519] on input "*" at bounding box center [215, 525] width 161 height 30
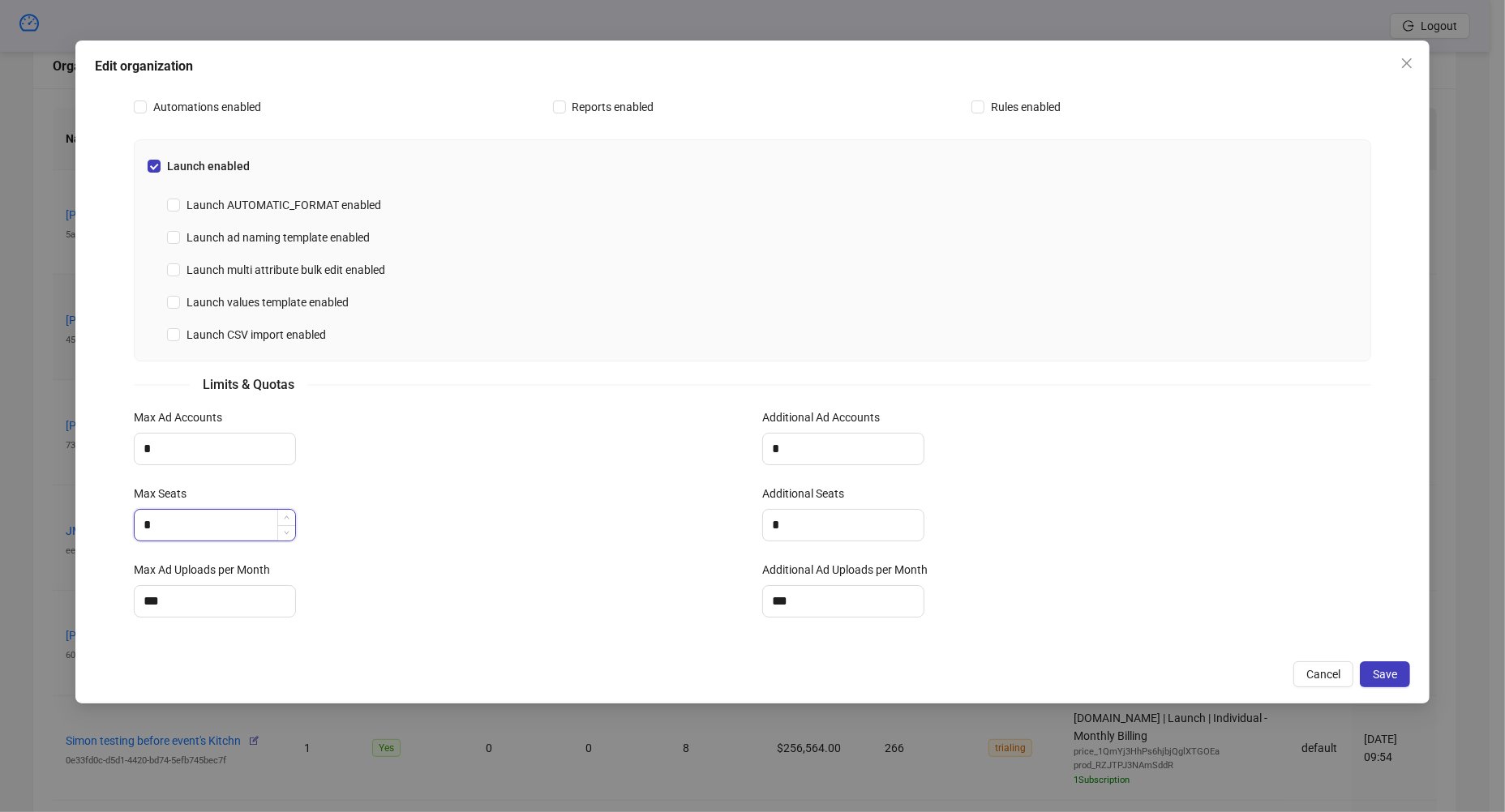
click at [164, 519] on input "*" at bounding box center [215, 525] width 161 height 30
type input "*"
click at [177, 586] on input "***" at bounding box center [215, 601] width 161 height 30
type input "*"
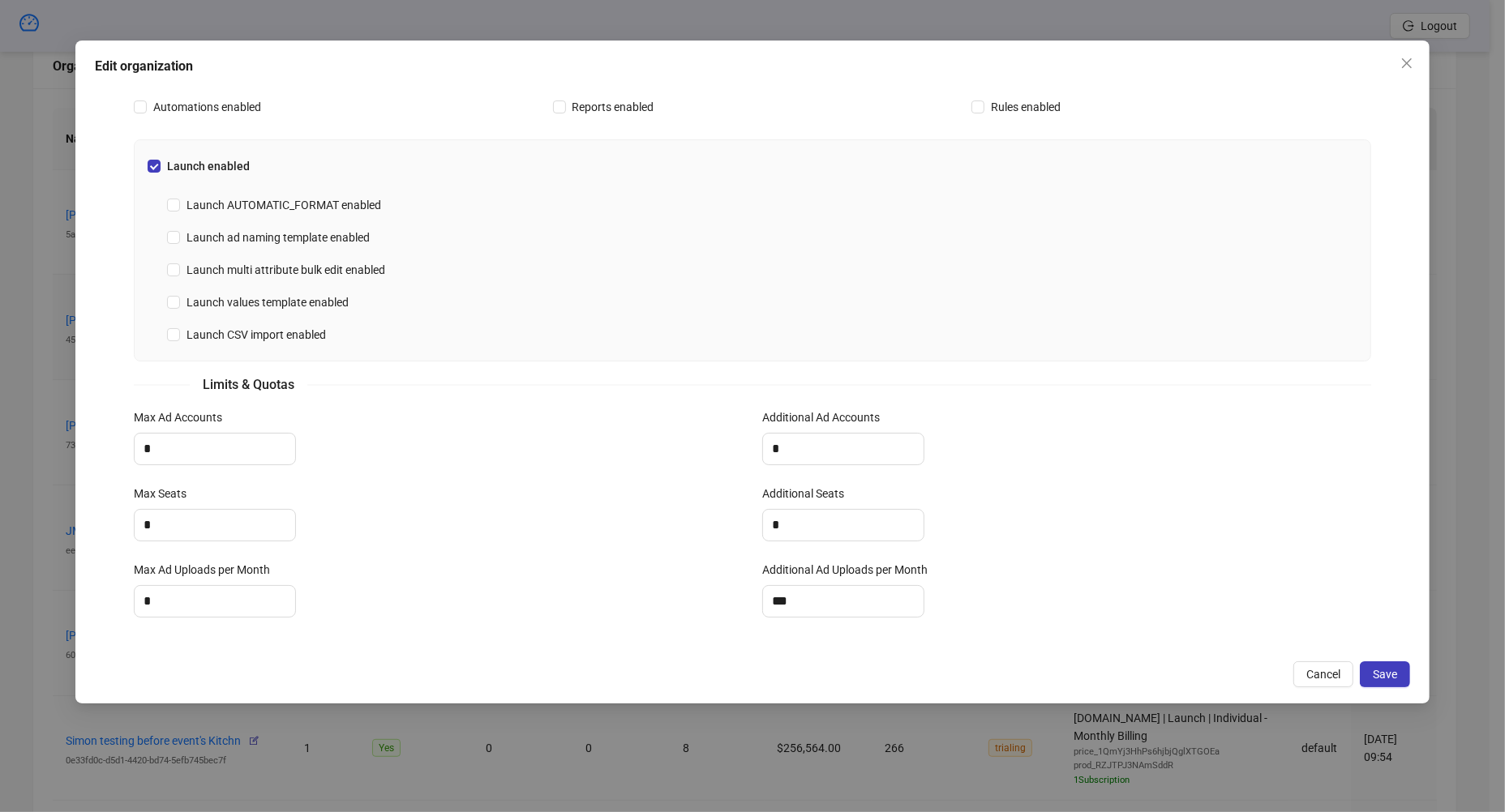
click at [431, 579] on div "Max Ad Uploads per Month" at bounding box center [438, 573] width 609 height 24
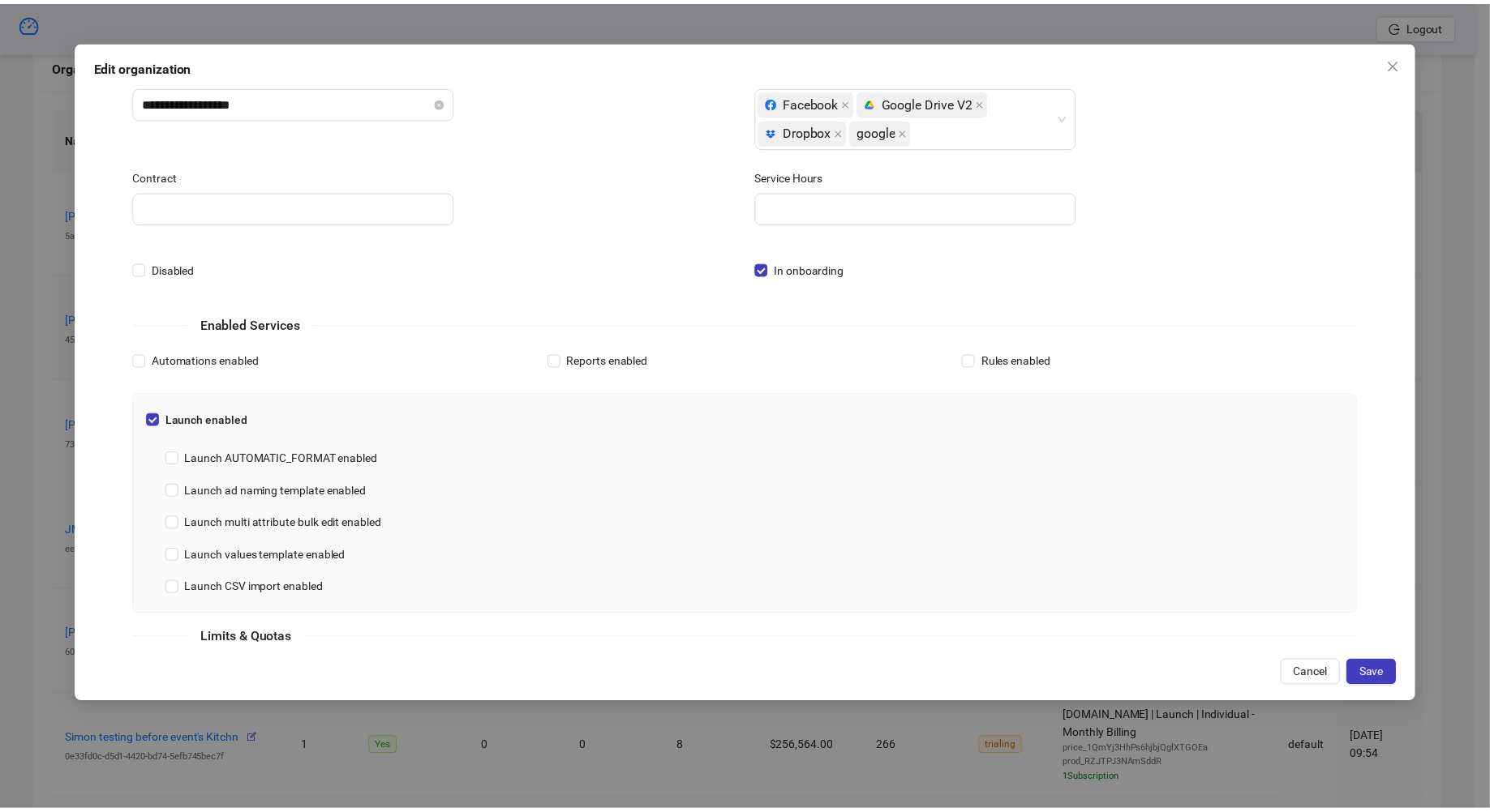
scroll to position [0, 0]
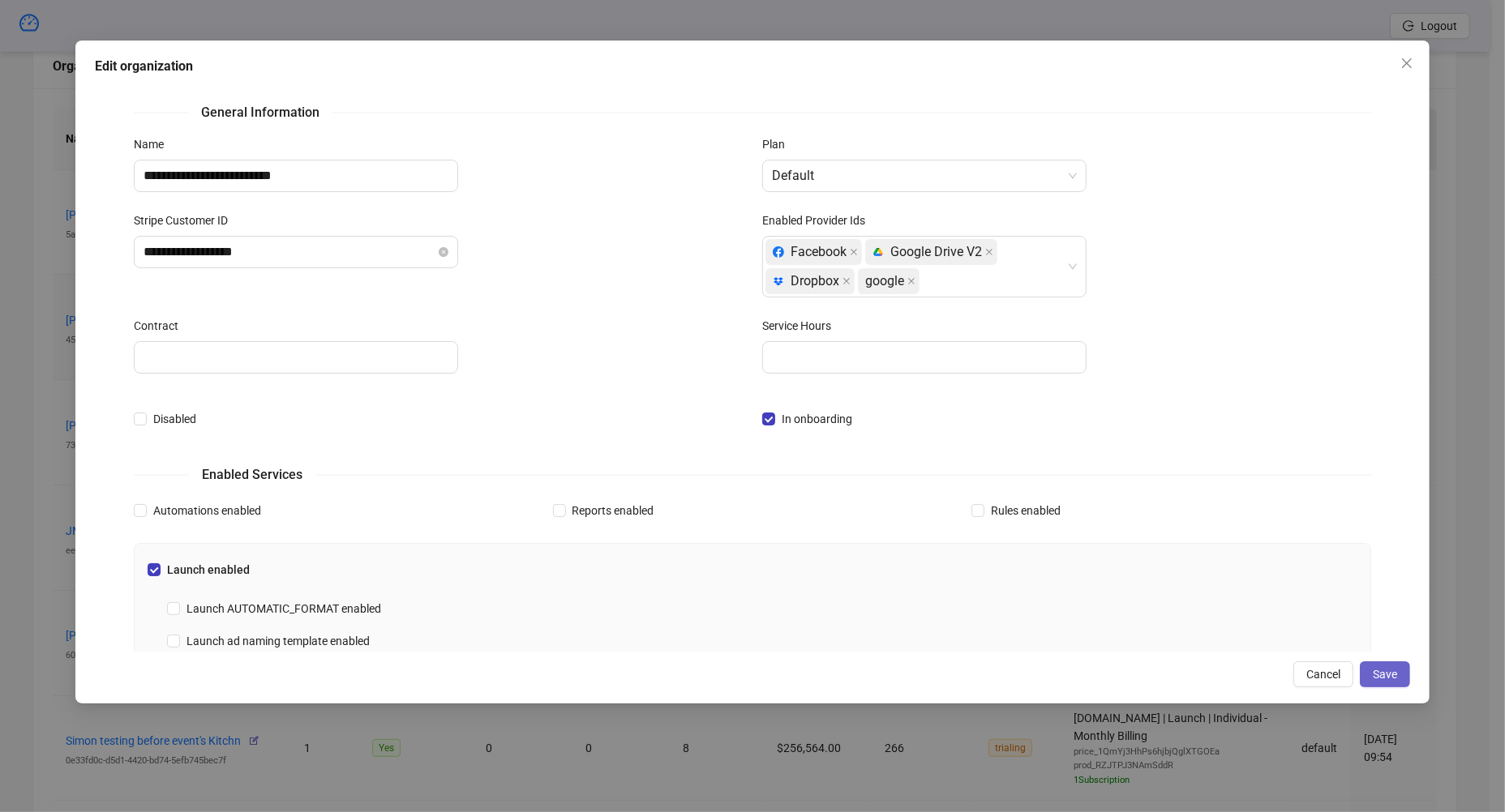
click at [1317, 665] on button "Save" at bounding box center [1385, 675] width 50 height 26
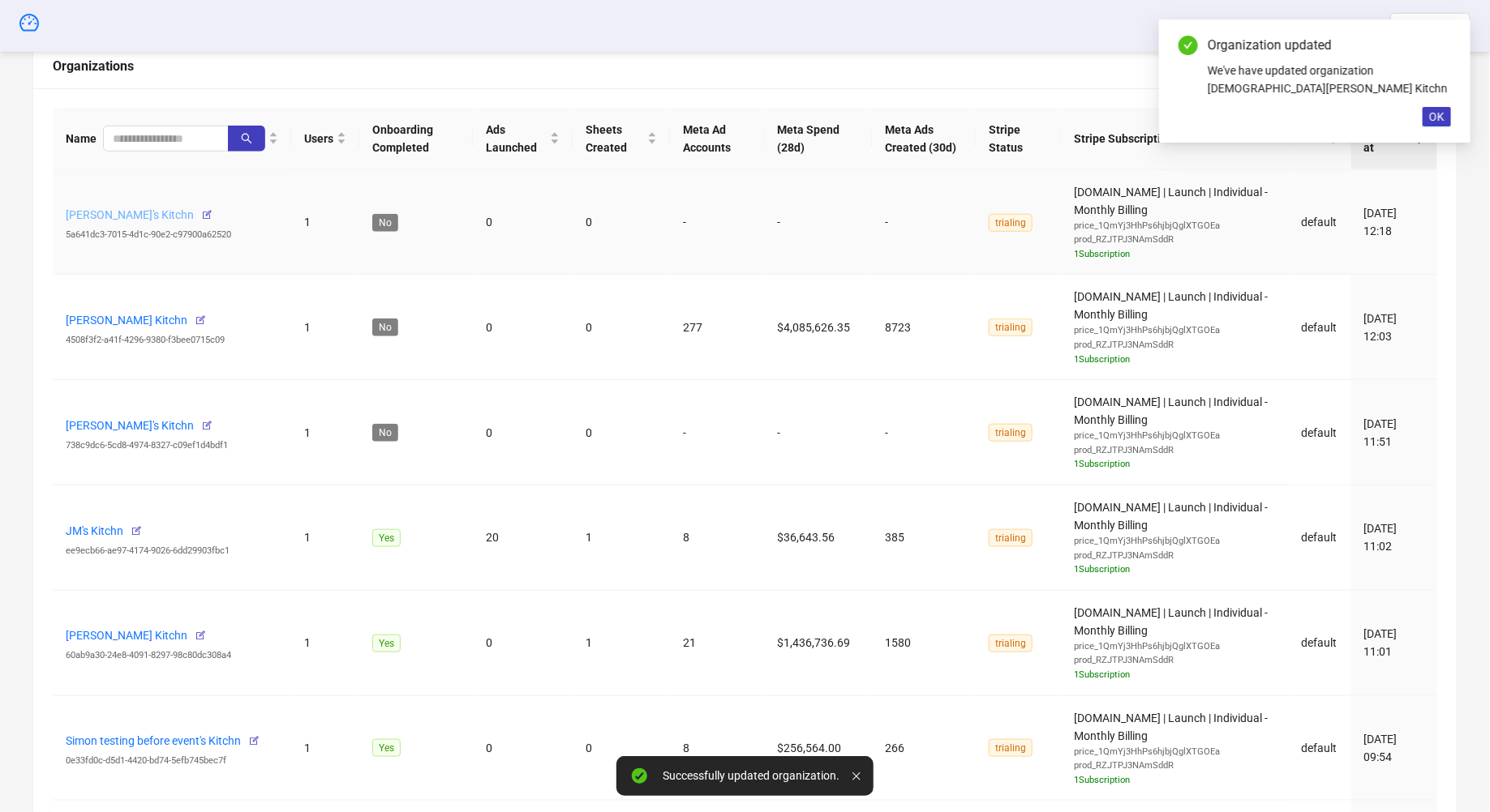
click at [152, 209] on link "Anne Hjortsholm's Kitchn" at bounding box center [129, 215] width 128 height 13
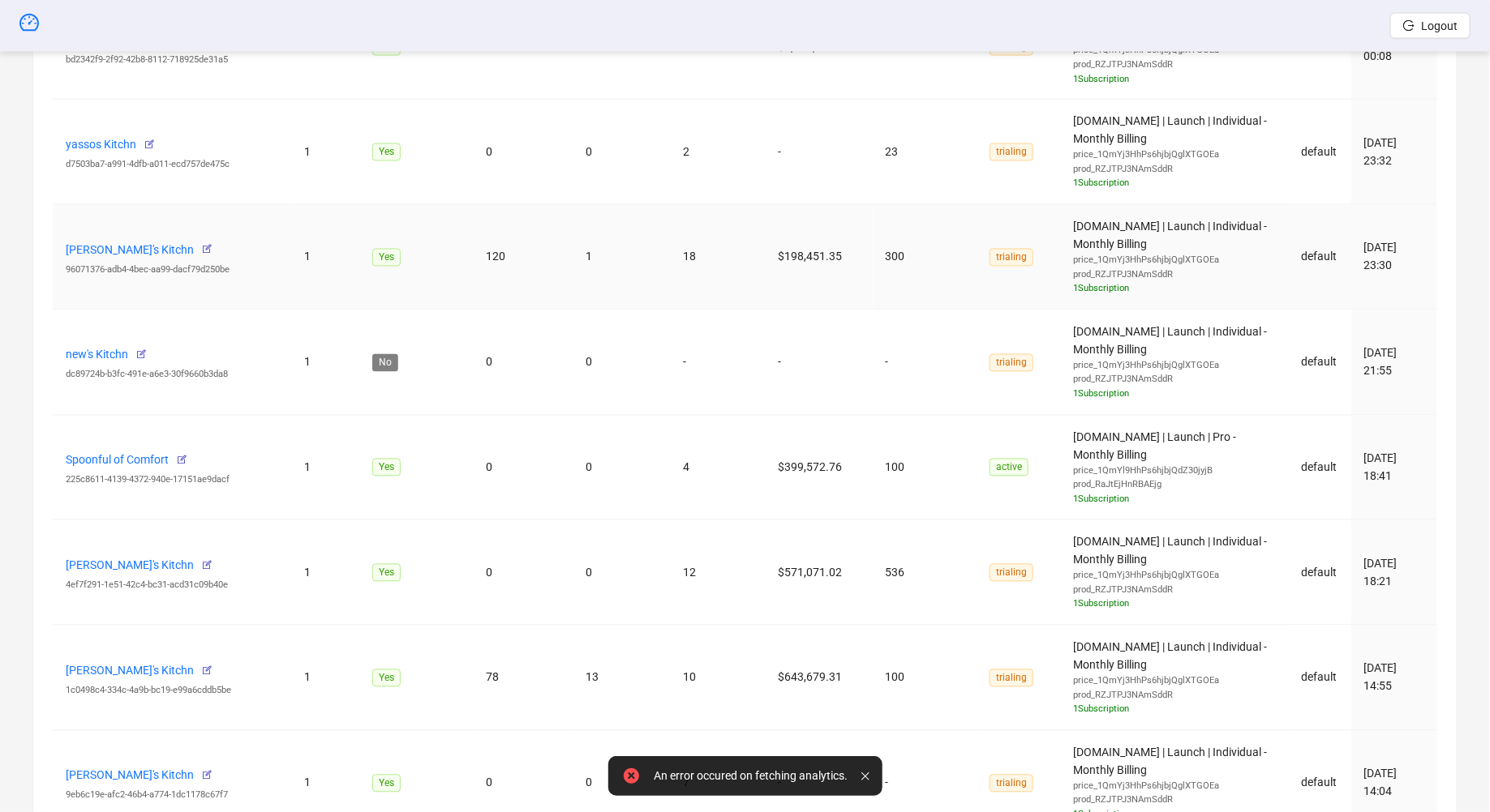
scroll to position [2136, 0]
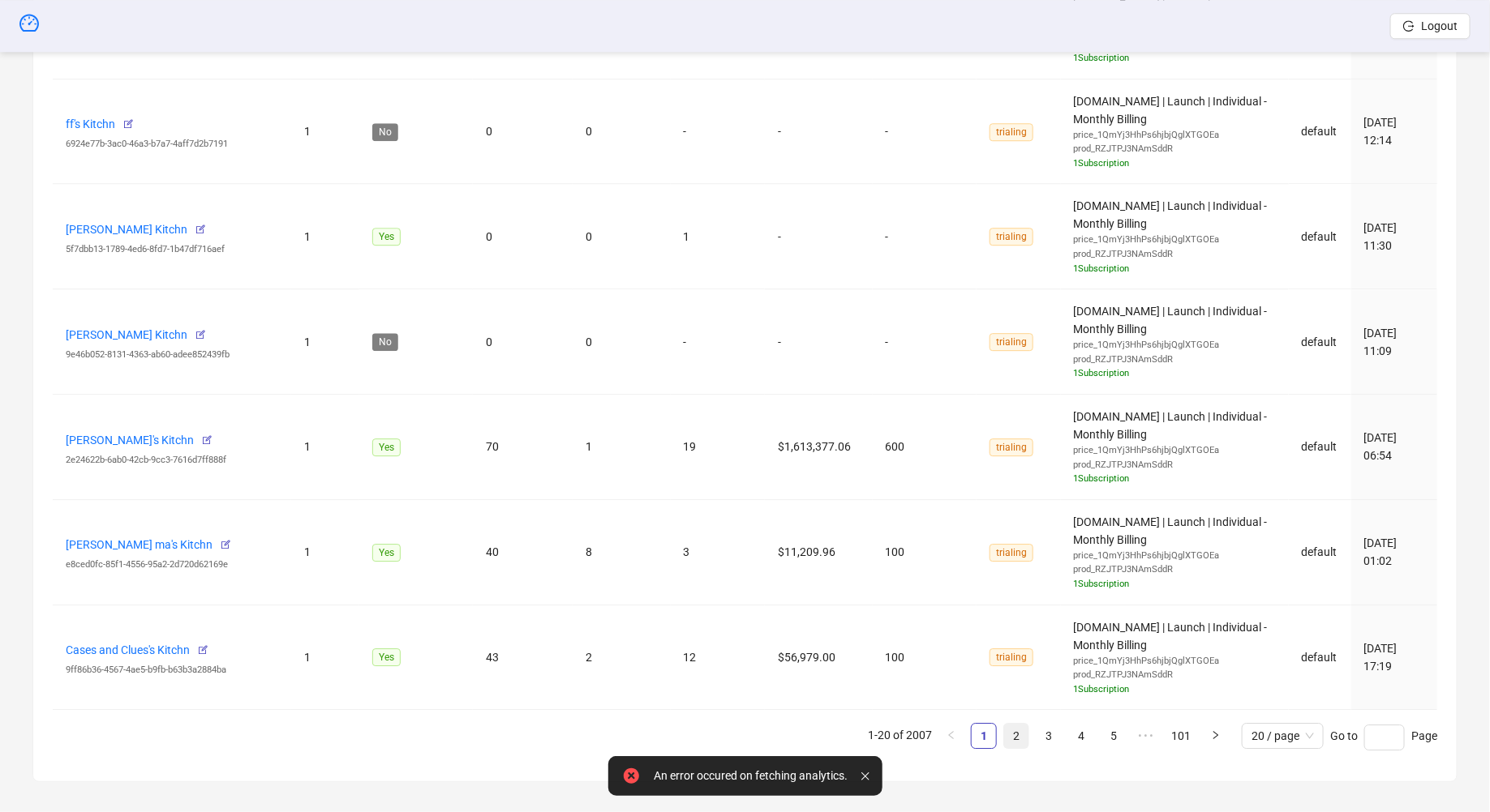
click at [1024, 732] on link "2" at bounding box center [1016, 736] width 24 height 24
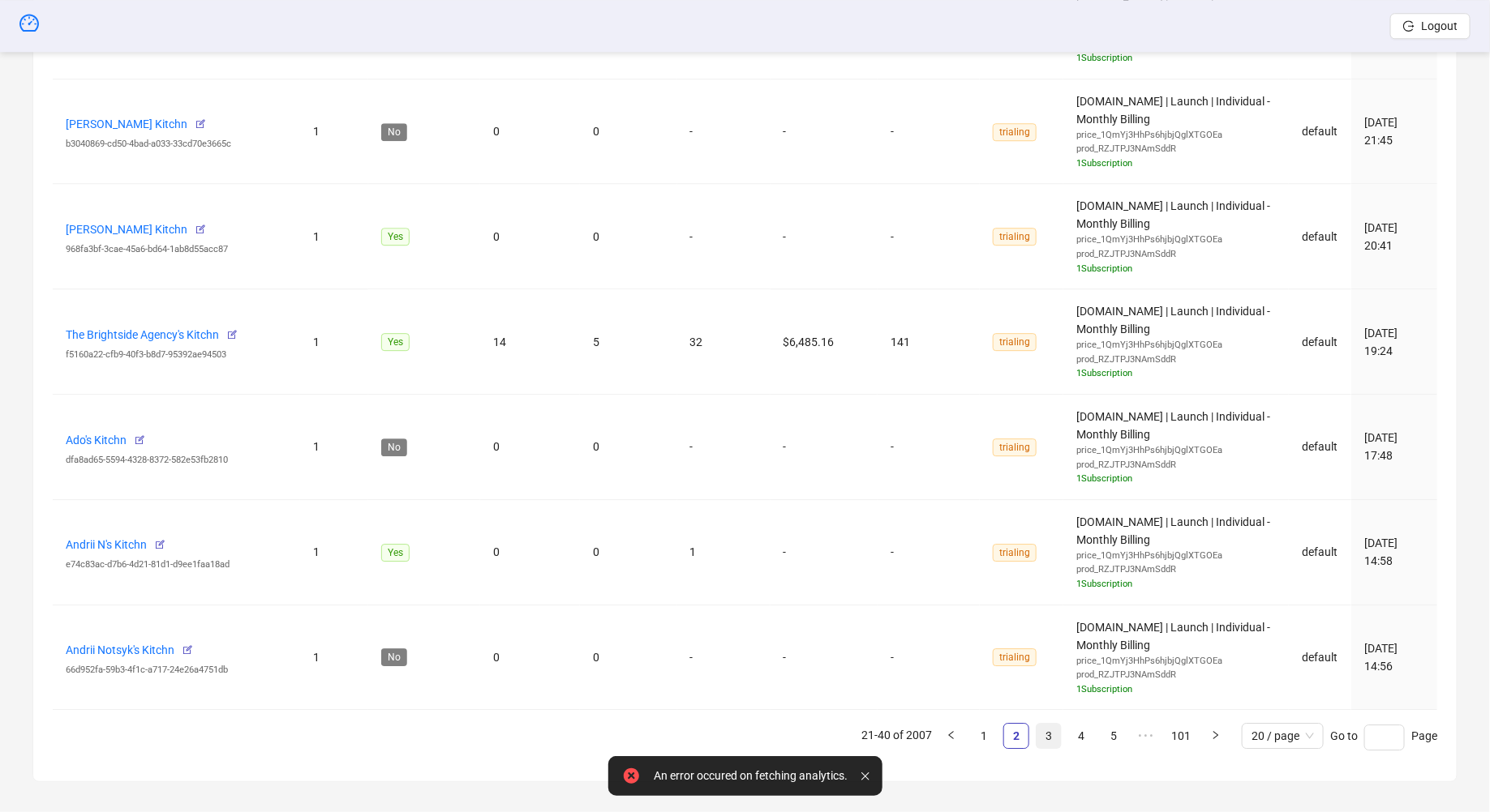
click at [1052, 724] on link "3" at bounding box center [1049, 736] width 24 height 24
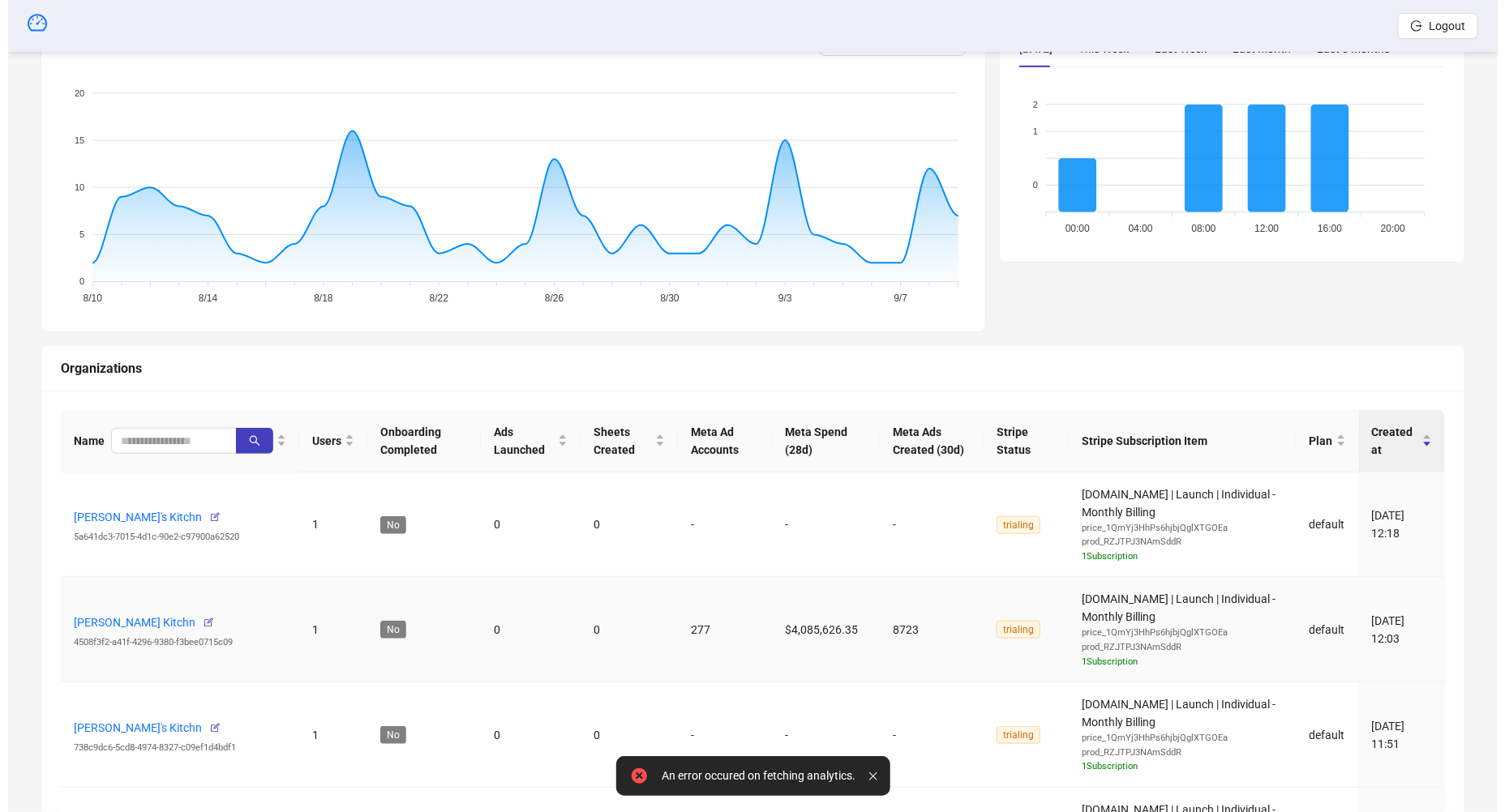
scroll to position [498, 0]
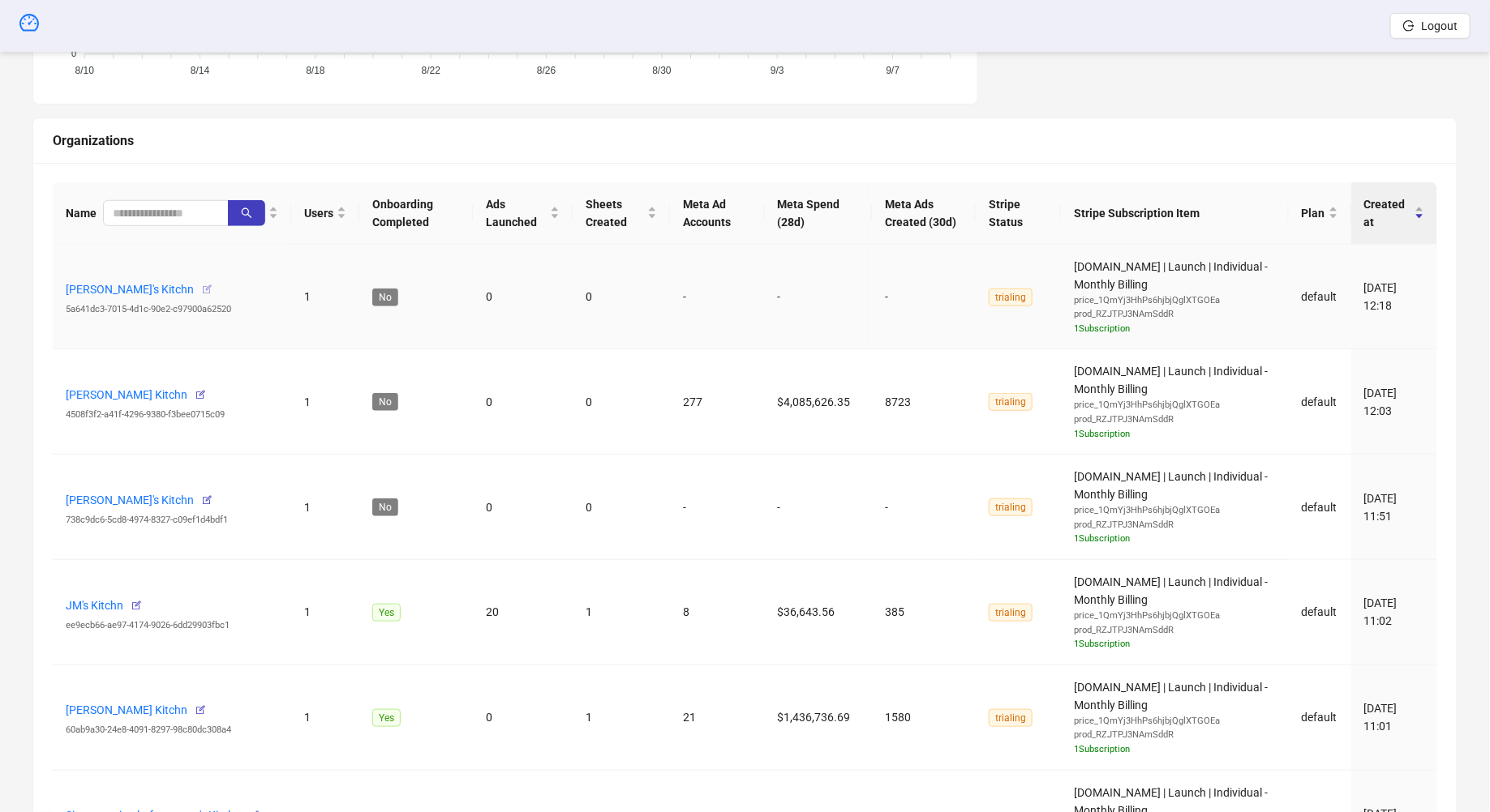
click at [203, 287] on icon "button" at bounding box center [207, 290] width 11 height 11
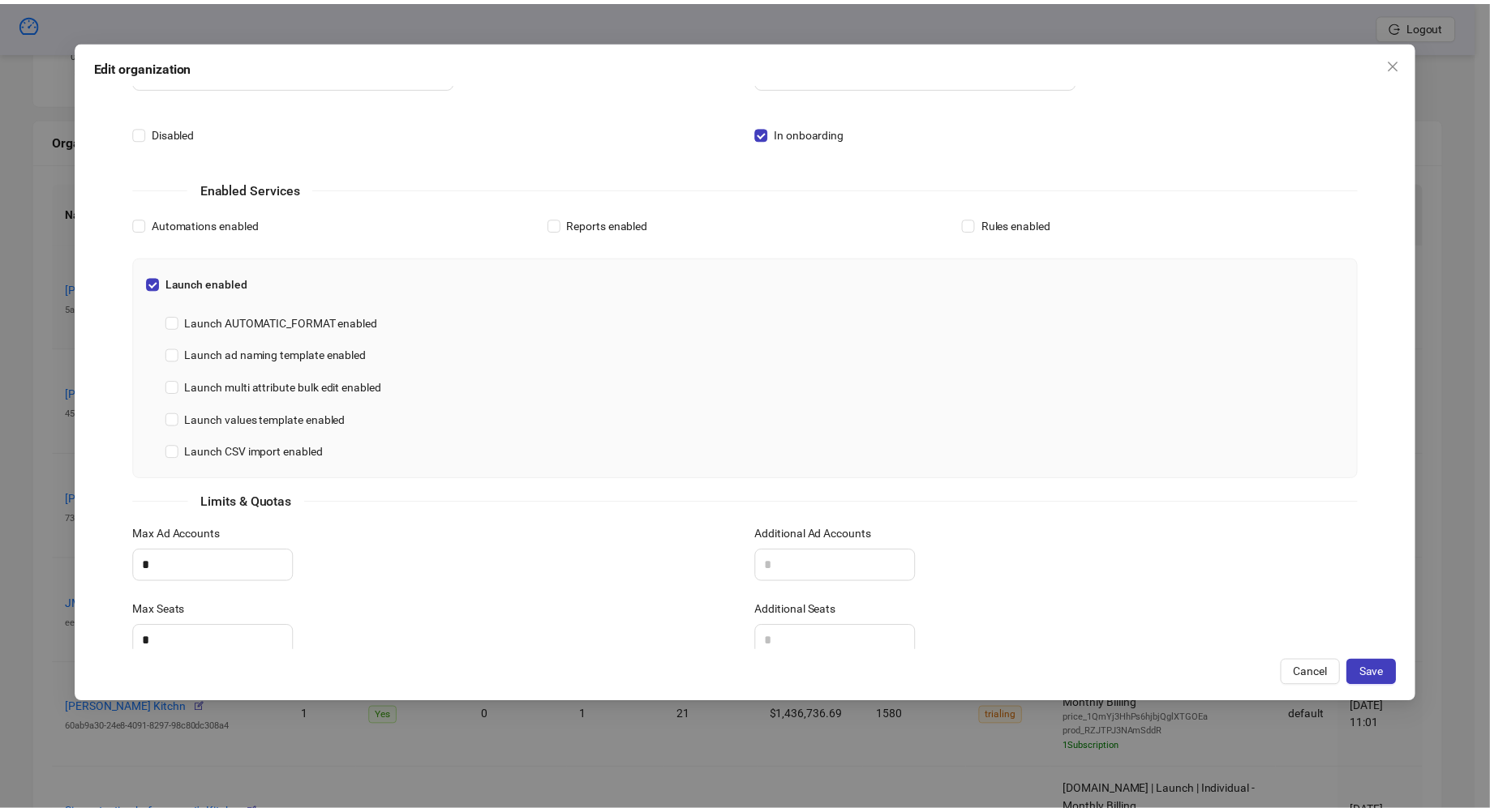
scroll to position [404, 0]
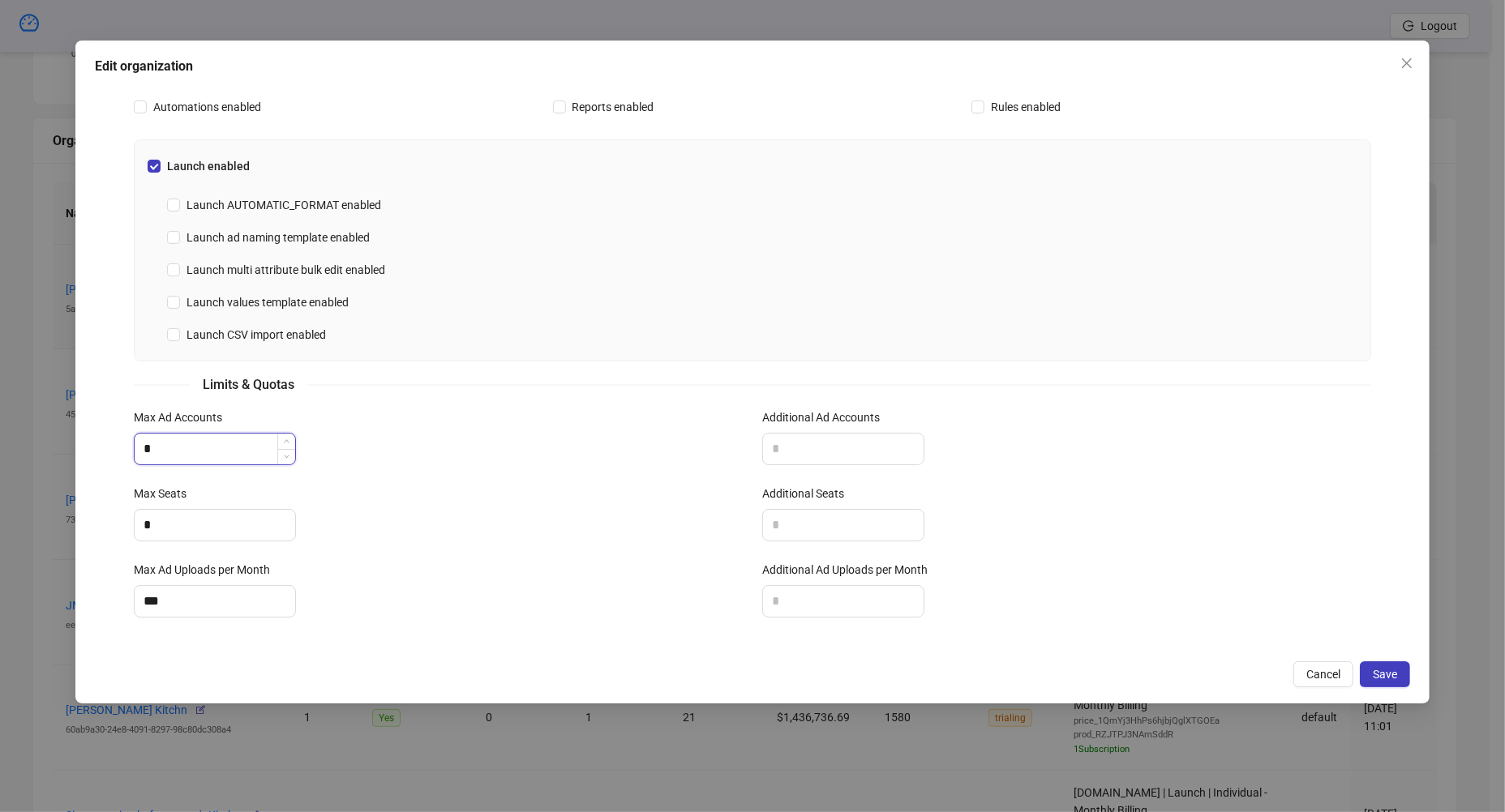
click at [231, 457] on input "*" at bounding box center [215, 448] width 161 height 30
type input "*"
drag, startPoint x: 217, startPoint y: 497, endPoint x: 208, endPoint y: 517, distance: 21.9
click at [216, 498] on div "Max Seats" at bounding box center [438, 496] width 609 height 24
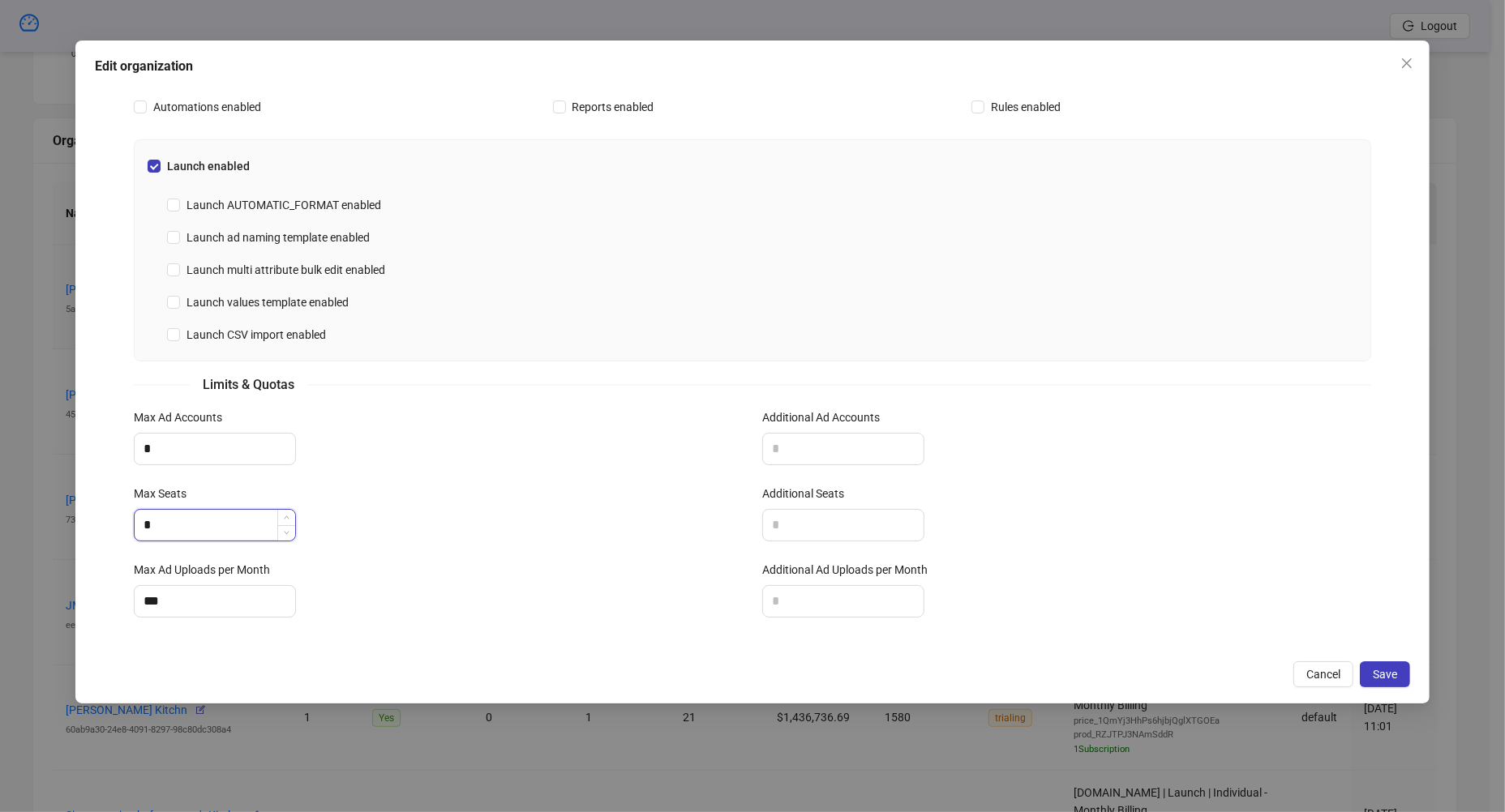
click at [207, 518] on input "*" at bounding box center [215, 525] width 161 height 30
type input "*"
click at [193, 561] on label "Max Ad Uploads per Month" at bounding box center [207, 569] width 147 height 18
click at [193, 586] on input "***" at bounding box center [215, 601] width 161 height 30
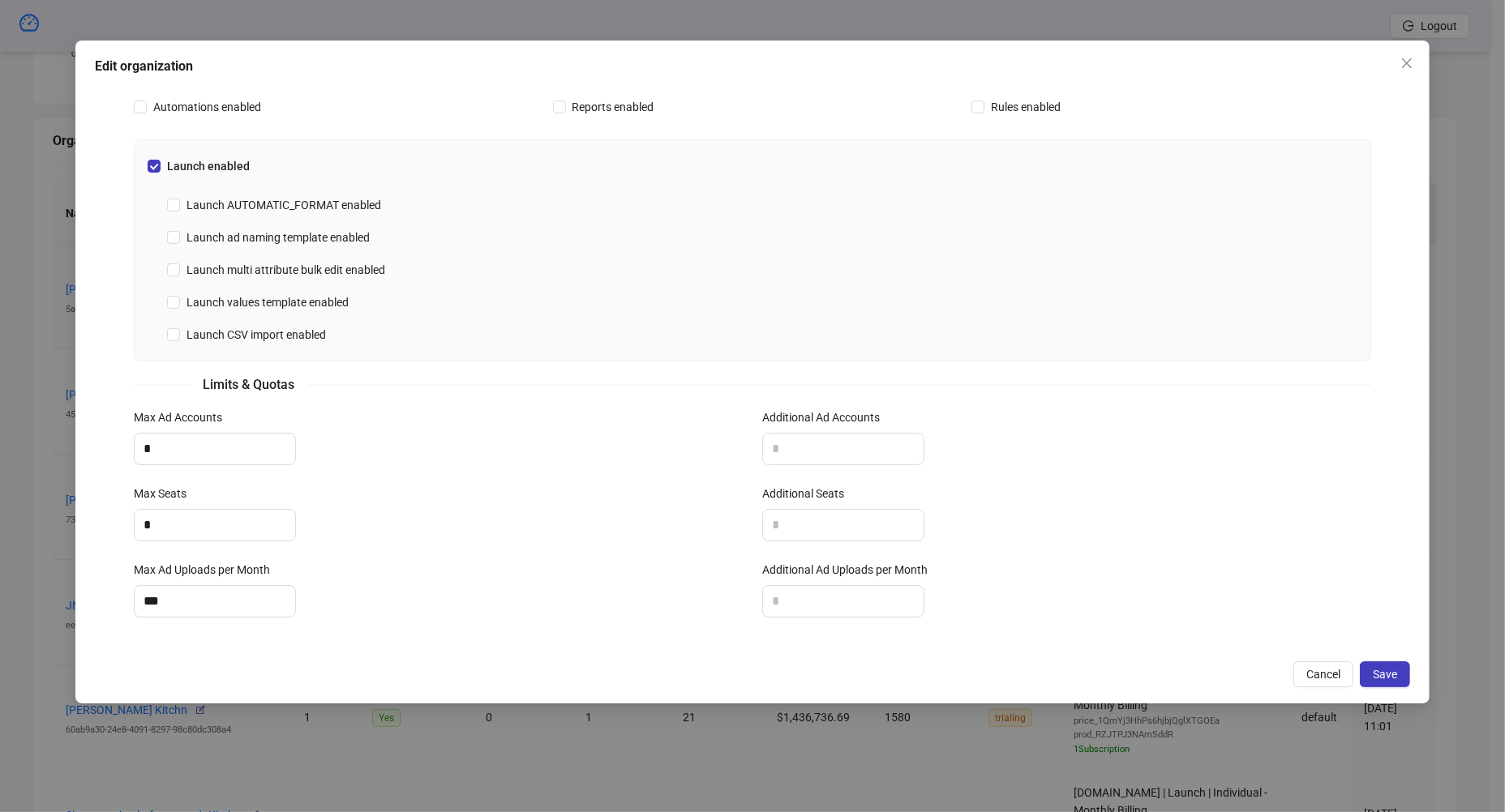
click at [185, 572] on label "Max Ad Uploads per Month" at bounding box center [207, 569] width 147 height 18
click at [185, 586] on input "***" at bounding box center [215, 601] width 161 height 30
click at [184, 578] on div "Max Ad Uploads per Month" at bounding box center [438, 573] width 609 height 24
click at [184, 579] on div "Max Ad Uploads per Month" at bounding box center [438, 573] width 609 height 24
click at [183, 580] on div "Max Ad Uploads per Month" at bounding box center [438, 573] width 609 height 24
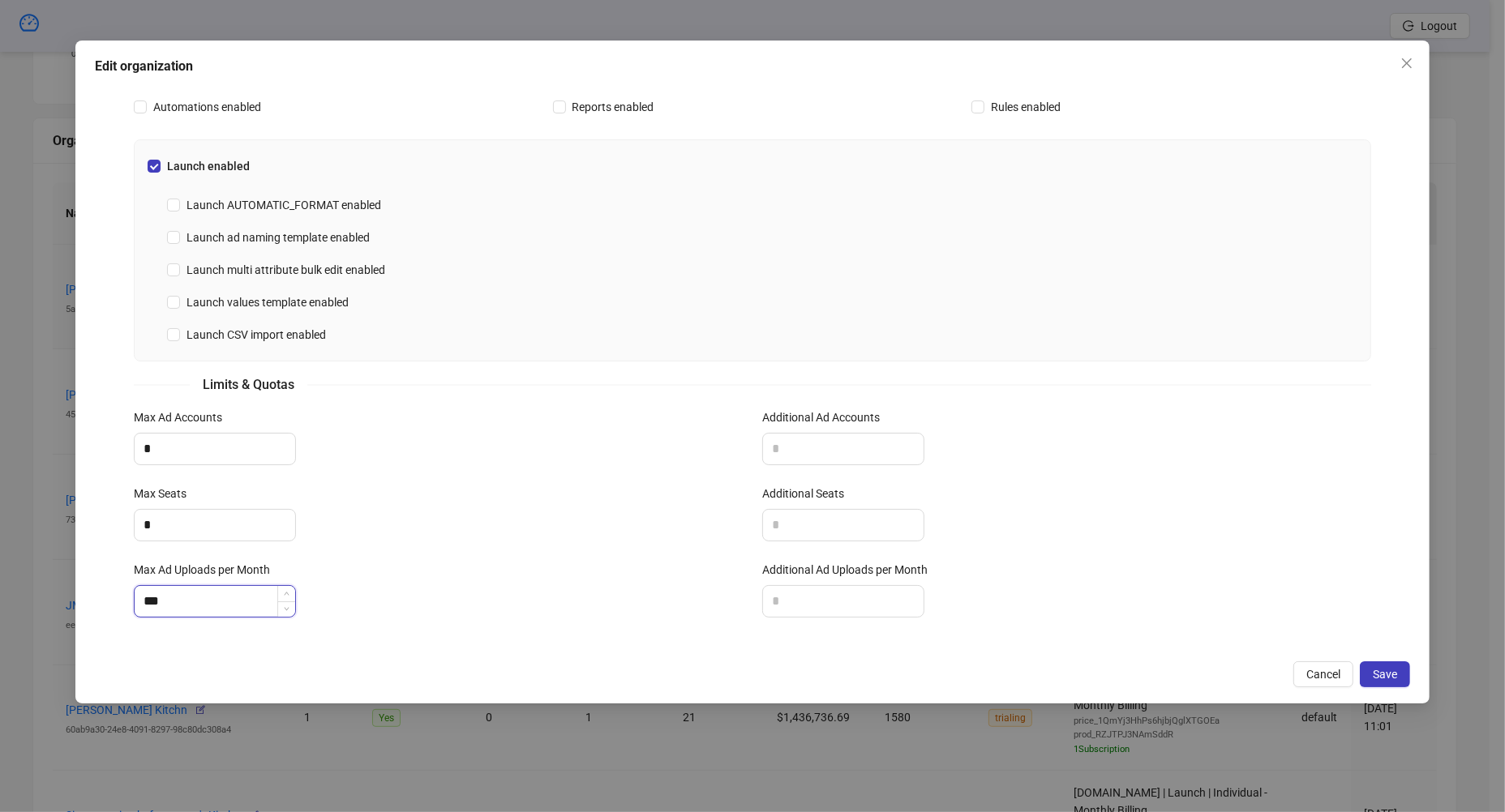
click at [183, 600] on input "***" at bounding box center [215, 601] width 161 height 30
type input "*"
click at [832, 451] on input "Additional Ad Accounts" at bounding box center [843, 448] width 161 height 30
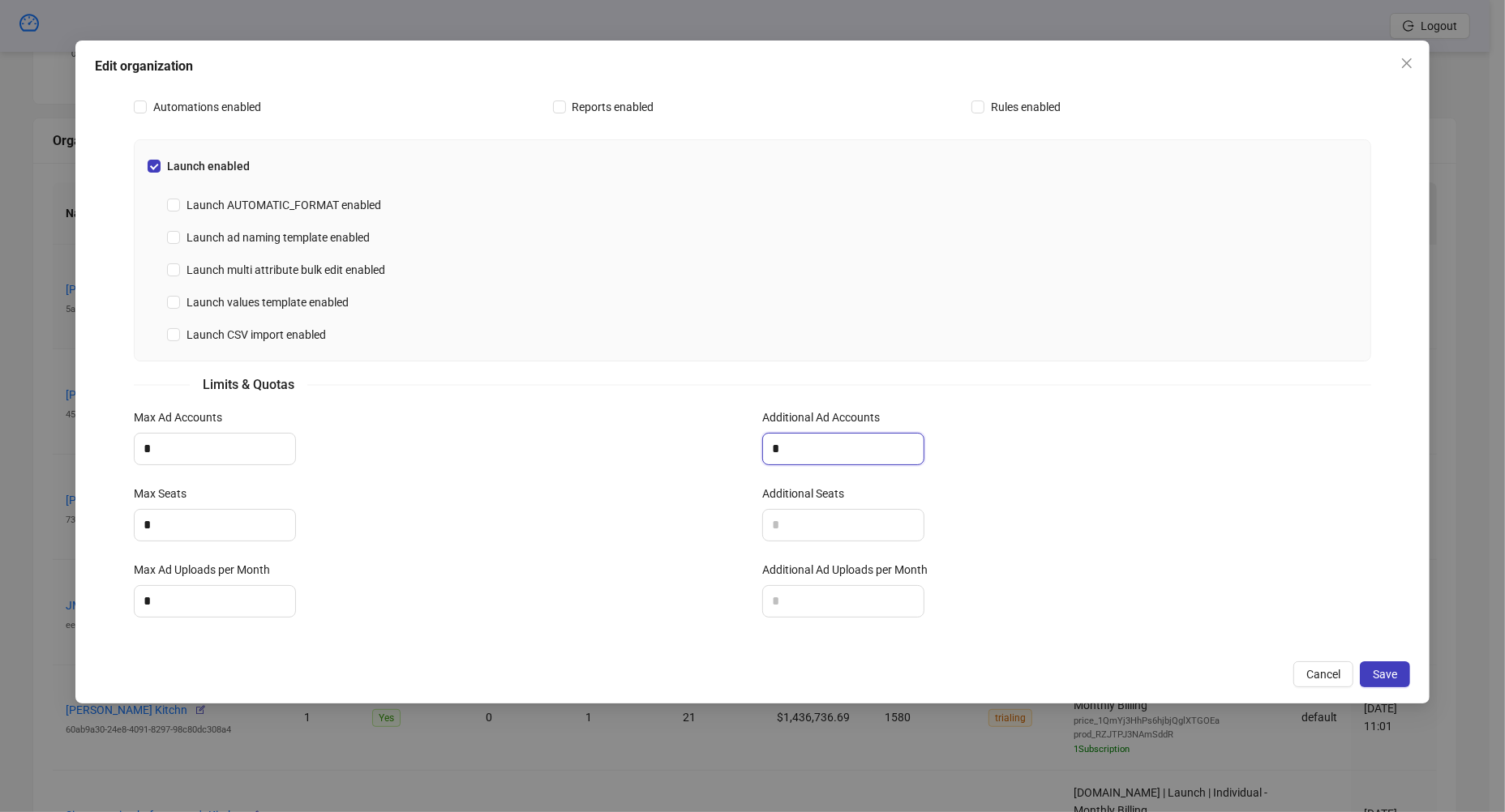
type input "*"
click at [794, 505] on div "Additional Seats" at bounding box center [1067, 496] width 609 height 24
click at [793, 516] on input "Additional Seats" at bounding box center [843, 525] width 161 height 30
type input "*"
click at [782, 593] on input "Additional Ad Uploads per Month" at bounding box center [843, 601] width 161 height 30
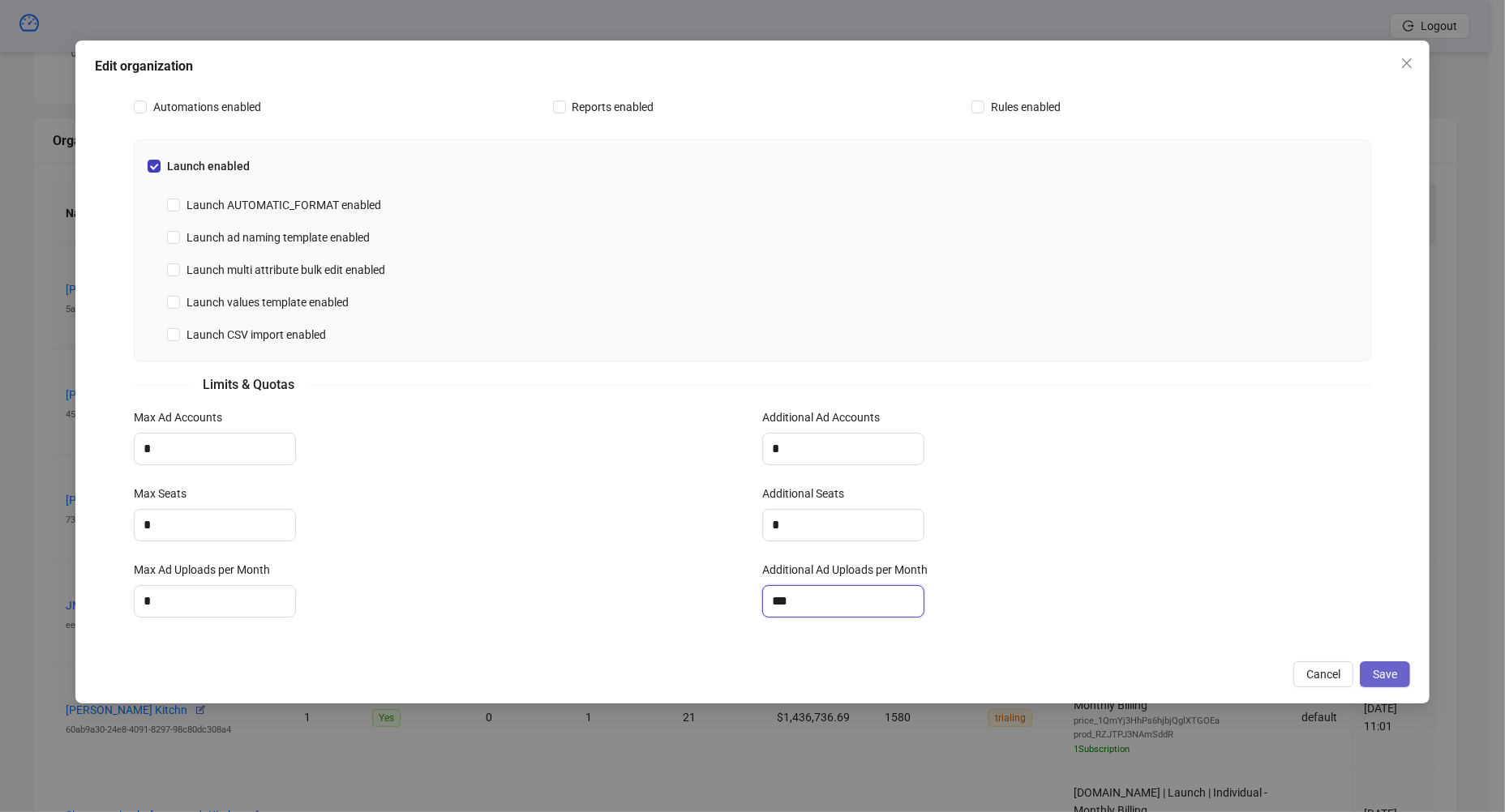
type input "***"
click at [1317, 686] on button "Save" at bounding box center [1385, 675] width 50 height 26
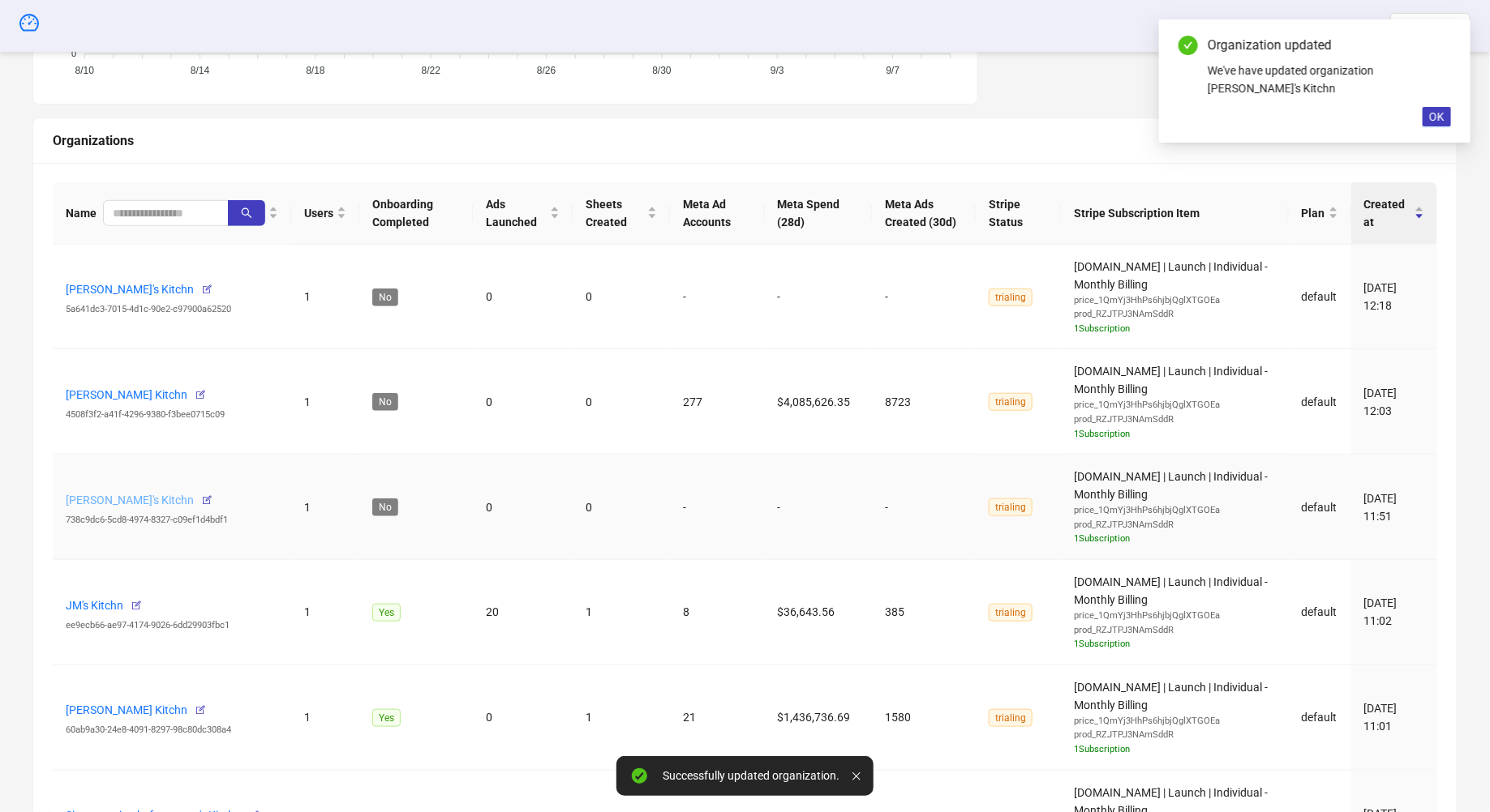
click at [138, 494] on link "[PERSON_NAME]'s Kitchn" at bounding box center [129, 500] width 128 height 13
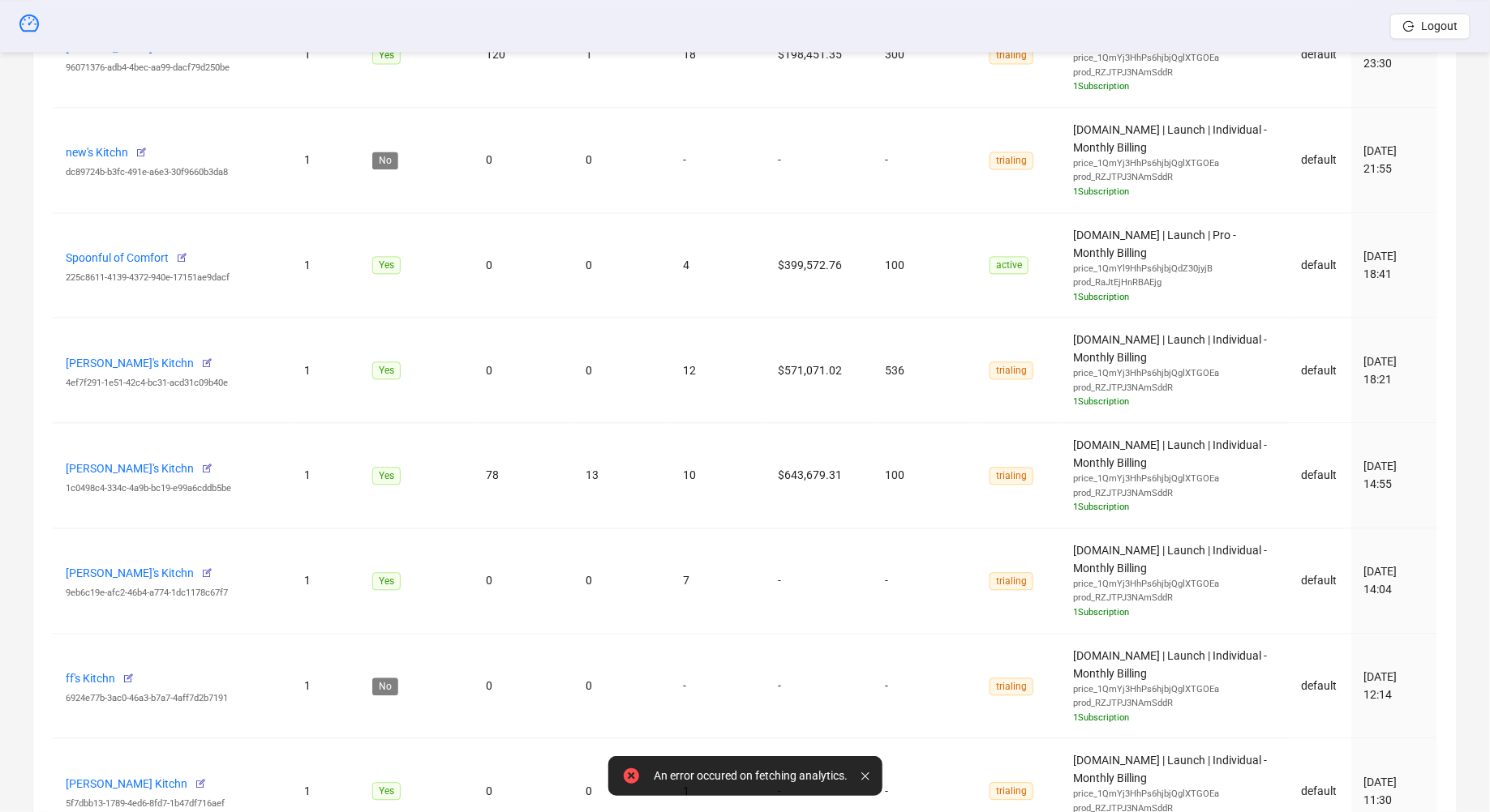
scroll to position [2136, 0]
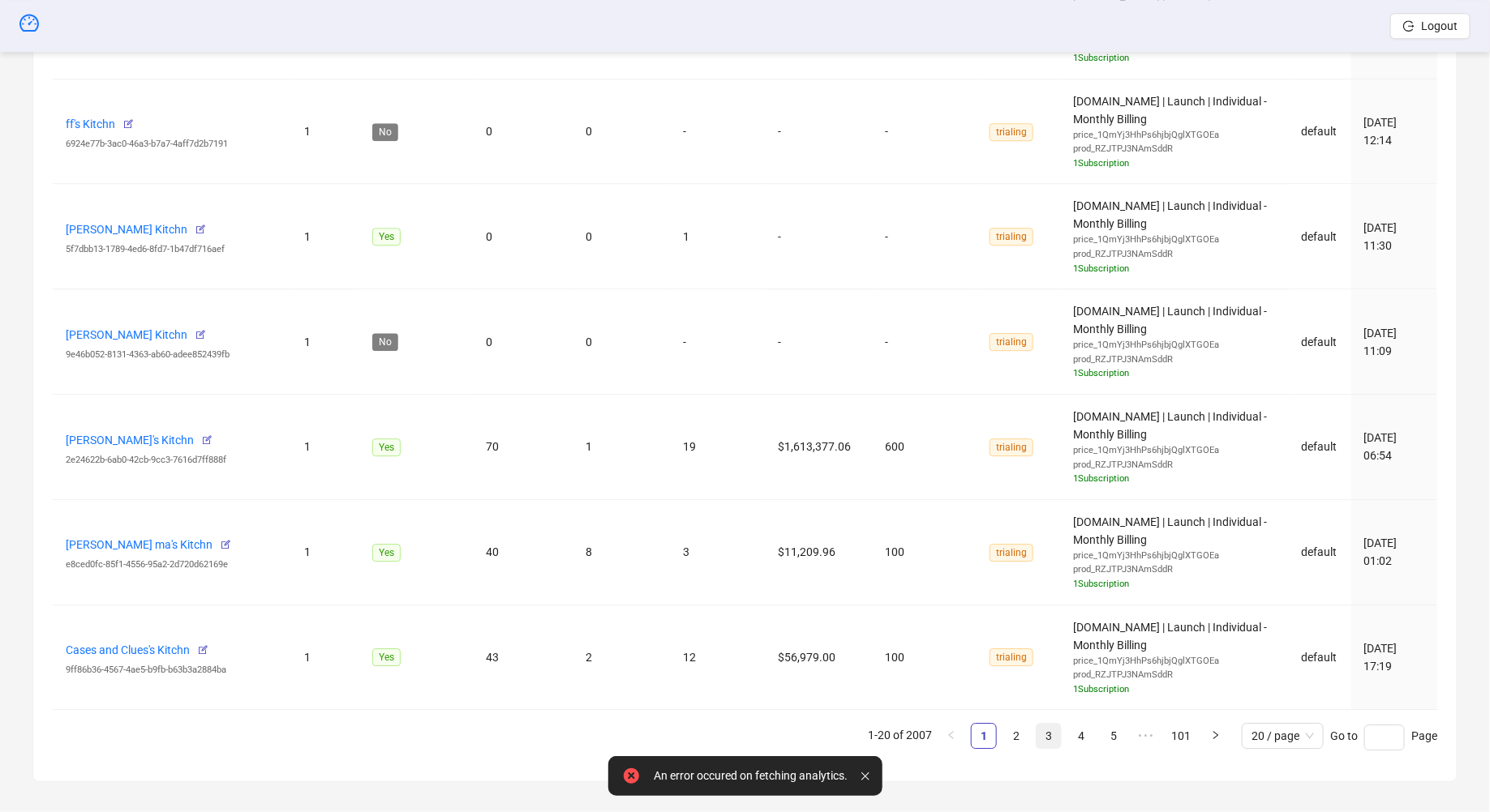
click at [1047, 724] on link "3" at bounding box center [1049, 736] width 24 height 24
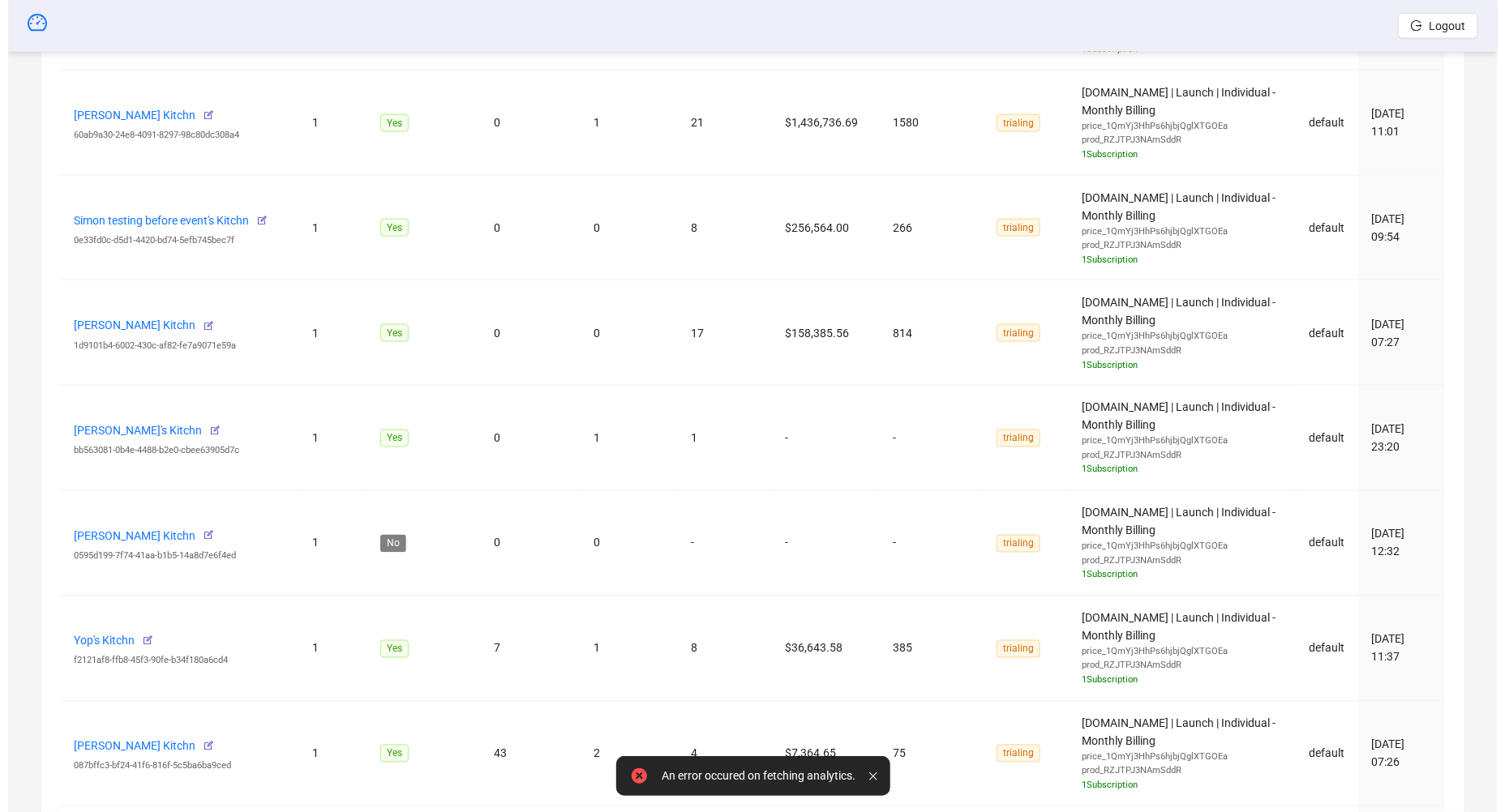
scroll to position [470, 0]
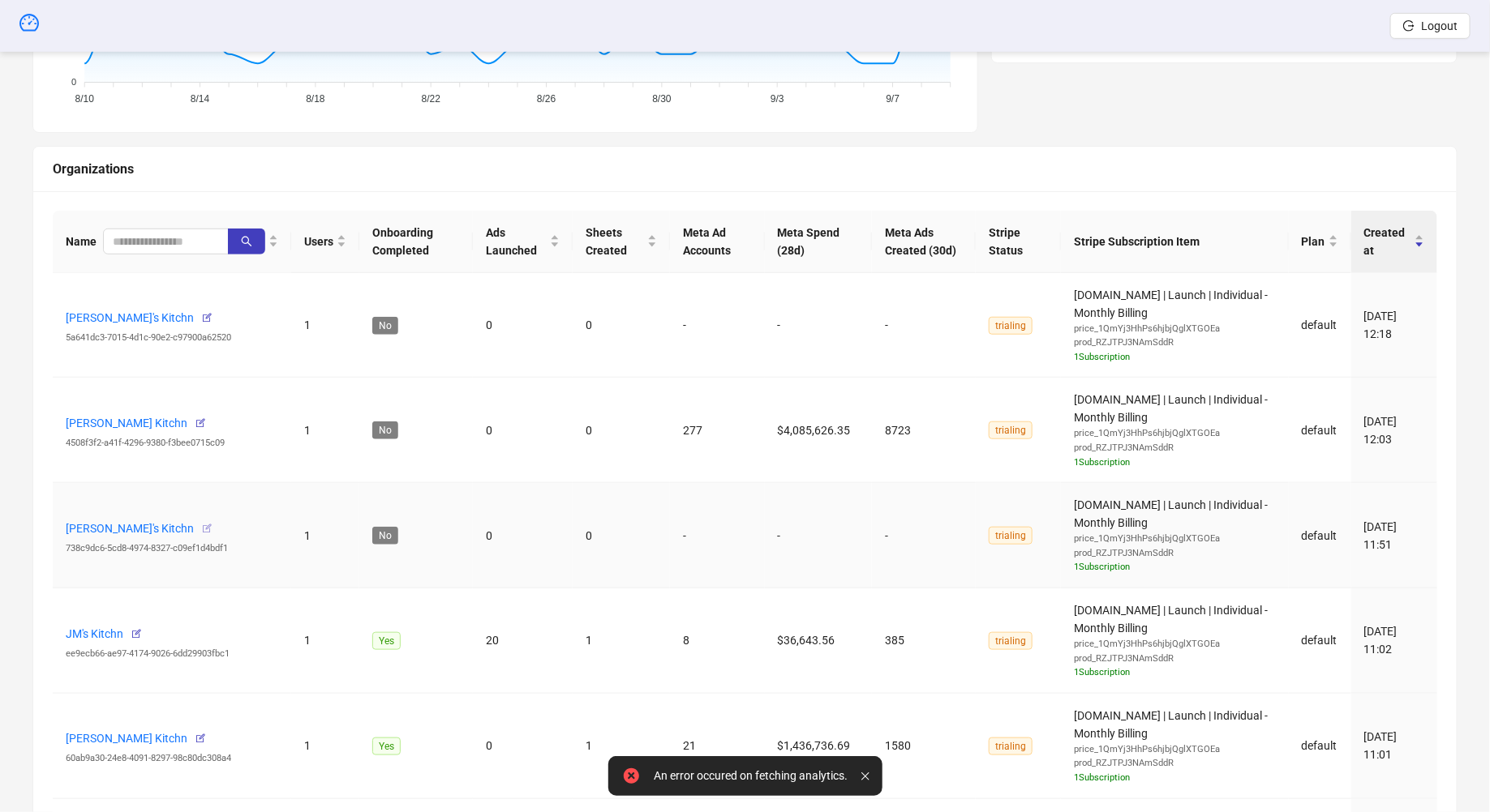
click at [194, 522] on button "button" at bounding box center [207, 529] width 26 height 26
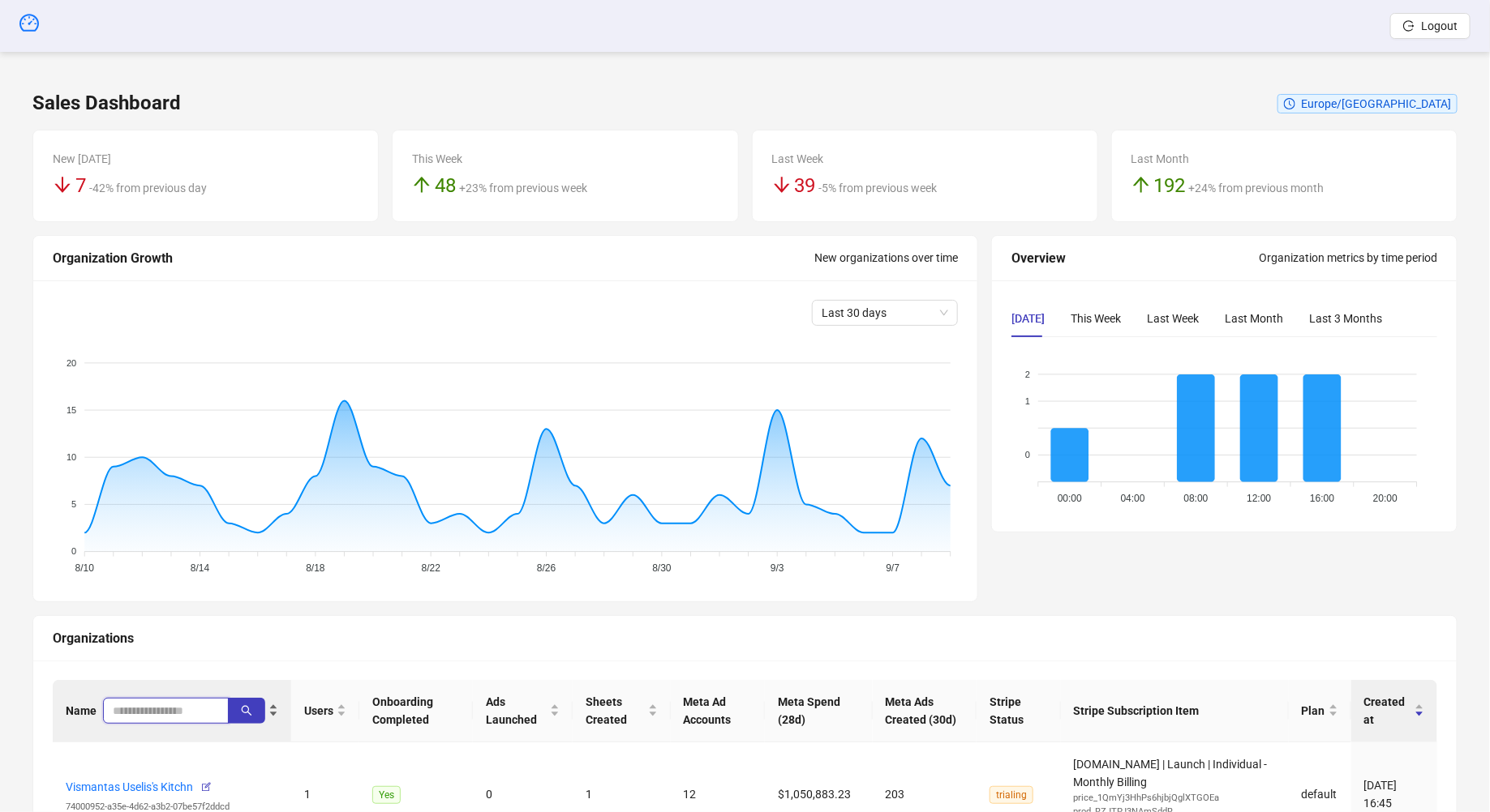
click at [135, 705] on input "search" at bounding box center [159, 710] width 93 height 18
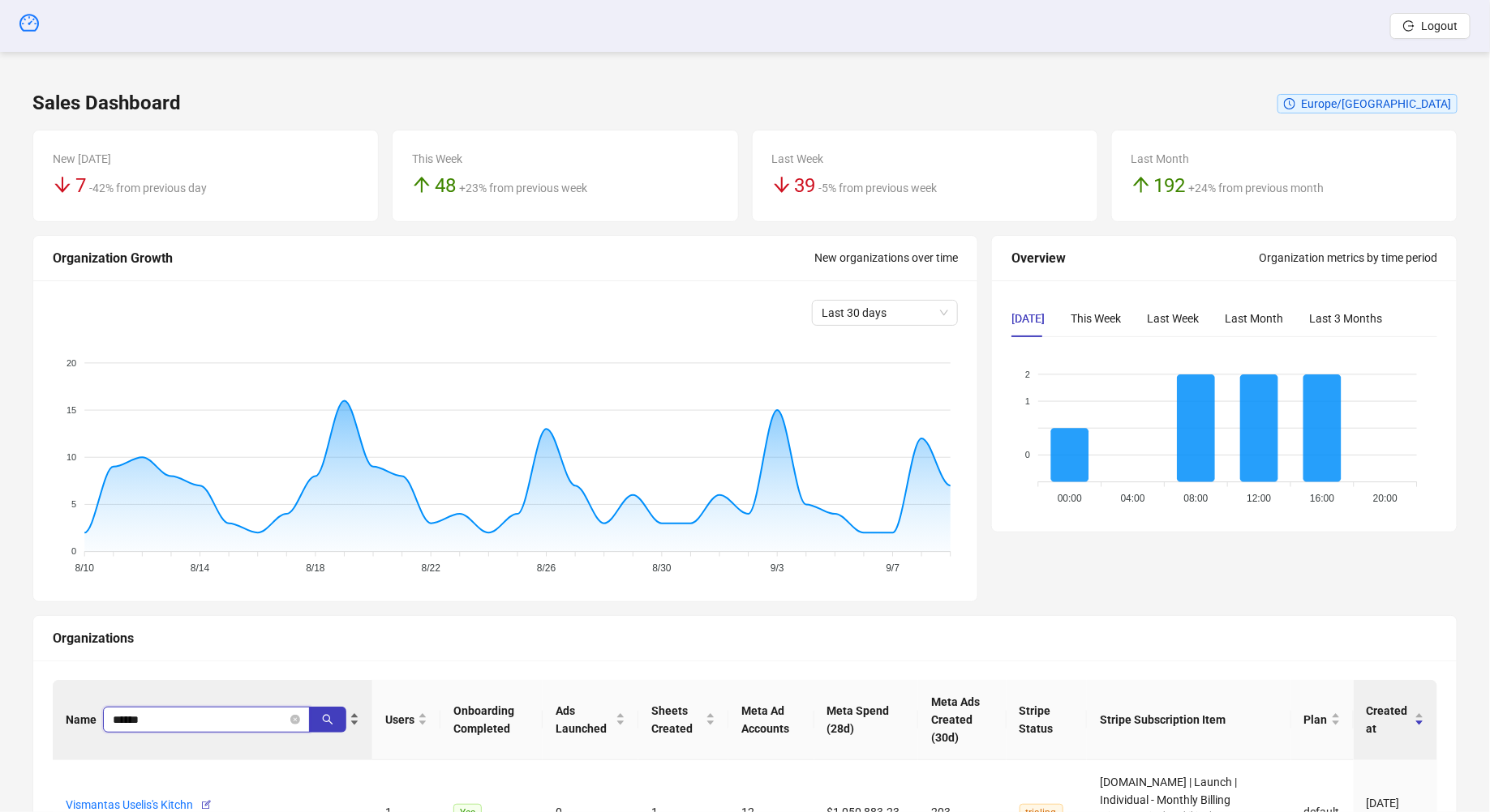
type input "******"
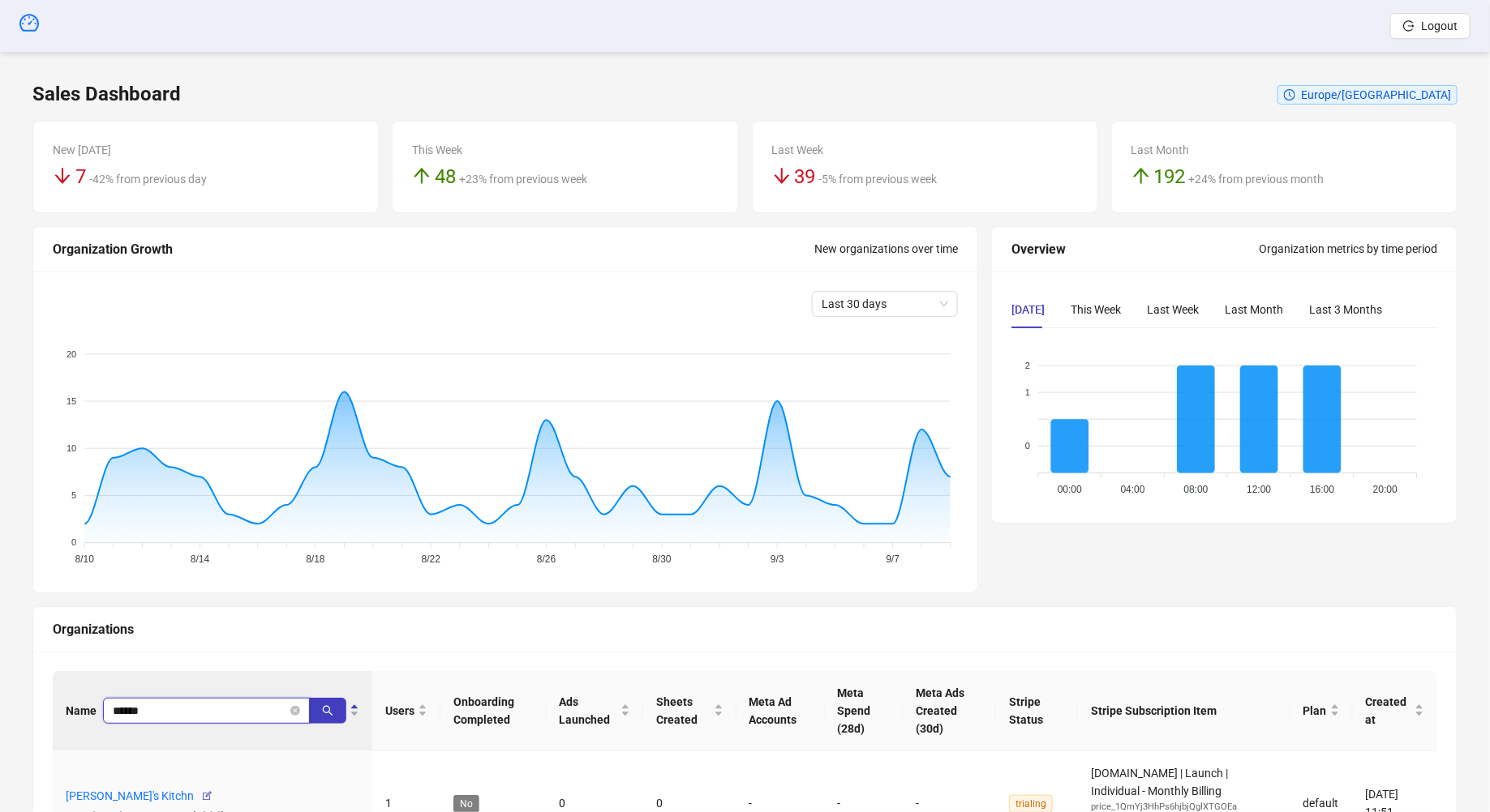
scroll to position [161, 0]
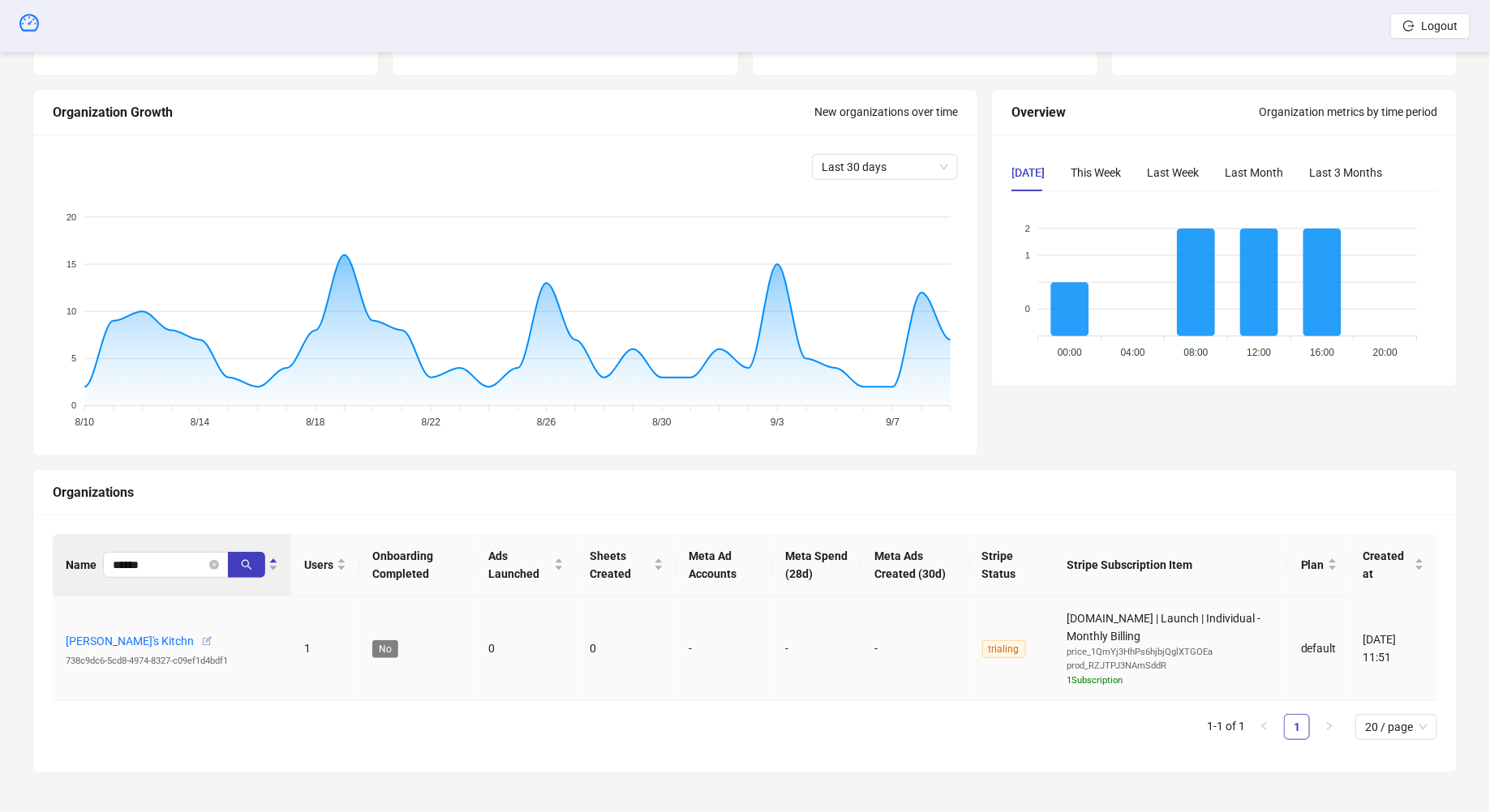
click at [201, 641] on icon "button" at bounding box center [207, 641] width 11 height 11
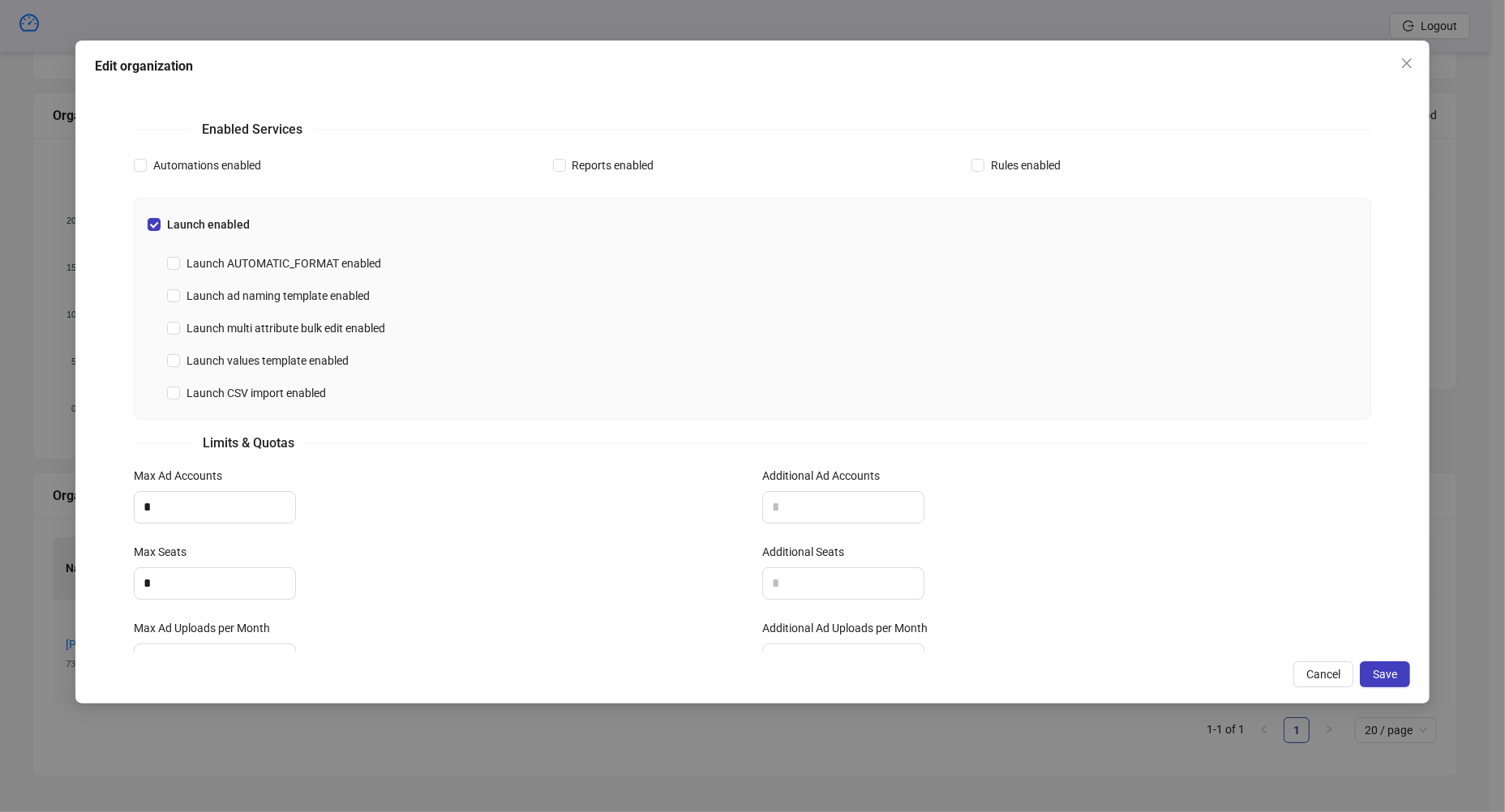
scroll to position [404, 0]
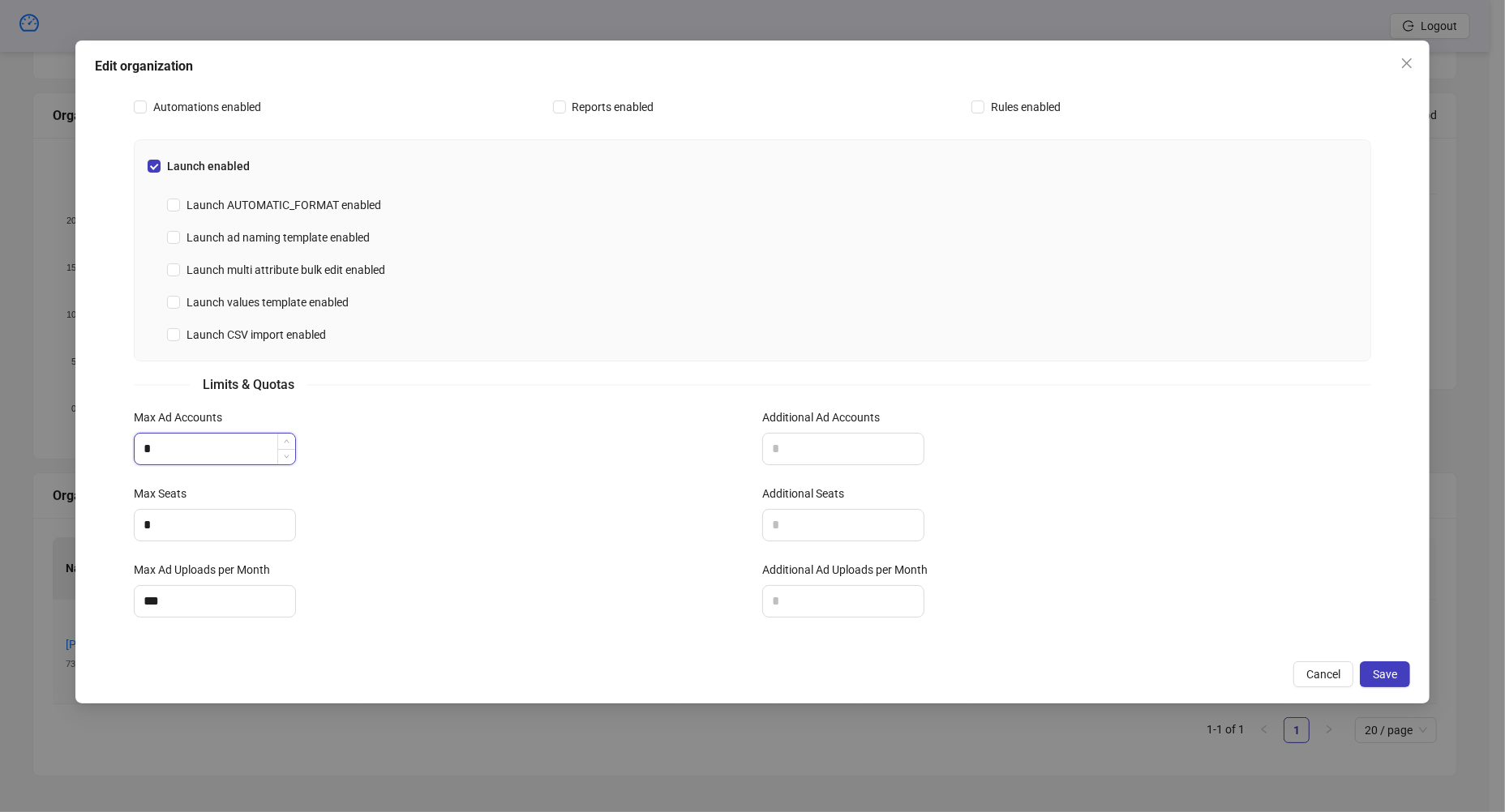
click at [205, 458] on input "*" at bounding box center [215, 448] width 161 height 30
click at [752, 443] on div "Additional Ad Accounts" at bounding box center [1066, 447] width 628 height 77
click at [845, 441] on input "Additional Ad Accounts" at bounding box center [843, 448] width 161 height 30
type input "*"
click at [796, 533] on input "Additional Seats" at bounding box center [843, 525] width 161 height 30
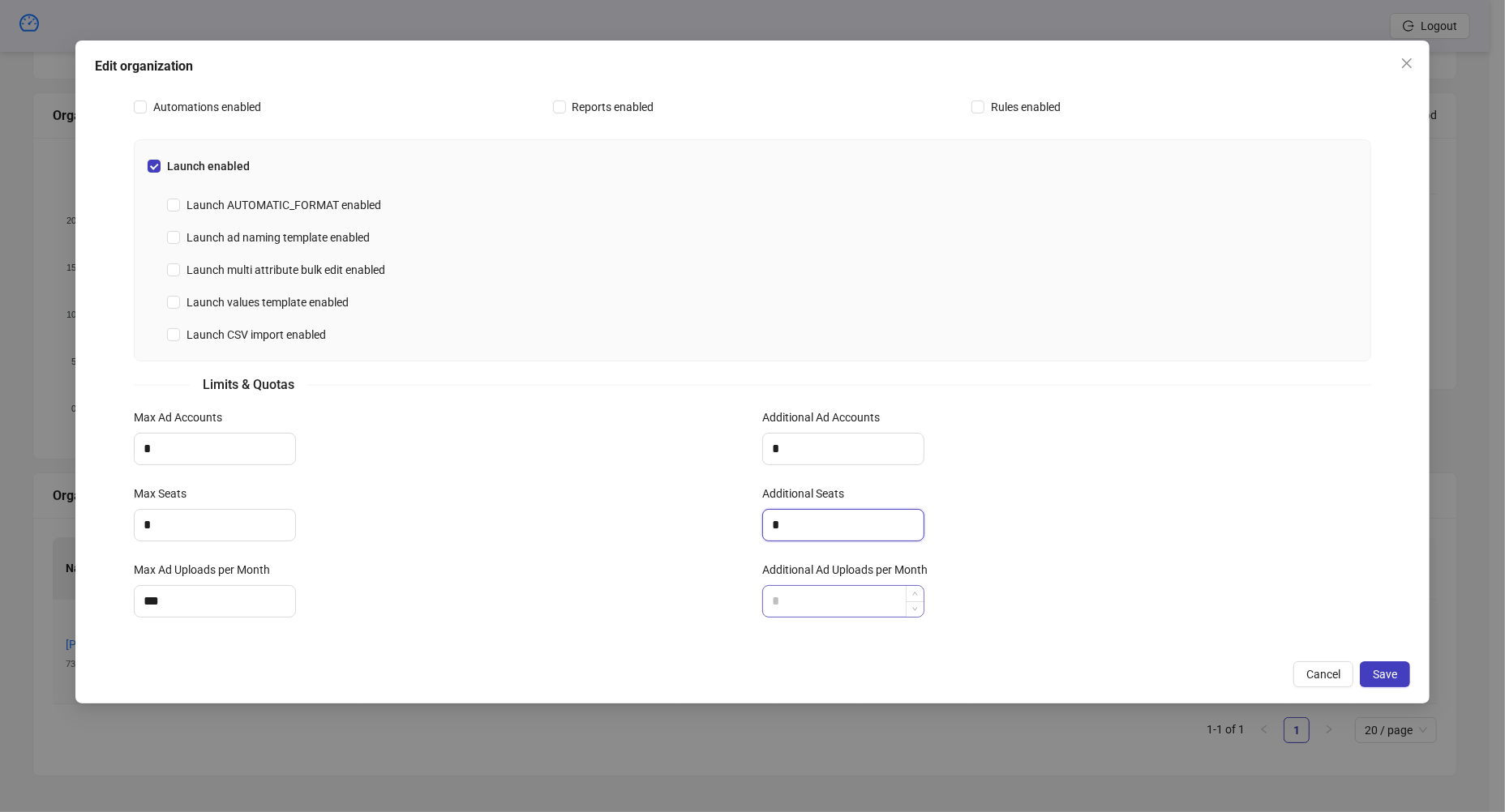
type input "*"
click at [792, 585] on div at bounding box center [843, 601] width 162 height 32
click at [797, 601] on input "Additional Ad Uploads per Month" at bounding box center [843, 601] width 161 height 30
type input "***"
click at [154, 428] on div "Max Ad Accounts" at bounding box center [438, 421] width 609 height 24
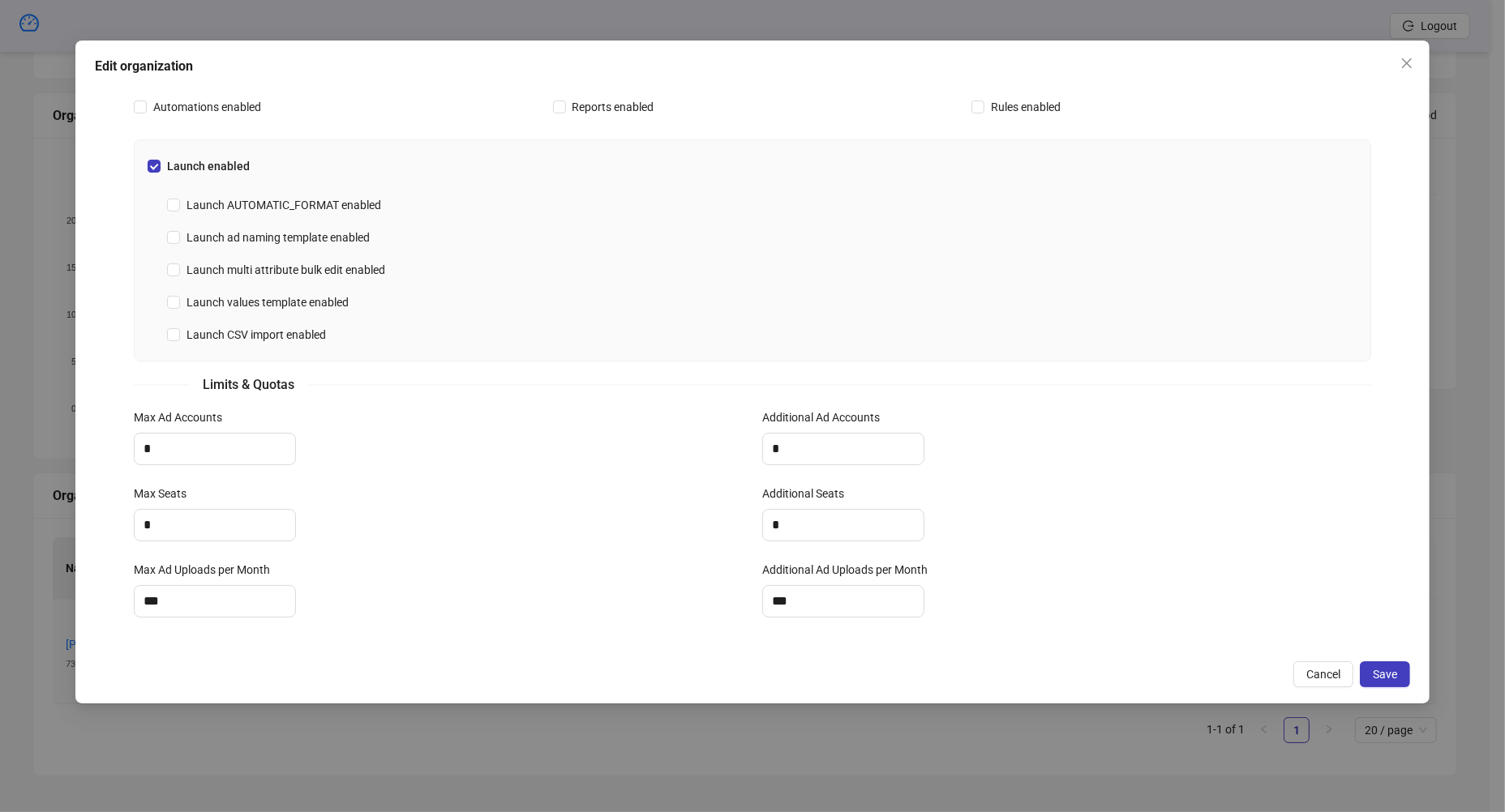
click at [154, 428] on div "Max Ad Accounts" at bounding box center [438, 421] width 609 height 24
click at [172, 450] on input "*" at bounding box center [215, 448] width 161 height 30
type input "*"
click at [171, 519] on input "*" at bounding box center [215, 525] width 161 height 30
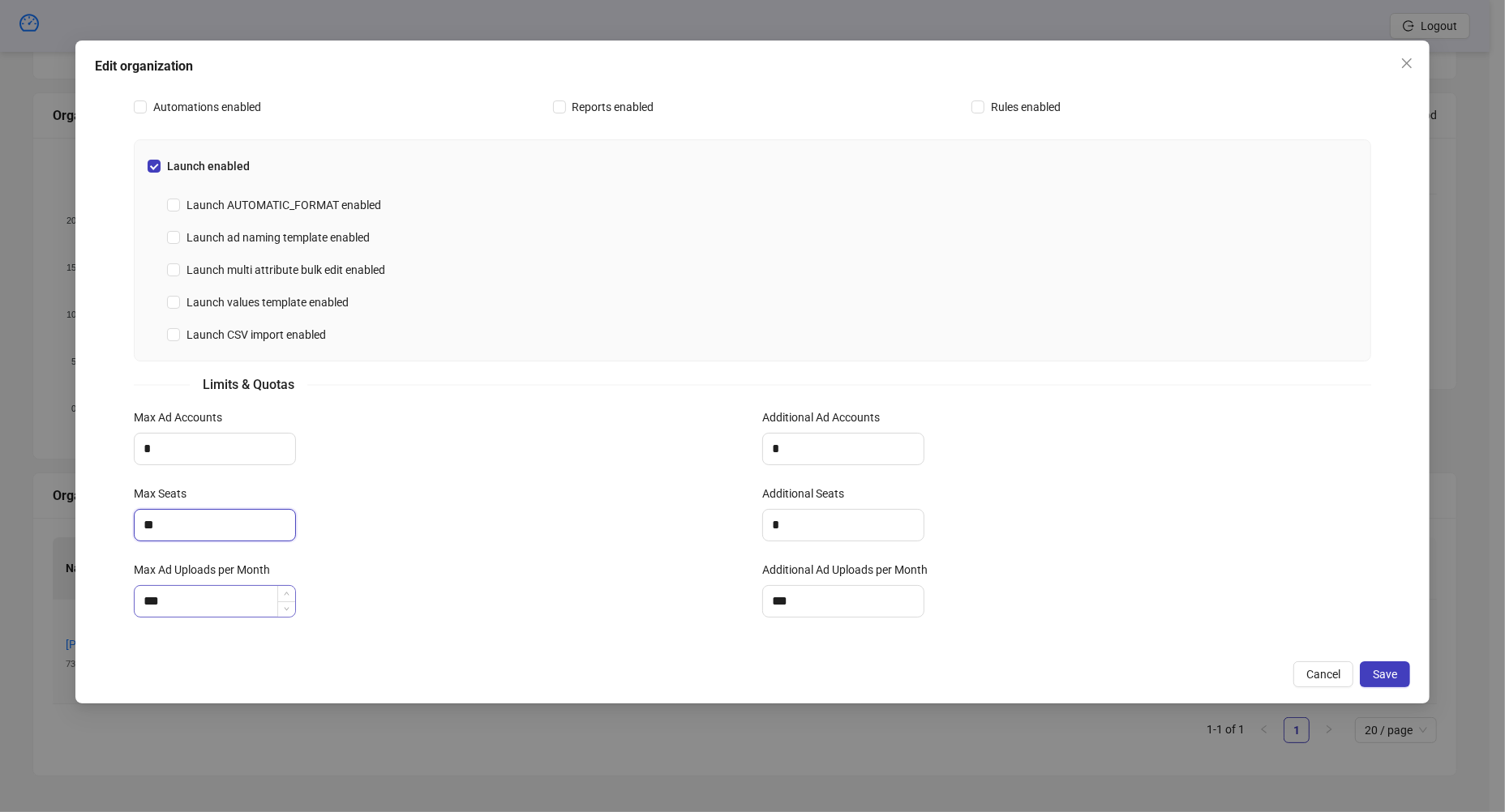
type input "**"
click at [185, 598] on input "***" at bounding box center [215, 601] width 161 height 30
type input "*"
click at [181, 531] on input "**" at bounding box center [215, 525] width 161 height 30
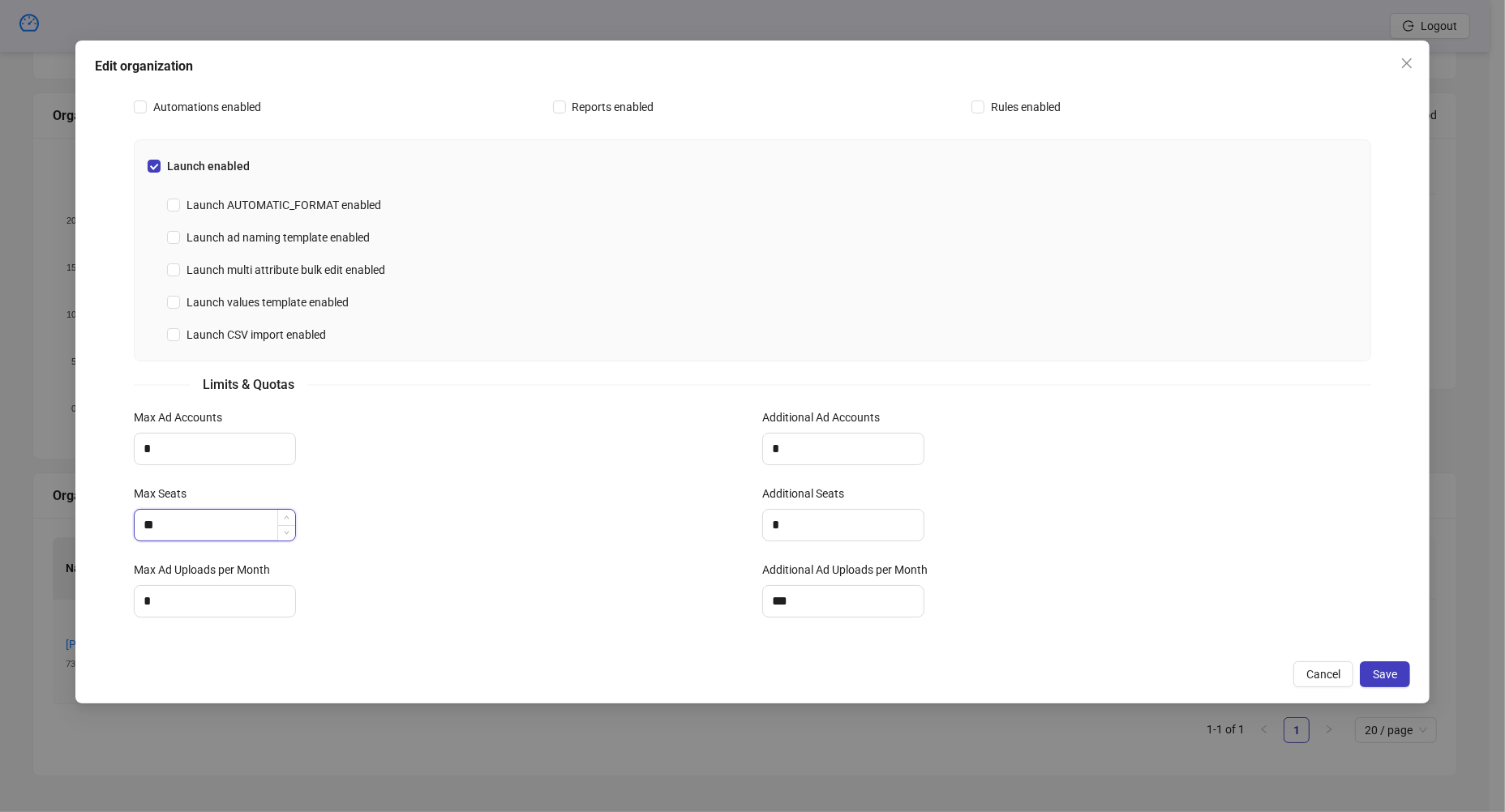
click at [181, 531] on input "**" at bounding box center [215, 525] width 161 height 30
type input "*"
click at [1405, 678] on button "Save" at bounding box center [1385, 675] width 50 height 26
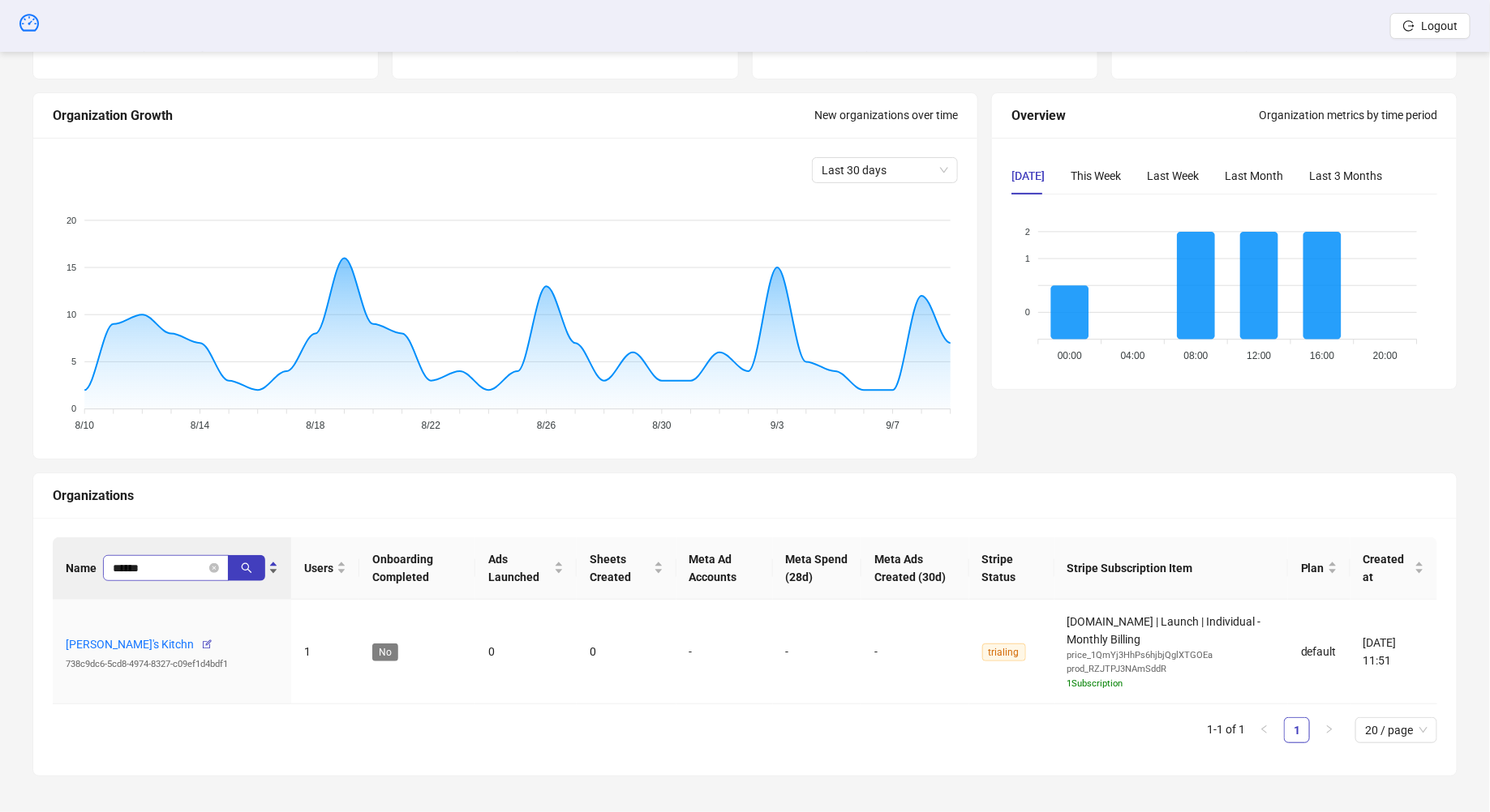
click at [145, 578] on span "******" at bounding box center [166, 568] width 126 height 26
click at [156, 565] on span "******" at bounding box center [166, 568] width 126 height 26
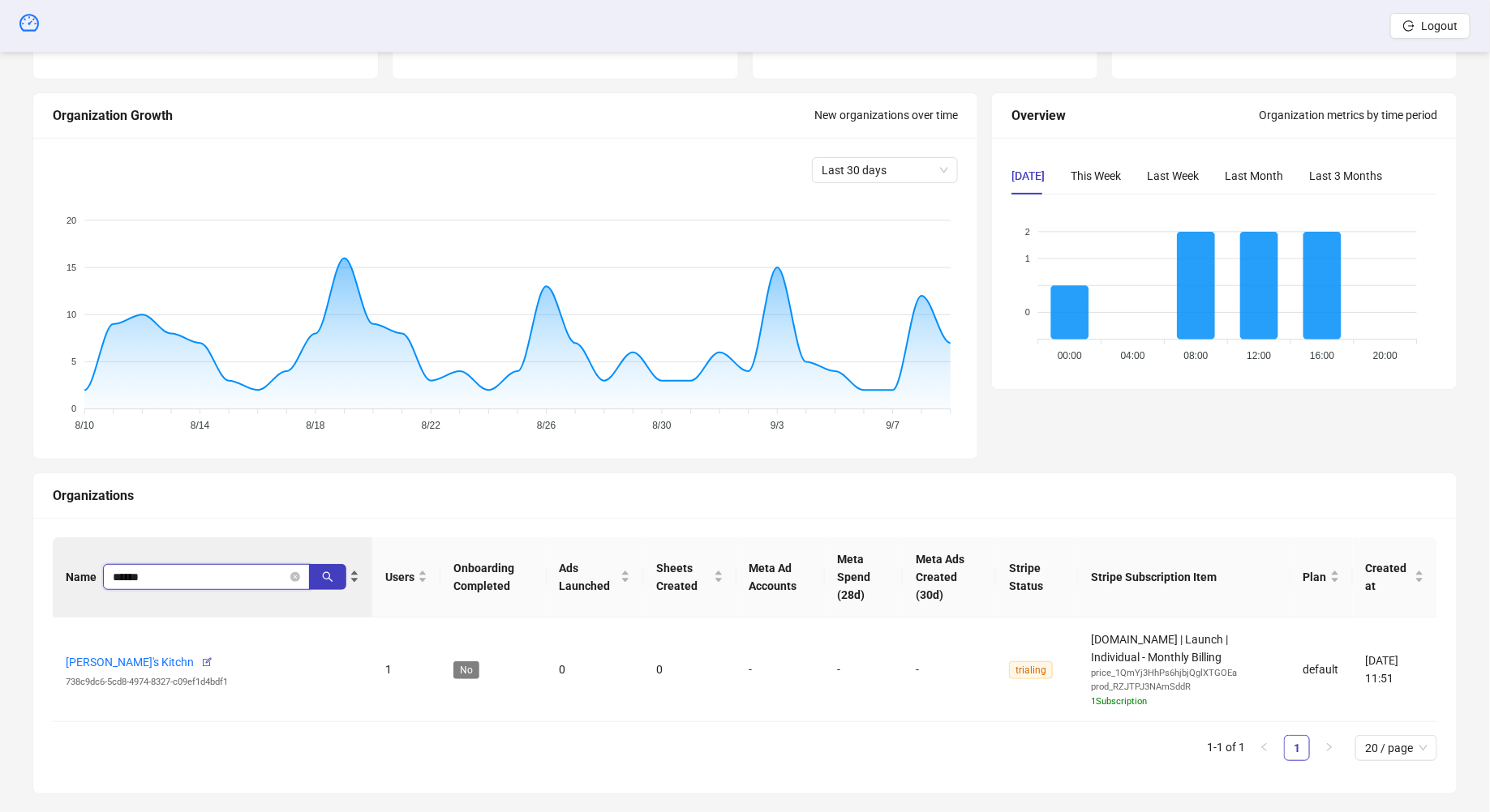
click at [155, 569] on input "******" at bounding box center [199, 577] width 174 height 18
type input "******"
click at [206, 660] on icon "button" at bounding box center [200, 663] width 11 height 11
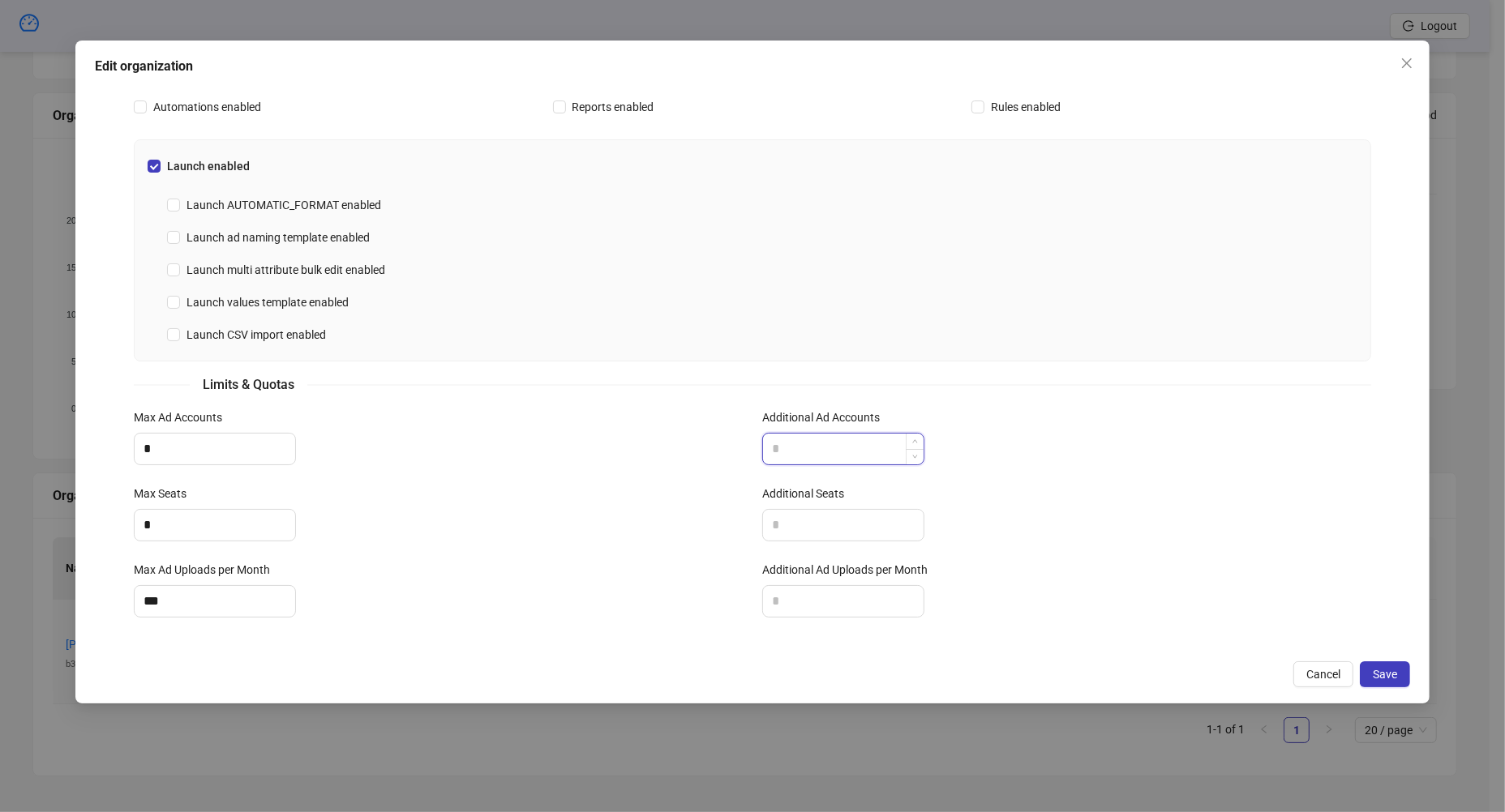
click at [763, 448] on input "Additional Ad Accounts" at bounding box center [843, 448] width 161 height 30
click at [791, 446] on input "Additional Ad Accounts" at bounding box center [843, 448] width 161 height 30
type input "*"
click at [797, 498] on label "Additional Seats" at bounding box center [808, 493] width 92 height 18
click at [797, 510] on input "Additional Seats" at bounding box center [843, 525] width 161 height 30
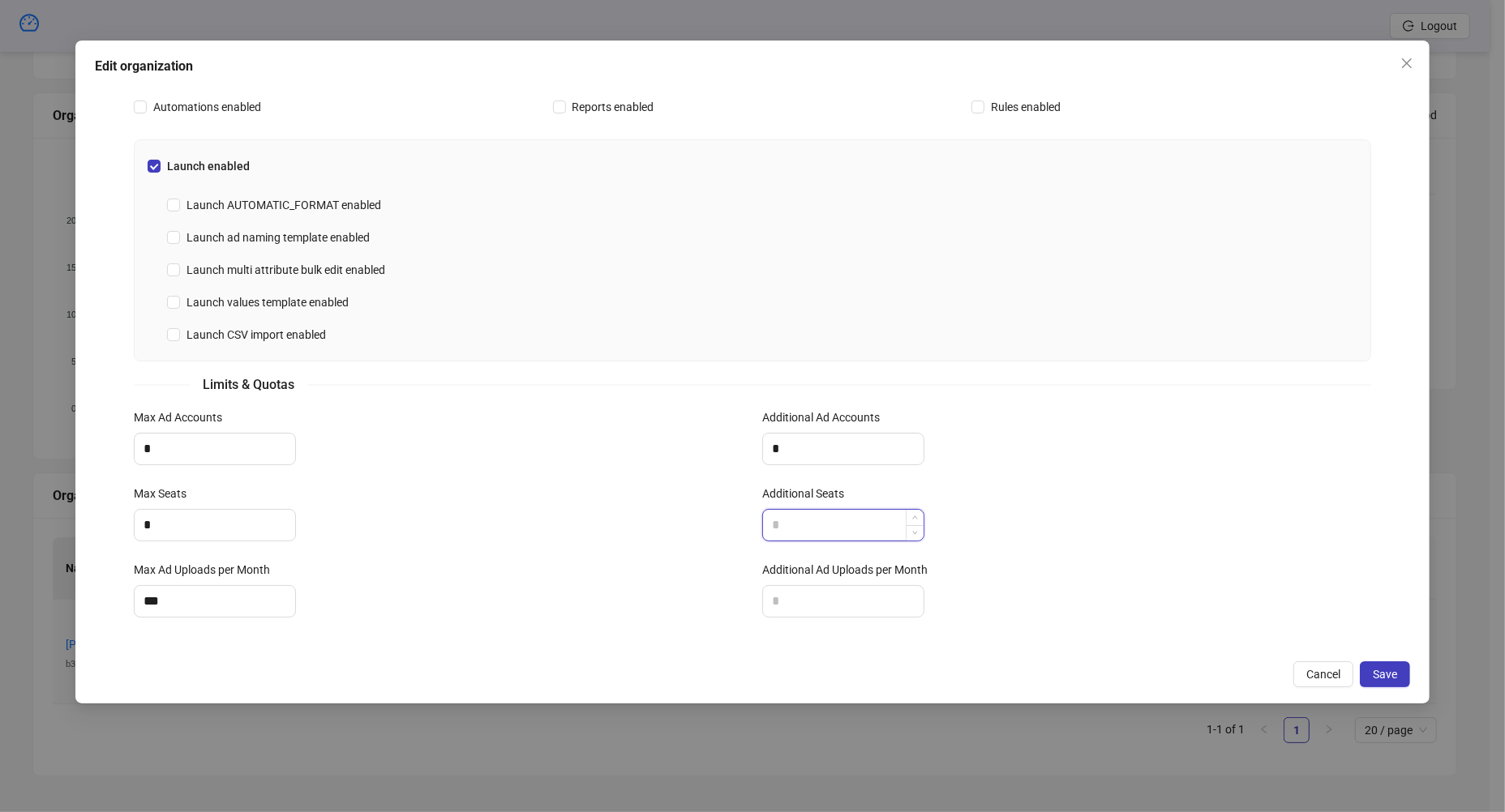
drag, startPoint x: 799, startPoint y: 510, endPoint x: 794, endPoint y: 531, distance: 21.6
click at [799, 510] on input "Additional Seats" at bounding box center [843, 525] width 161 height 30
type input "*"
click at [792, 575] on label "Additional Ad Uploads per Month" at bounding box center [850, 569] width 176 height 18
click at [792, 586] on input "Additional Ad Uploads per Month" at bounding box center [843, 601] width 161 height 30
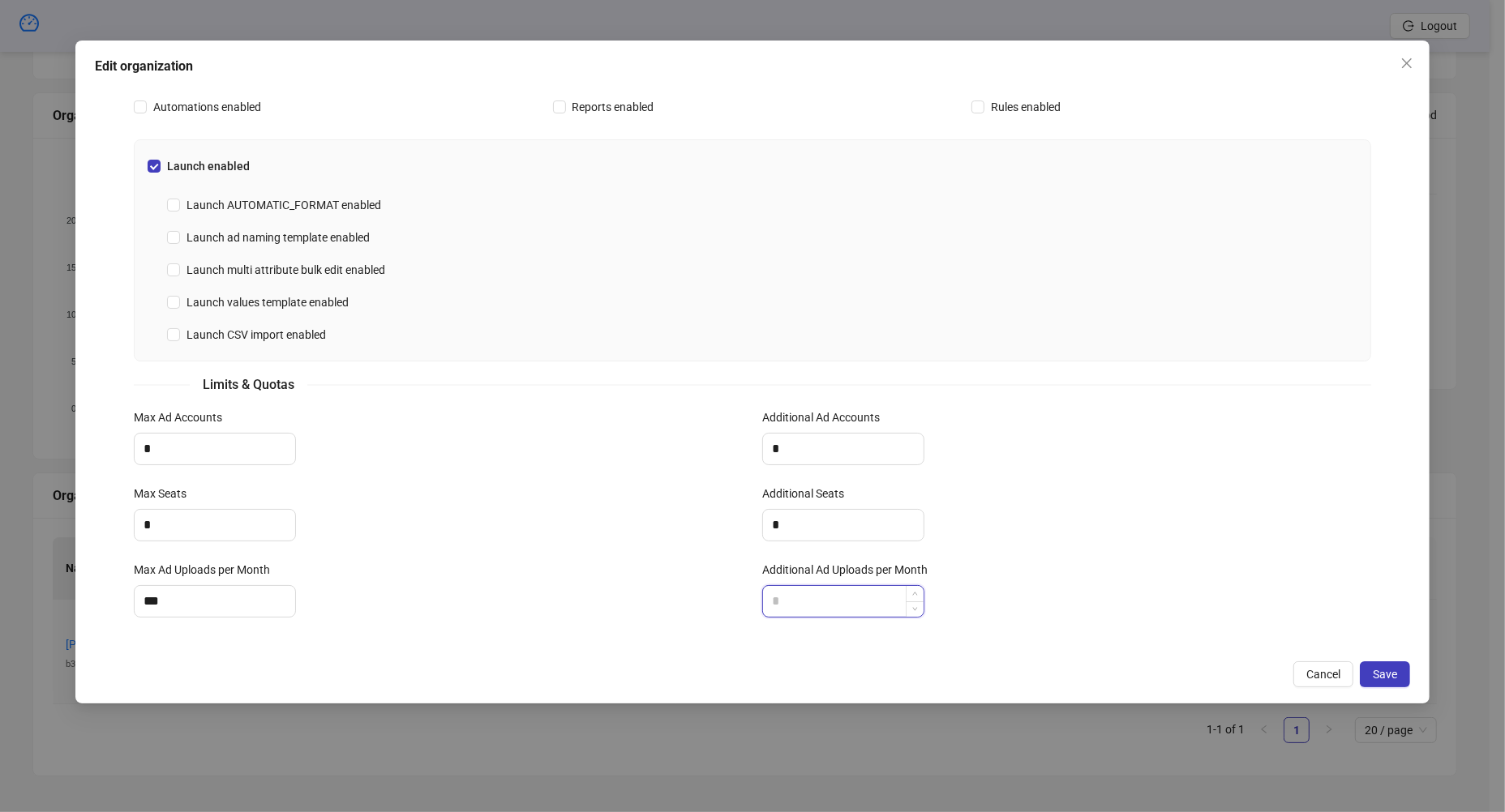
click at [794, 586] on input "Additional Ad Uploads per Month" at bounding box center [843, 601] width 161 height 30
type input "***"
click at [184, 445] on input "*" at bounding box center [215, 448] width 161 height 30
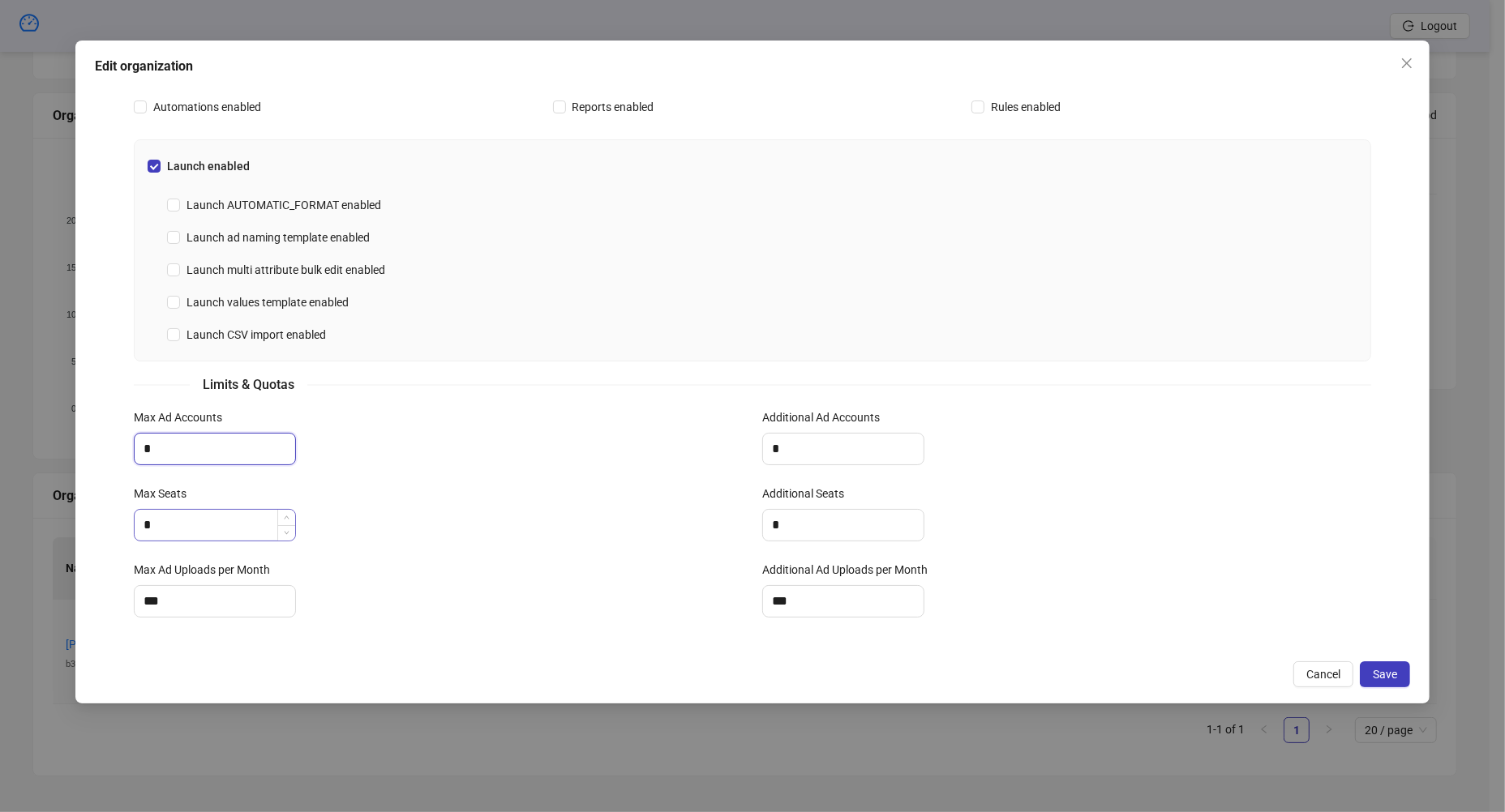
type input "*"
click at [178, 484] on label "Max Seats" at bounding box center [165, 493] width 64 height 18
click at [178, 510] on input "*" at bounding box center [215, 525] width 161 height 30
click at [181, 513] on input "*" at bounding box center [215, 525] width 161 height 30
click at [181, 515] on input "*" at bounding box center [215, 525] width 161 height 30
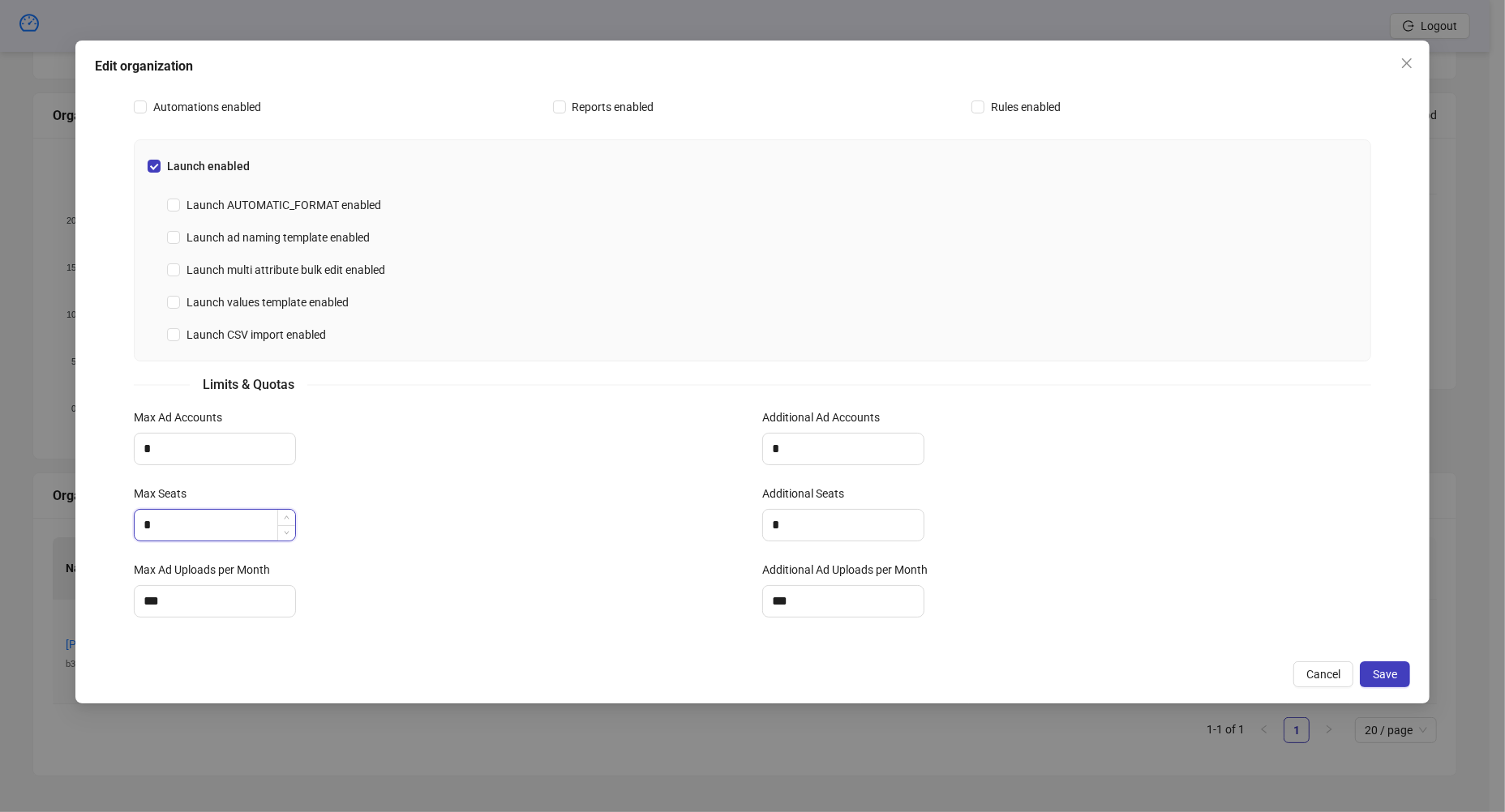
drag, startPoint x: 181, startPoint y: 515, endPoint x: 180, endPoint y: 526, distance: 11.0
click at [181, 515] on input "*" at bounding box center [215, 525] width 161 height 30
type input "*"
click at [177, 608] on input "***" at bounding box center [215, 601] width 161 height 30
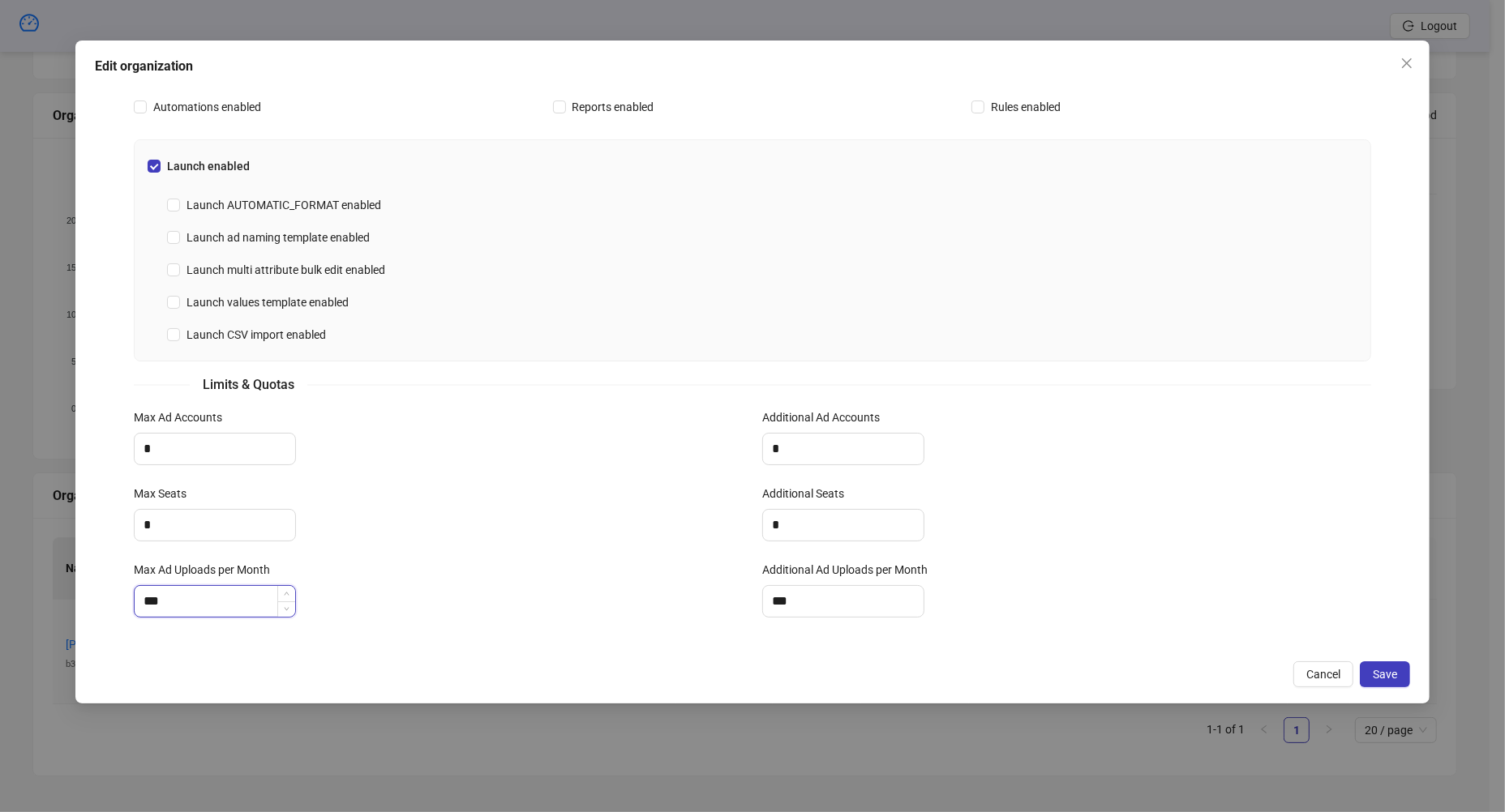
click at [177, 608] on input "***" at bounding box center [215, 601] width 161 height 30
type input "*"
click at [454, 603] on div "*" at bounding box center [438, 601] width 609 height 32
click at [1386, 684] on button "Save" at bounding box center [1385, 675] width 50 height 26
